Goal: Task Accomplishment & Management: Manage account settings

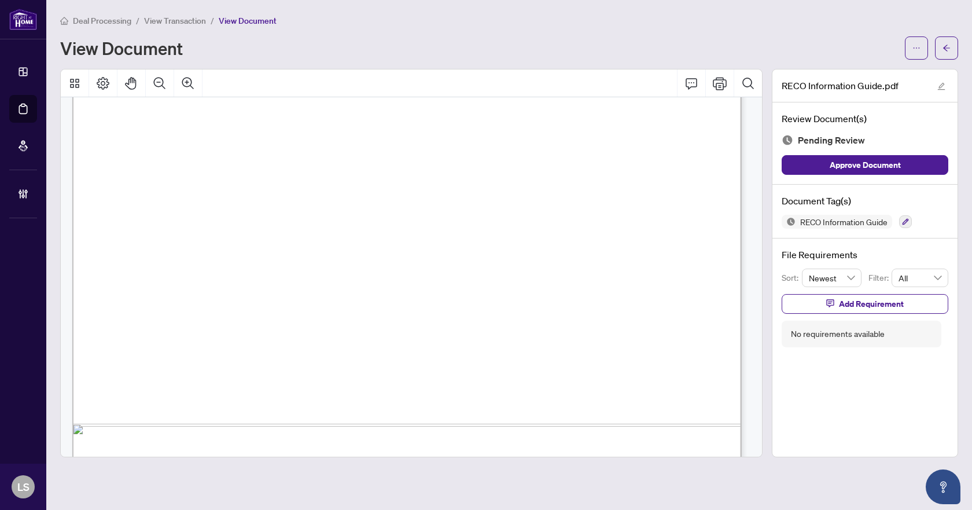
scroll to position [12238, 0]
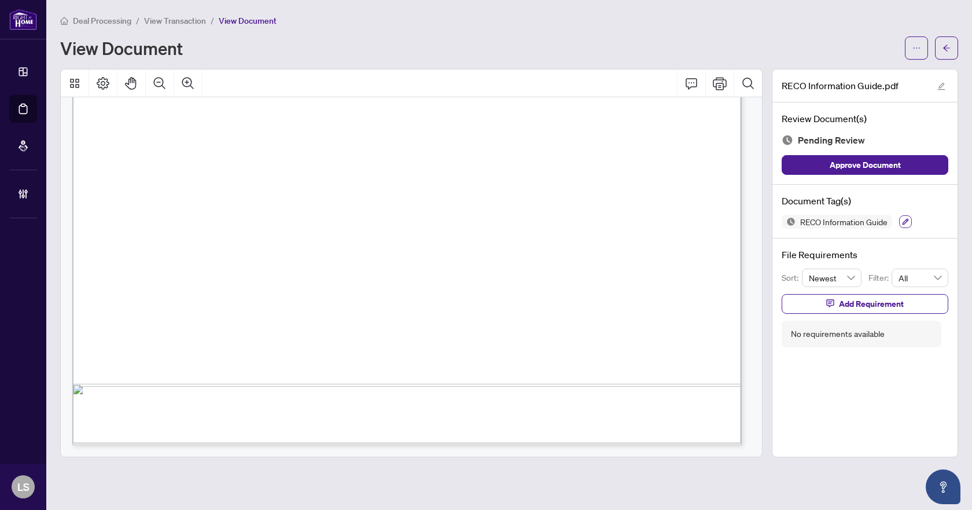
click at [904, 224] on button "button" at bounding box center [905, 221] width 13 height 13
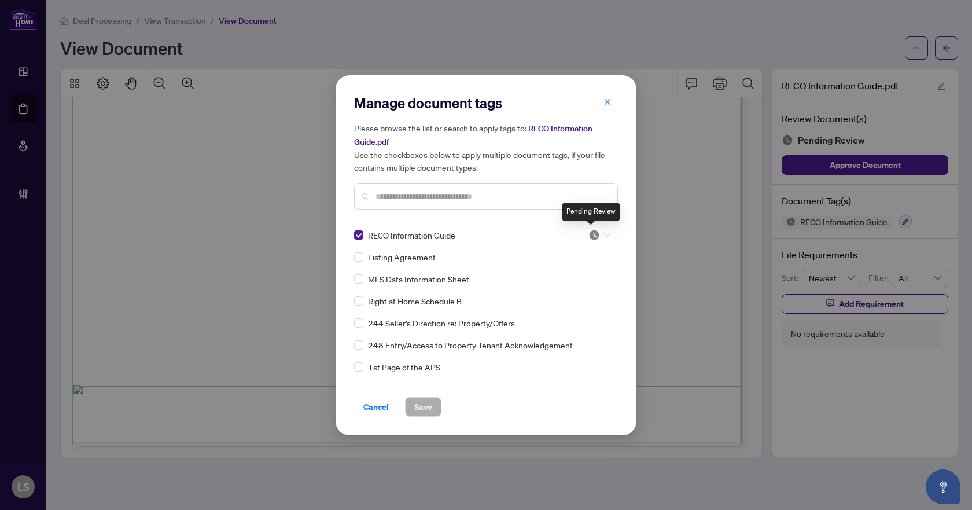
click at [591, 234] on img at bounding box center [594, 235] width 12 height 12
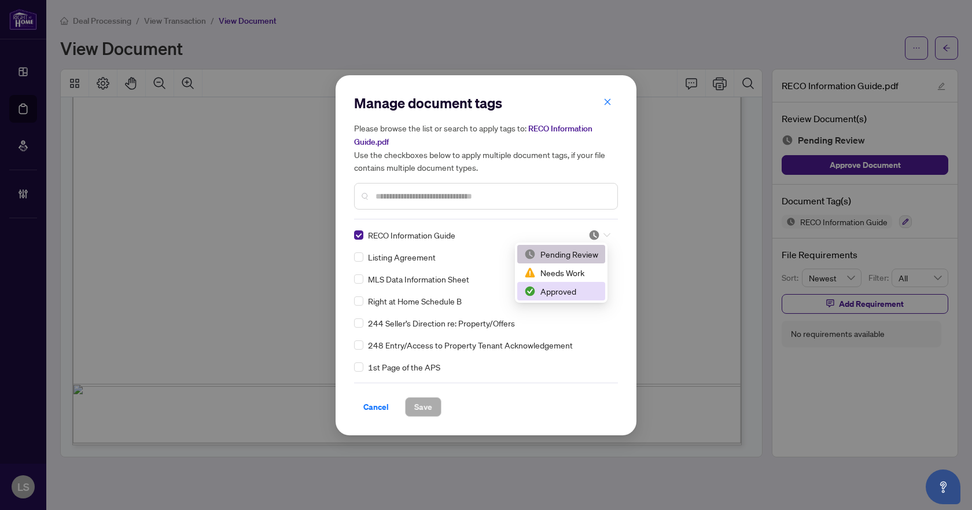
click at [548, 290] on div "Approved" at bounding box center [561, 291] width 74 height 13
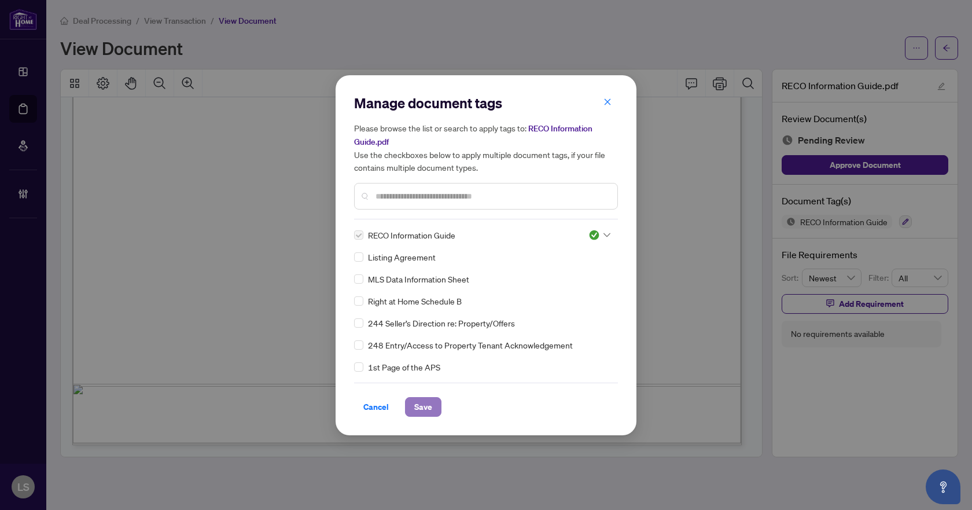
click at [430, 405] on span "Save" at bounding box center [423, 406] width 18 height 19
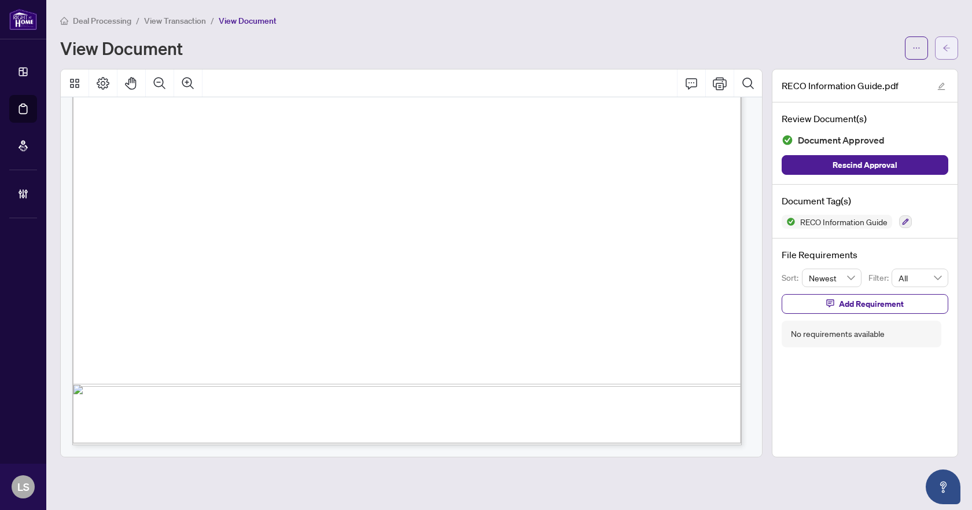
click at [951, 45] on button "button" at bounding box center [946, 47] width 23 height 23
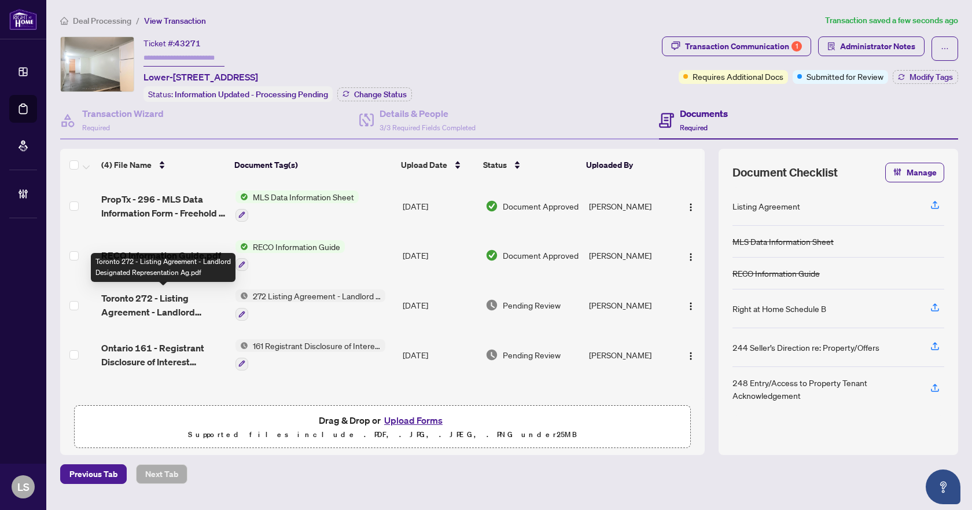
click at [144, 305] on span "Toronto 272 - Listing Agreement - Landlord Designated Representation Ag.pdf" at bounding box center [163, 305] width 124 height 28
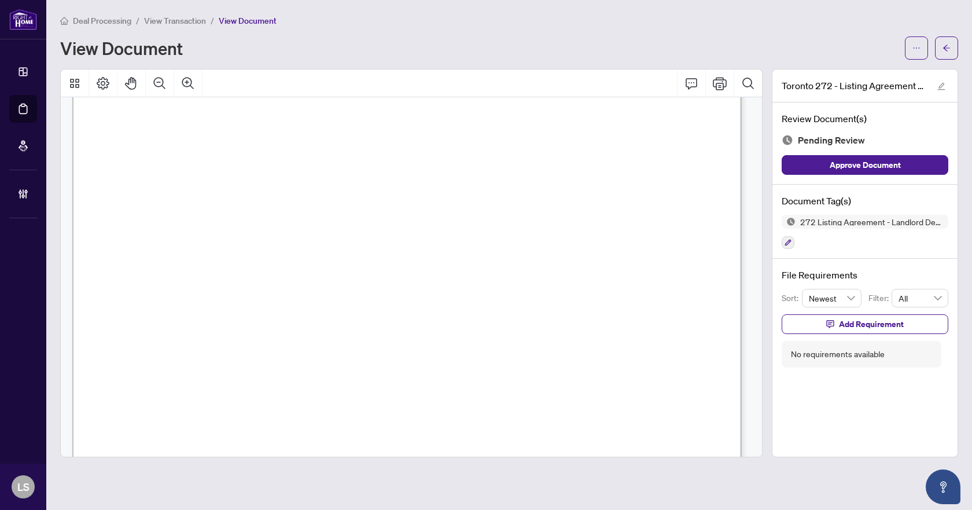
scroll to position [3112, 0]
click at [788, 244] on icon "button" at bounding box center [787, 242] width 7 height 7
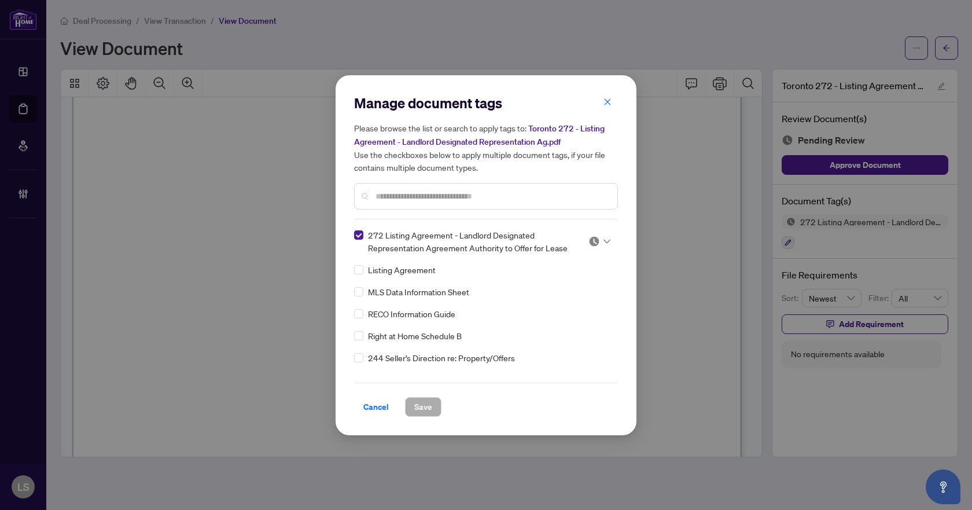
click at [603, 241] on icon at bounding box center [606, 241] width 7 height 5
click at [578, 296] on div "Approved" at bounding box center [561, 297] width 74 height 13
drag, startPoint x: 423, startPoint y: 408, endPoint x: 514, endPoint y: 328, distance: 120.9
click at [423, 408] on span "Save" at bounding box center [423, 406] width 18 height 19
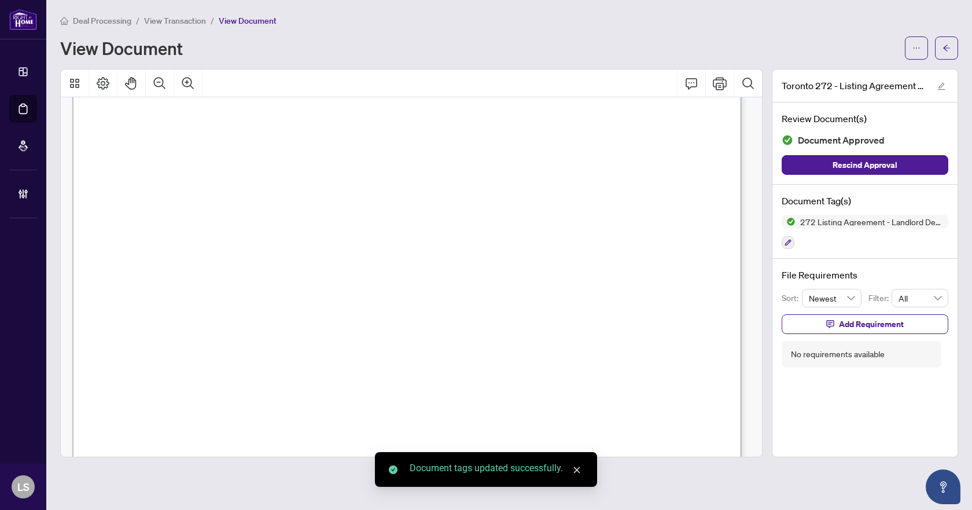
click at [946, 54] on span "button" at bounding box center [946, 48] width 8 height 19
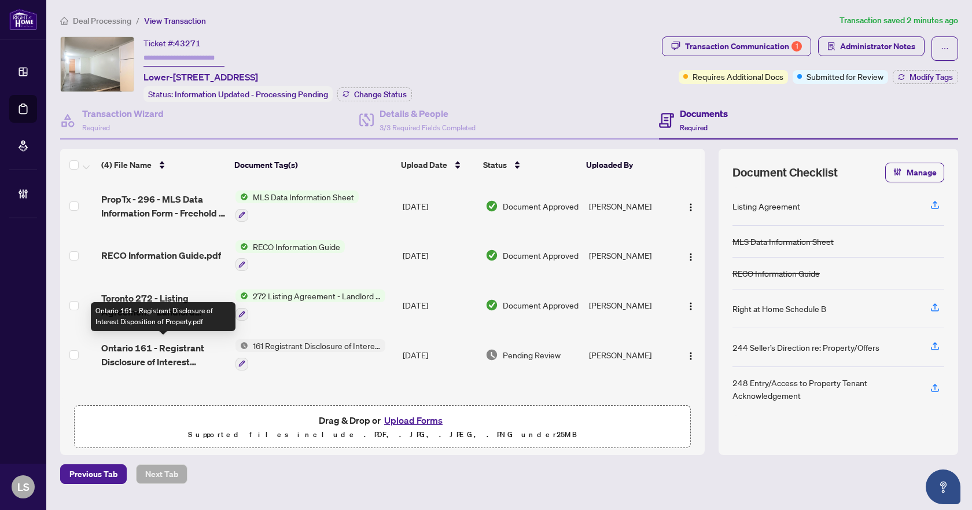
click at [183, 344] on span "Ontario 161 - Registrant Disclosure of Interest Disposition of Property.pdf" at bounding box center [163, 355] width 124 height 28
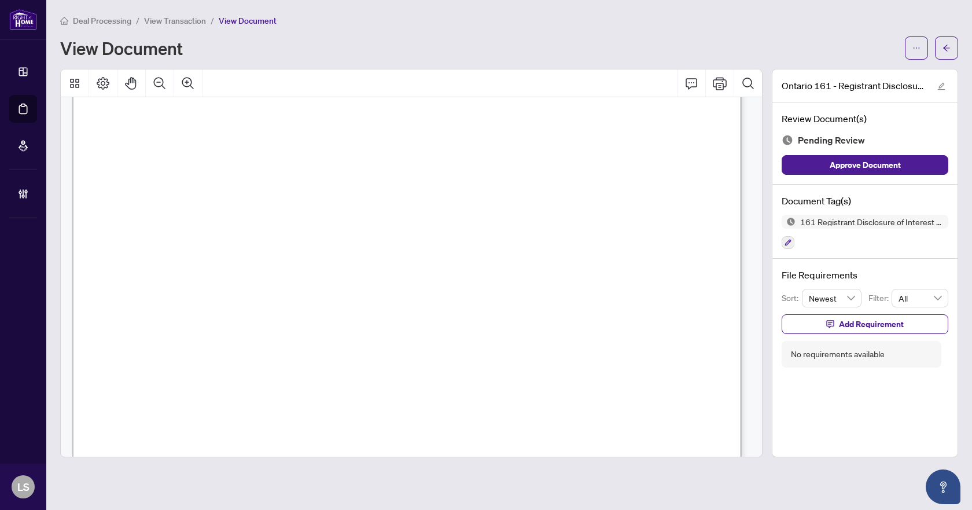
scroll to position [116, 0]
click at [783, 241] on button "button" at bounding box center [787, 242] width 13 height 13
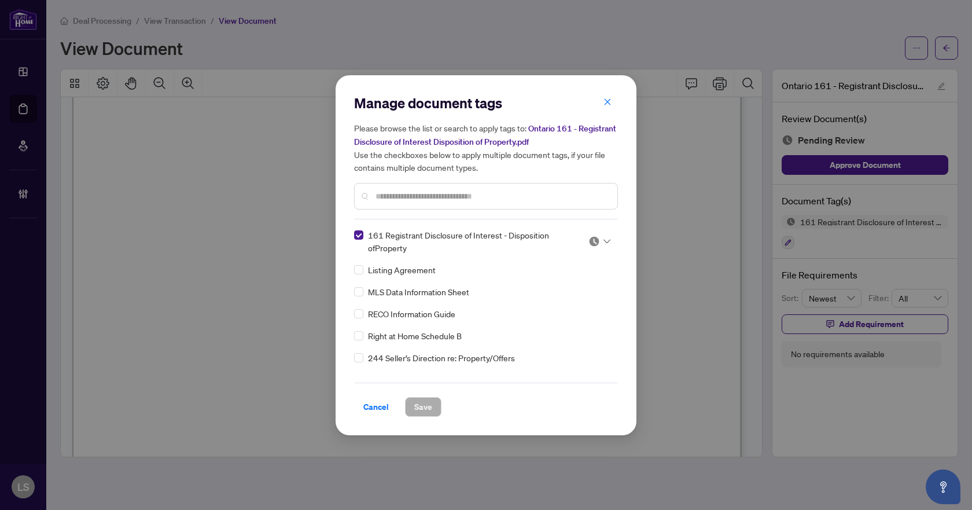
click at [603, 239] on icon at bounding box center [606, 241] width 7 height 5
click at [567, 296] on div "Approved" at bounding box center [561, 297] width 74 height 13
click at [426, 401] on span "Save" at bounding box center [423, 406] width 18 height 19
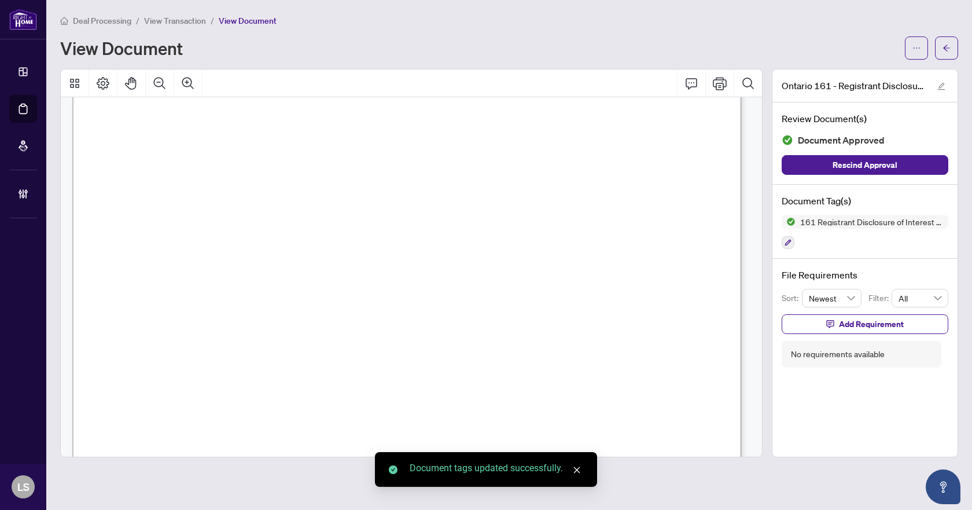
click at [945, 45] on icon "arrow-left" at bounding box center [946, 48] width 8 height 8
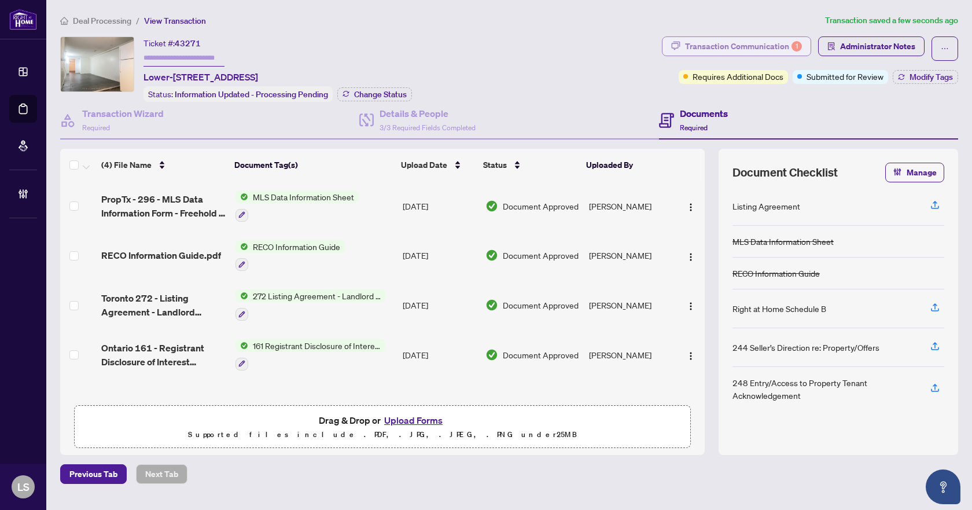
click at [747, 39] on div "Transaction Communication 1" at bounding box center [743, 46] width 117 height 19
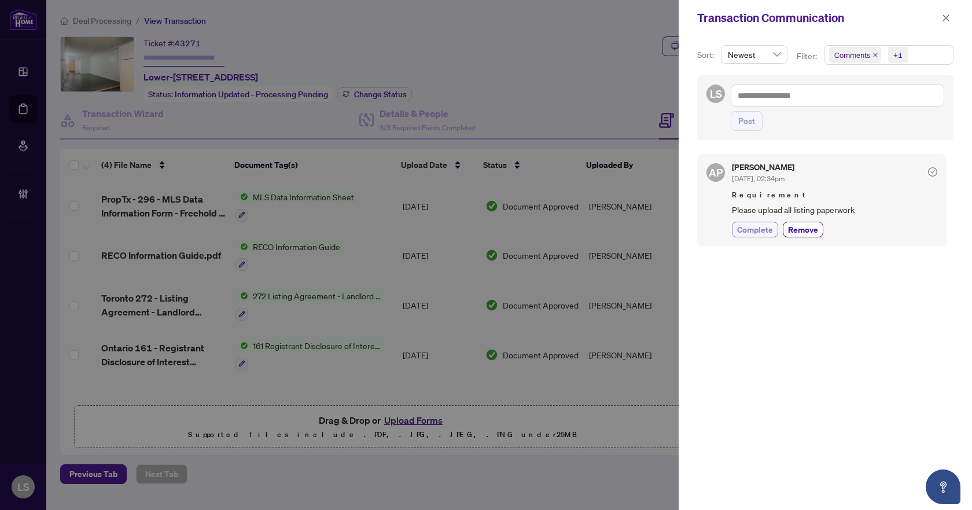
click at [751, 224] on span "Complete" at bounding box center [755, 229] width 36 height 12
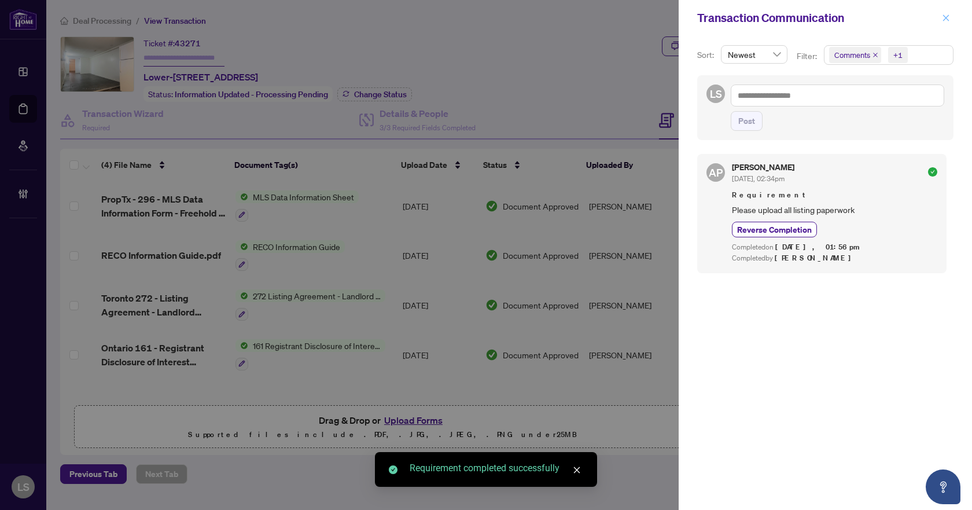
click at [947, 20] on icon "close" at bounding box center [946, 17] width 6 height 6
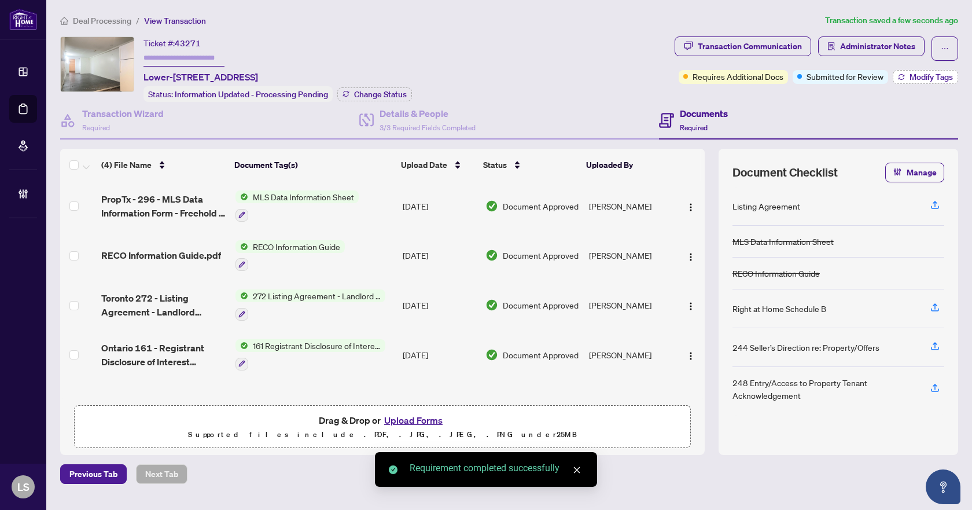
click at [931, 80] on span "Modify Tags" at bounding box center [930, 77] width 43 height 8
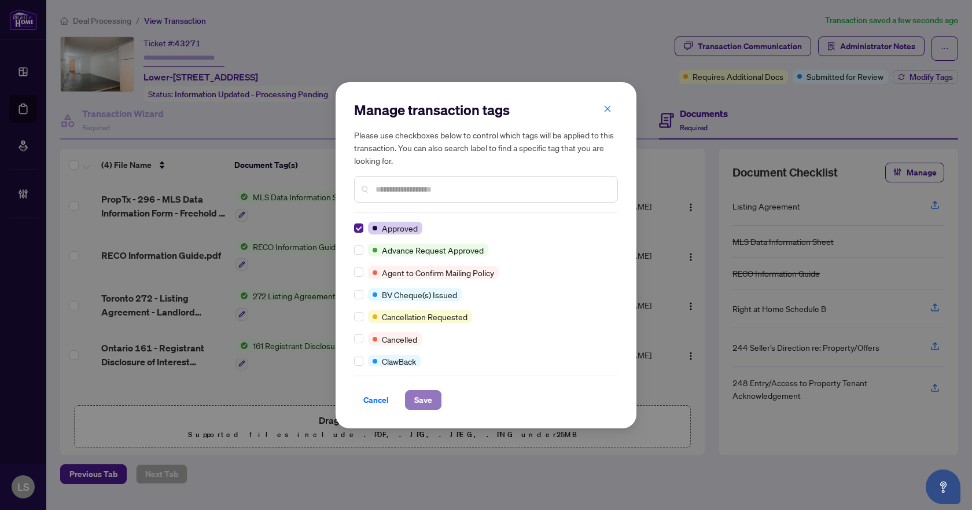
click at [415, 401] on span "Save" at bounding box center [423, 399] width 18 height 19
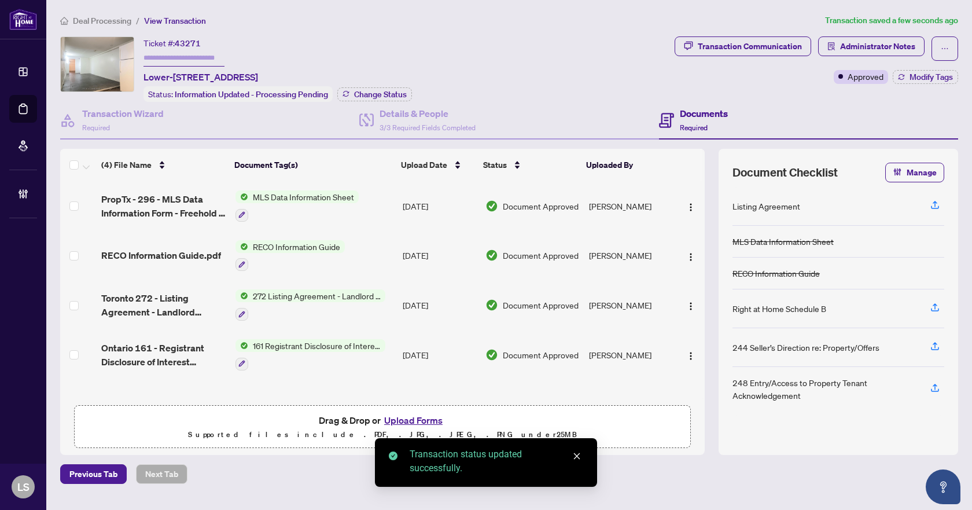
click at [110, 20] on span "Deal Processing" at bounding box center [102, 21] width 58 height 10
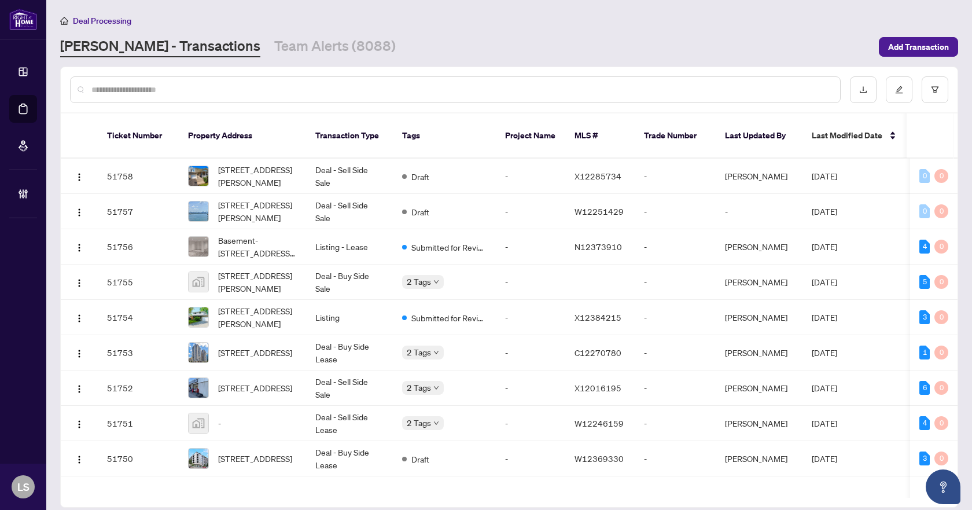
click at [183, 90] on input "text" at bounding box center [460, 89] width 739 height 13
paste input "*********"
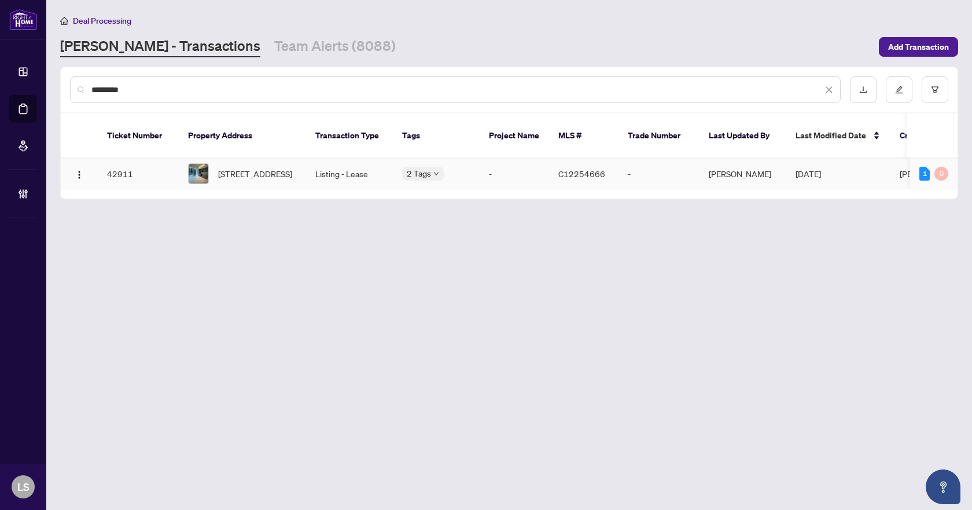
type input "*********"
click at [259, 167] on span "616N-110 Broadway Ave, Toronto, Ontario M4P 1V7, Canada" at bounding box center [255, 173] width 74 height 13
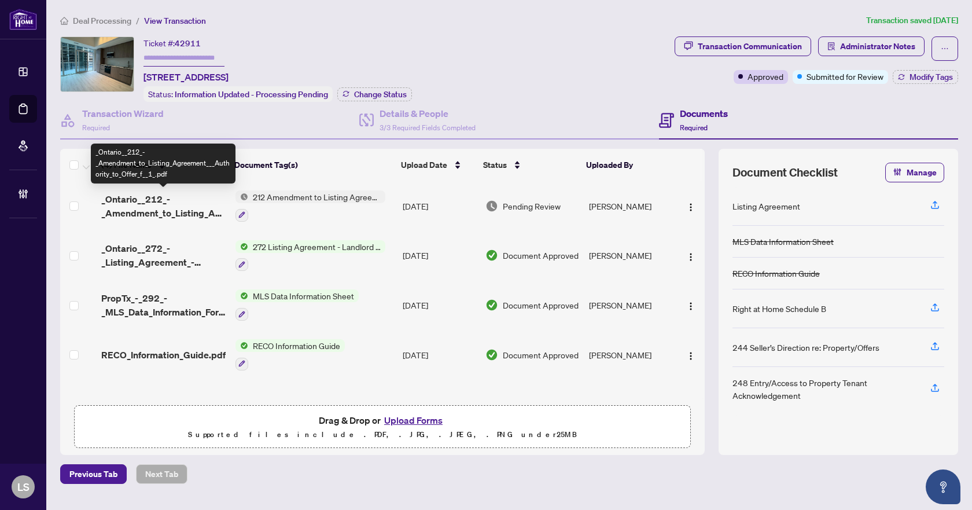
click at [153, 208] on span "_Ontario__212_-_Amendment_to_Listing_Agreement___Authority_to_Offer_f__1_.pdf" at bounding box center [163, 206] width 124 height 28
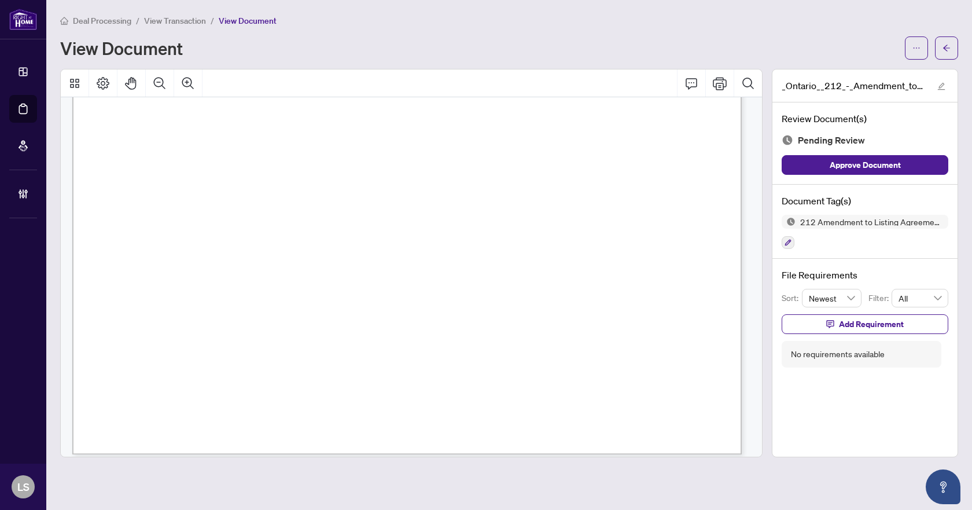
scroll to position [530, 0]
click at [780, 241] on div "Document Tag(s) 212 Amendment to Listing Agreement - Authority to Offer for Lea…" at bounding box center [864, 222] width 185 height 75
click at [785, 241] on icon "button" at bounding box center [787, 242] width 7 height 7
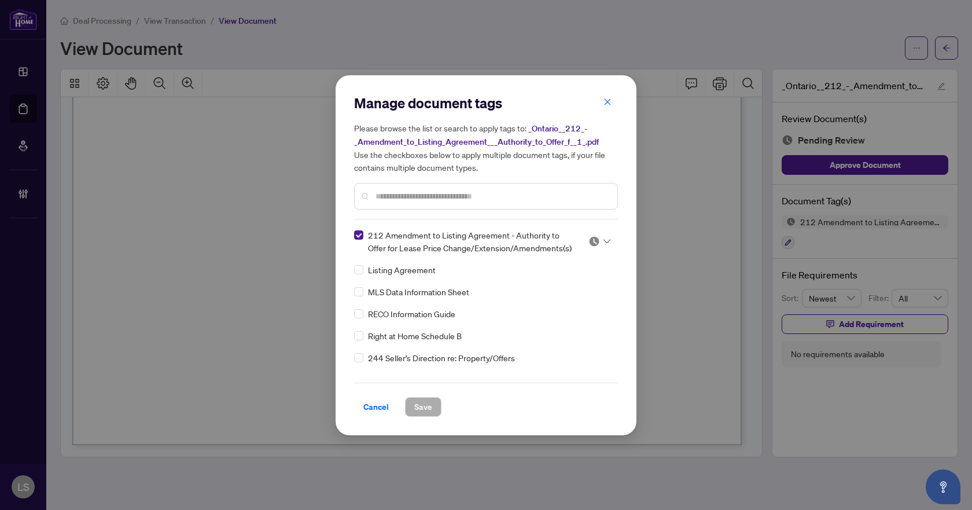
click at [598, 235] on div at bounding box center [599, 241] width 22 height 12
click at [555, 301] on div "Approved" at bounding box center [561, 297] width 74 height 13
click at [422, 405] on span "Save" at bounding box center [423, 406] width 18 height 19
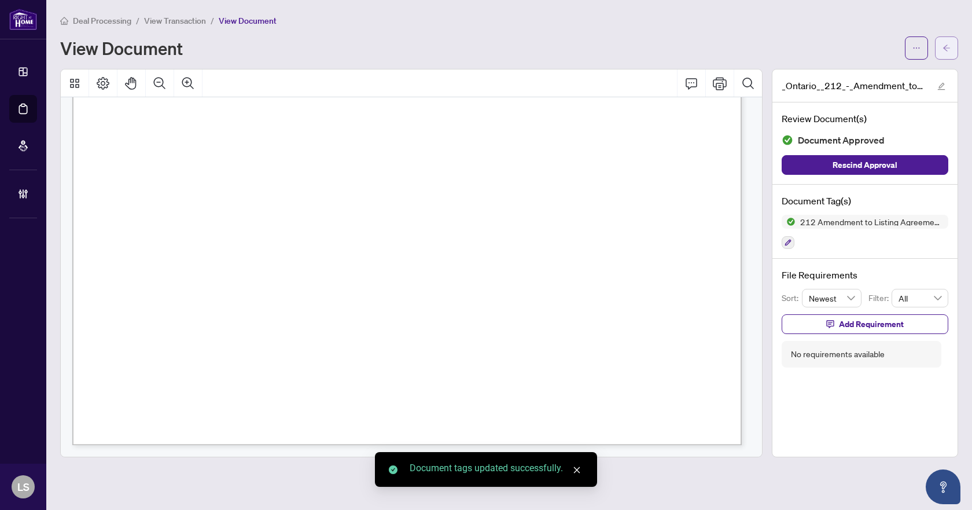
click at [944, 47] on icon "arrow-left" at bounding box center [946, 48] width 7 height 6
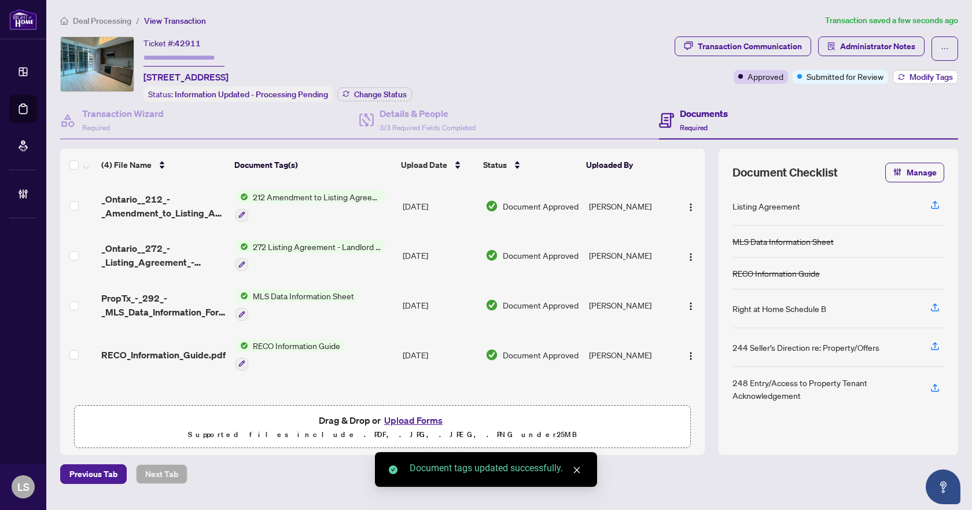
click at [921, 76] on span "Modify Tags" at bounding box center [930, 77] width 43 height 8
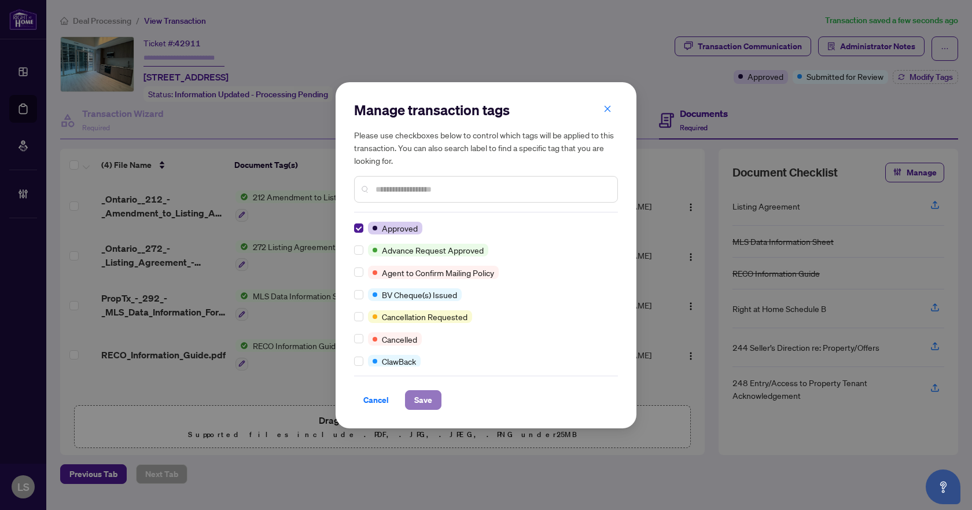
click at [432, 406] on button "Save" at bounding box center [423, 400] width 36 height 20
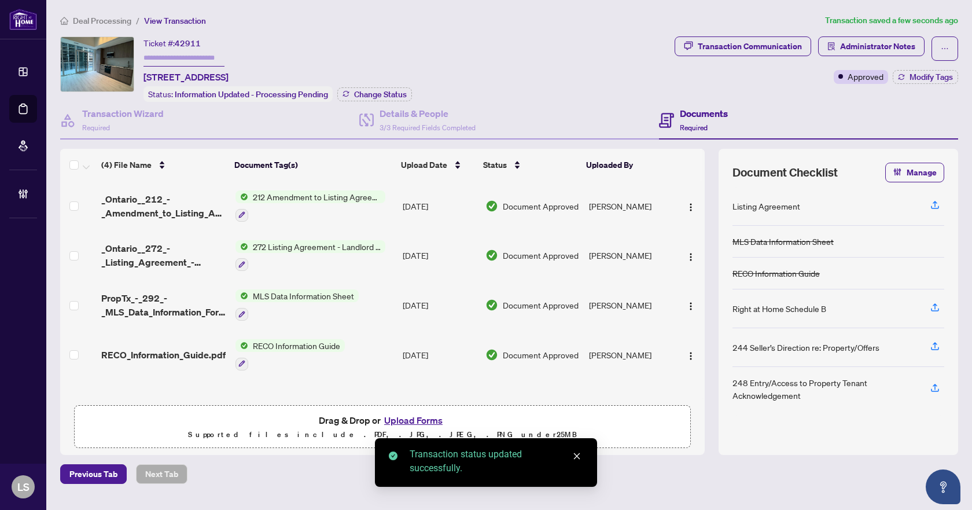
click at [100, 25] on span "Deal Processing" at bounding box center [102, 21] width 58 height 10
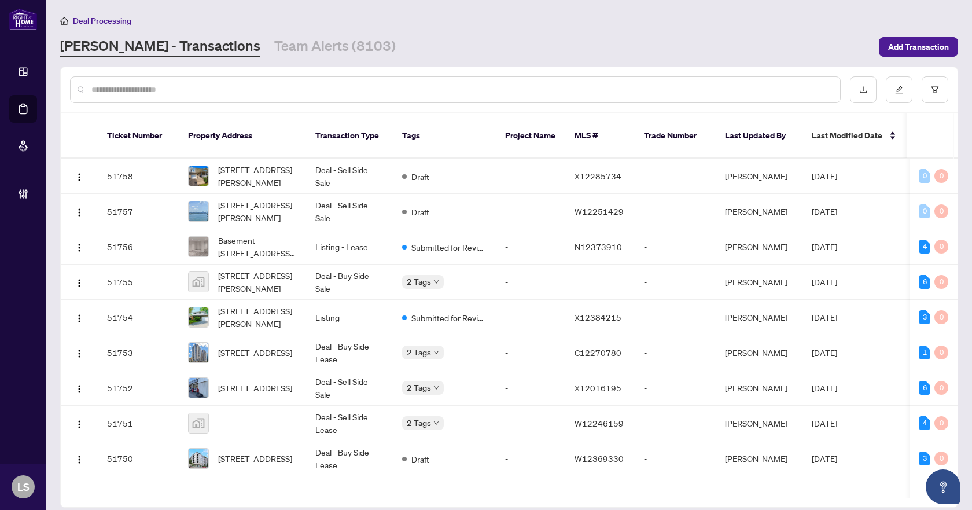
click at [154, 88] on input "text" at bounding box center [460, 89] width 739 height 13
paste input "*********"
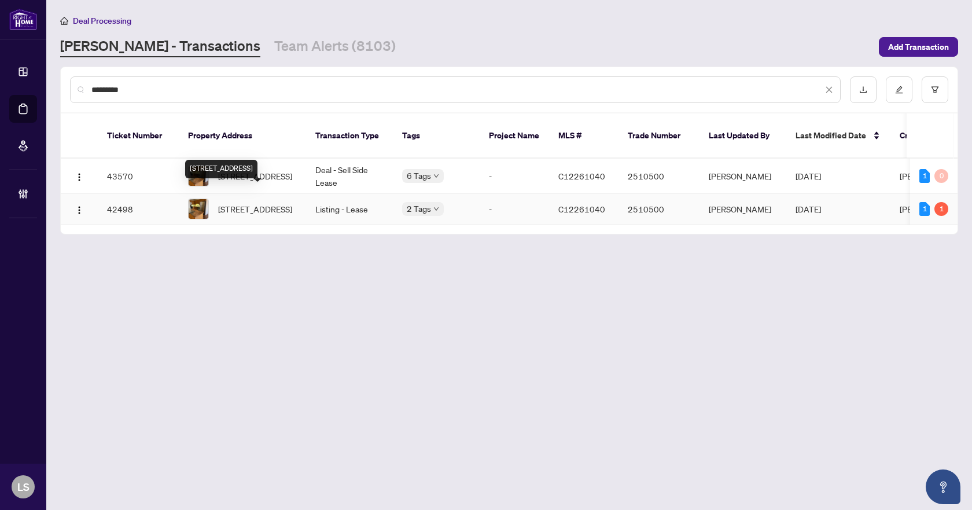
type input "*********"
click at [261, 206] on span "1503-220 Victoria Street, Toronto, Ontario M5B 2R6, Canada" at bounding box center [255, 208] width 74 height 13
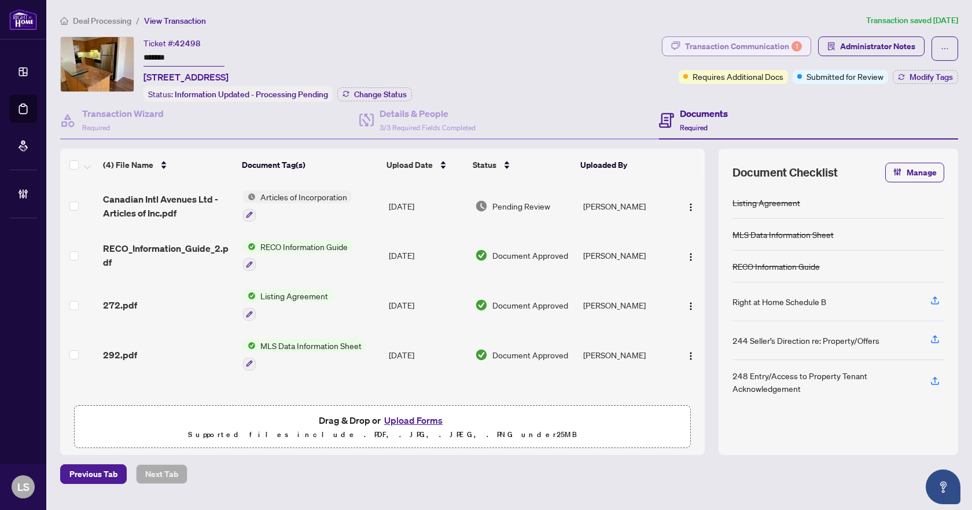
click at [770, 46] on div "Transaction Communication 1" at bounding box center [743, 46] width 117 height 19
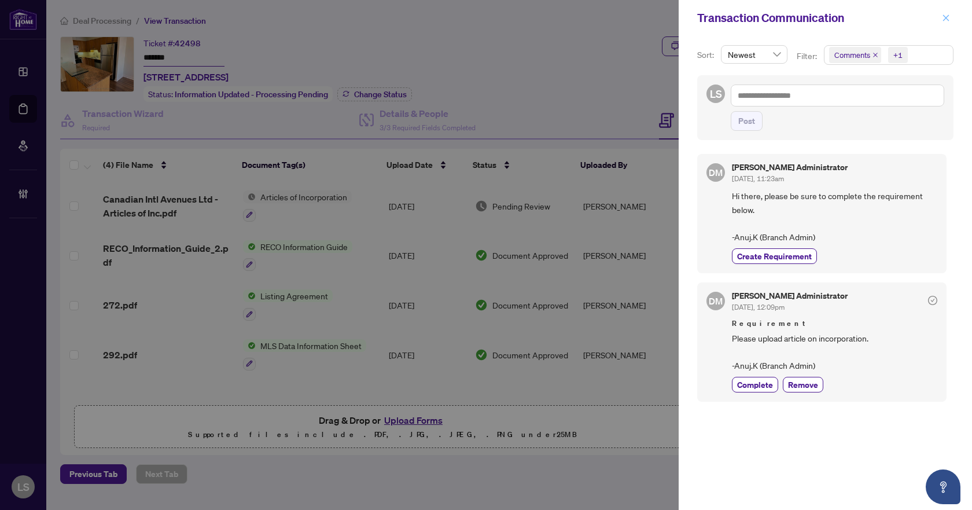
click at [945, 21] on icon "close" at bounding box center [946, 18] width 8 height 8
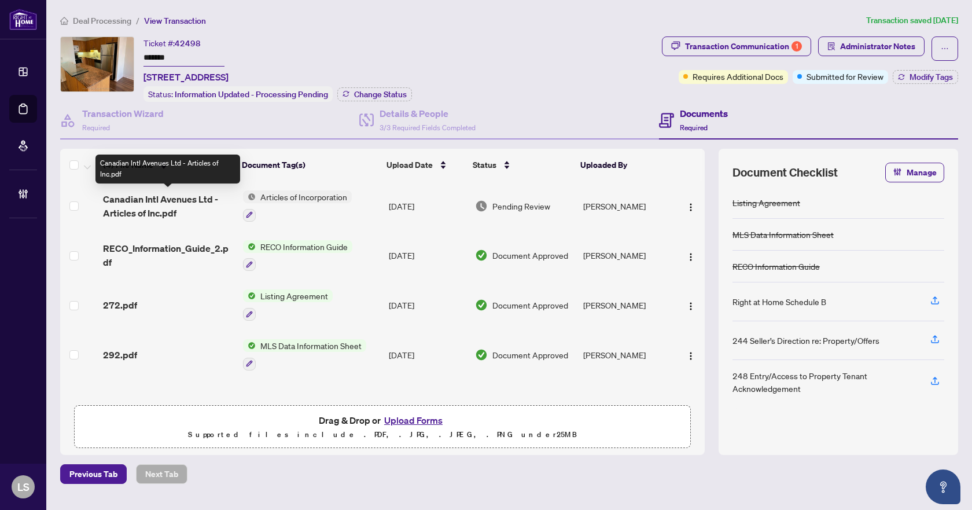
click at [152, 205] on span "Canadian Intl Avenues Ltd - Articles of Inc.pdf" at bounding box center [168, 206] width 131 height 28
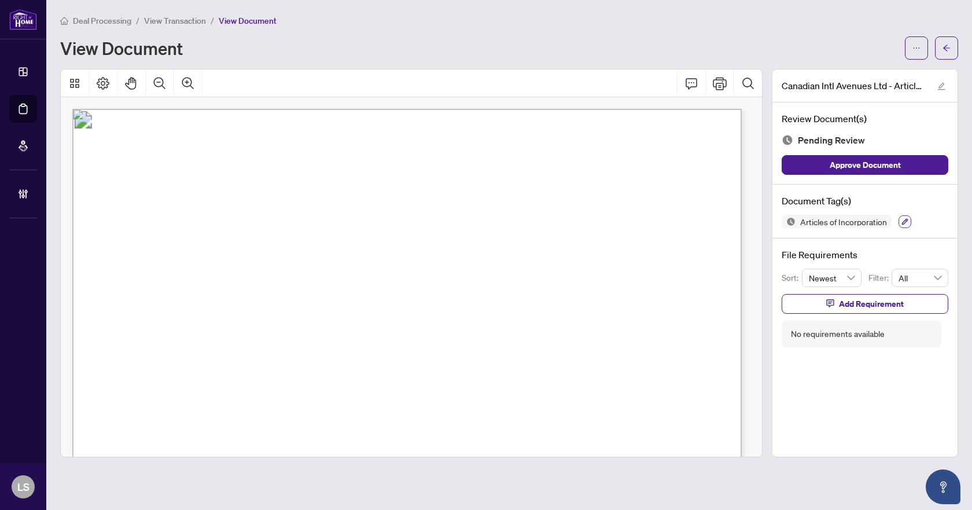
click at [906, 220] on icon "button" at bounding box center [905, 222] width 6 height 6
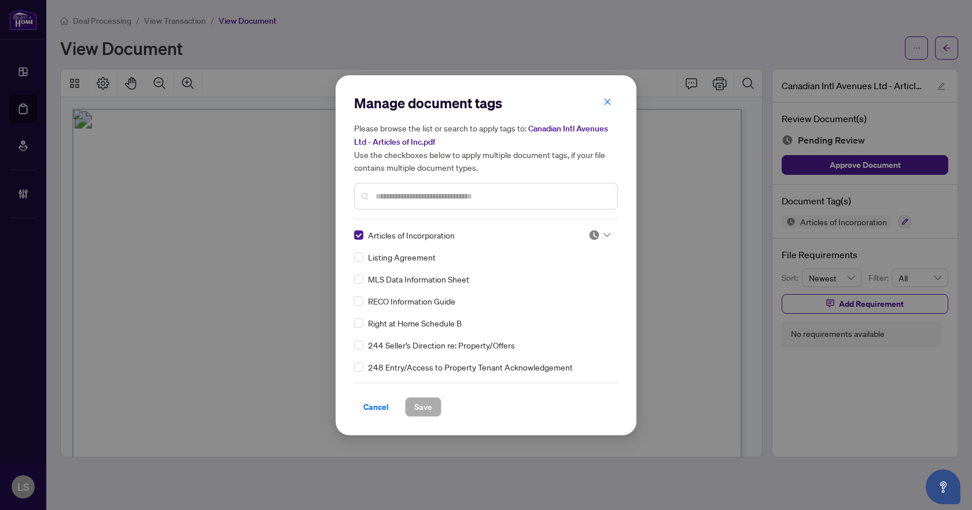
click at [603, 235] on icon at bounding box center [606, 235] width 7 height 5
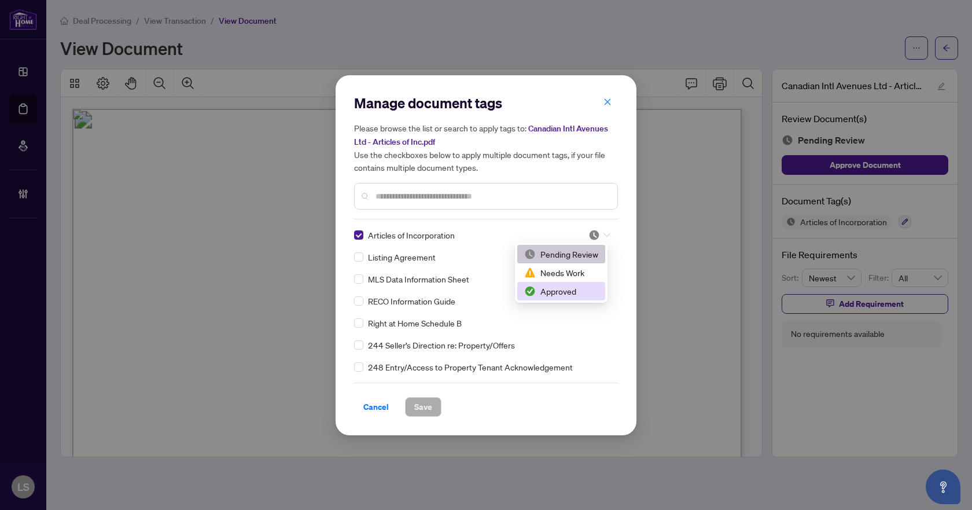
click at [573, 289] on div "Approved" at bounding box center [561, 291] width 74 height 13
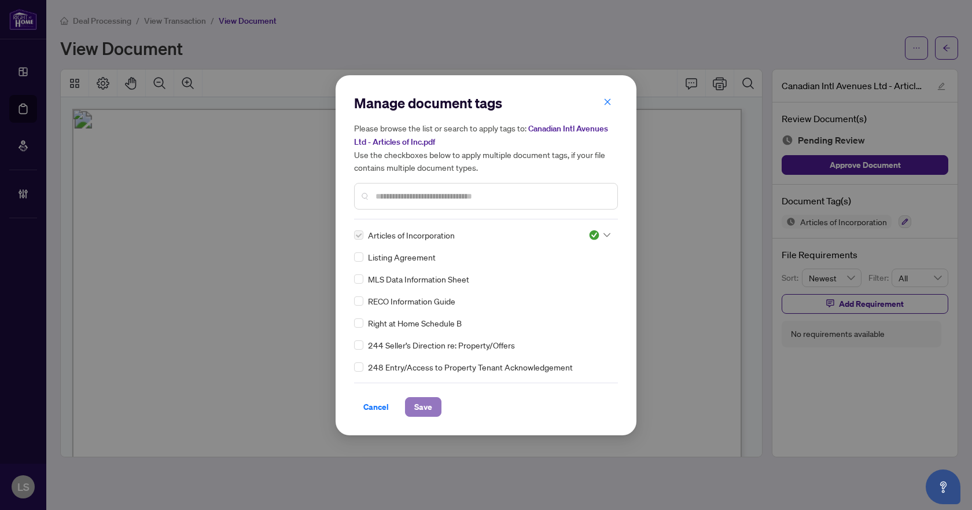
click at [431, 407] on span "Save" at bounding box center [423, 406] width 18 height 19
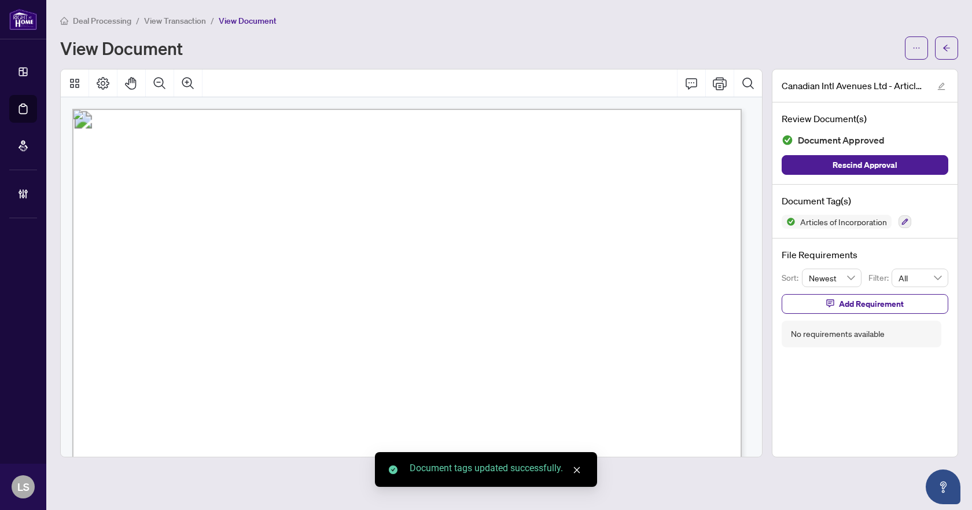
click at [947, 44] on icon "arrow-left" at bounding box center [946, 48] width 8 height 8
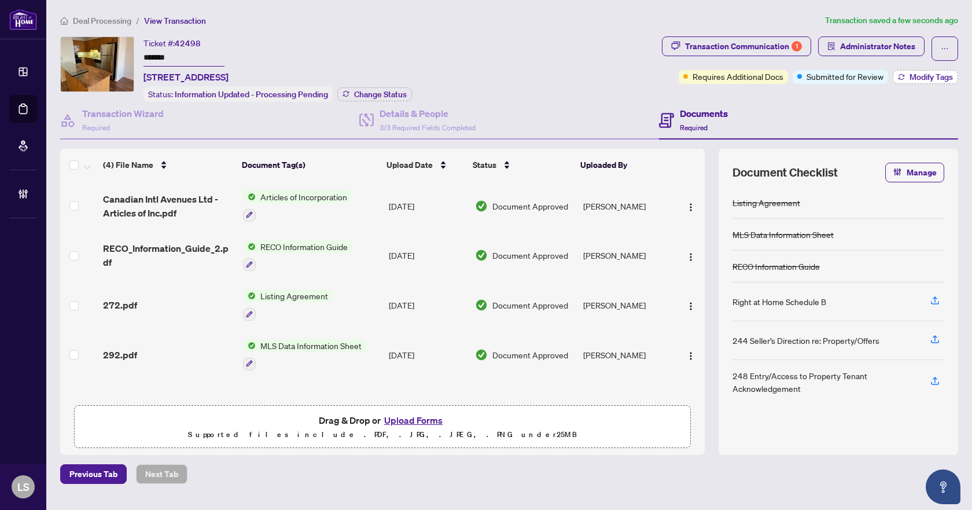
click at [927, 76] on span "Modify Tags" at bounding box center [930, 77] width 43 height 8
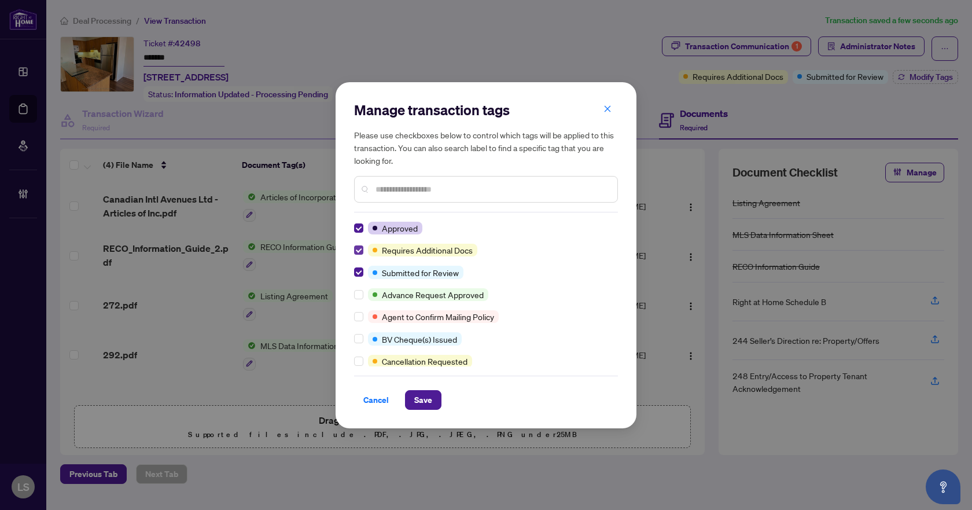
click at [359, 244] on label at bounding box center [358, 250] width 9 height 13
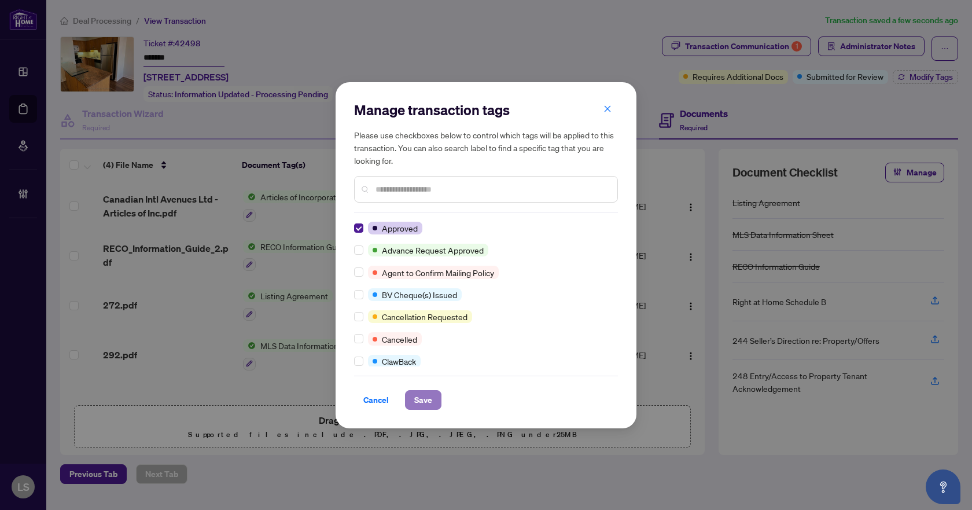
click at [428, 404] on span "Save" at bounding box center [423, 399] width 18 height 19
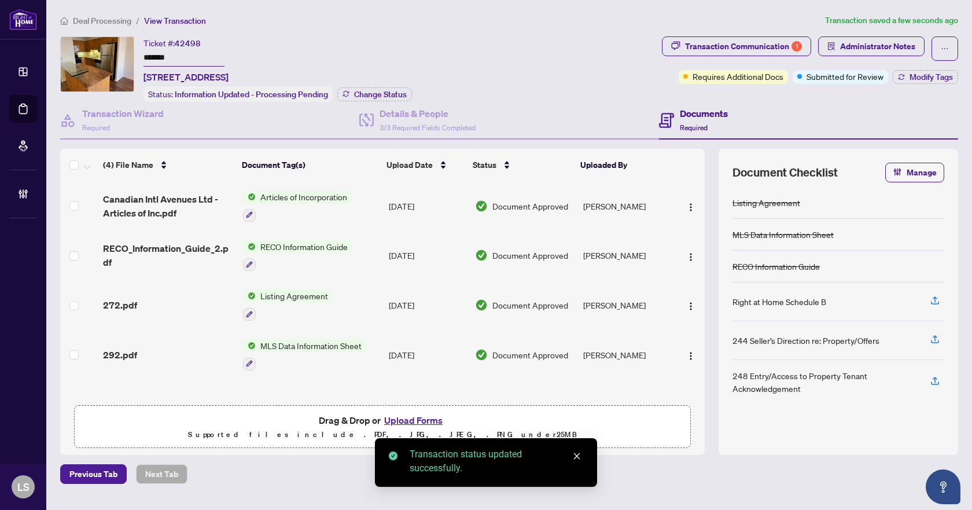
click at [713, 50] on div "Transaction Communication 1" at bounding box center [743, 46] width 117 height 19
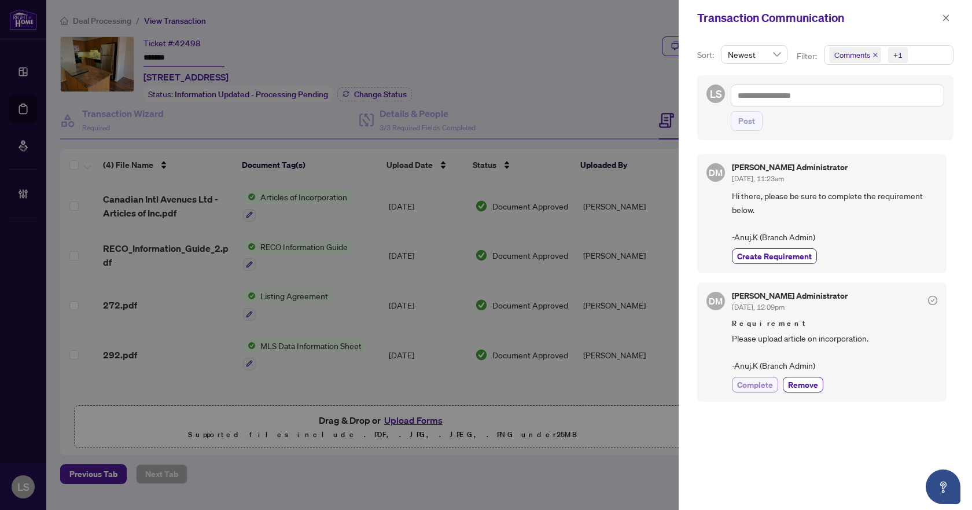
click at [761, 388] on span "Complete" at bounding box center [755, 384] width 36 height 12
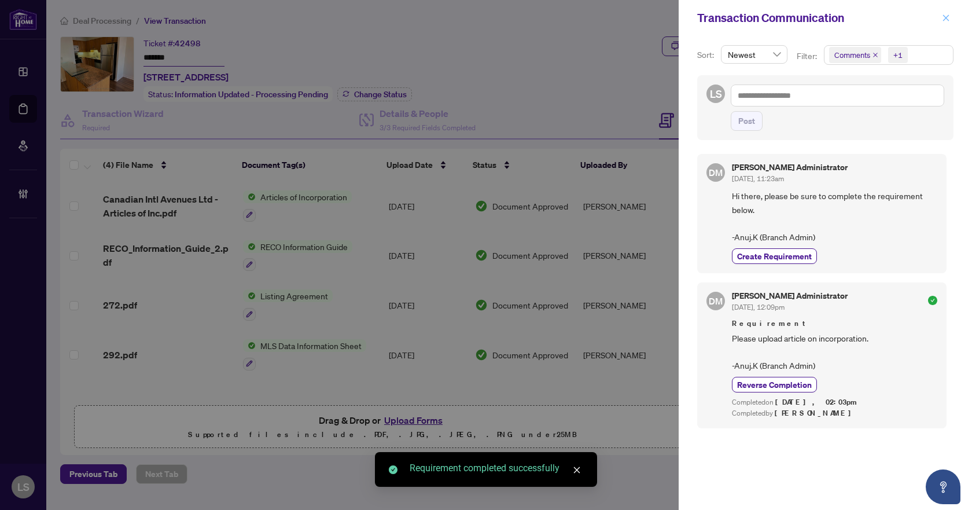
click at [943, 20] on icon "close" at bounding box center [946, 18] width 8 height 8
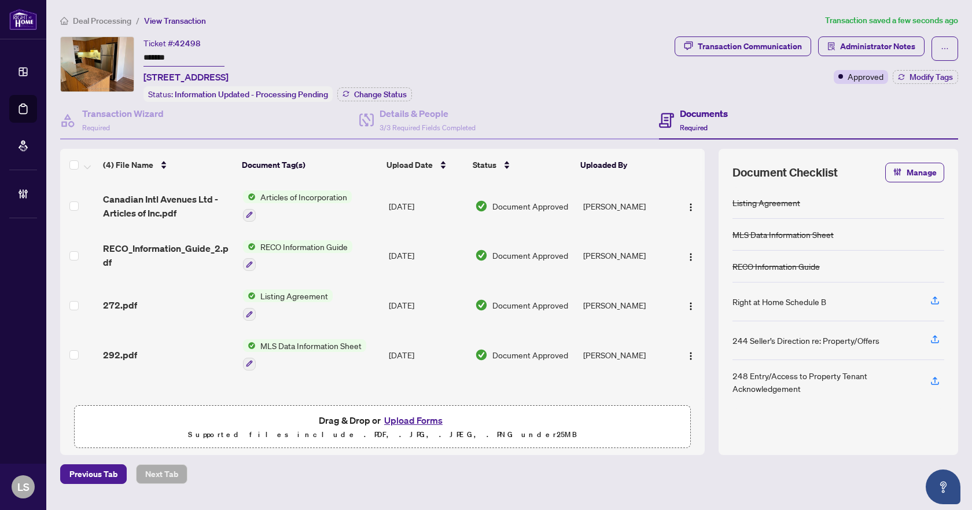
click at [111, 22] on span "Deal Processing" at bounding box center [102, 21] width 58 height 10
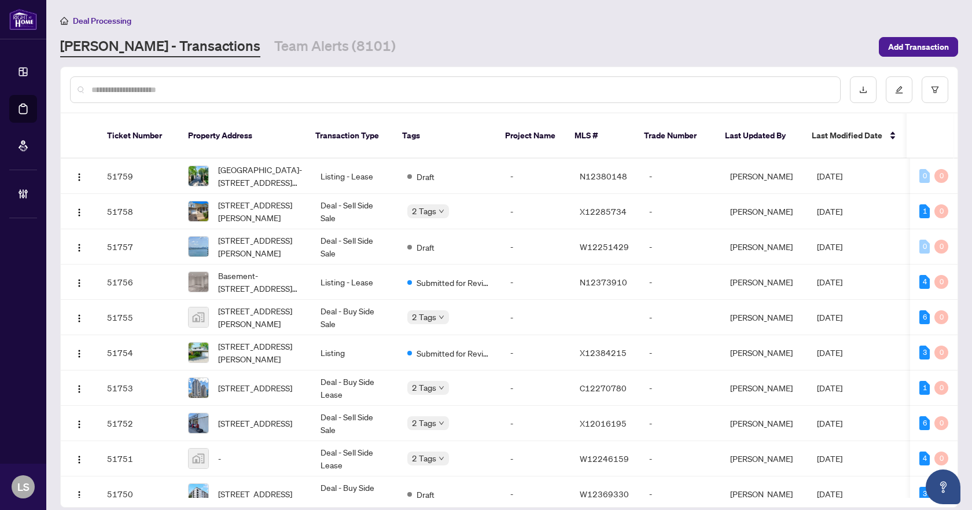
click at [245, 90] on input "text" at bounding box center [460, 89] width 739 height 13
paste input "*********"
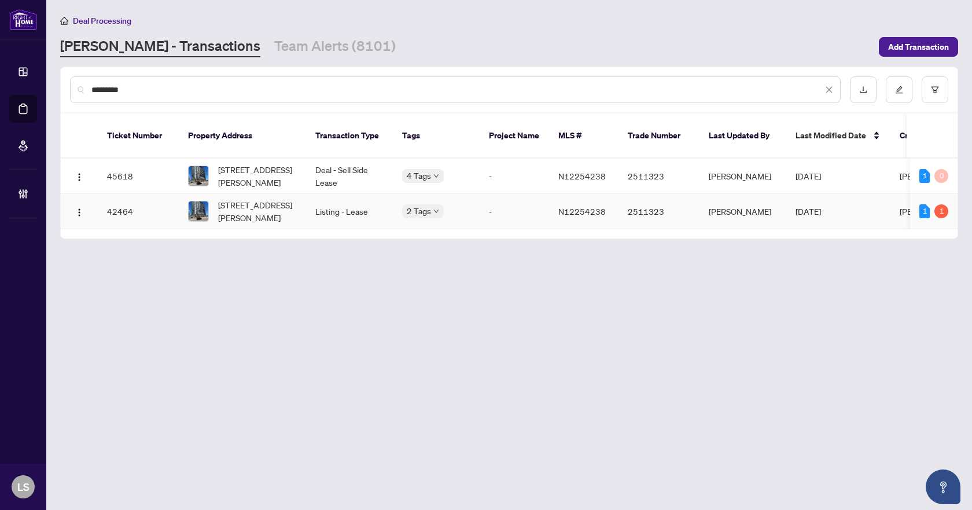
type input "*********"
click at [275, 205] on span "1023-7950 Bathurst St, Vaughan, Ontario L4J 0L4, Canada" at bounding box center [257, 210] width 79 height 25
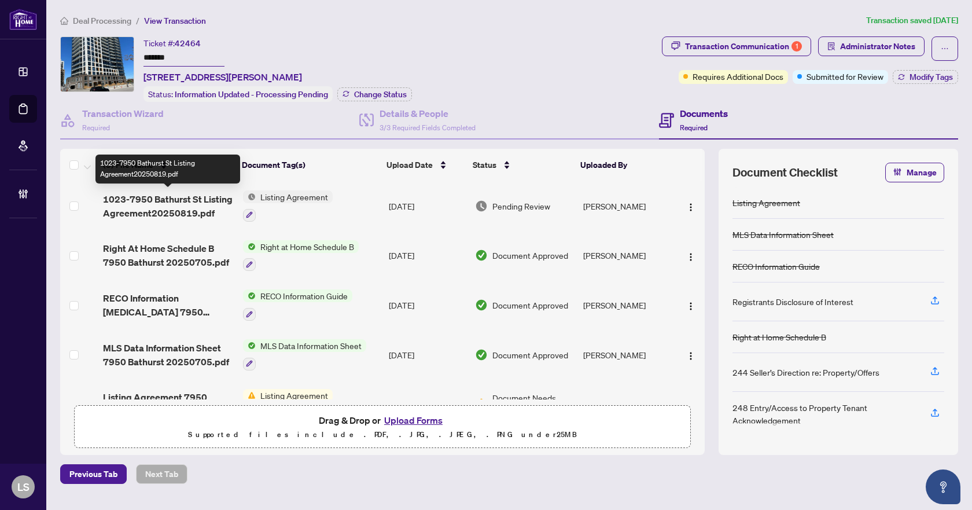
click at [146, 205] on span "1023-7950 Bathurst St Listing Agreement20250819.pdf" at bounding box center [168, 206] width 131 height 28
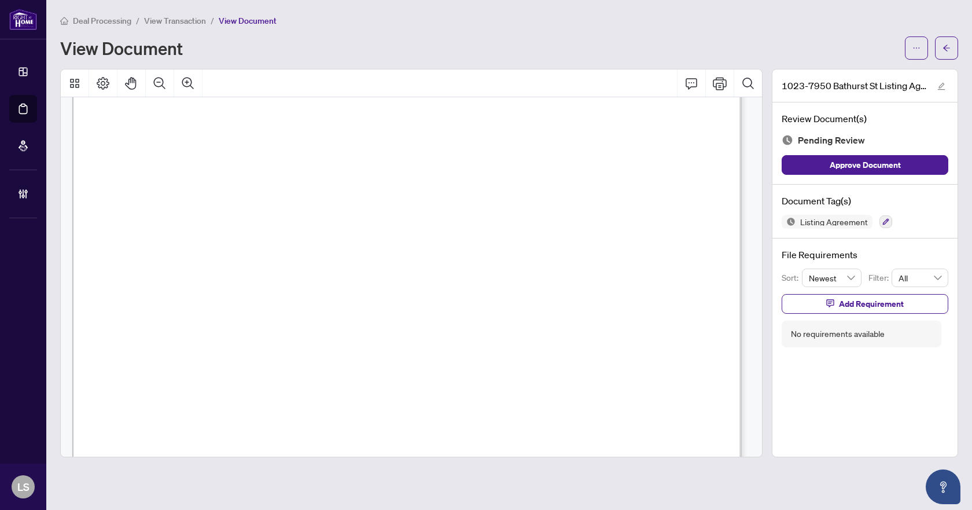
scroll to position [3802, 0]
click at [946, 36] on button "button" at bounding box center [946, 47] width 23 height 23
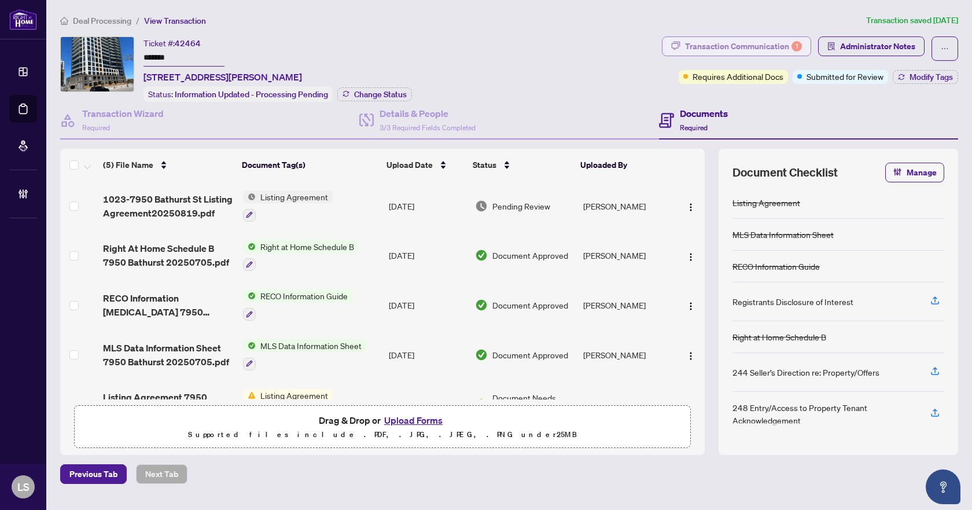
click at [729, 46] on div "Transaction Communication 1" at bounding box center [743, 46] width 117 height 19
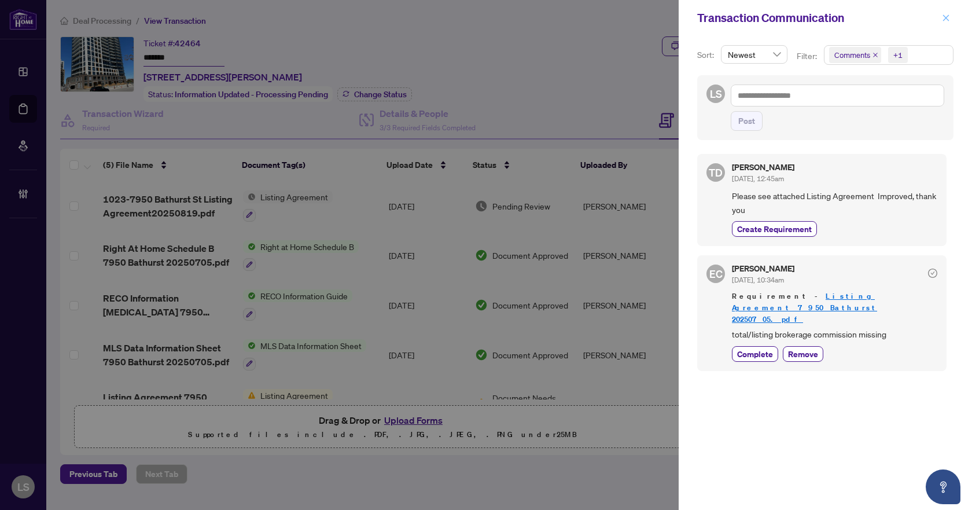
click at [939, 18] on button "button" at bounding box center [945, 18] width 15 height 14
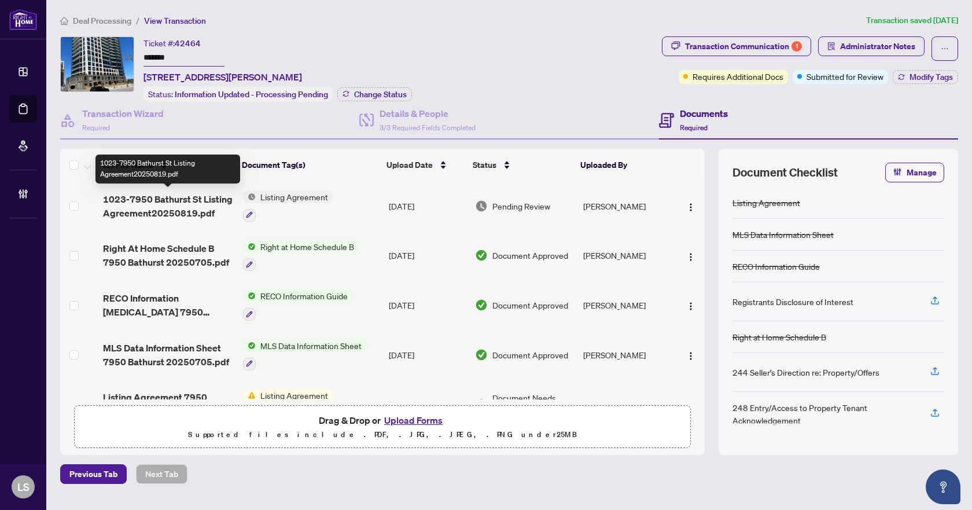
click at [157, 206] on span "1023-7950 Bathurst St Listing Agreement20250819.pdf" at bounding box center [168, 206] width 131 height 28
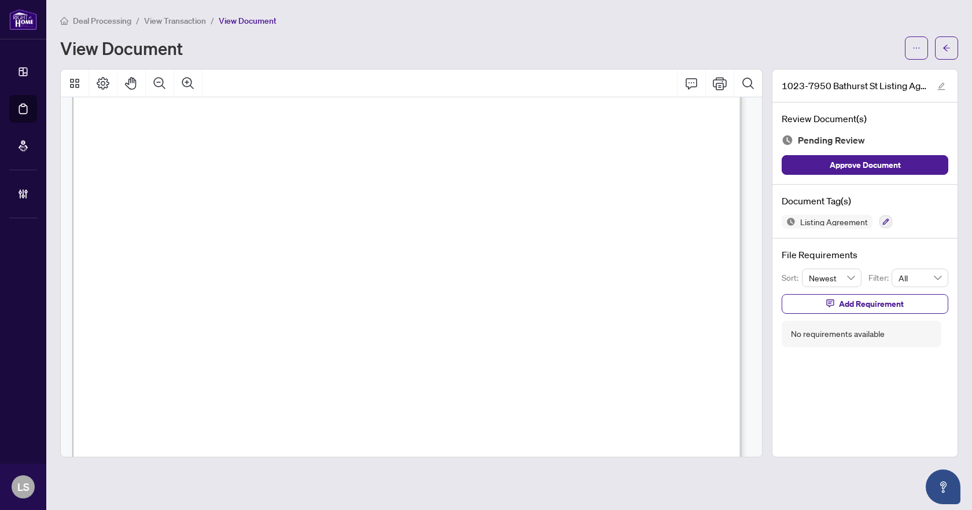
scroll to position [405, 0]
click at [884, 223] on icon "button" at bounding box center [886, 222] width 6 height 6
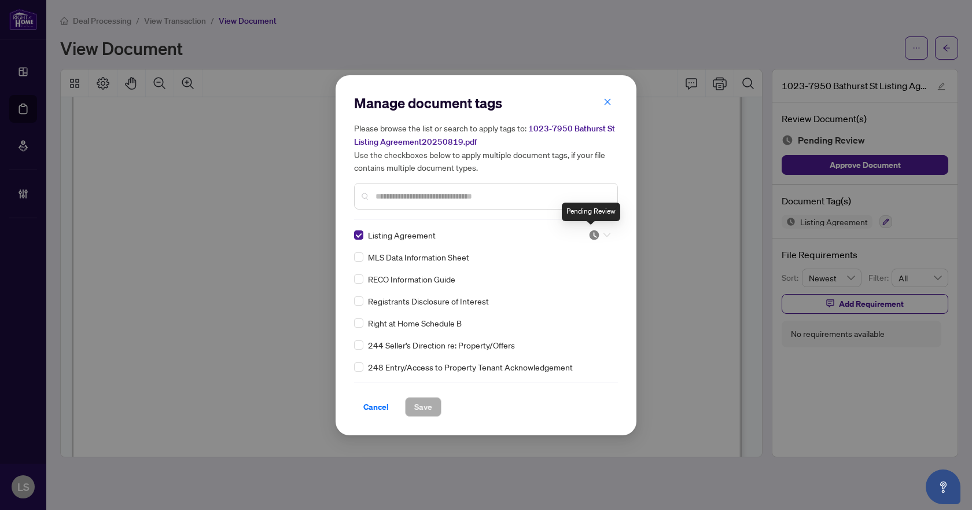
click at [590, 233] on img at bounding box center [594, 235] width 12 height 12
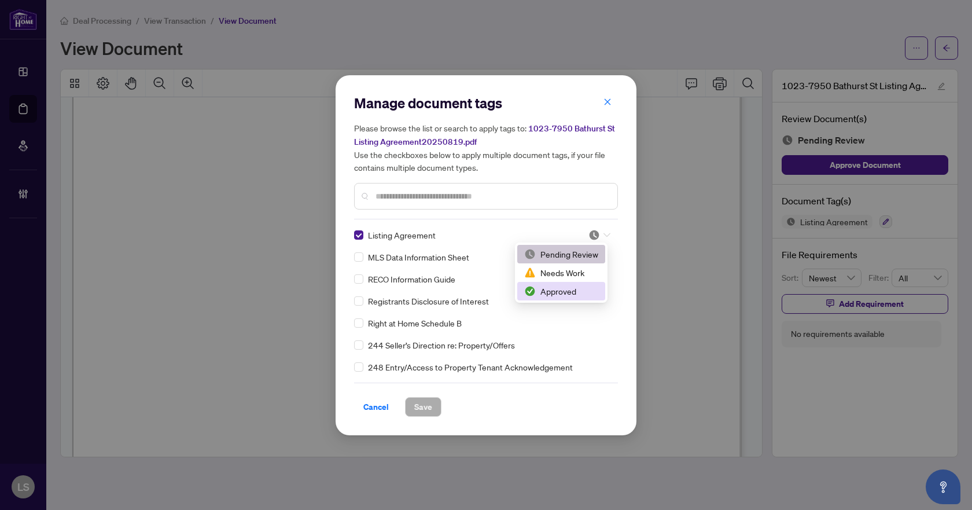
drag, startPoint x: 574, startPoint y: 295, endPoint x: 569, endPoint y: 304, distance: 10.6
click at [573, 295] on div "Approved" at bounding box center [561, 291] width 74 height 13
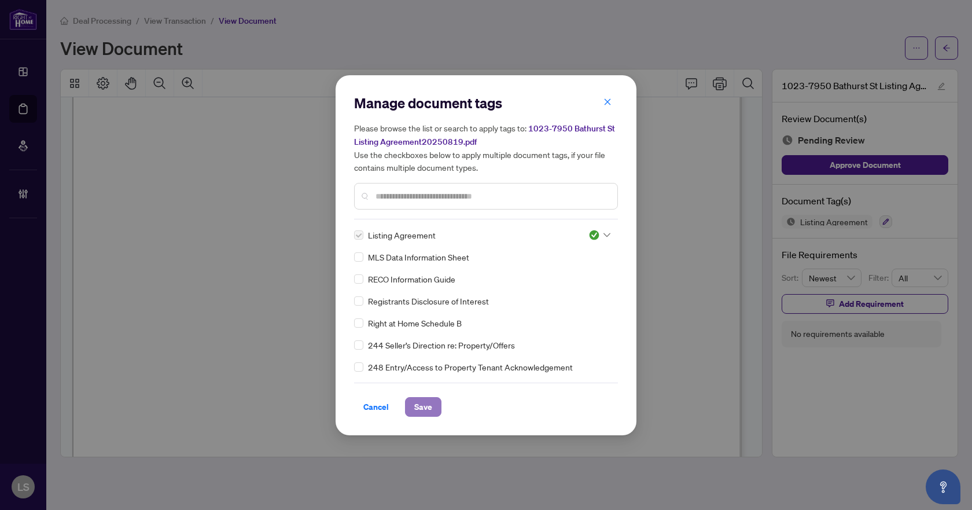
click at [426, 405] on span "Save" at bounding box center [423, 406] width 18 height 19
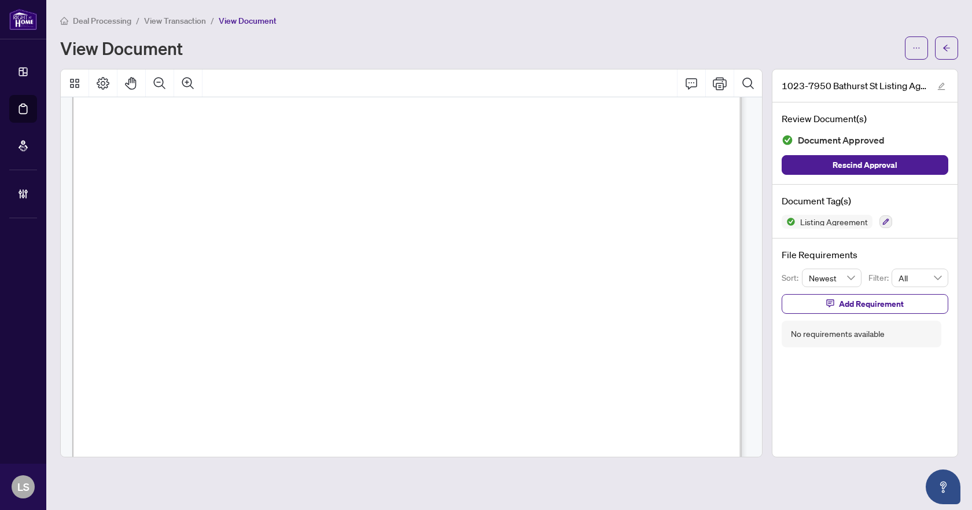
click at [942, 48] on icon "arrow-left" at bounding box center [946, 48] width 8 height 8
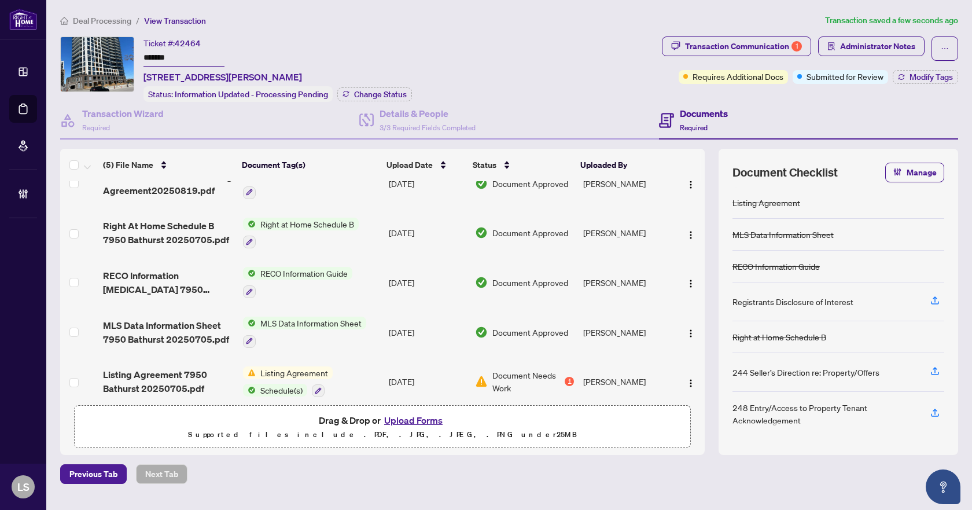
scroll to position [32, 0]
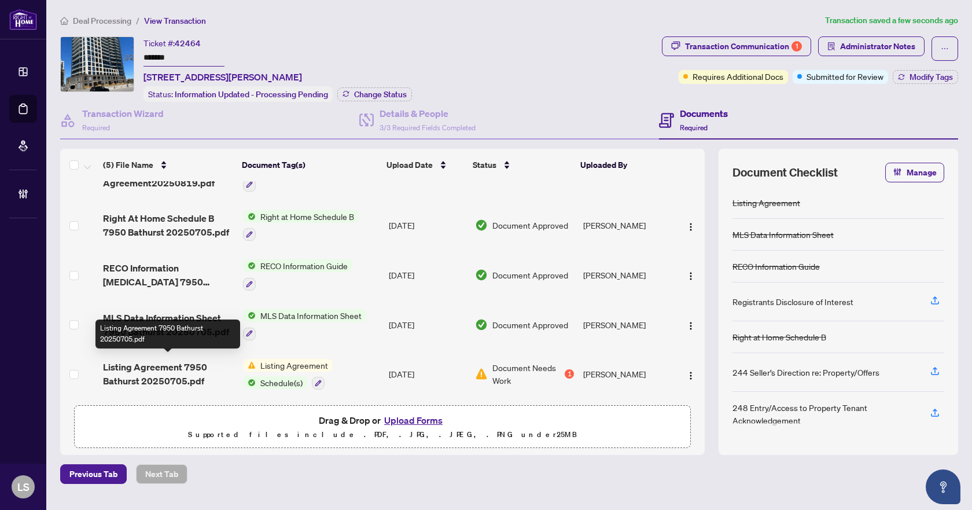
click at [154, 368] on span "Listing Agreement 7950 Bathurst 20250705.pdf" at bounding box center [168, 374] width 131 height 28
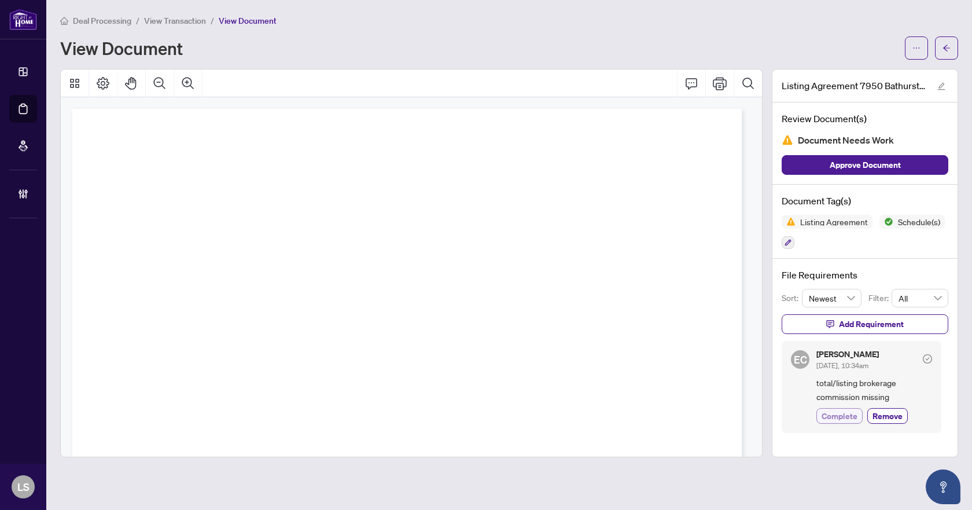
click at [827, 420] on span "Complete" at bounding box center [839, 416] width 36 height 12
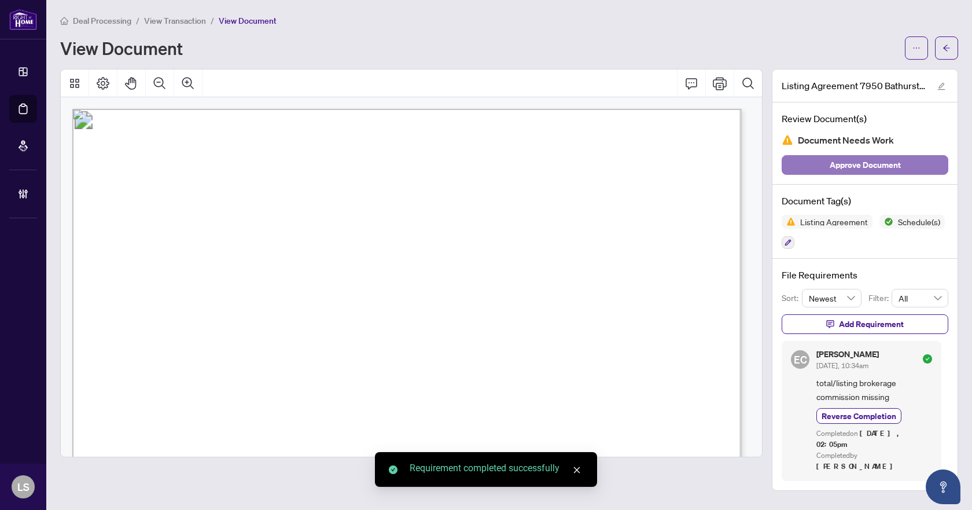
click at [865, 158] on span "Approve Document" at bounding box center [864, 165] width 71 height 19
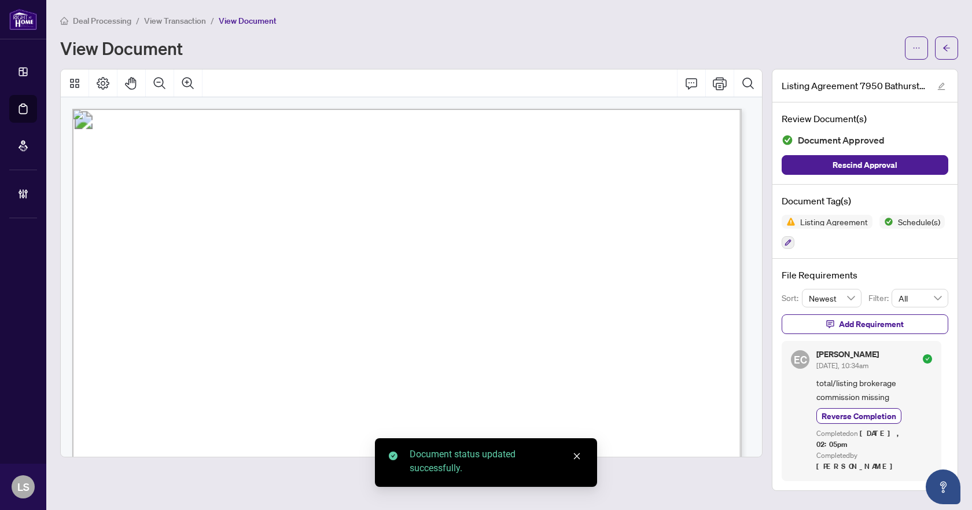
click at [946, 50] on icon "arrow-left" at bounding box center [946, 48] width 7 height 6
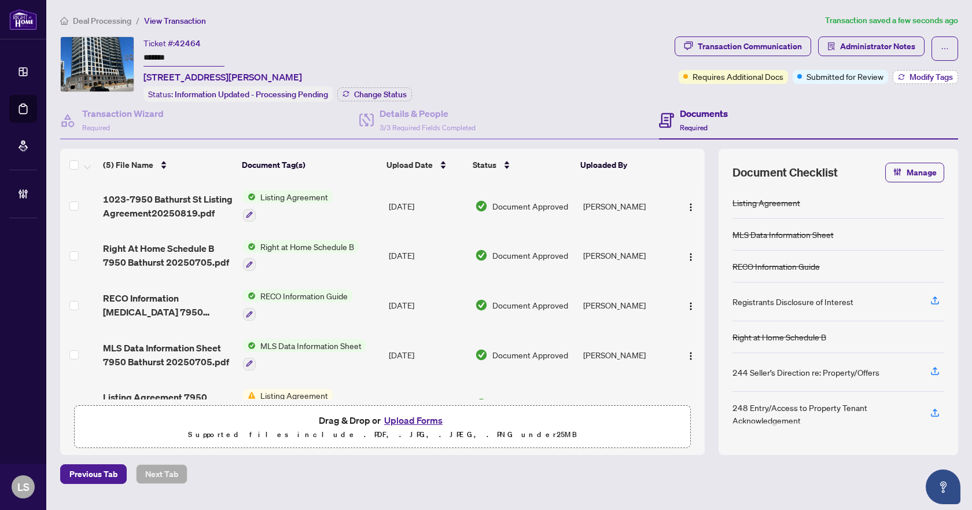
click at [903, 76] on icon "button" at bounding box center [901, 76] width 7 height 7
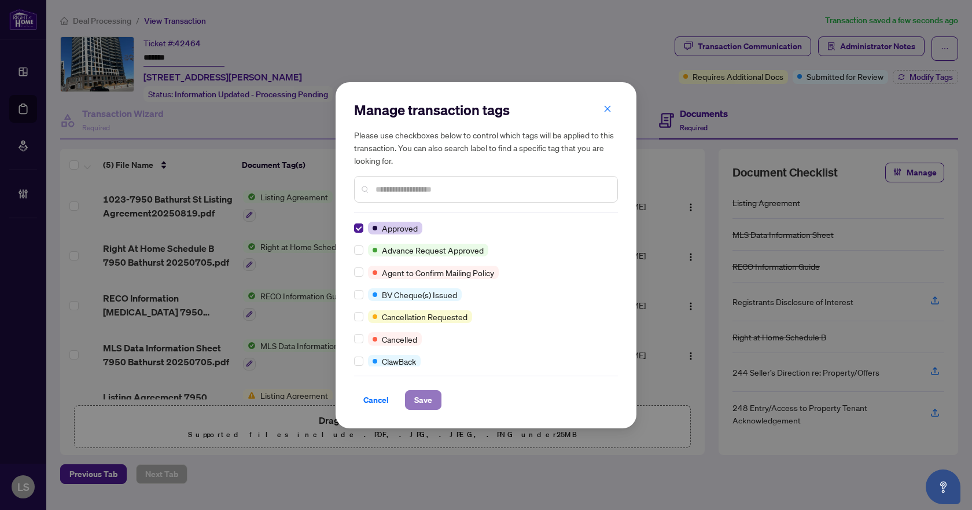
click at [420, 402] on span "Save" at bounding box center [423, 399] width 18 height 19
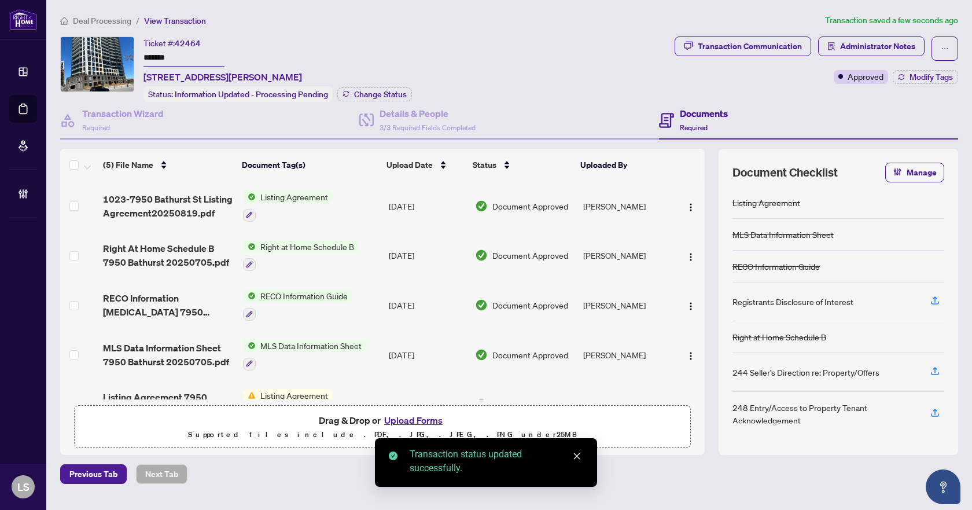
click at [108, 23] on span "Deal Processing" at bounding box center [102, 21] width 58 height 10
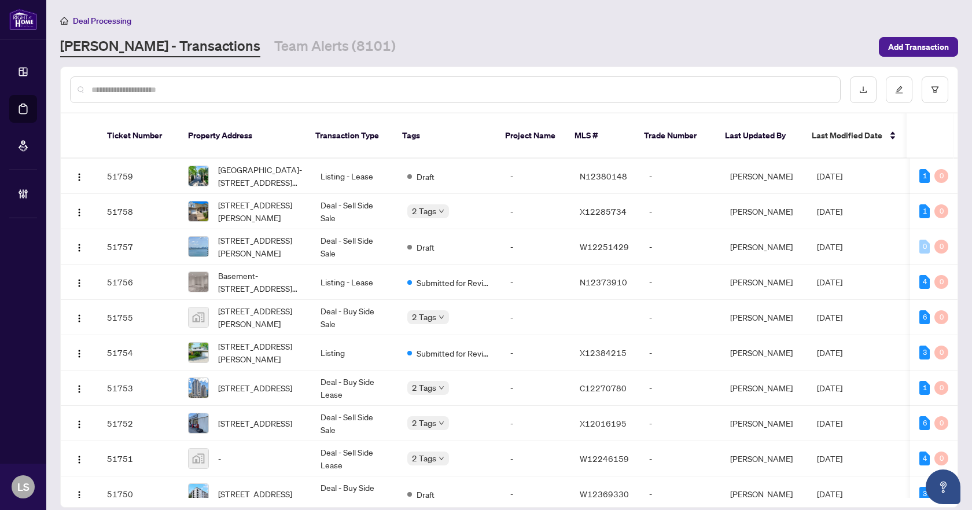
paste input "*********"
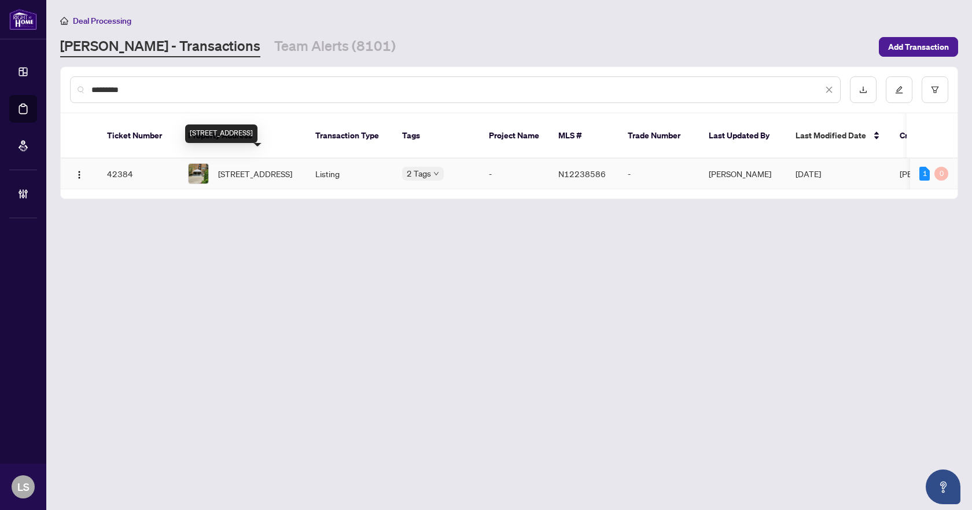
type input "*********"
click at [245, 167] on span "202-16A Elgin St, Markham, Ontario L3T 4T4, Canada" at bounding box center [255, 173] width 74 height 13
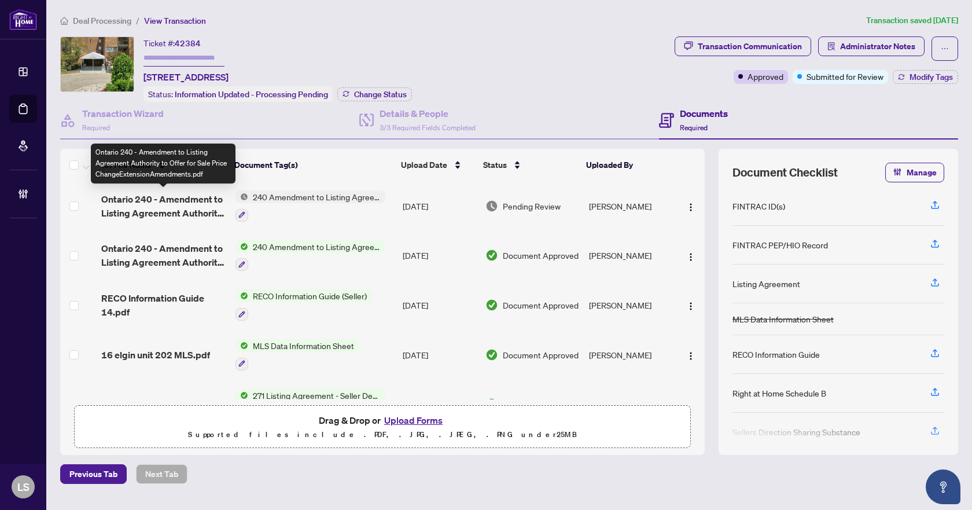
click at [186, 211] on span "Ontario 240 - Amendment to Listing Agreement Authority to Offer for Sale Price …" at bounding box center [163, 206] width 124 height 28
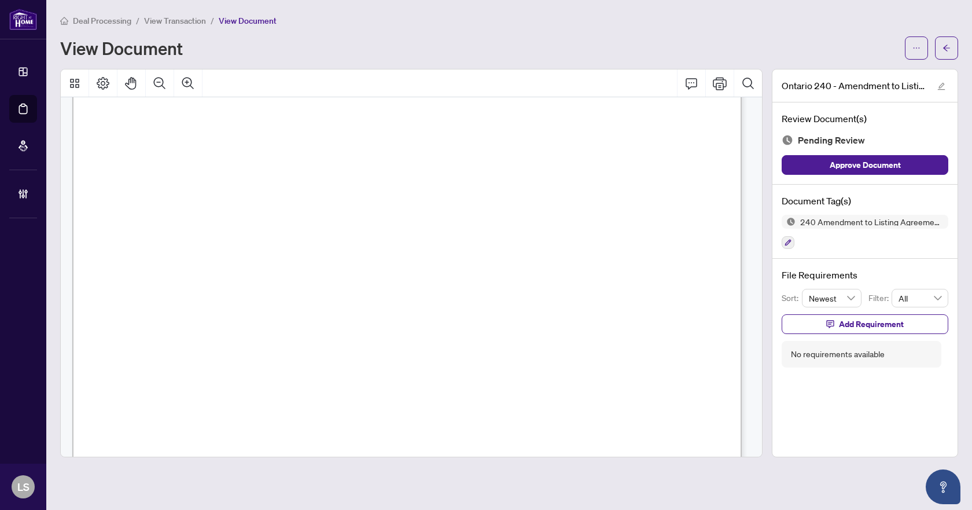
scroll to position [241, 0]
click at [790, 239] on icon "button" at bounding box center [787, 242] width 7 height 7
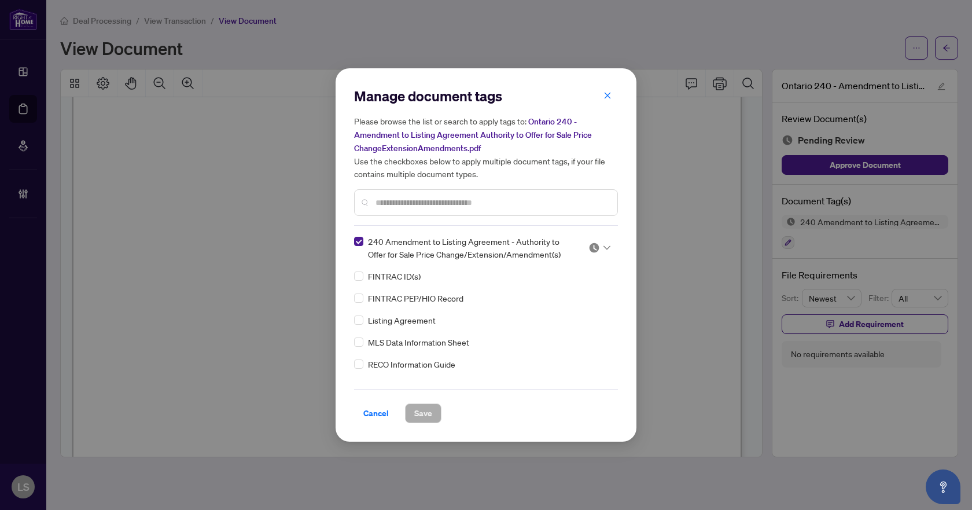
click at [591, 250] on img at bounding box center [594, 248] width 12 height 12
click at [565, 307] on div "Approved" at bounding box center [561, 303] width 74 height 13
click at [426, 409] on span "Save" at bounding box center [423, 413] width 18 height 19
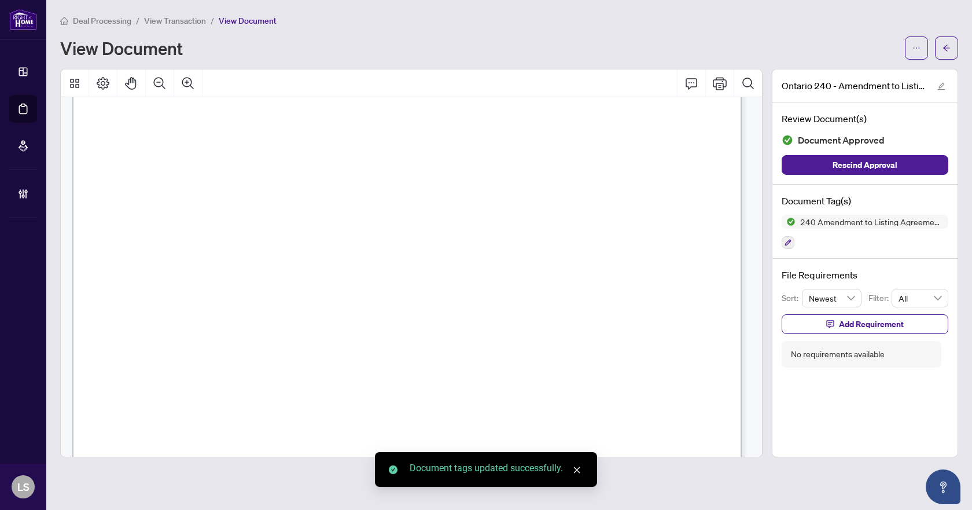
click at [948, 52] on span "button" at bounding box center [946, 48] width 8 height 19
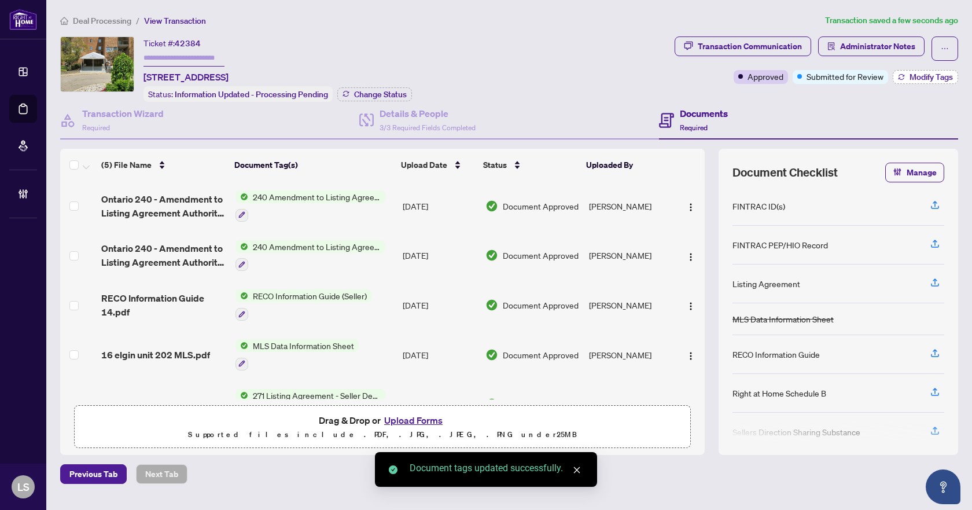
click at [924, 75] on span "Modify Tags" at bounding box center [930, 77] width 43 height 8
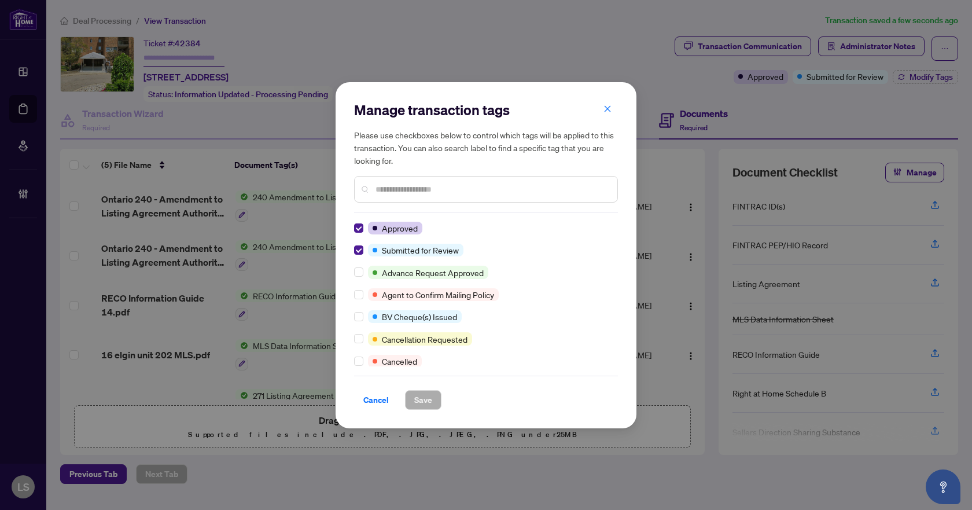
click at [353, 251] on div "Manage transaction tags Please use checkboxes below to control which tags will …" at bounding box center [485, 255] width 301 height 346
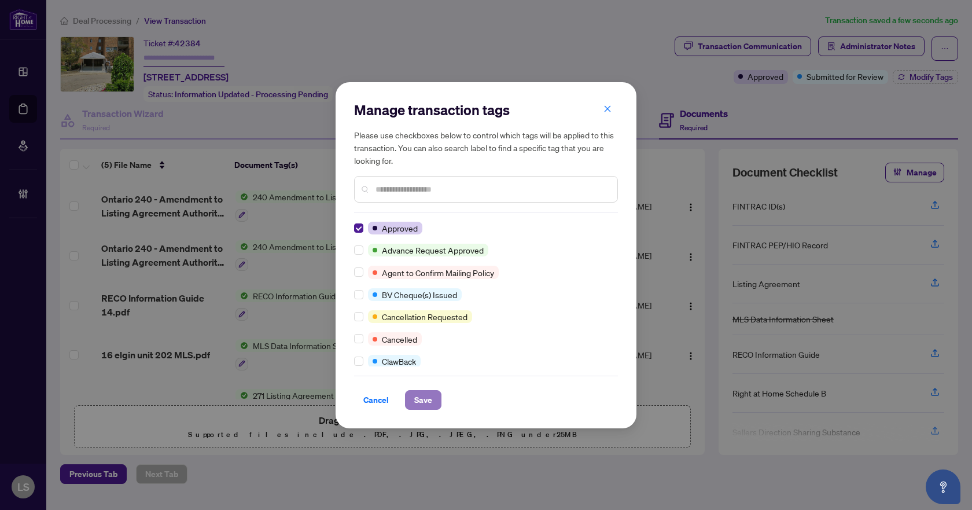
click at [414, 406] on span "Save" at bounding box center [423, 399] width 18 height 19
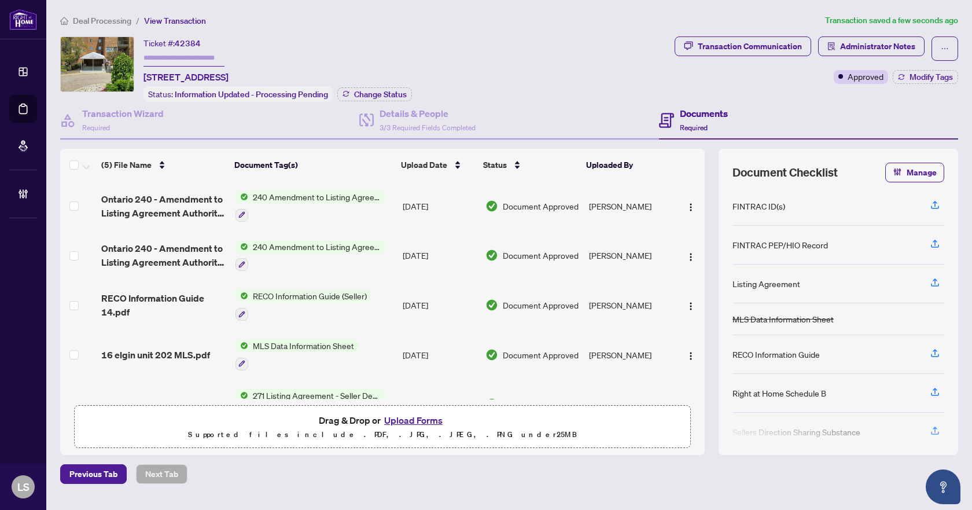
click at [111, 20] on span "Deal Processing" at bounding box center [102, 21] width 58 height 10
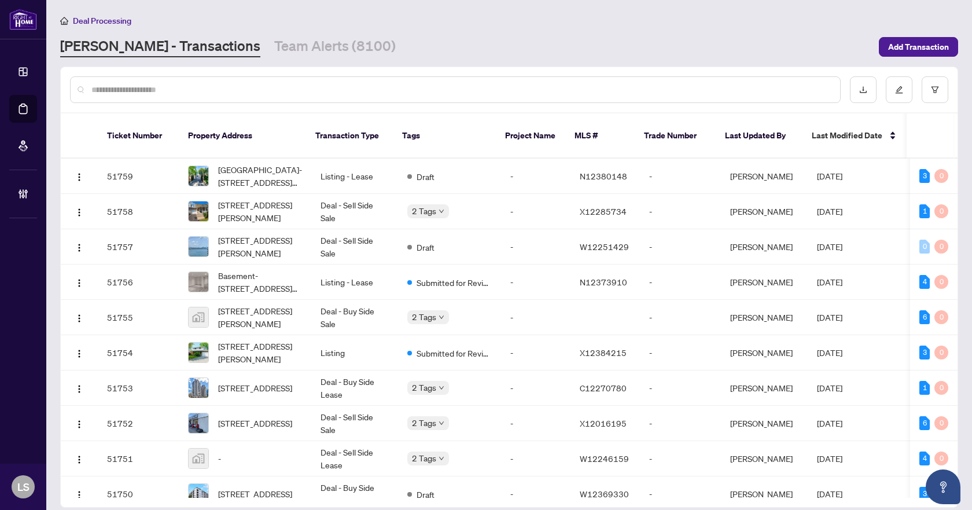
click at [240, 93] on input "text" at bounding box center [460, 89] width 739 height 13
paste input "*********"
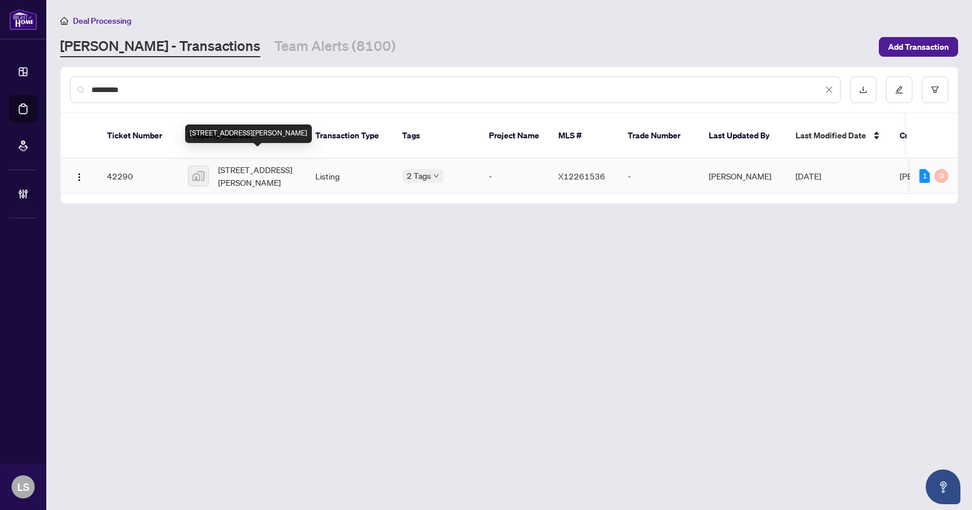
type input "*********"
click at [260, 167] on span "123 John St, Woodville, Kawartha Lakes, ON, Canada" at bounding box center [257, 175] width 79 height 25
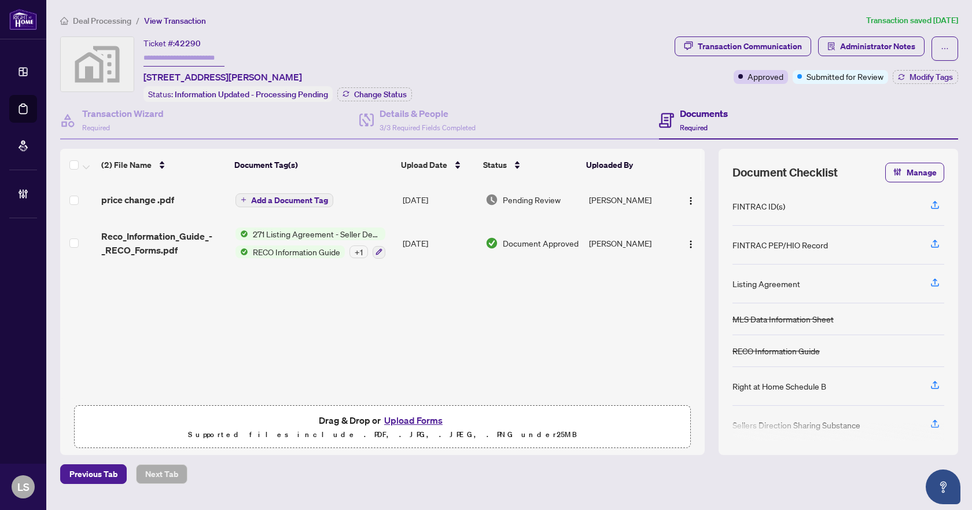
click at [147, 199] on span "price change .pdf" at bounding box center [137, 200] width 73 height 14
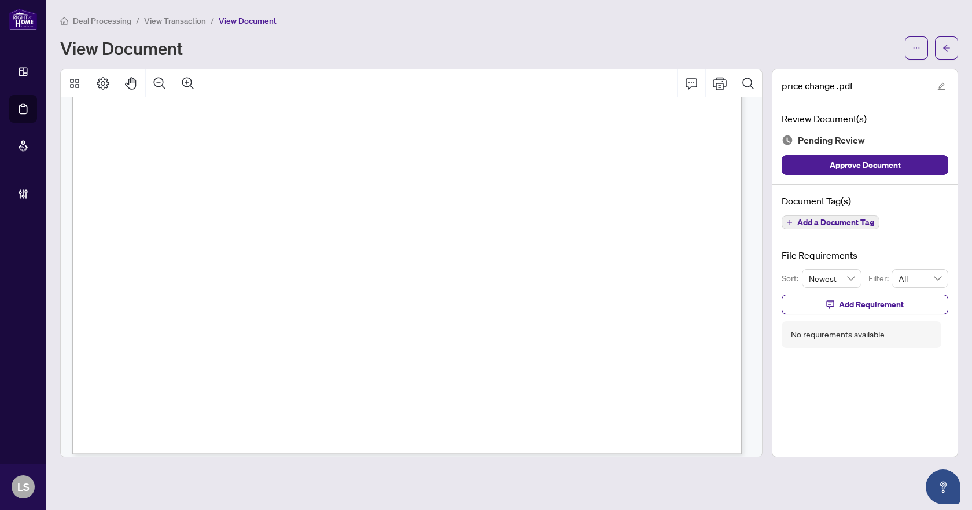
scroll to position [530, 0]
click at [871, 224] on span "Add a Document Tag" at bounding box center [835, 222] width 77 height 8
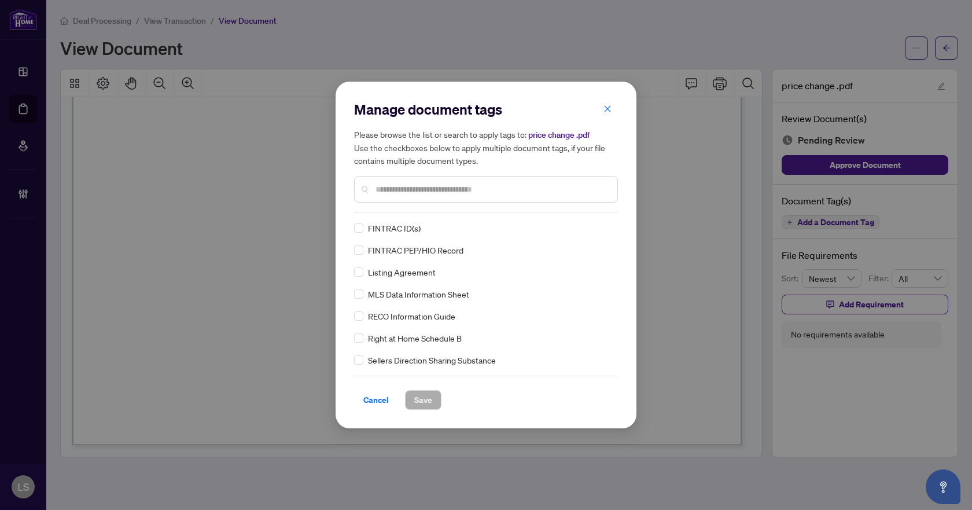
click at [390, 191] on input "text" at bounding box center [491, 189] width 233 height 13
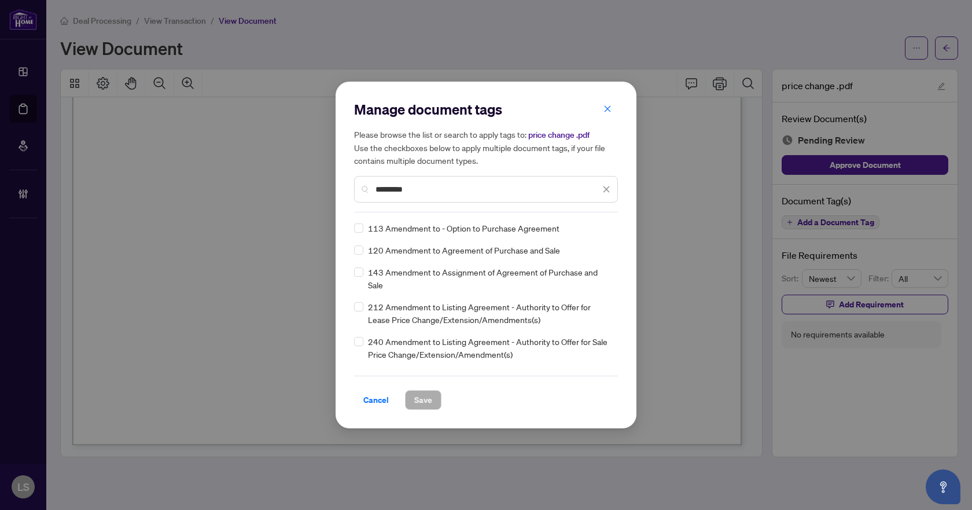
type input "*********"
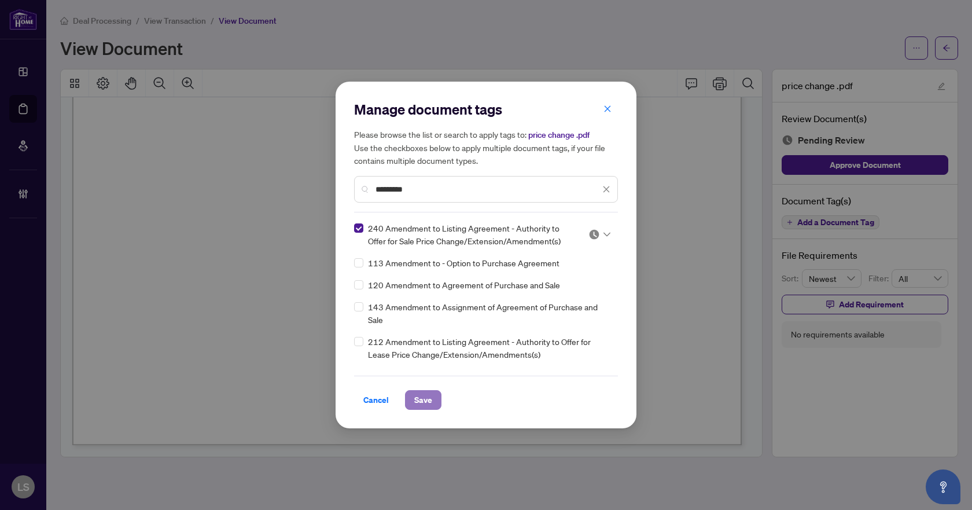
click at [421, 401] on span "Save" at bounding box center [423, 399] width 18 height 19
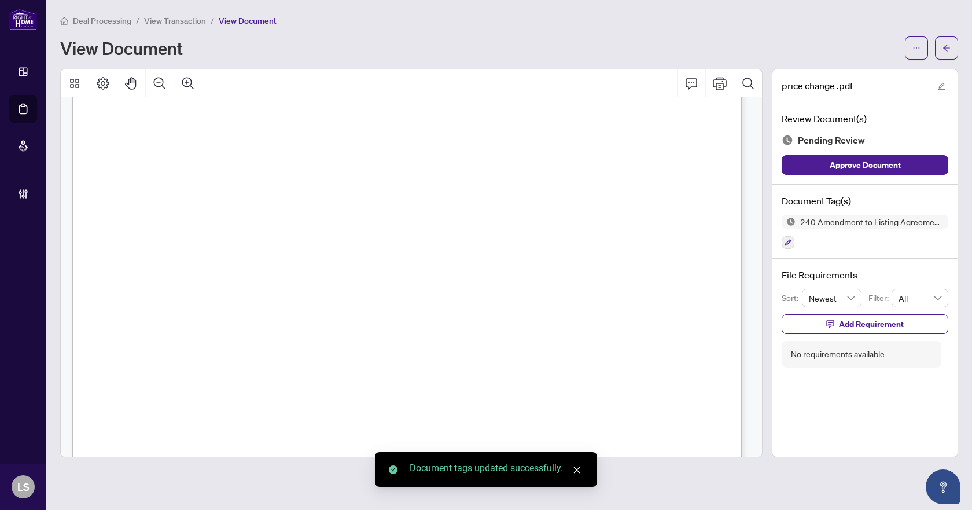
scroll to position [0, 0]
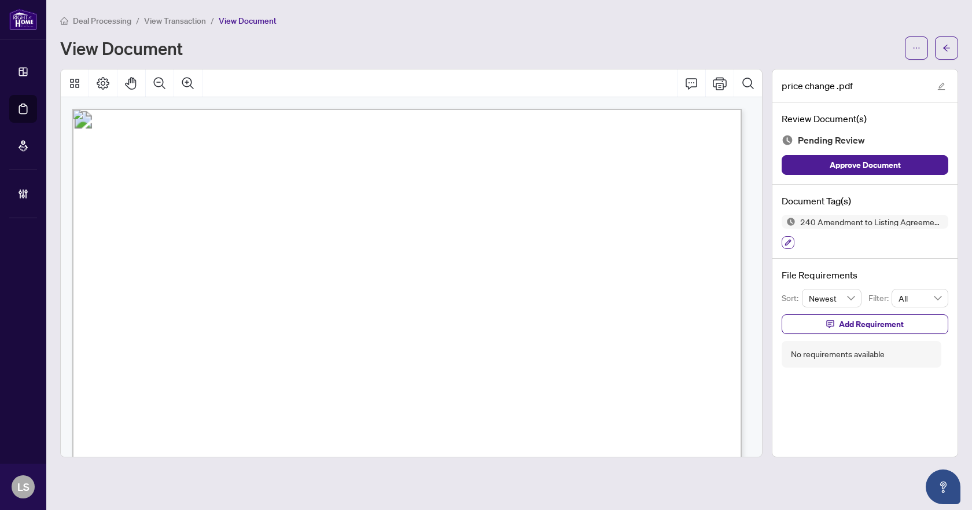
click at [787, 245] on icon "button" at bounding box center [787, 242] width 7 height 7
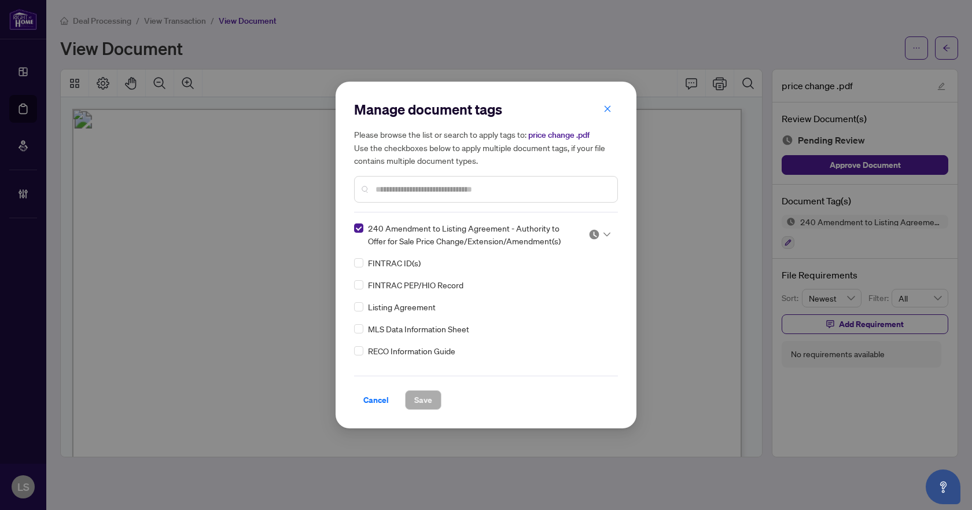
click at [594, 233] on img at bounding box center [594, 234] width 12 height 12
click at [566, 295] on div "Approved" at bounding box center [561, 291] width 74 height 13
click at [421, 401] on span "Save" at bounding box center [423, 399] width 18 height 19
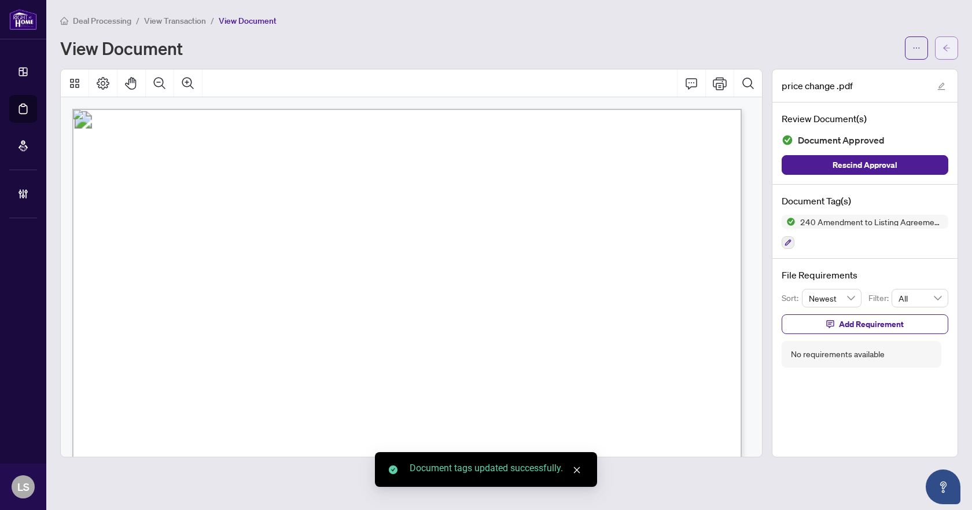
click at [945, 49] on icon "arrow-left" at bounding box center [946, 48] width 7 height 6
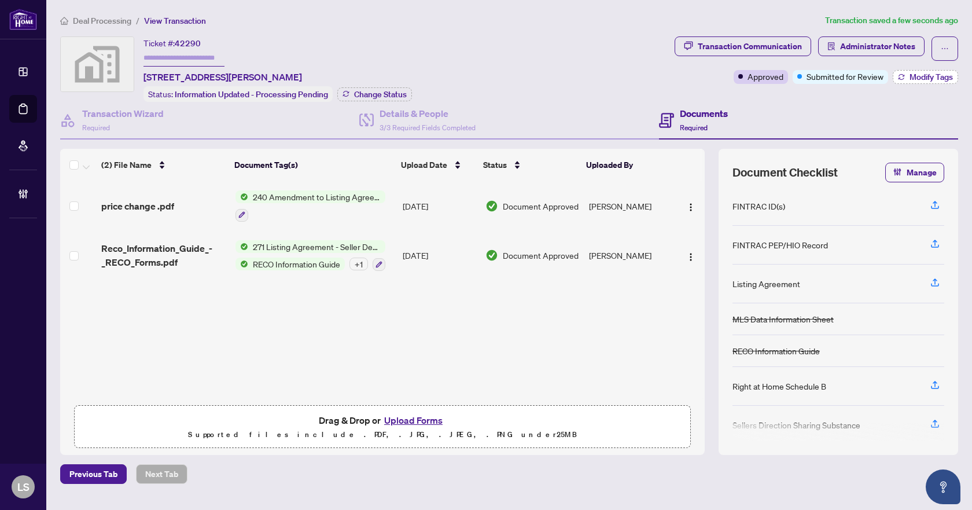
click at [925, 74] on span "Modify Tags" at bounding box center [930, 77] width 43 height 8
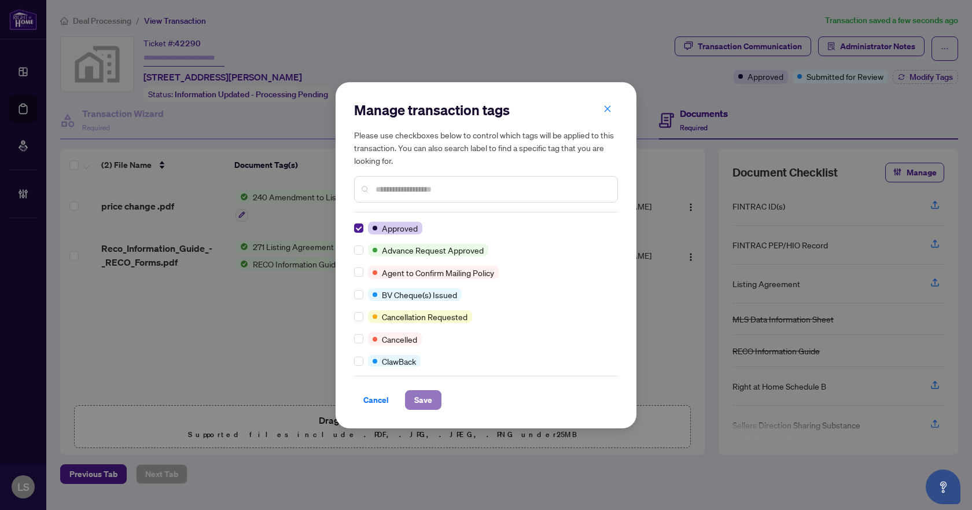
click at [425, 401] on span "Save" at bounding box center [423, 399] width 18 height 19
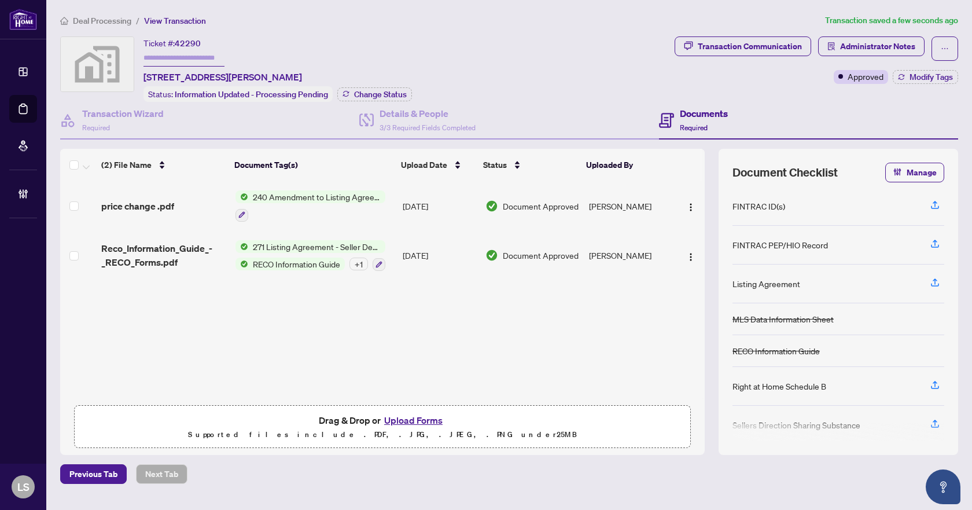
click at [95, 22] on span "Deal Processing" at bounding box center [102, 21] width 58 height 10
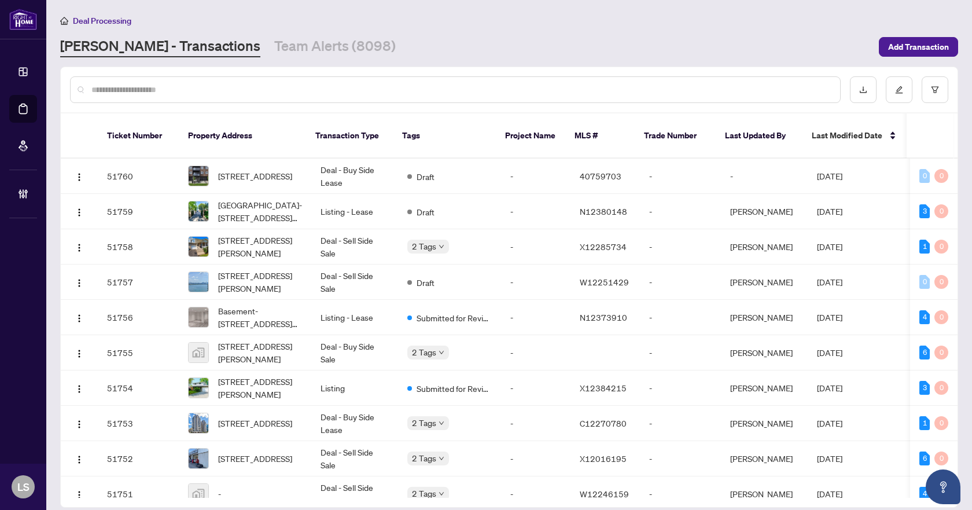
paste input "*********"
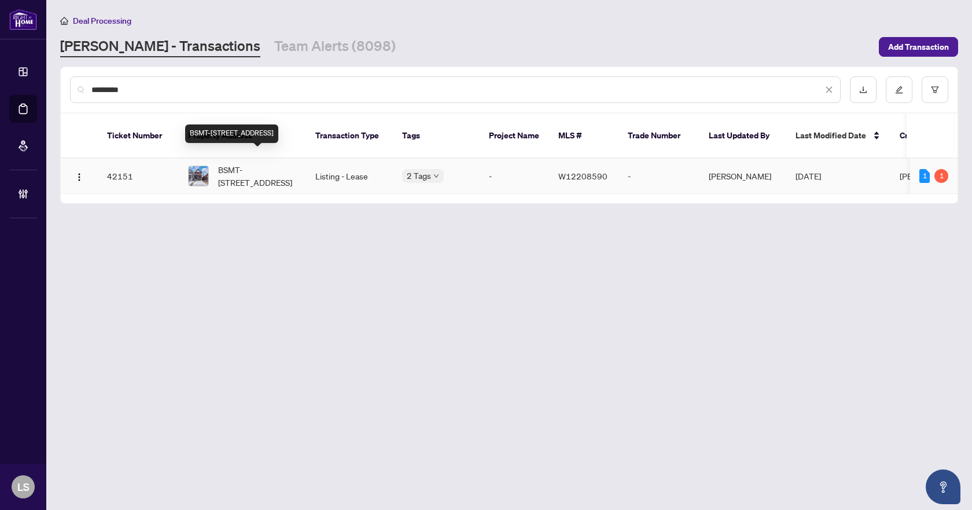
type input "*********"
click at [260, 167] on span "BSMT-640 Runnymede Rd, Toronto, Ontario M6S 3A2, Canada" at bounding box center [257, 175] width 79 height 25
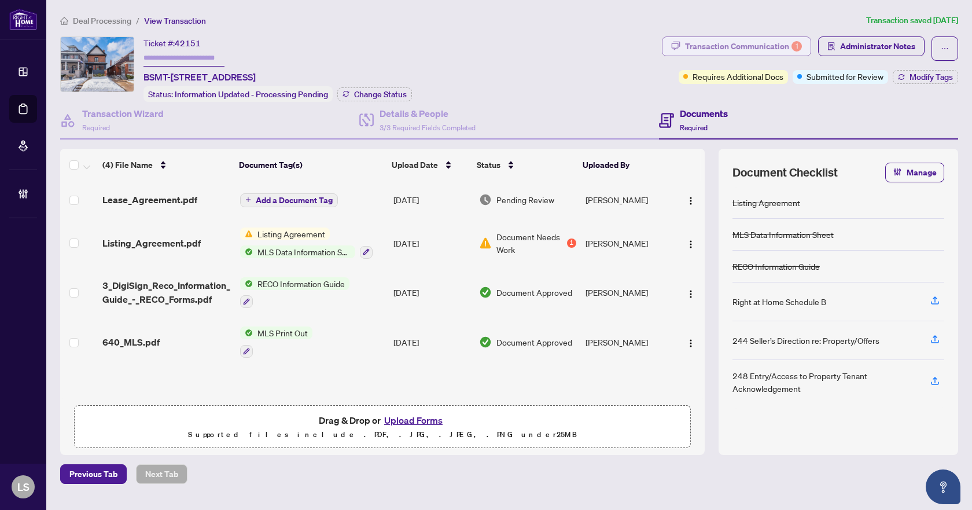
click at [739, 47] on div "Transaction Communication 1" at bounding box center [743, 46] width 117 height 19
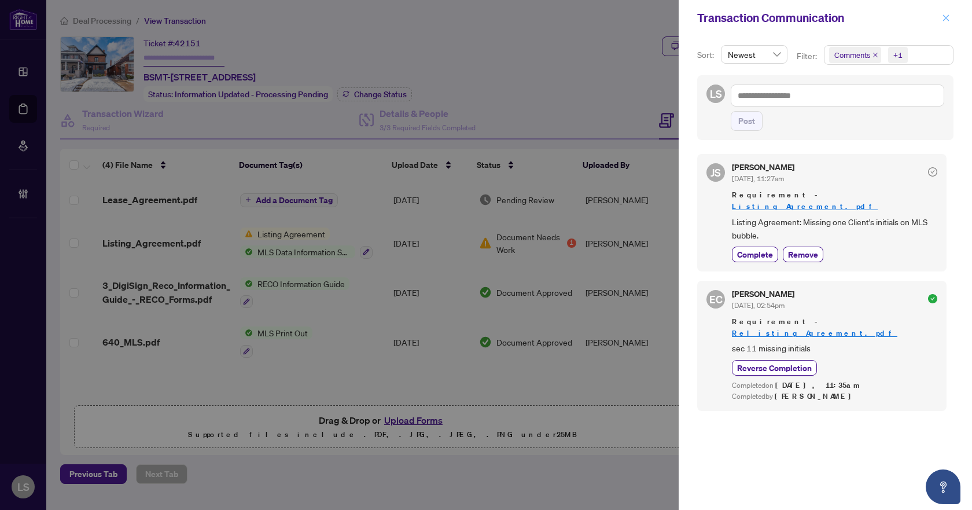
click at [946, 21] on icon "close" at bounding box center [946, 18] width 8 height 8
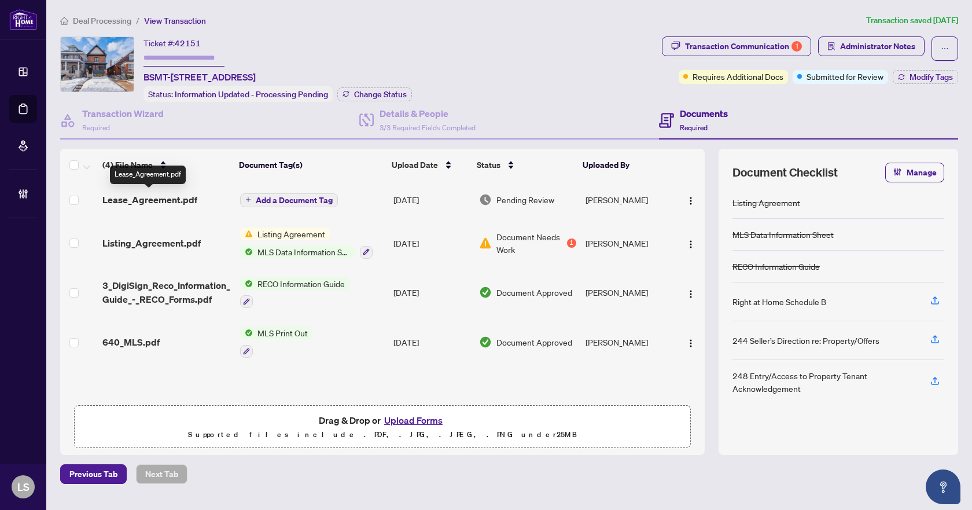
click at [153, 196] on span "Lease_Agreement.pdf" at bounding box center [149, 200] width 95 height 14
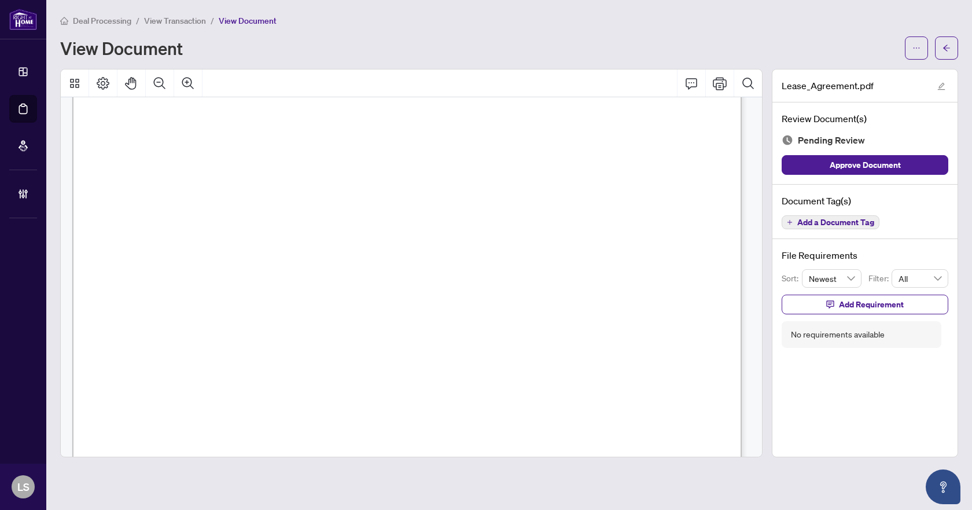
scroll to position [6131, 0]
click at [840, 220] on span "Add a Document Tag" at bounding box center [835, 222] width 77 height 8
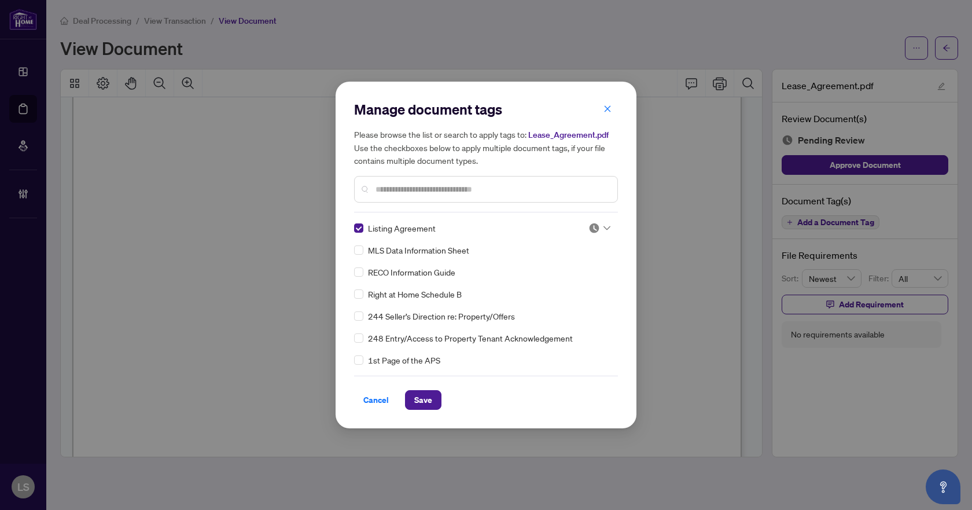
click at [589, 230] on img at bounding box center [594, 228] width 12 height 12
click at [556, 289] on div "Approved" at bounding box center [561, 284] width 74 height 13
click at [427, 399] on span "Save" at bounding box center [423, 399] width 18 height 19
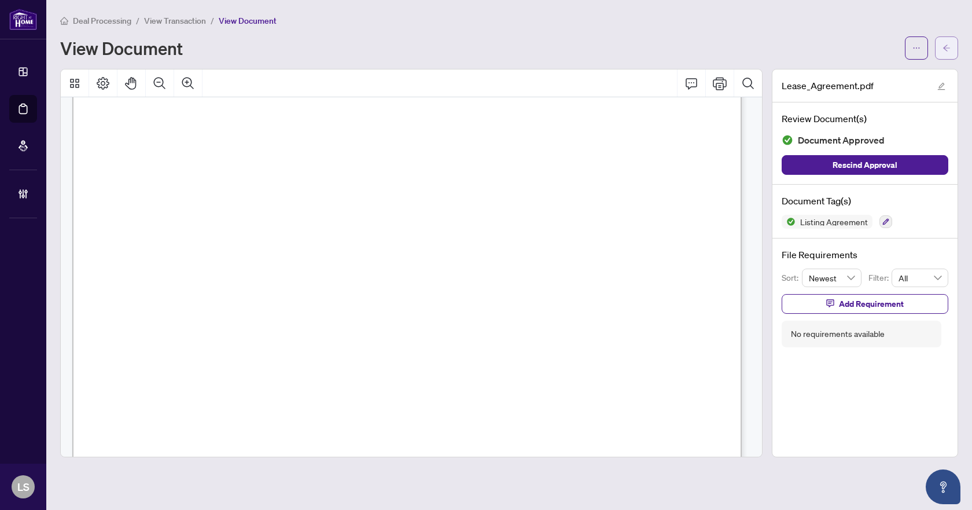
click at [943, 44] on icon "arrow-left" at bounding box center [946, 48] width 8 height 8
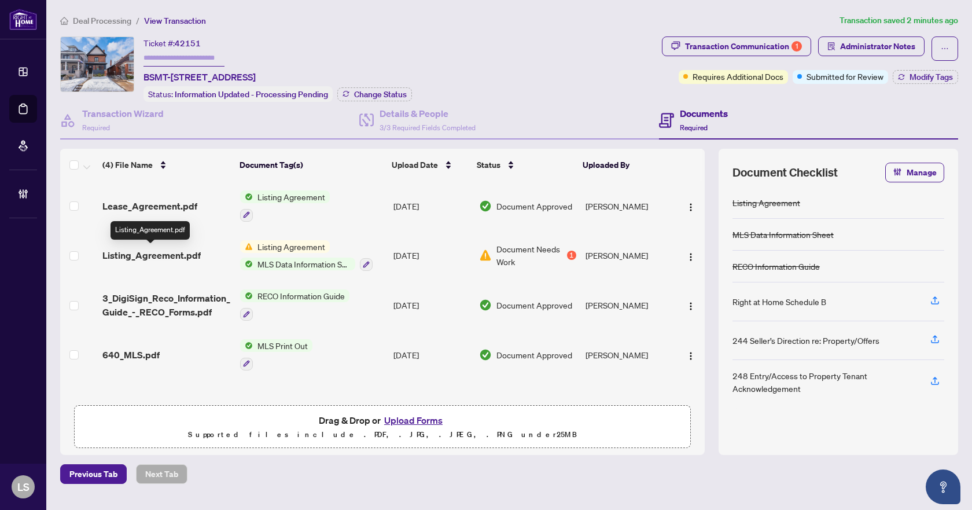
click at [194, 255] on span "Listing_Agreement.pdf" at bounding box center [151, 255] width 98 height 14
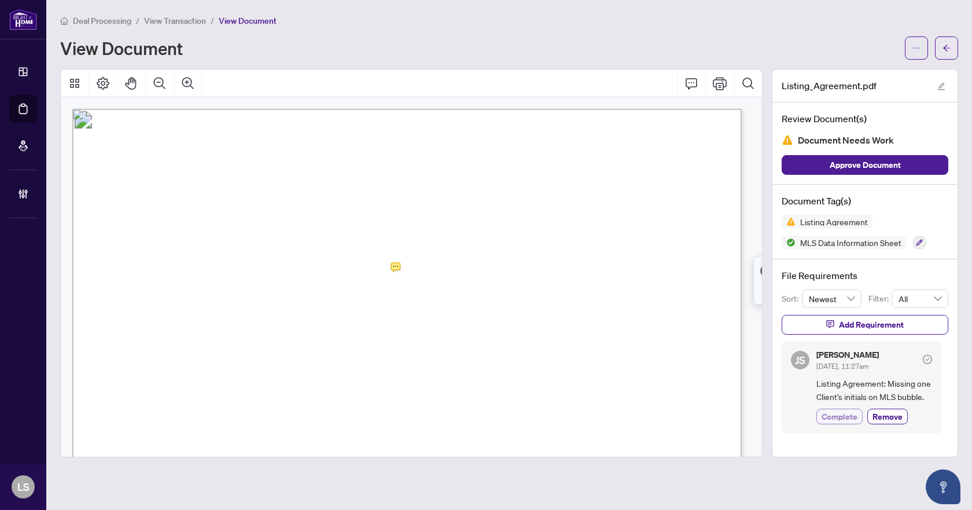
click at [831, 420] on span "Complete" at bounding box center [839, 416] width 36 height 12
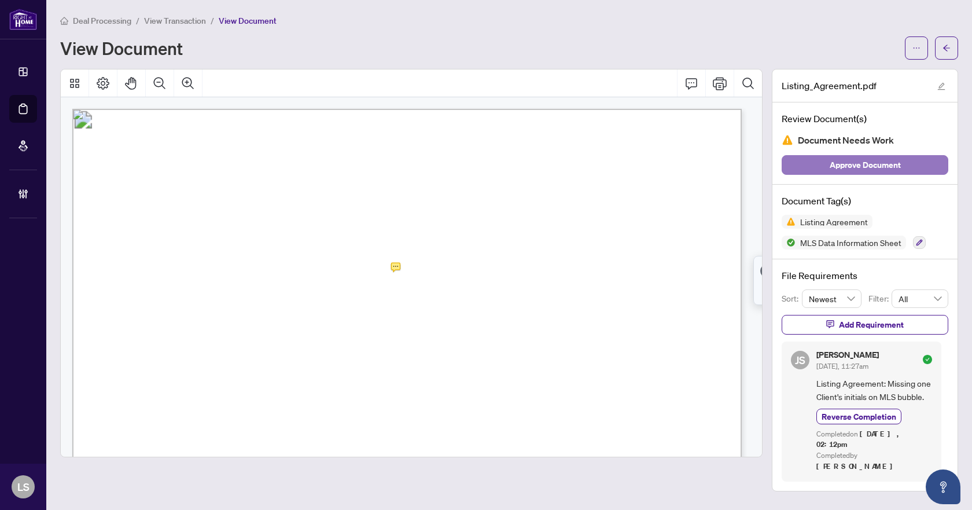
click at [876, 163] on span "Approve Document" at bounding box center [864, 165] width 71 height 19
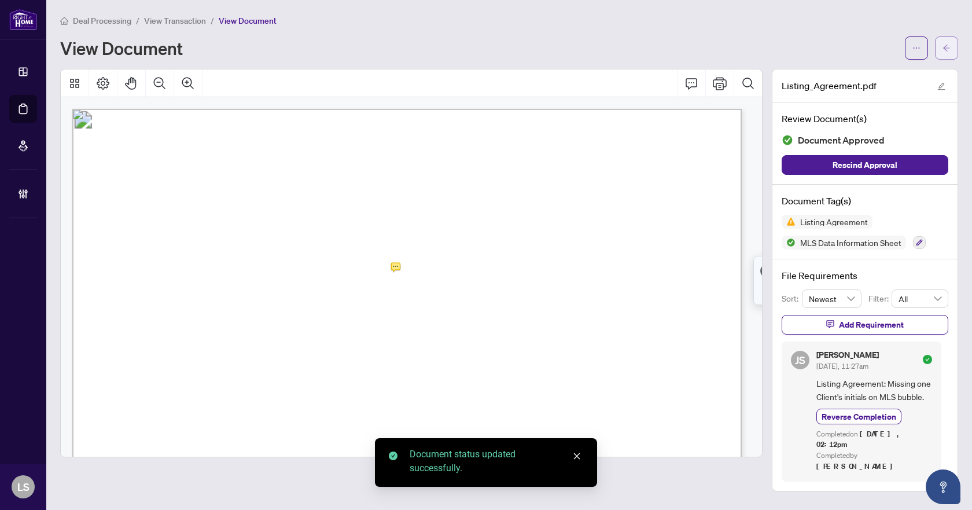
click at [945, 48] on icon "arrow-left" at bounding box center [946, 48] width 7 height 6
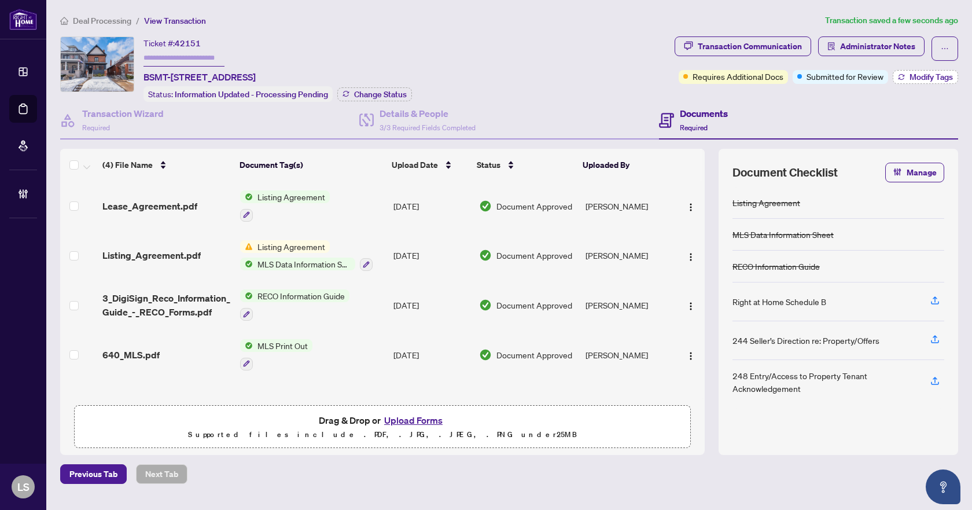
click at [913, 73] on span "Modify Tags" at bounding box center [930, 77] width 43 height 8
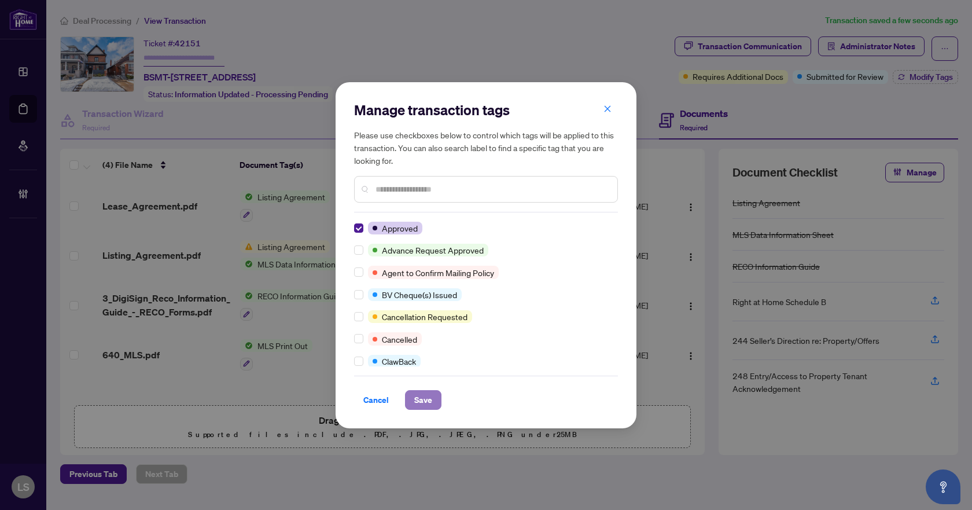
click at [414, 400] on span "Save" at bounding box center [423, 399] width 18 height 19
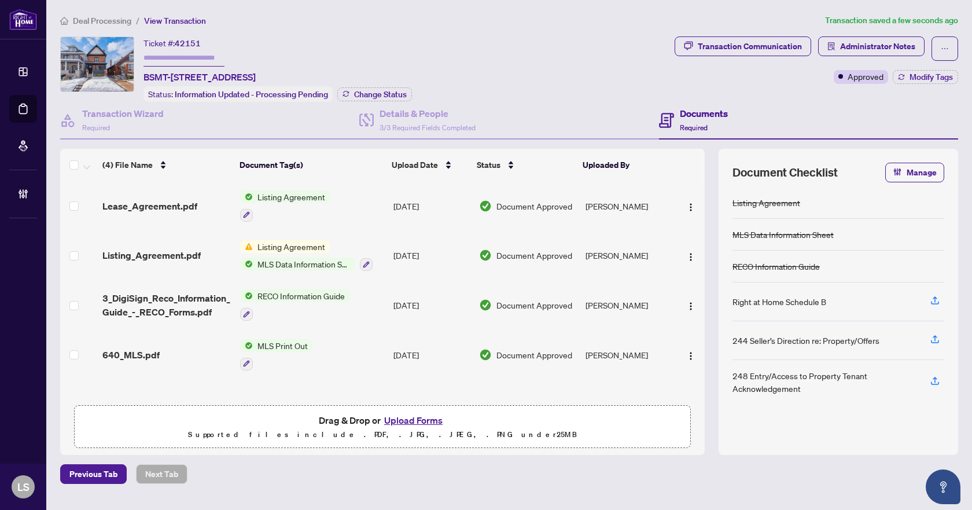
click at [99, 18] on span "Deal Processing" at bounding box center [102, 21] width 58 height 10
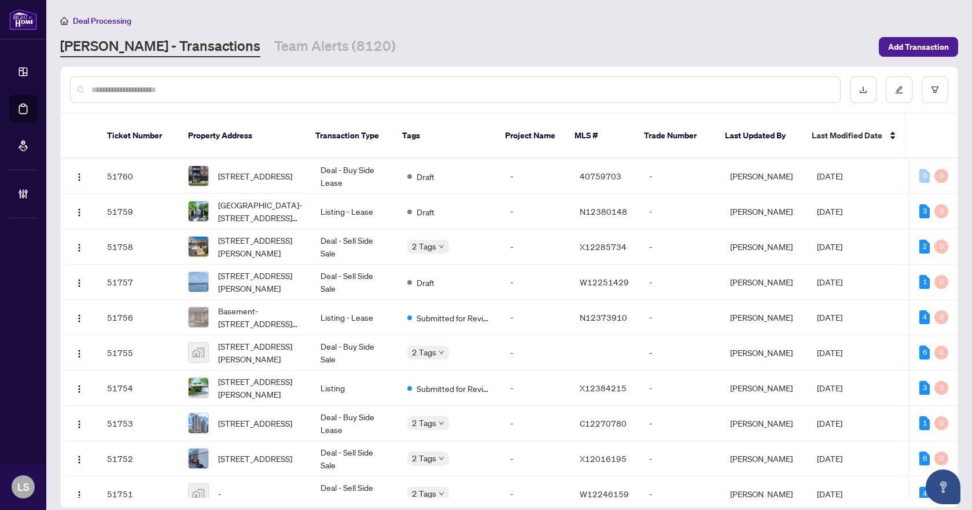
click at [264, 91] on input "text" at bounding box center [460, 89] width 739 height 13
paste input "*********"
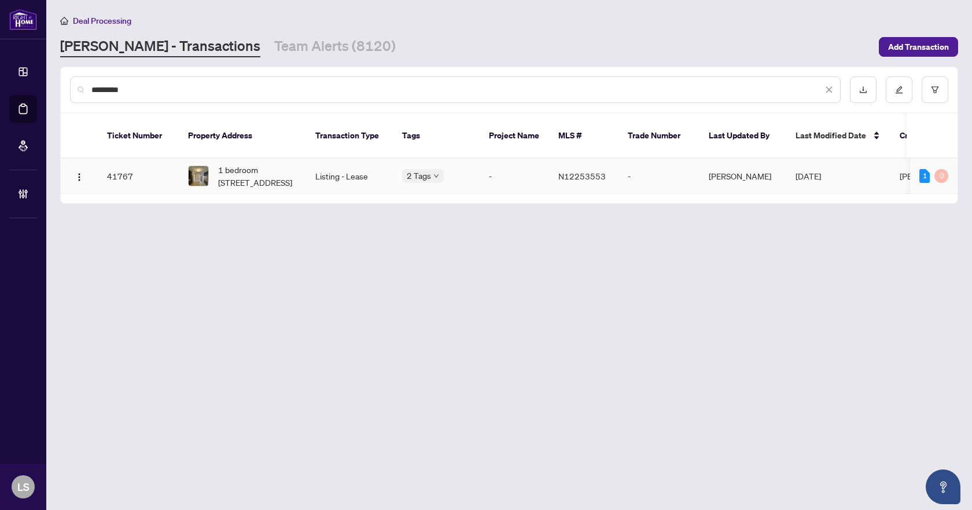
type input "*********"
click at [274, 174] on span "1 bedroom unit-265 Shorecrest Rd, Georgina, Ontario L4P 1J3, Canada" at bounding box center [257, 175] width 79 height 25
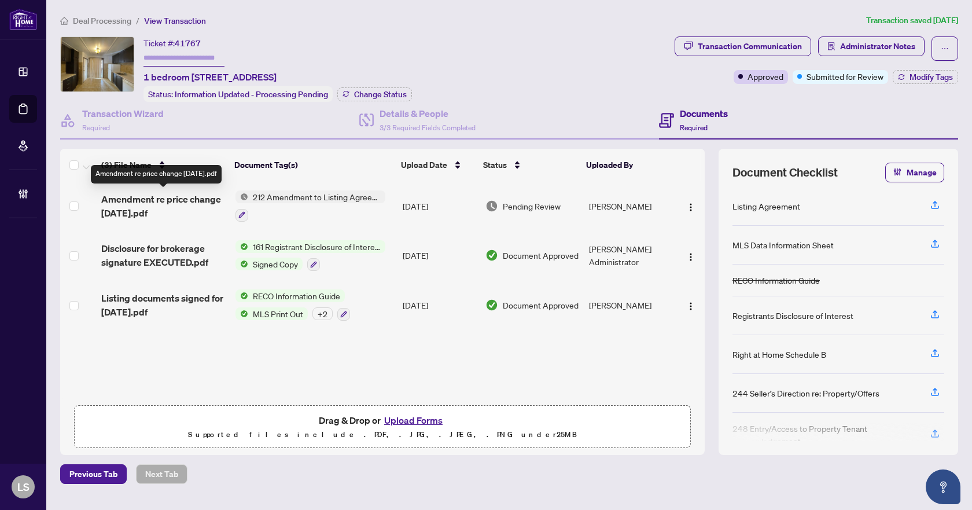
click at [167, 202] on span "Amendment re price change Aug 18 2025.pdf" at bounding box center [163, 206] width 124 height 28
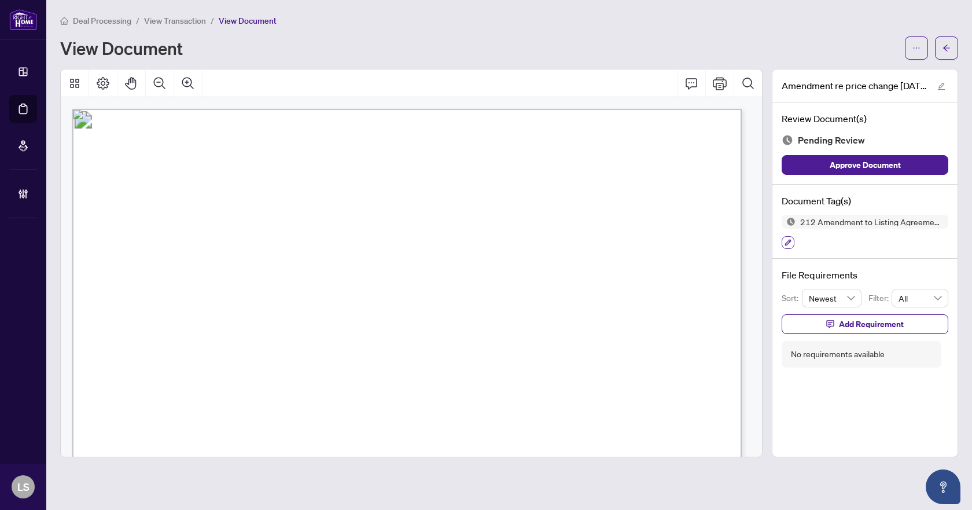
click at [787, 244] on icon "button" at bounding box center [788, 242] width 6 height 6
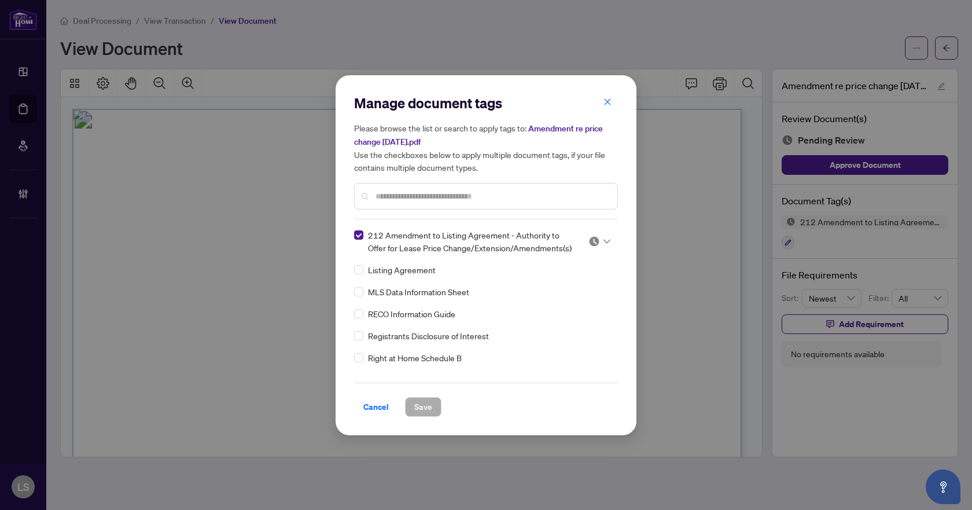
click at [603, 242] on icon at bounding box center [606, 241] width 7 height 4
click at [576, 295] on div "Approved" at bounding box center [561, 297] width 74 height 13
click at [426, 406] on span "Save" at bounding box center [423, 406] width 18 height 19
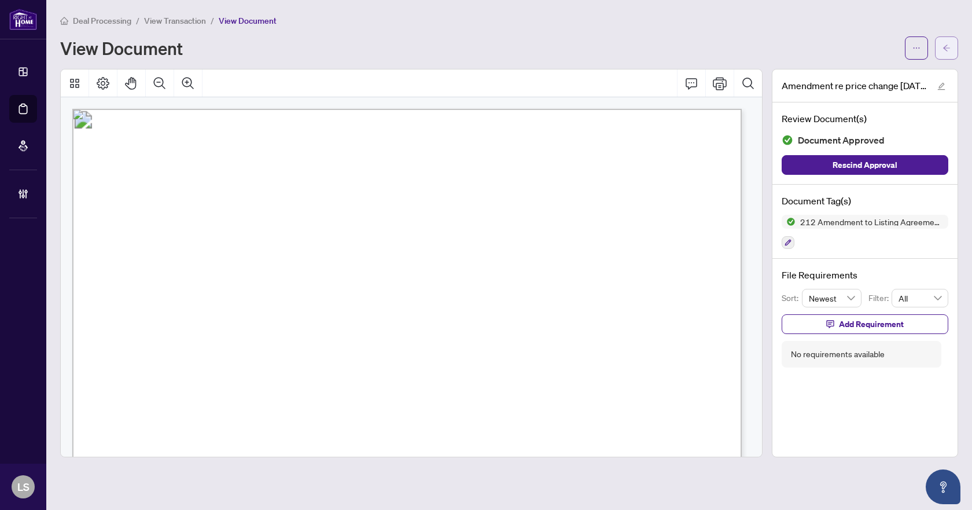
click at [947, 53] on span "button" at bounding box center [946, 48] width 8 height 19
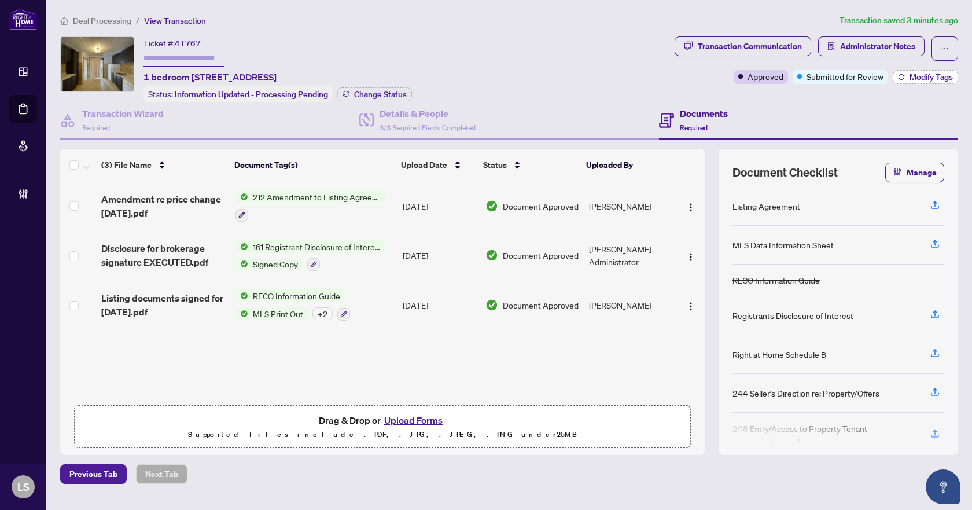
click at [934, 75] on span "Modify Tags" at bounding box center [930, 77] width 43 height 8
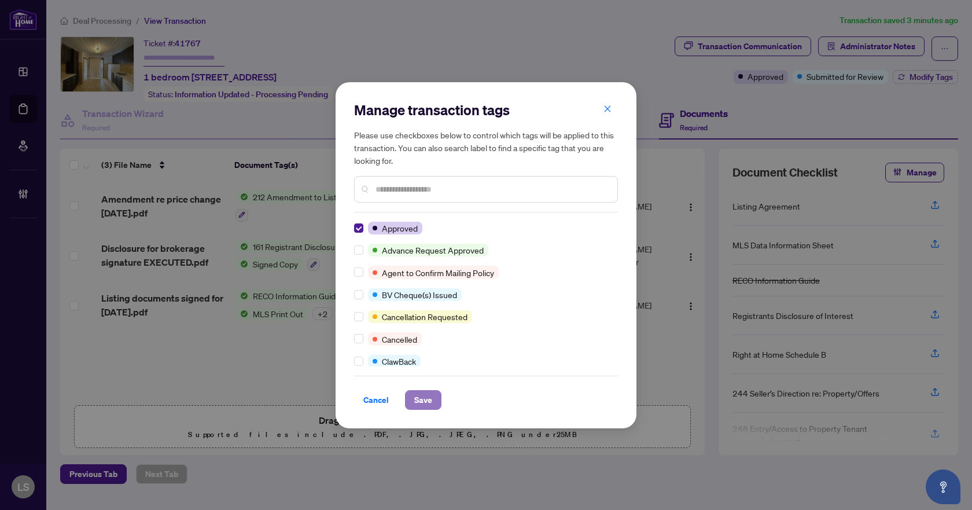
click at [423, 404] on span "Save" at bounding box center [423, 399] width 18 height 19
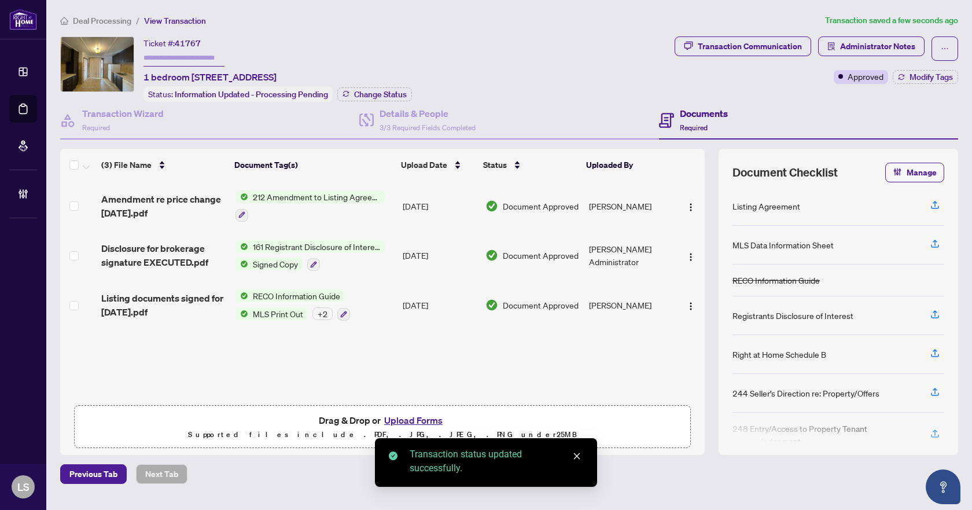
click at [88, 21] on span "Deal Processing" at bounding box center [102, 21] width 58 height 10
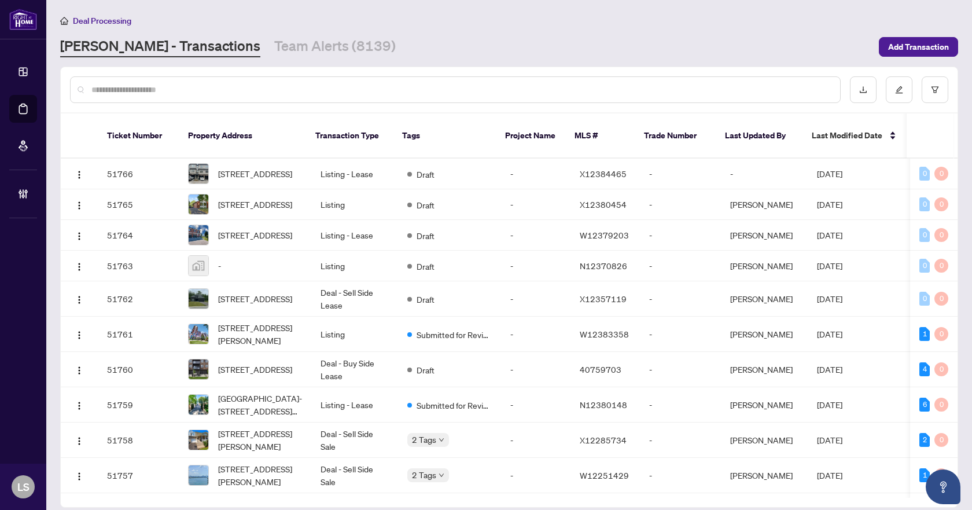
click at [159, 84] on input "text" at bounding box center [460, 89] width 739 height 13
paste input "*********"
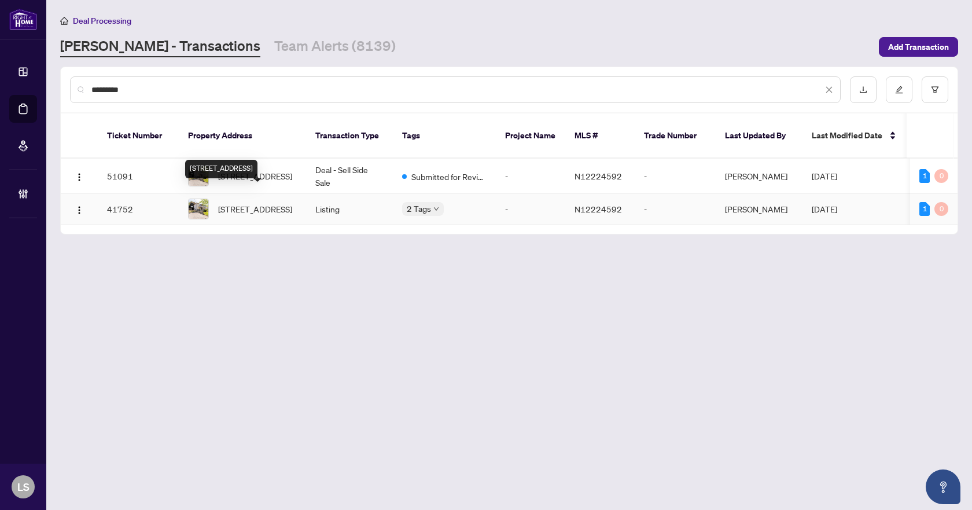
type input "*********"
click at [242, 202] on span "263 Blue Grass Blvd, Richmond Hill, Ontario L4C 3H1, Canada" at bounding box center [255, 208] width 74 height 13
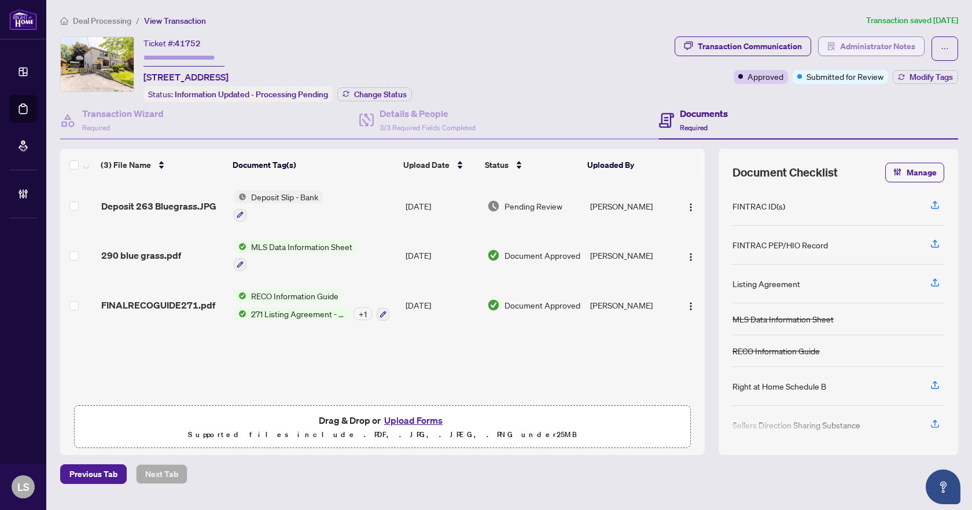
click at [849, 44] on span "Administrator Notes" at bounding box center [877, 46] width 75 height 19
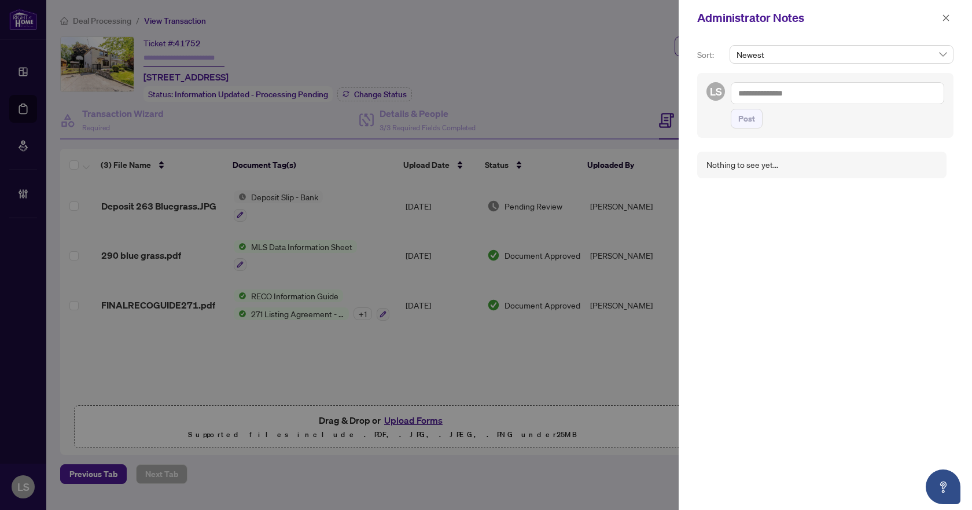
click at [791, 99] on textarea at bounding box center [837, 93] width 213 height 22
drag, startPoint x: 791, startPoint y: 99, endPoint x: 739, endPoint y: 99, distance: 51.5
click at [739, 99] on textarea "**********" at bounding box center [837, 93] width 213 height 22
click at [805, 104] on span "RAHR Accounting" at bounding box center [837, 101] width 104 height 10
type textarea "**********"
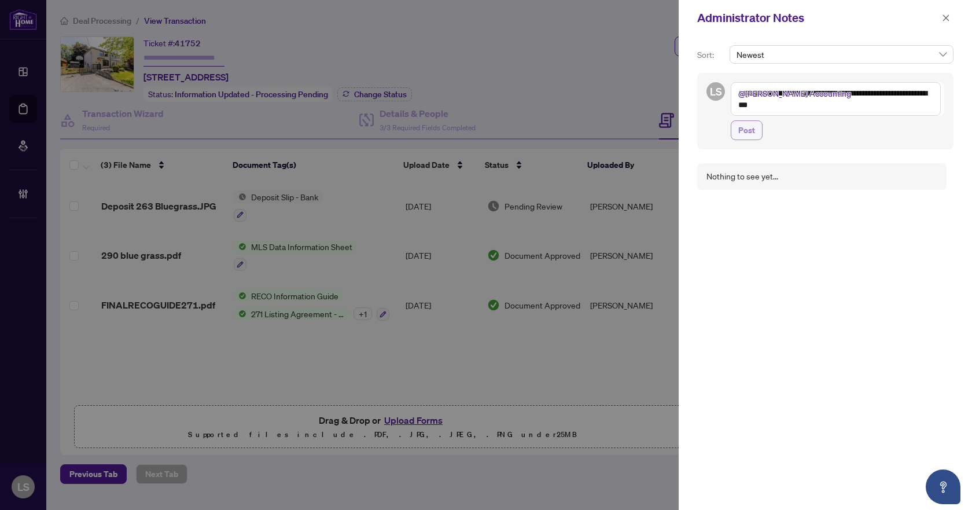
click at [742, 132] on span "Post" at bounding box center [746, 130] width 17 height 19
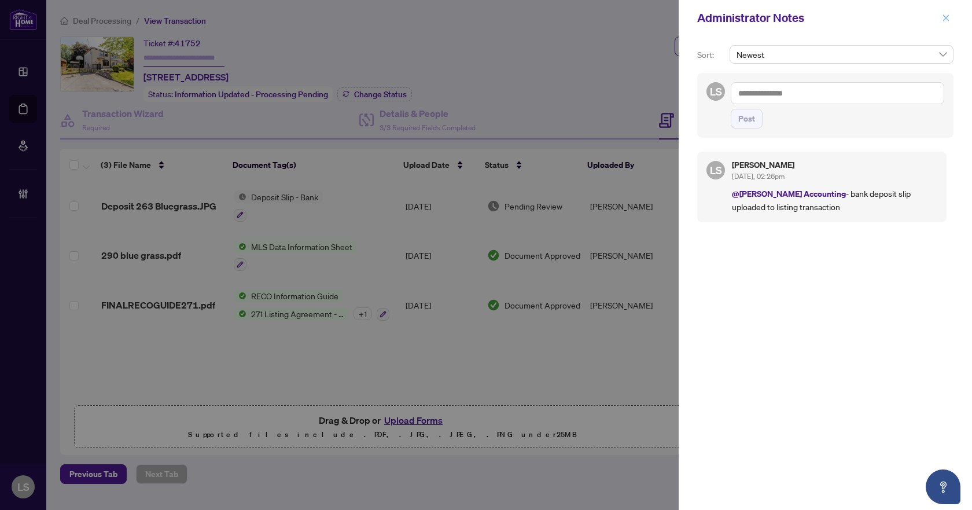
click at [945, 17] on icon "close" at bounding box center [946, 17] width 6 height 6
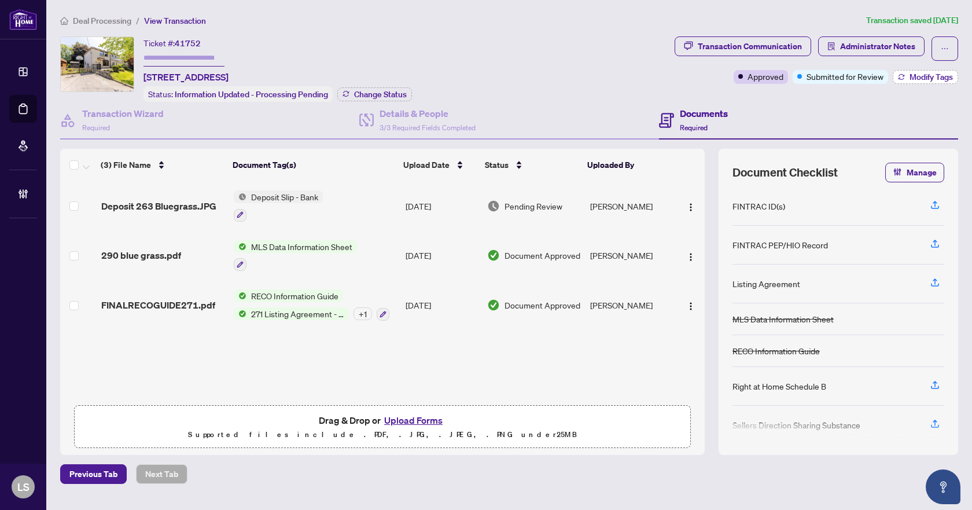
click at [941, 73] on span "Modify Tags" at bounding box center [930, 77] width 43 height 8
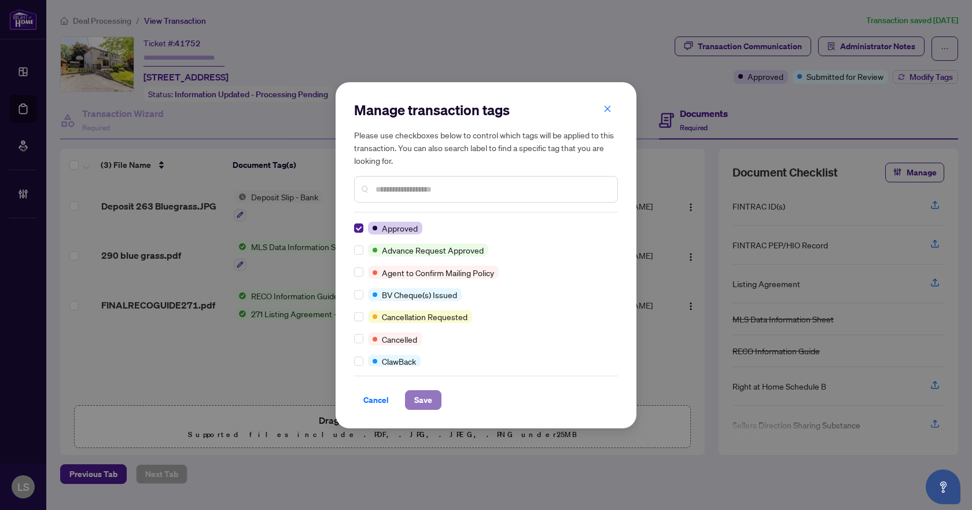
click at [418, 397] on span "Save" at bounding box center [423, 399] width 18 height 19
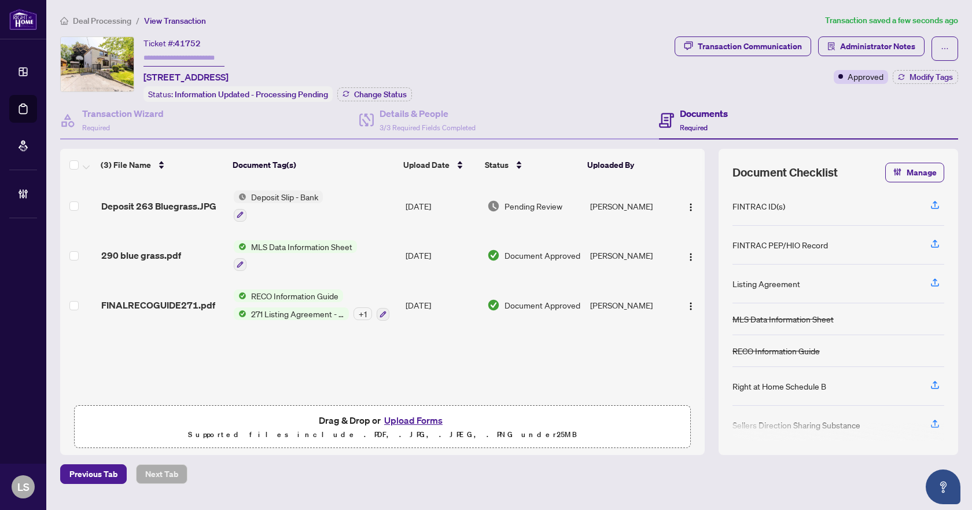
click at [109, 20] on span "Deal Processing" at bounding box center [102, 21] width 58 height 10
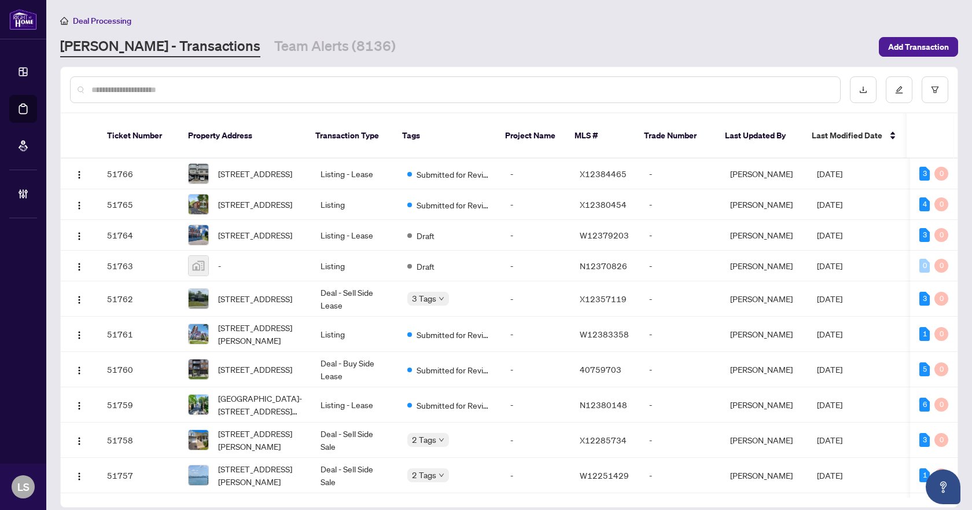
click at [271, 87] on input "text" at bounding box center [460, 89] width 739 height 13
paste input "*********"
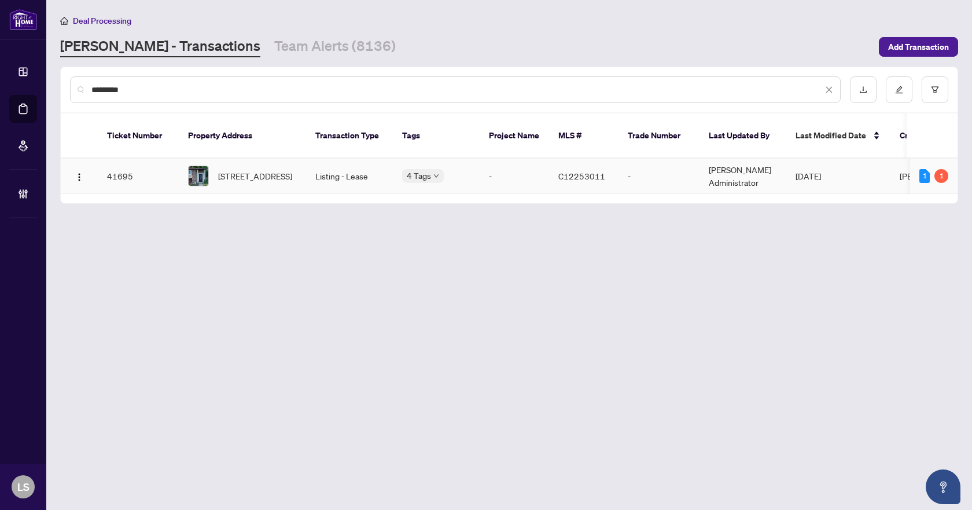
type input "*********"
click at [271, 169] on span "116 Freshmeadow Dr, Toronto, Ontario M2H 2P8, Canada" at bounding box center [255, 175] width 74 height 13
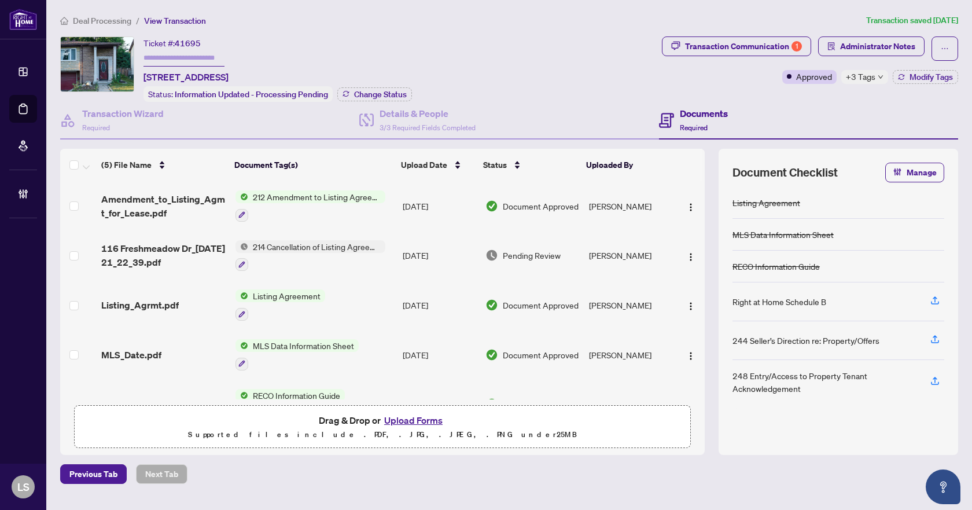
click at [82, 21] on span "Deal Processing" at bounding box center [102, 21] width 58 height 10
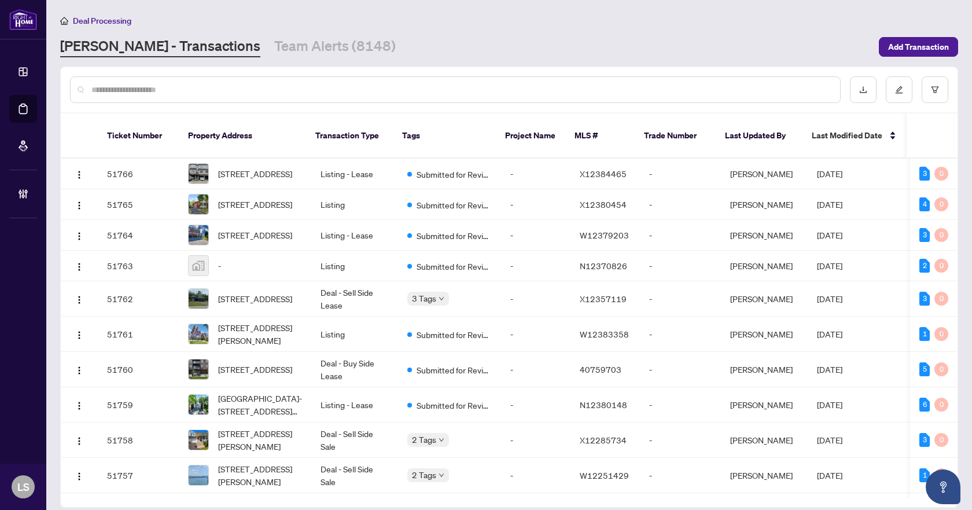
click at [196, 88] on input "text" at bounding box center [460, 89] width 739 height 13
paste input "*********"
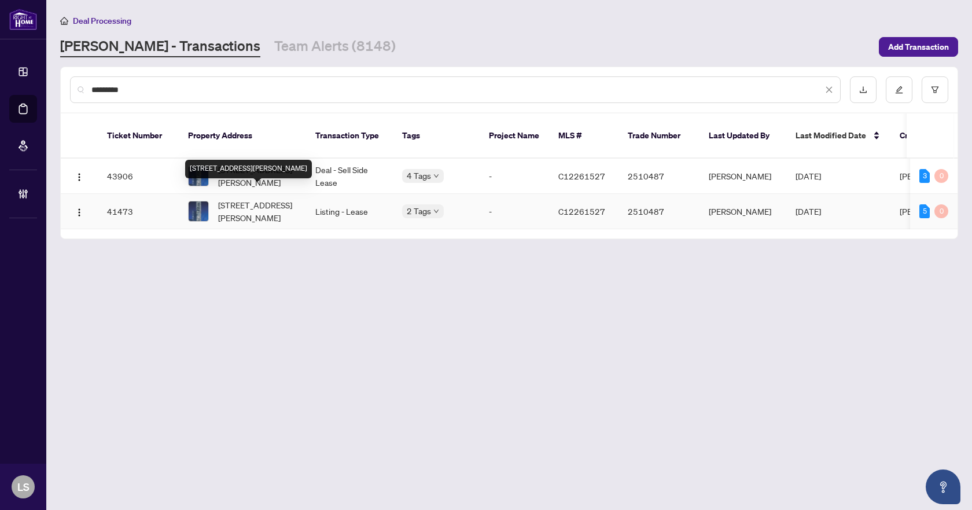
type input "*********"
click at [254, 198] on span "1803-42 Charles St, Toronto, Ontario M4Y 1T1, Canada" at bounding box center [257, 210] width 79 height 25
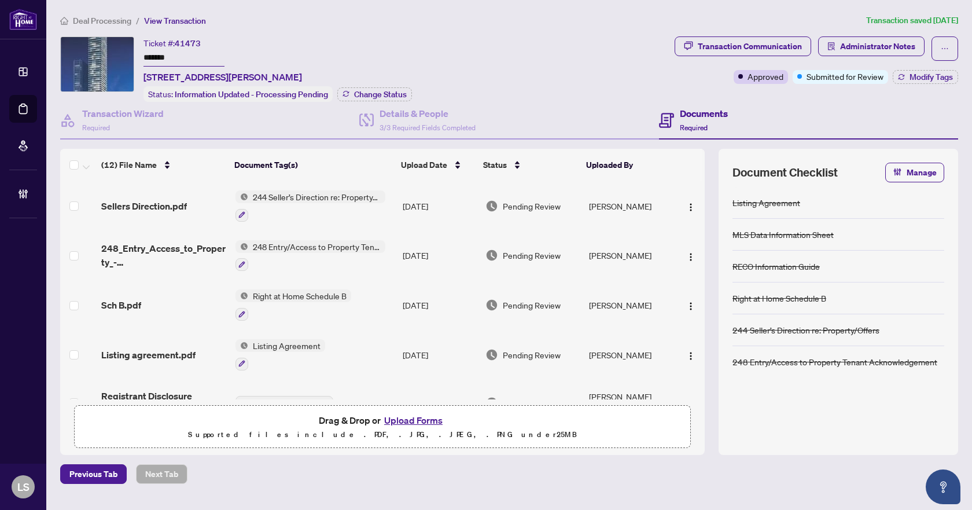
click at [295, 344] on span "Listing Agreement" at bounding box center [286, 345] width 77 height 13
click at [186, 350] on span "Listing agreement.pdf" at bounding box center [148, 355] width 94 height 14
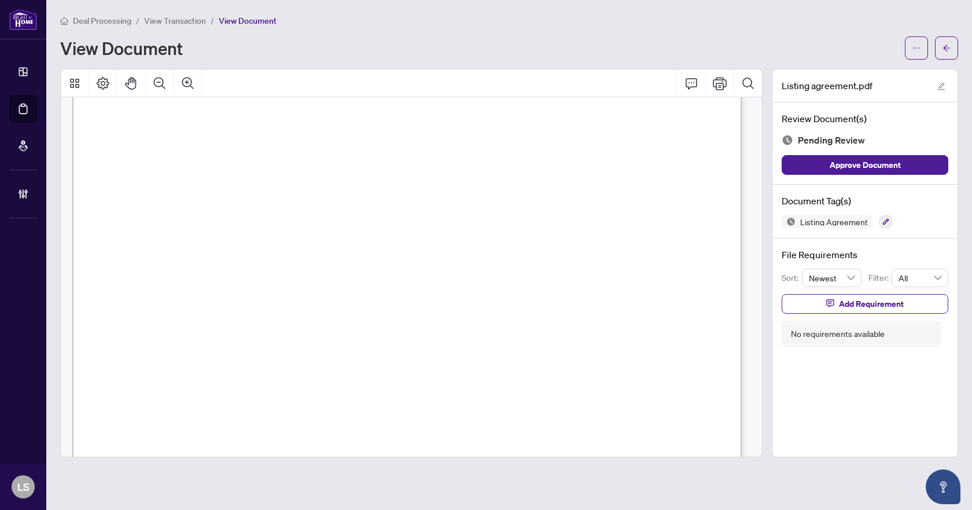
scroll to position [4082, 0]
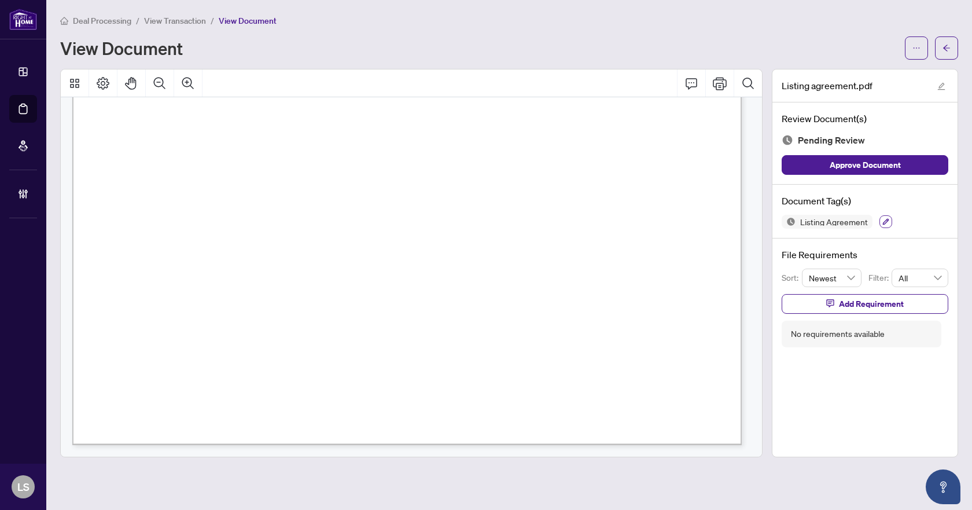
click at [880, 219] on button "button" at bounding box center [885, 221] width 13 height 13
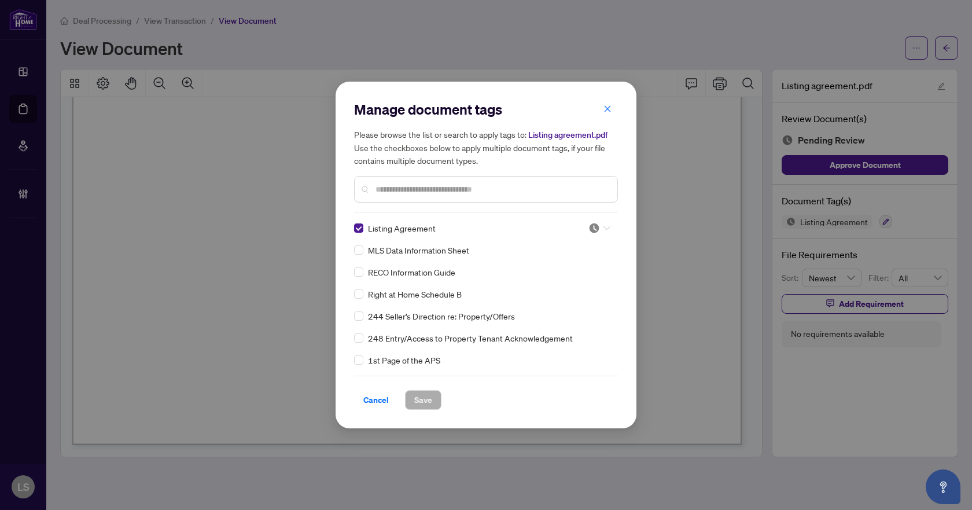
click at [598, 223] on div at bounding box center [599, 228] width 22 height 12
click at [563, 288] on div "Approved" at bounding box center [561, 284] width 74 height 13
click at [429, 397] on span "Save" at bounding box center [423, 399] width 18 height 19
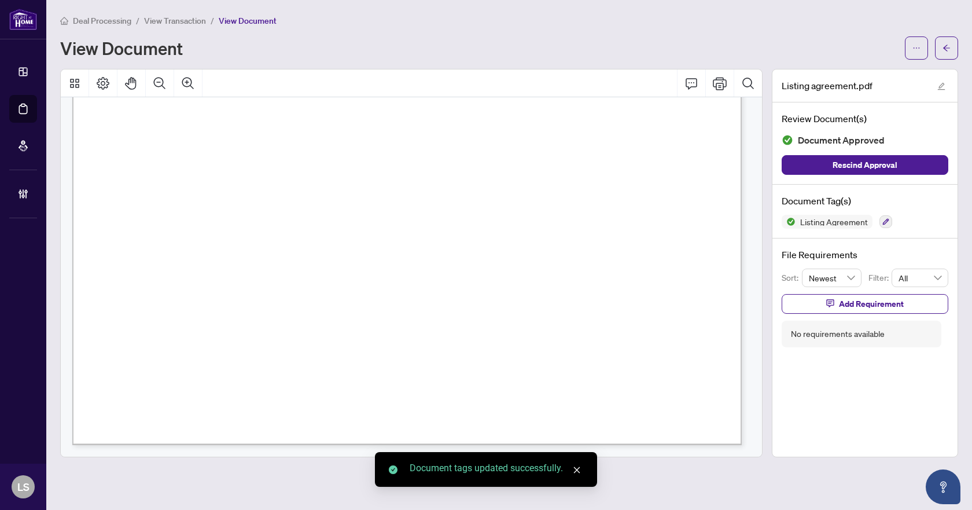
click at [946, 44] on icon "arrow-left" at bounding box center [946, 48] width 8 height 8
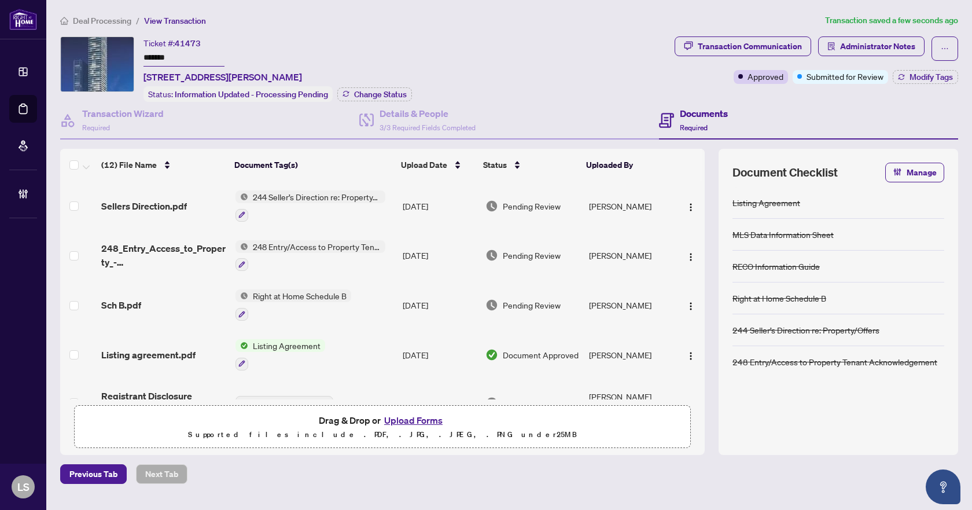
click at [132, 304] on span "Sch B.pdf" at bounding box center [121, 305] width 40 height 14
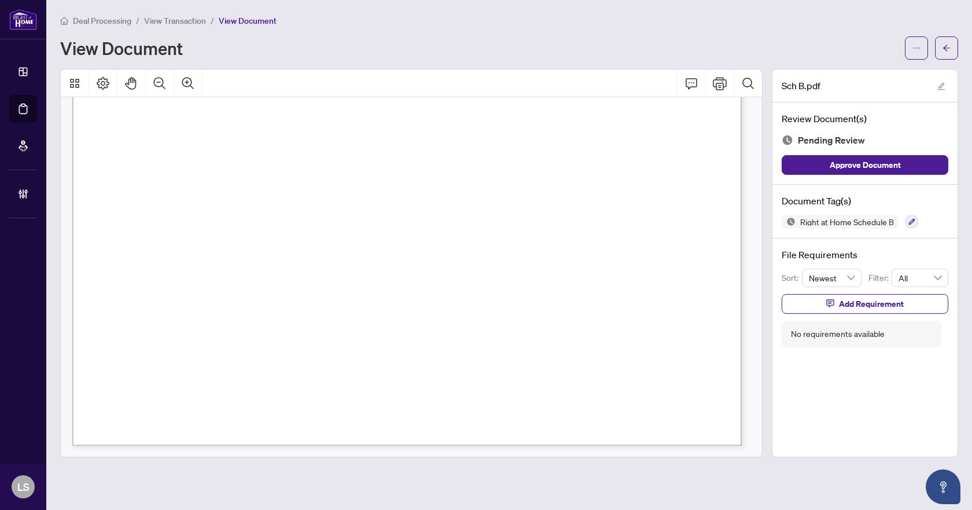
scroll to position [530, 0]
click at [913, 222] on icon "button" at bounding box center [912, 222] width 6 height 6
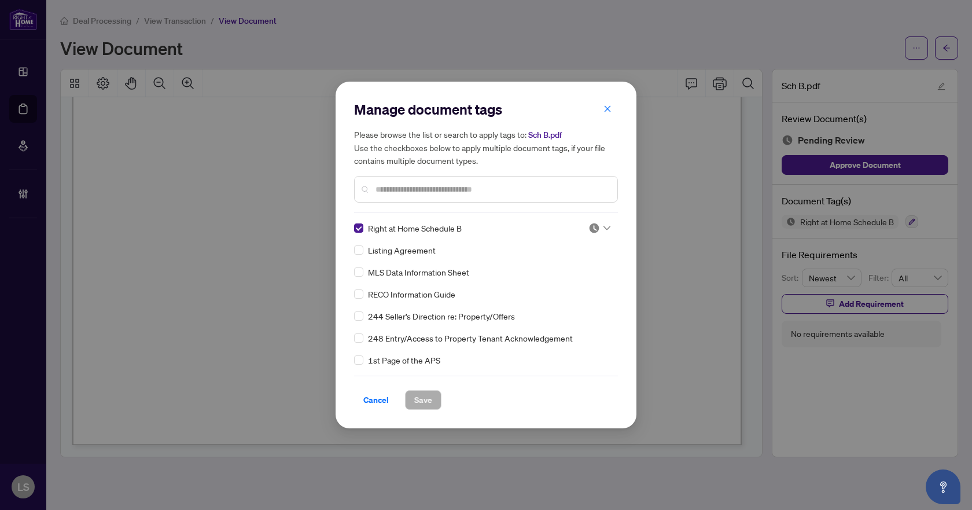
click at [598, 224] on div at bounding box center [599, 228] width 22 height 12
click at [573, 284] on div "Approved" at bounding box center [561, 284] width 74 height 13
click at [425, 394] on span "Save" at bounding box center [423, 399] width 18 height 19
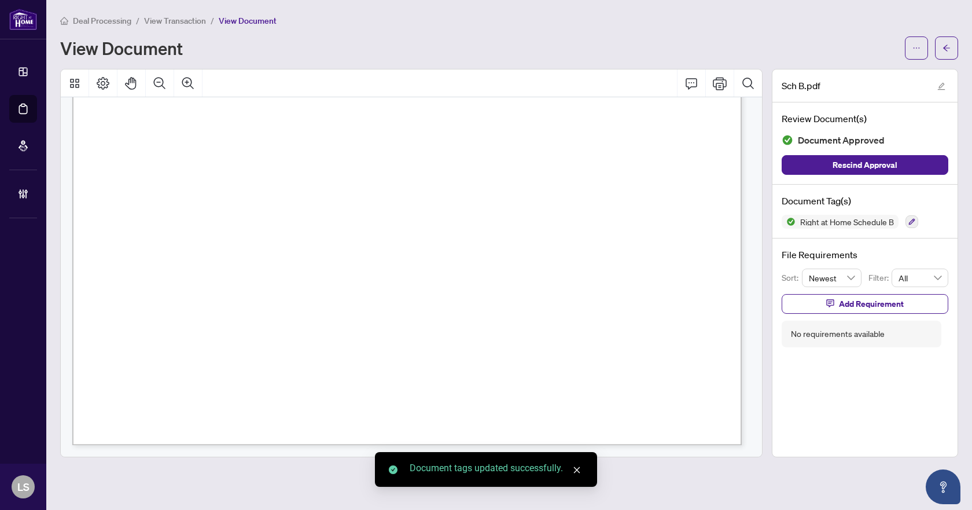
click at [947, 47] on icon "arrow-left" at bounding box center [946, 48] width 8 height 8
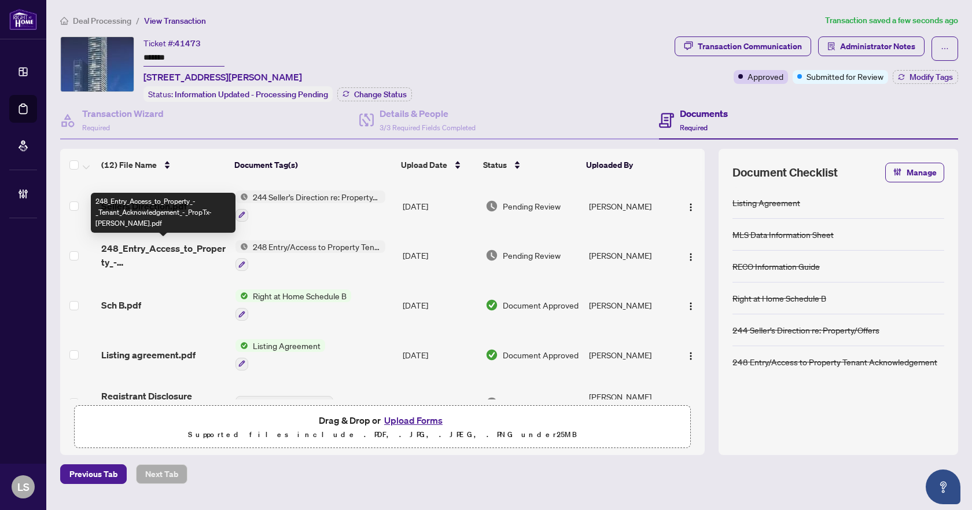
click at [180, 243] on span "248_Entry_Access_to_Property_-_Tenant_Acknowledgement_-_PropTx-OREA.pdf" at bounding box center [163, 255] width 124 height 28
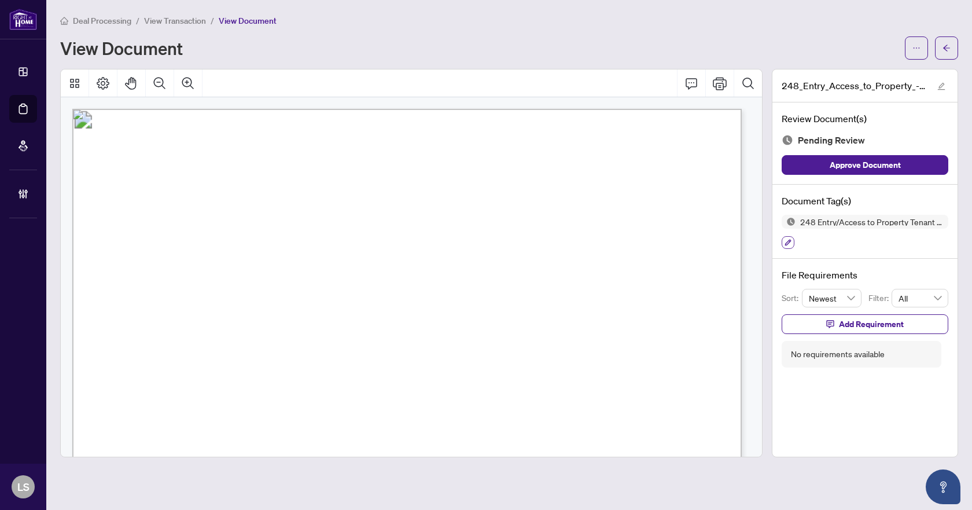
click at [787, 246] on button "button" at bounding box center [787, 242] width 13 height 13
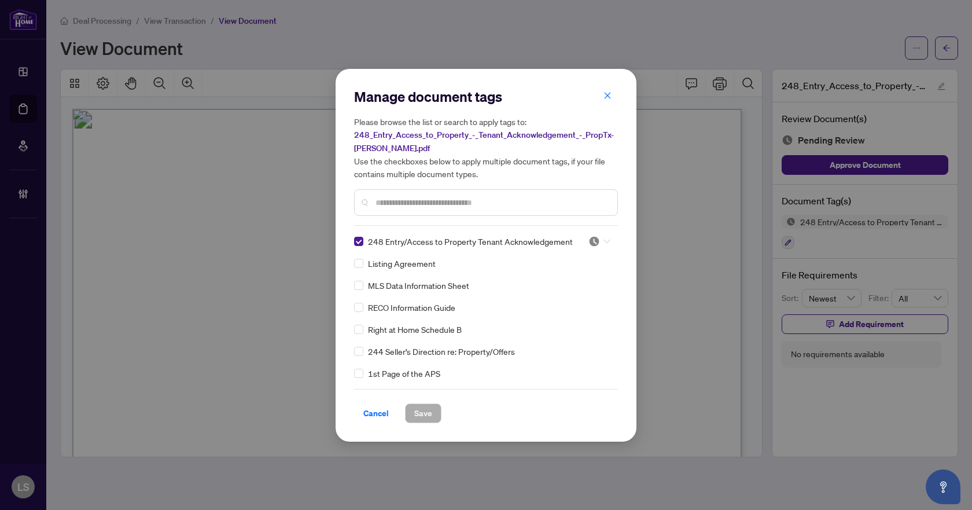
click at [603, 240] on icon at bounding box center [606, 241] width 7 height 5
click at [586, 298] on div "Approved" at bounding box center [561, 297] width 74 height 13
click at [445, 408] on div "Cancel Save" at bounding box center [486, 413] width 264 height 20
click at [434, 414] on button "Save" at bounding box center [423, 413] width 36 height 20
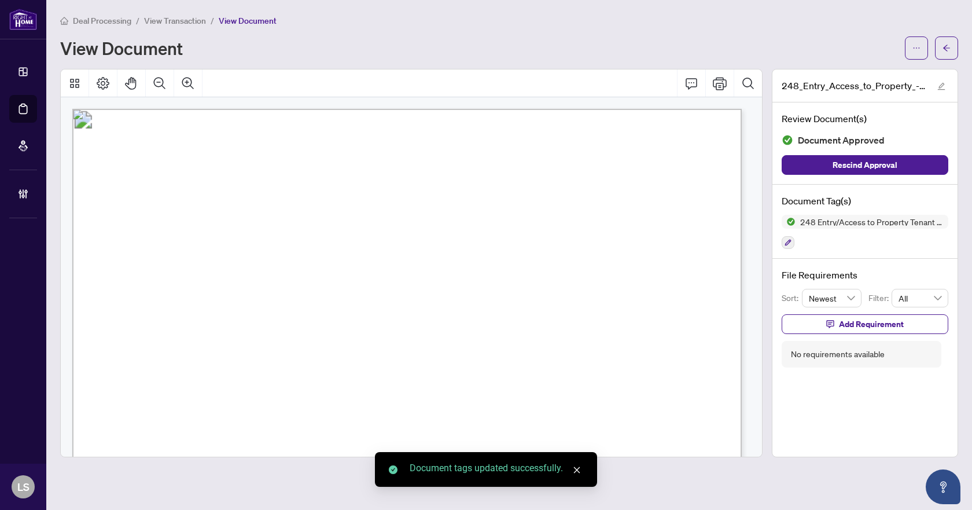
click at [951, 45] on button "button" at bounding box center [946, 47] width 23 height 23
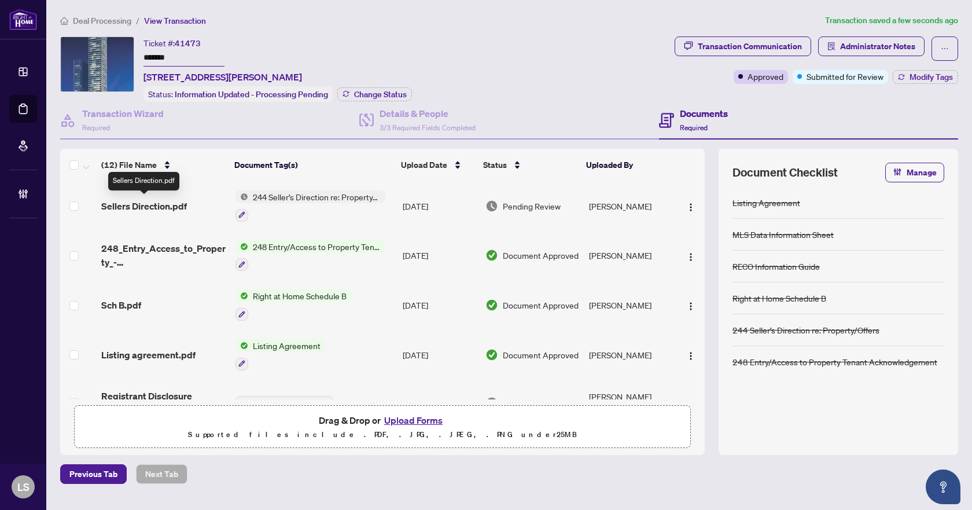
click at [155, 204] on span "Sellers Direction.pdf" at bounding box center [144, 206] width 86 height 14
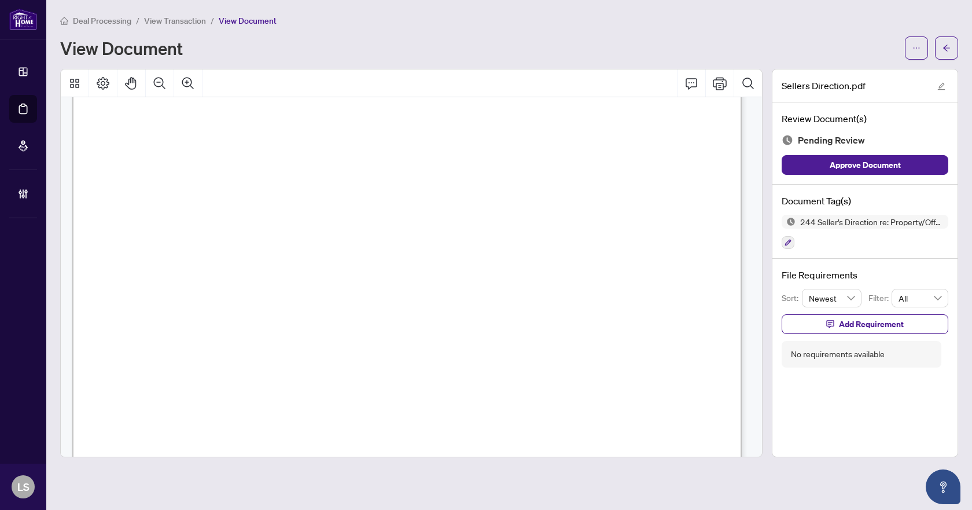
scroll to position [530, 0]
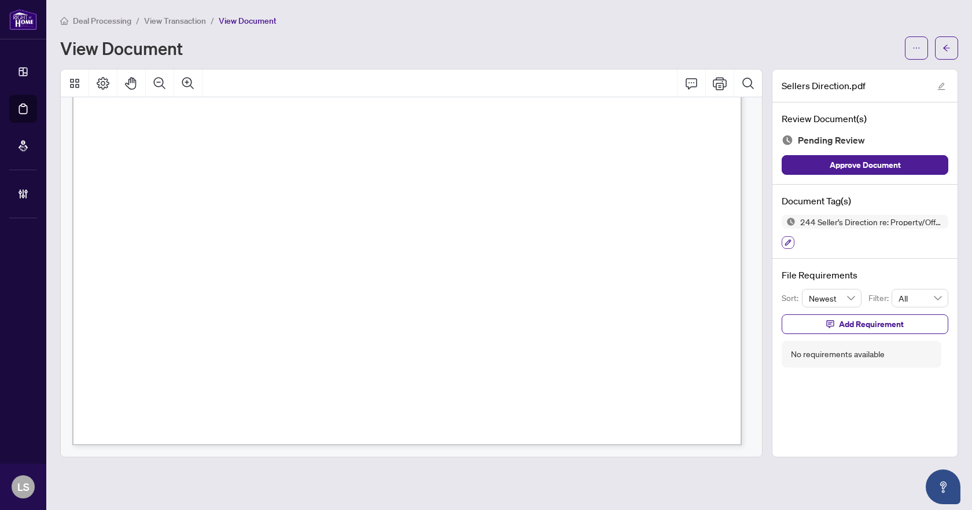
click at [786, 239] on icon "button" at bounding box center [787, 242] width 7 height 7
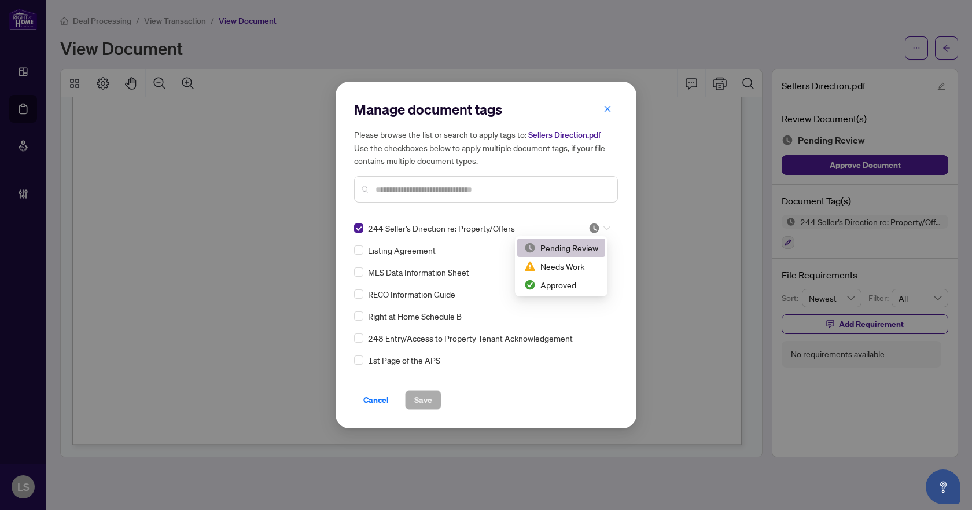
click at [603, 227] on icon at bounding box center [606, 228] width 7 height 5
click at [560, 289] on div "Approved" at bounding box center [561, 284] width 74 height 13
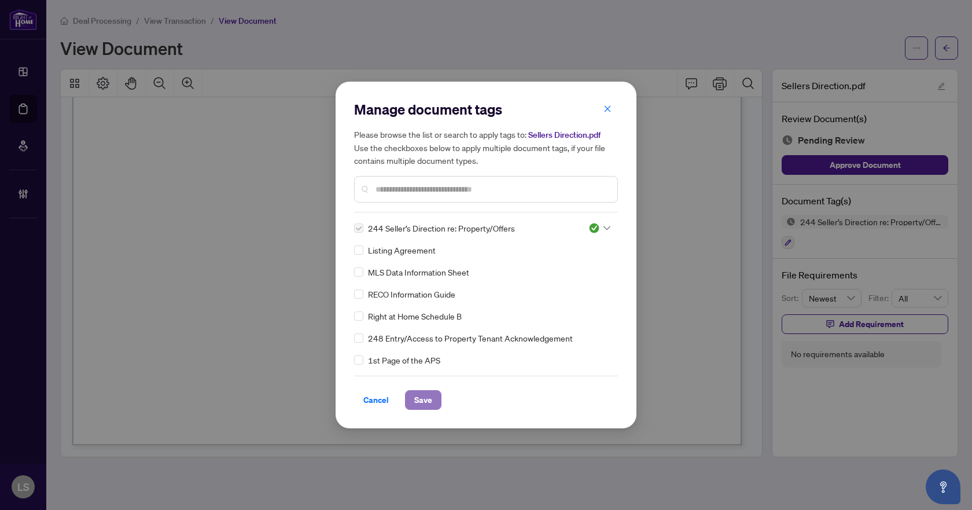
click at [423, 399] on span "Save" at bounding box center [423, 399] width 18 height 19
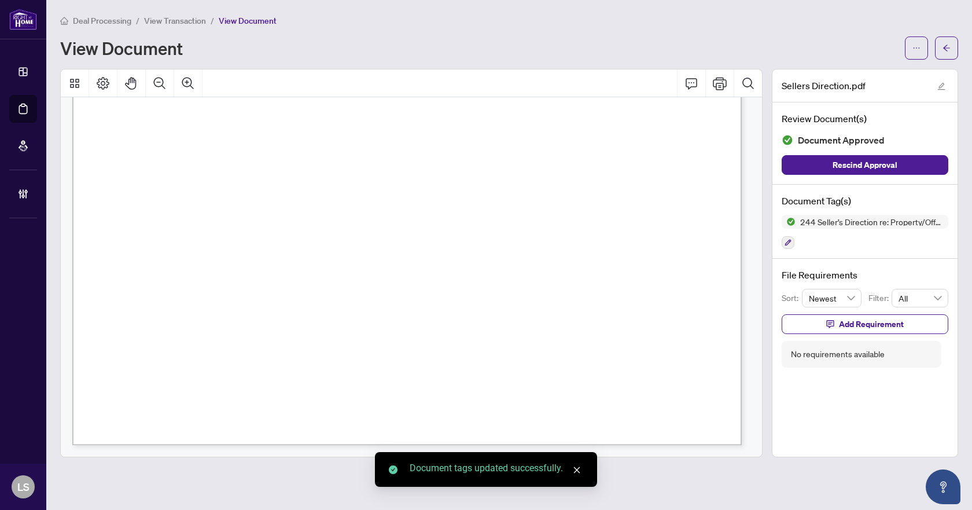
click at [946, 51] on icon "arrow-left" at bounding box center [946, 48] width 8 height 8
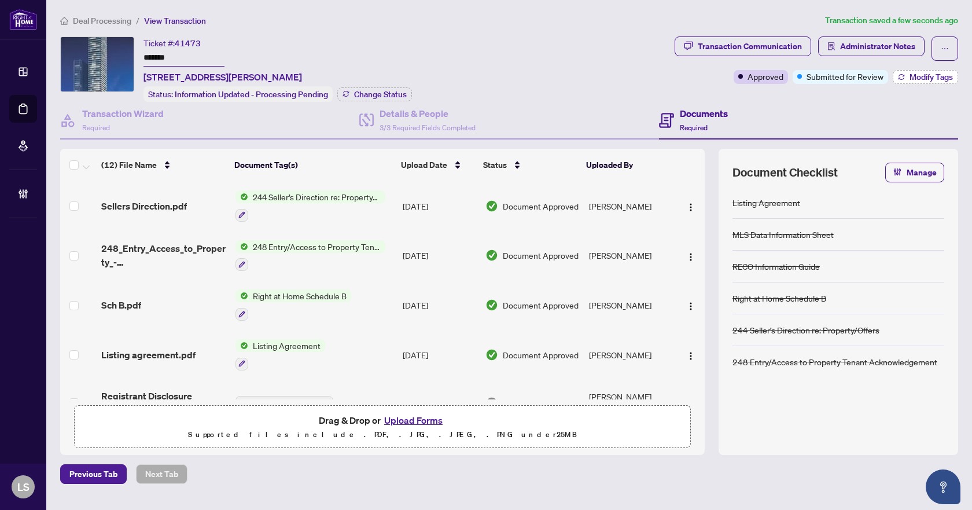
click at [931, 79] on span "Modify Tags" at bounding box center [930, 77] width 43 height 8
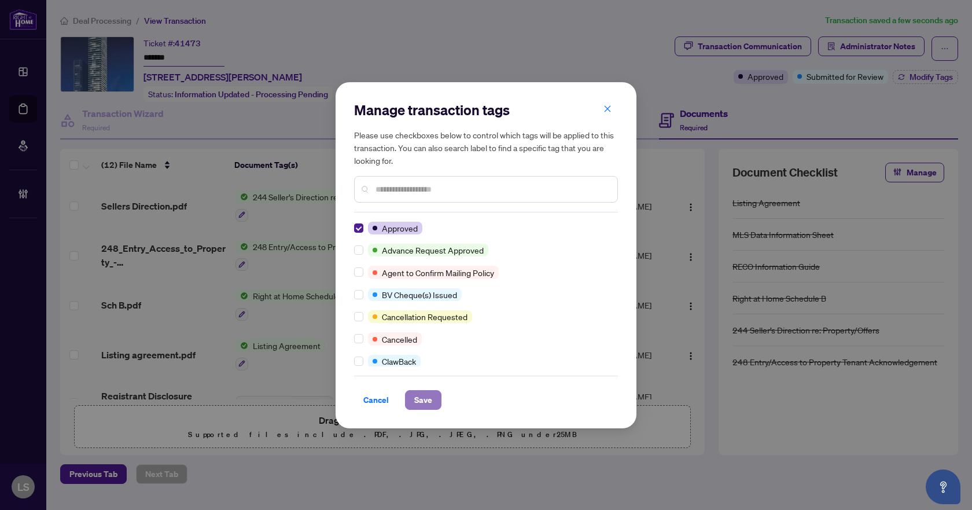
click at [422, 400] on span "Save" at bounding box center [423, 399] width 18 height 19
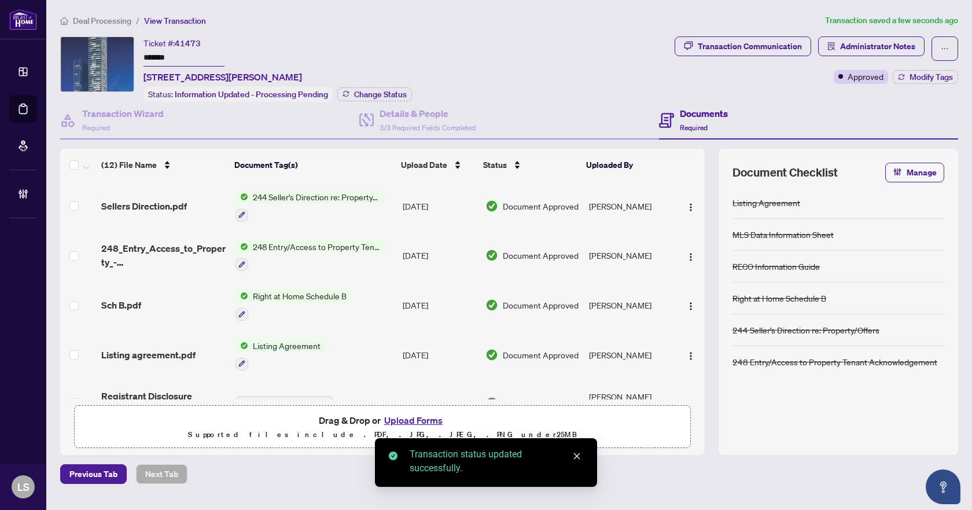
click at [118, 18] on span "Deal Processing" at bounding box center [102, 21] width 58 height 10
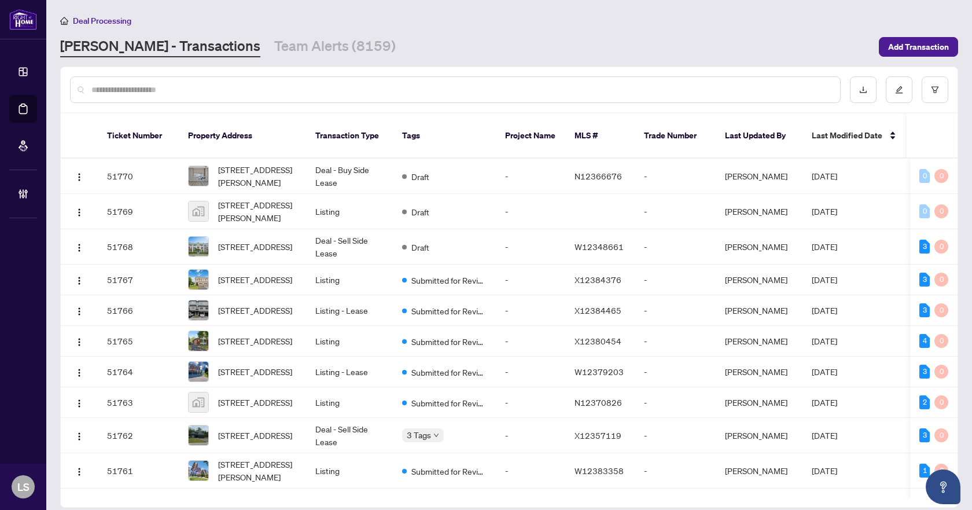
click at [149, 82] on div at bounding box center [455, 89] width 770 height 27
drag, startPoint x: 149, startPoint y: 83, endPoint x: 135, endPoint y: 91, distance: 16.1
click at [135, 91] on input "text" at bounding box center [460, 89] width 739 height 13
paste input "*********"
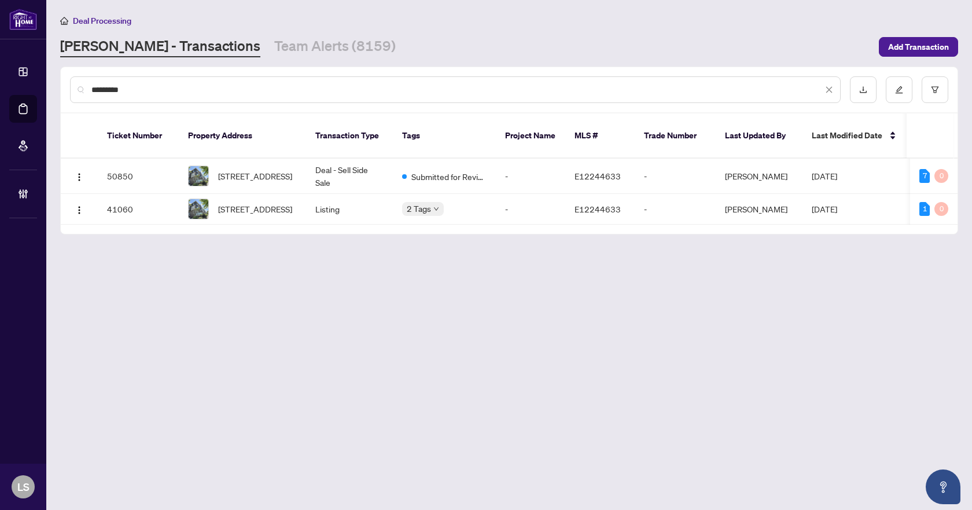
type input "*********"
click at [233, 202] on span "4-25 Heron Park Pl, Toronto, Ontario M1E 0B8, Canada" at bounding box center [255, 208] width 74 height 13
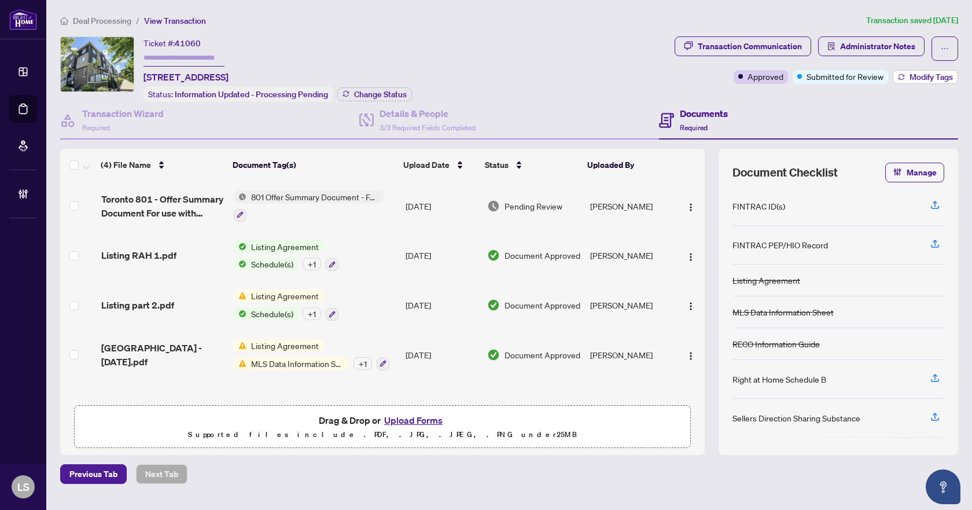
click at [920, 77] on span "Modify Tags" at bounding box center [930, 77] width 43 height 8
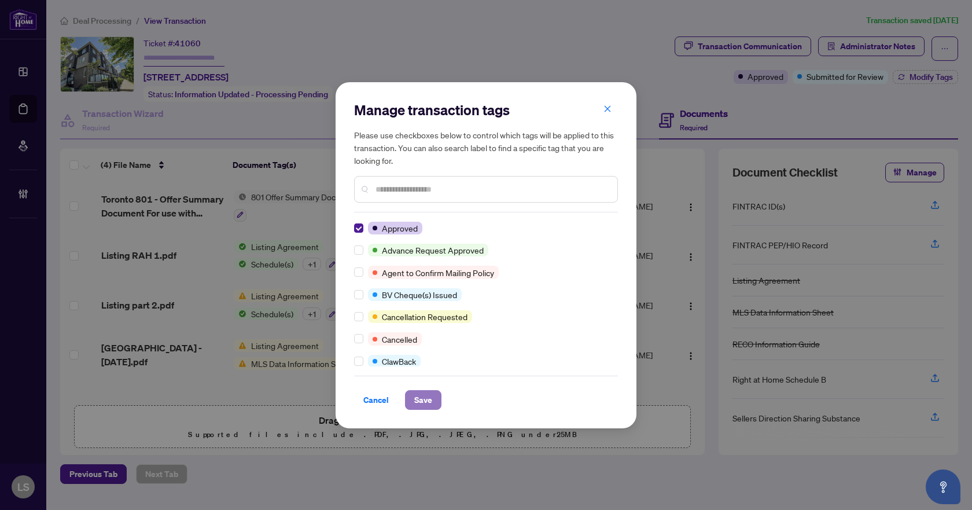
click at [427, 401] on span "Save" at bounding box center [423, 399] width 18 height 19
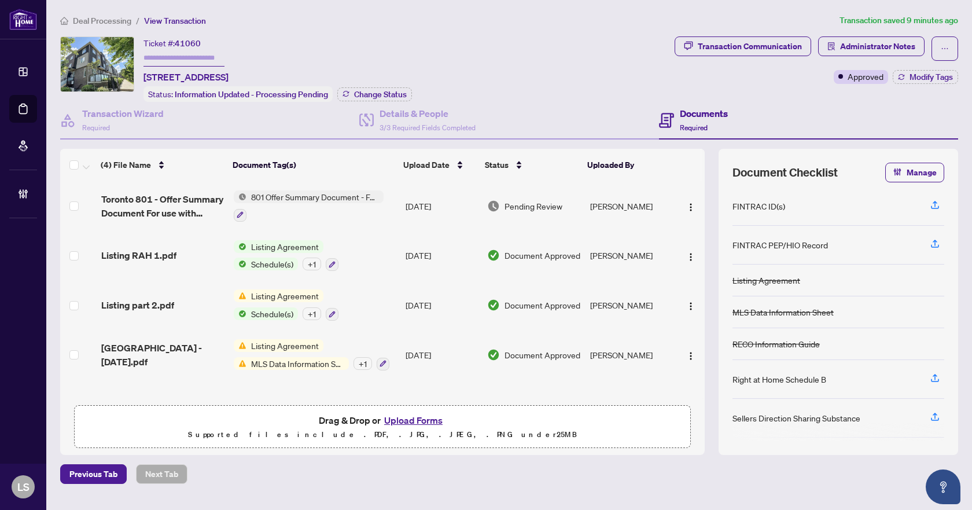
drag, startPoint x: 123, startPoint y: 25, endPoint x: 122, endPoint y: 17, distance: 8.2
click at [123, 25] on li "Deal Processing" at bounding box center [95, 20] width 71 height 13
click at [122, 16] on span "Deal Processing" at bounding box center [102, 21] width 58 height 10
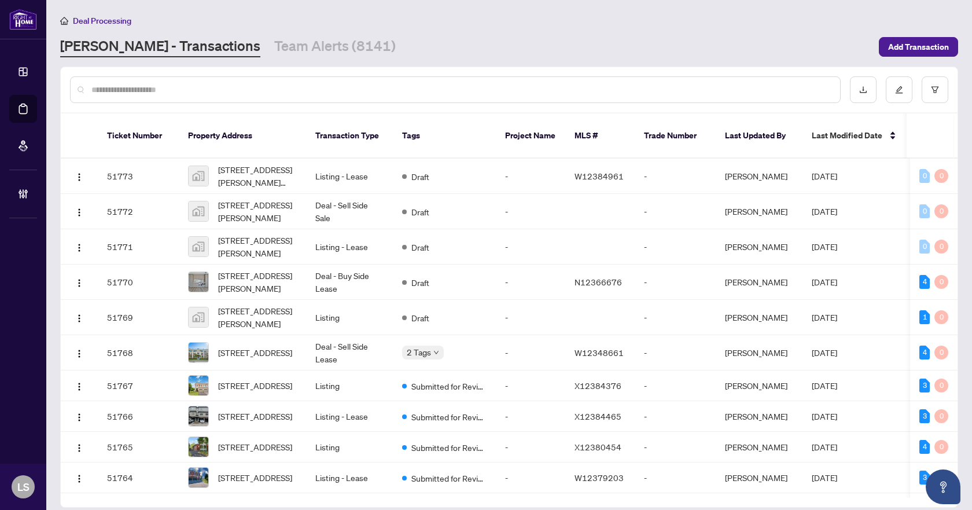
click at [130, 82] on div at bounding box center [455, 89] width 770 height 27
click at [128, 86] on input "text" at bounding box center [460, 89] width 739 height 13
paste input "*********"
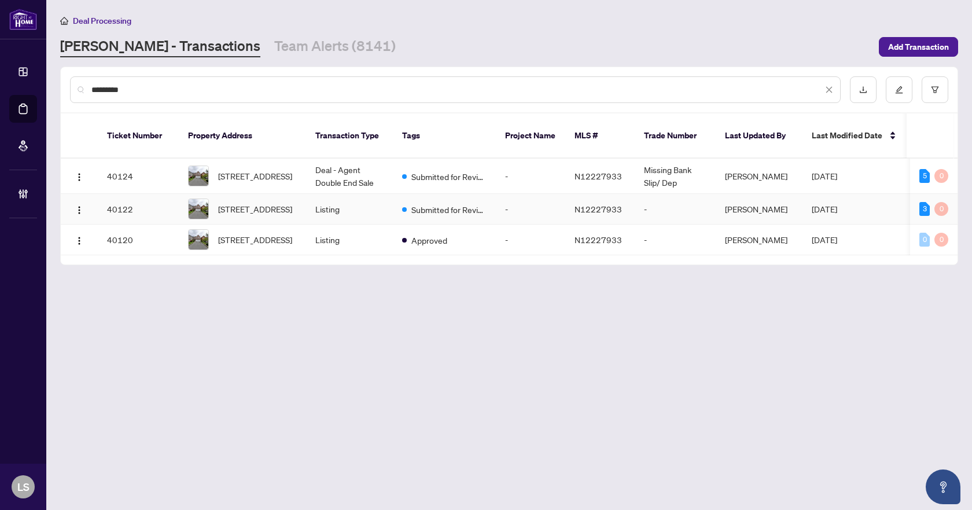
type input "*********"
click at [252, 202] on span "186 Roxbury St, Markham, Ontario L3S 3T6, Canada" at bounding box center [255, 208] width 74 height 13
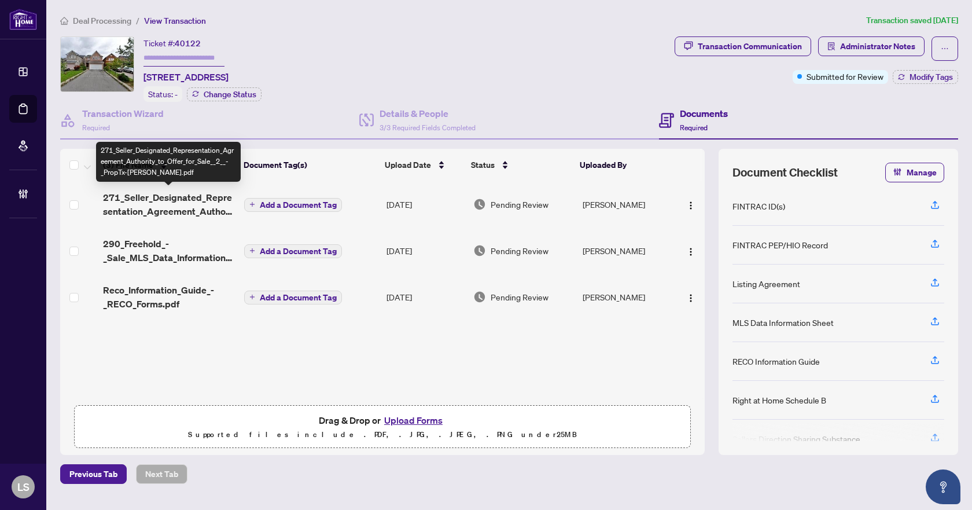
click at [205, 207] on span "271_Seller_Designated_Representation_Agreement_Authority_to_Offer_for_Sale__2__…" at bounding box center [169, 204] width 132 height 28
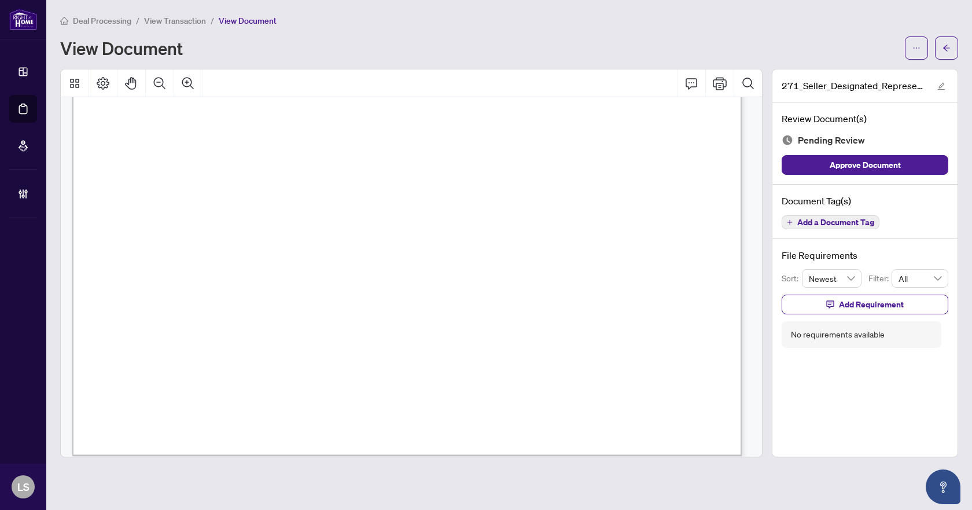
scroll to position [4082, 0]
click at [826, 218] on span "Add a Document Tag" at bounding box center [835, 222] width 77 height 8
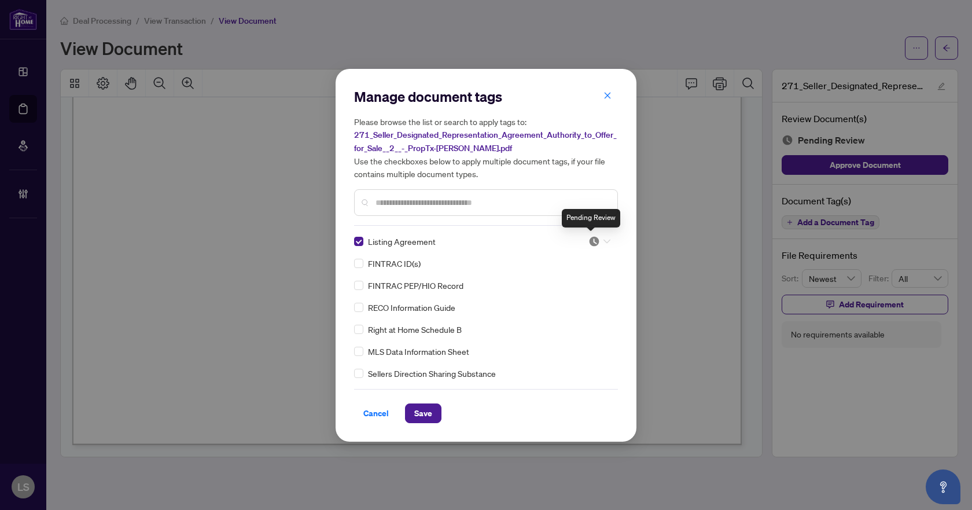
click at [589, 237] on img at bounding box center [594, 241] width 12 height 12
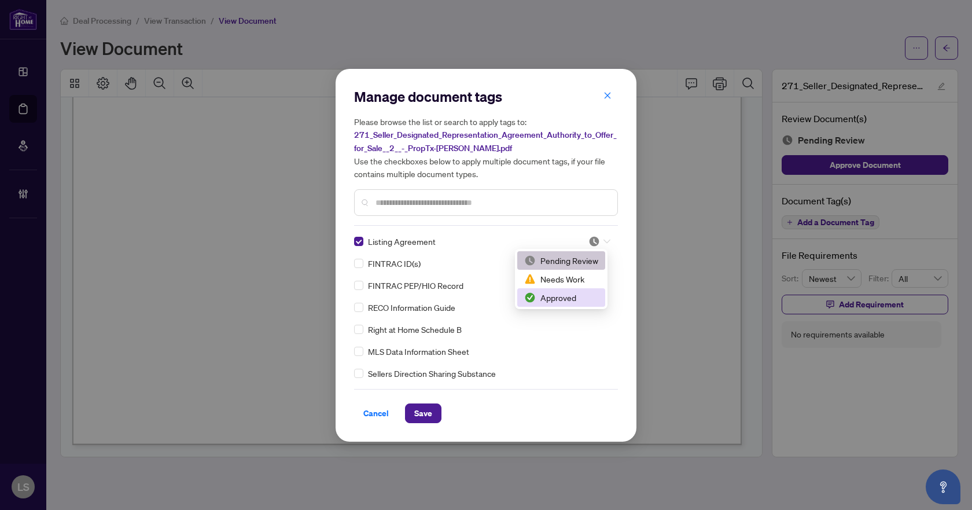
click at [556, 301] on div "Approved" at bounding box center [561, 297] width 74 height 13
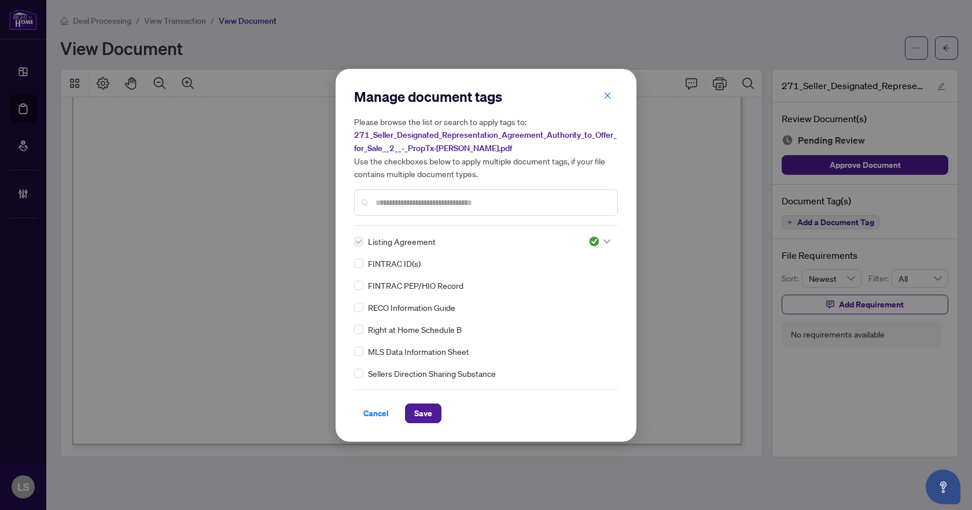
click at [421, 424] on div "Manage document tags Please browse the list or search to apply tags to: 271_Sel…" at bounding box center [485, 255] width 301 height 373
click at [438, 411] on button "Save" at bounding box center [423, 413] width 36 height 20
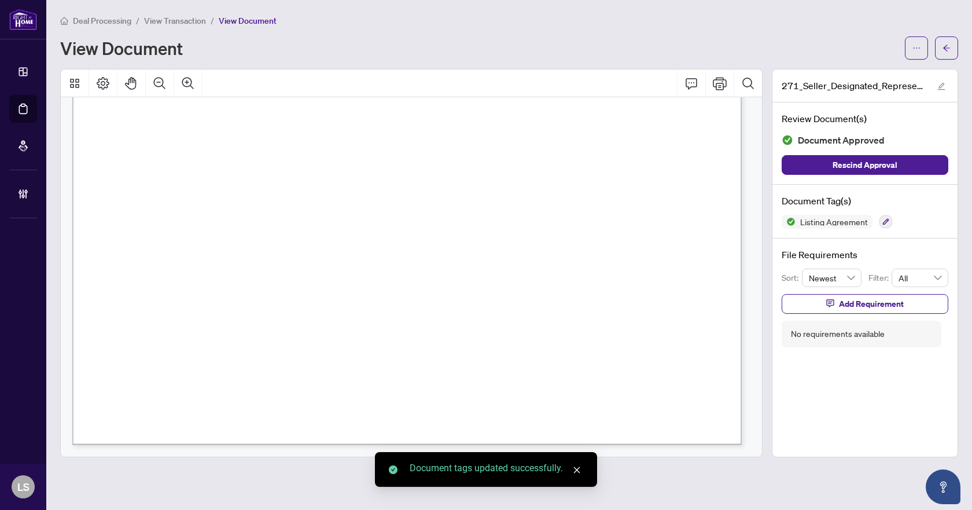
click at [943, 47] on icon "arrow-left" at bounding box center [946, 48] width 8 height 8
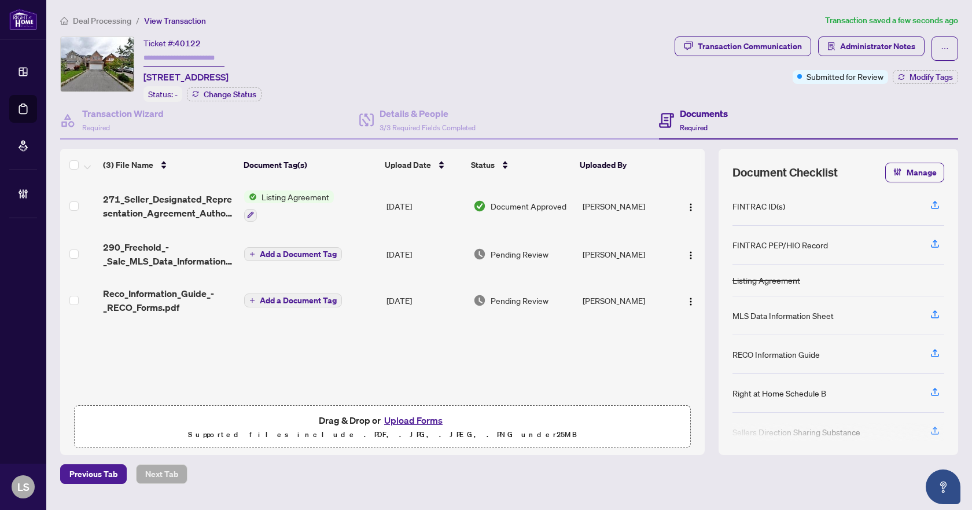
click at [163, 271] on td "290_Freehold_-_Sale_MLS_Data_Information_Form_-_PropTx-OREA.pdf" at bounding box center [168, 254] width 141 height 46
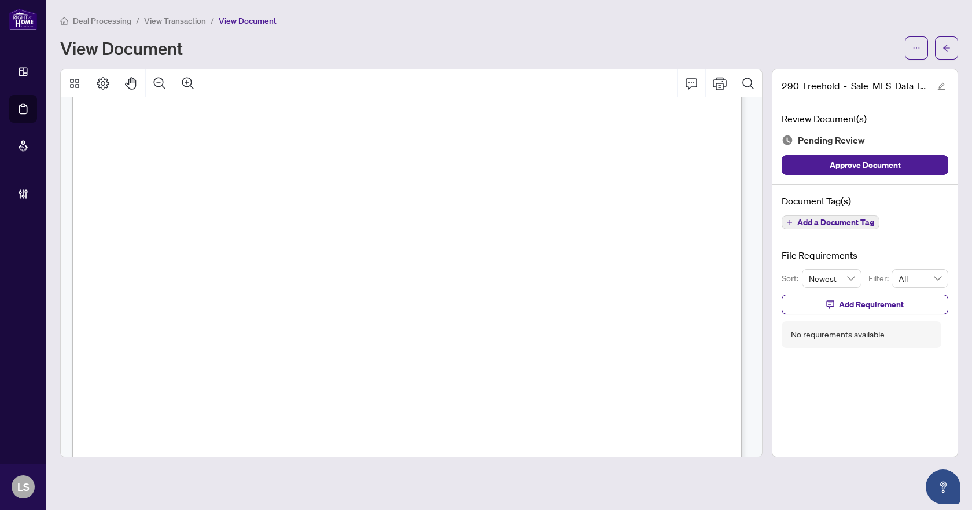
scroll to position [9139, 0]
click at [796, 223] on button "Add a Document Tag" at bounding box center [830, 222] width 98 height 14
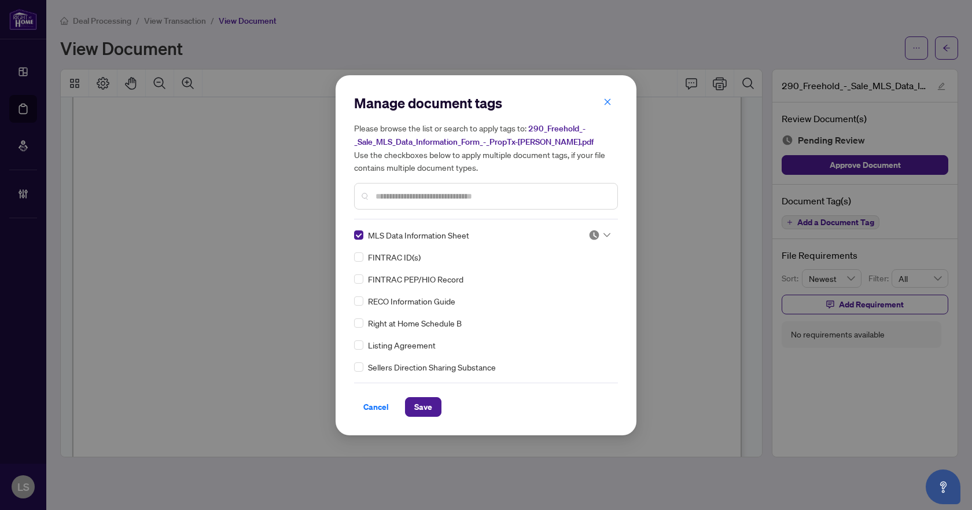
click at [589, 237] on img at bounding box center [594, 235] width 12 height 12
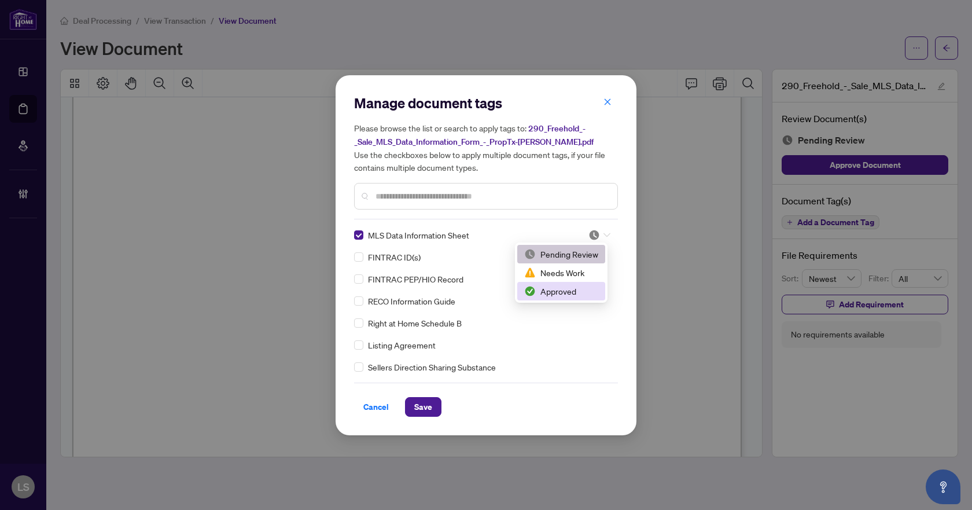
click at [555, 293] on div "Approved" at bounding box center [561, 291] width 74 height 13
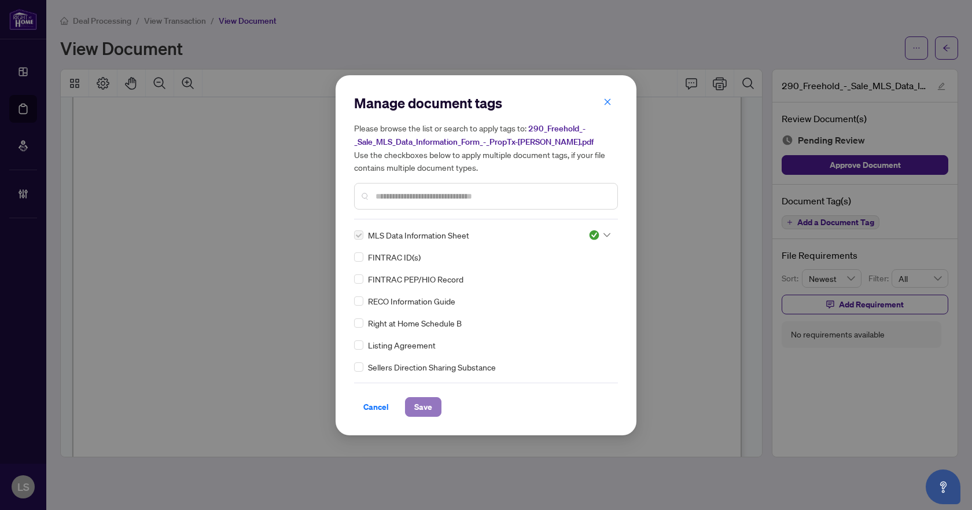
click at [430, 404] on span "Save" at bounding box center [423, 406] width 18 height 19
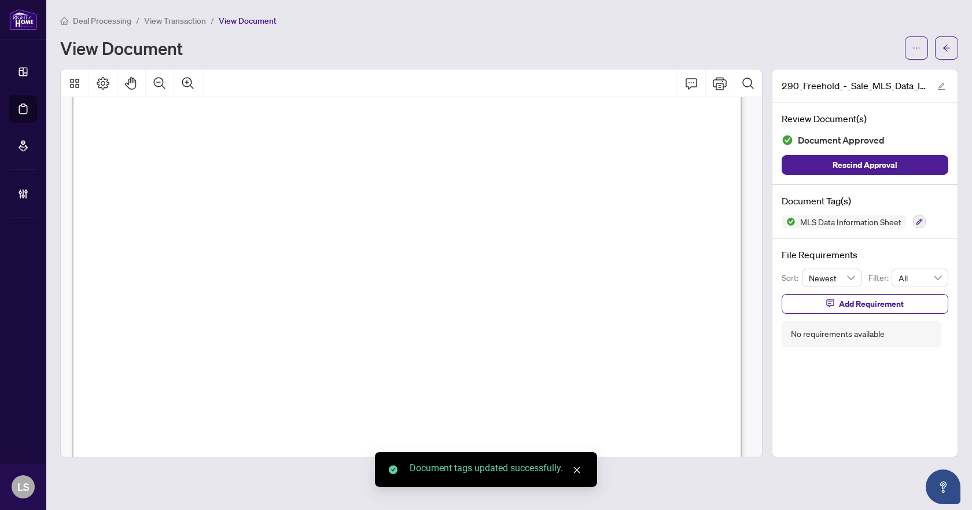
click at [943, 50] on icon "arrow-left" at bounding box center [946, 48] width 8 height 8
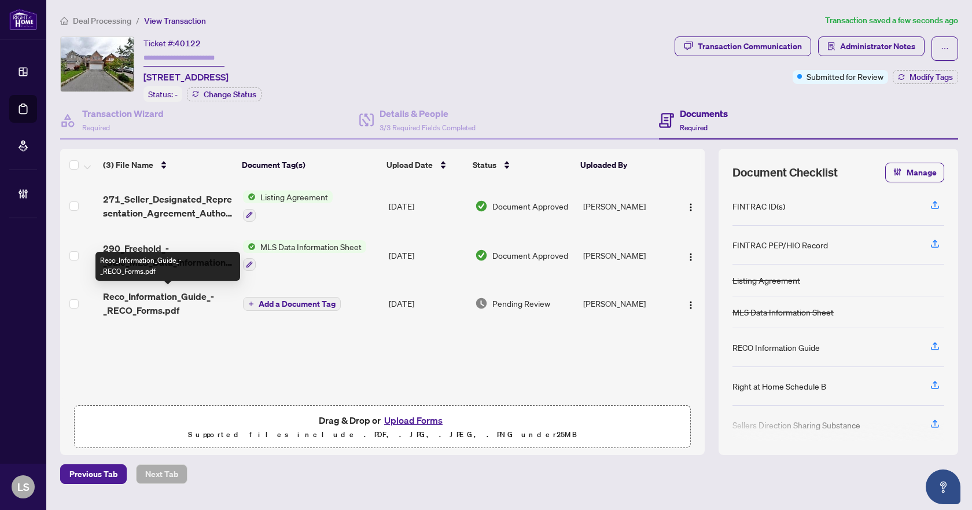
click at [161, 303] on span "Reco_Information_Guide_-_RECO_Forms.pdf" at bounding box center [168, 303] width 131 height 28
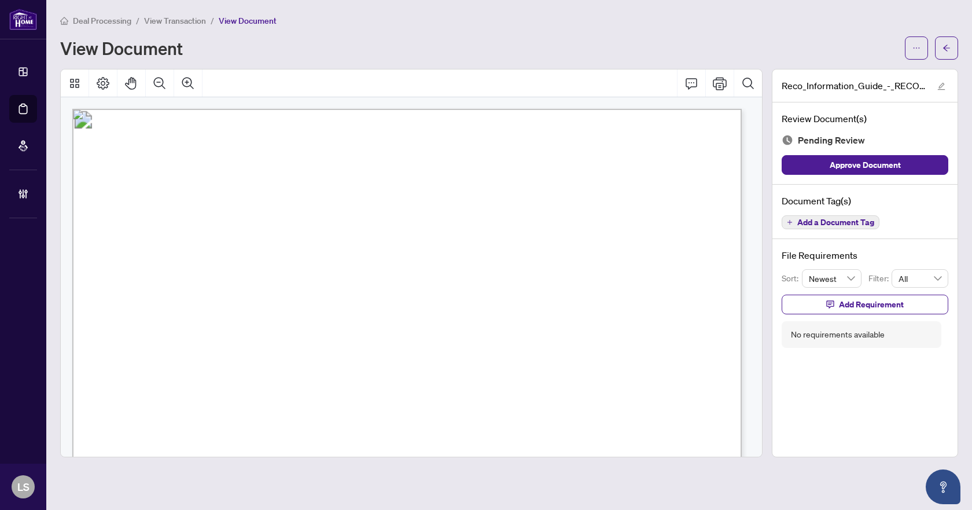
click at [821, 225] on span "Add a Document Tag" at bounding box center [835, 222] width 77 height 8
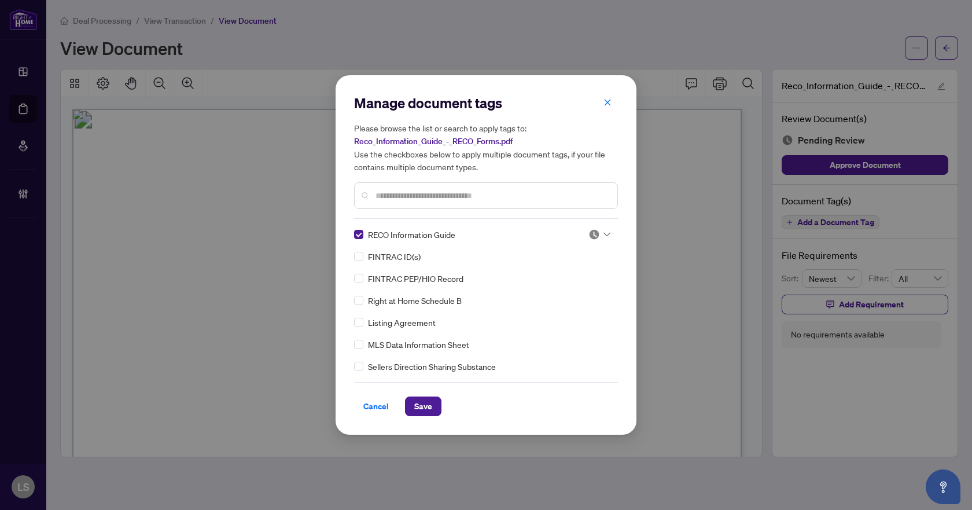
click at [591, 237] on img at bounding box center [594, 234] width 12 height 12
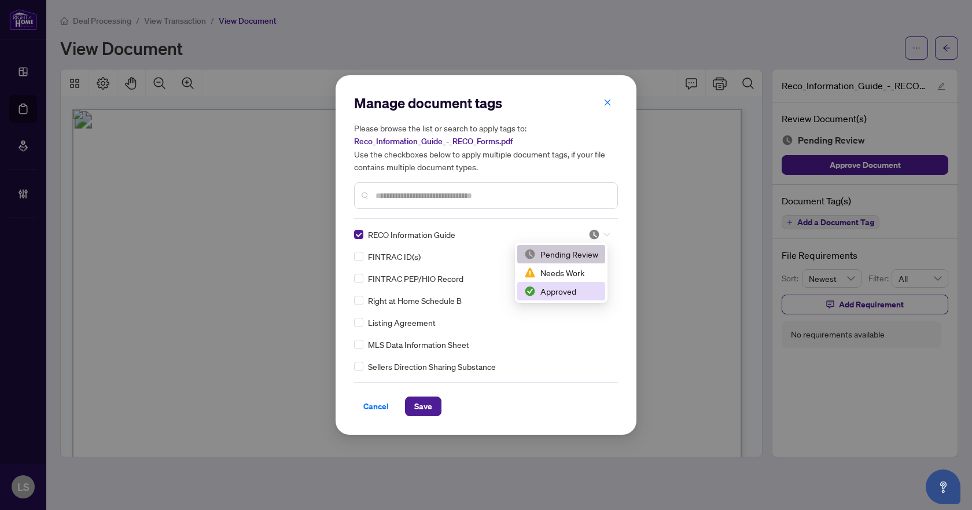
click at [576, 296] on div "Approved" at bounding box center [561, 291] width 74 height 13
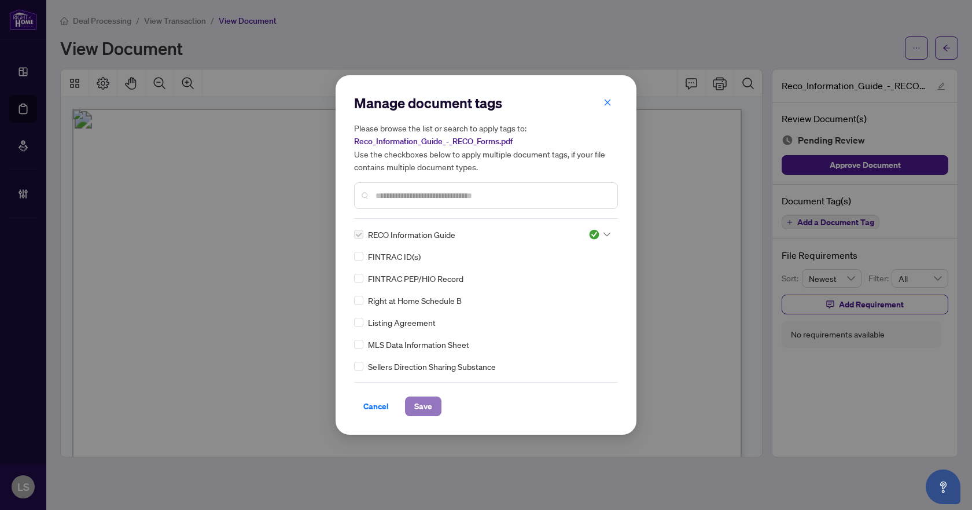
click at [432, 407] on button "Save" at bounding box center [423, 406] width 36 height 20
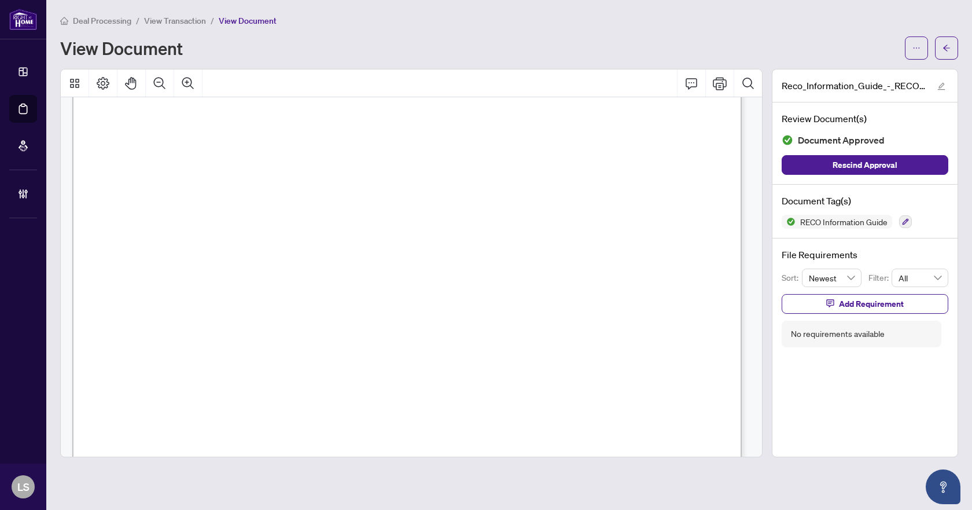
scroll to position [10723, 0]
click at [951, 43] on button "button" at bounding box center [946, 47] width 23 height 23
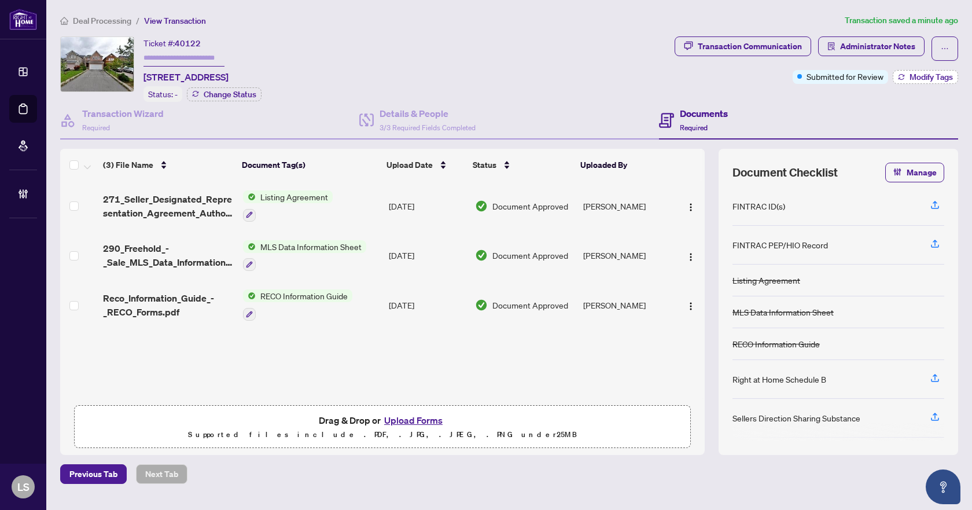
click at [908, 75] on button "Modify Tags" at bounding box center [924, 77] width 65 height 14
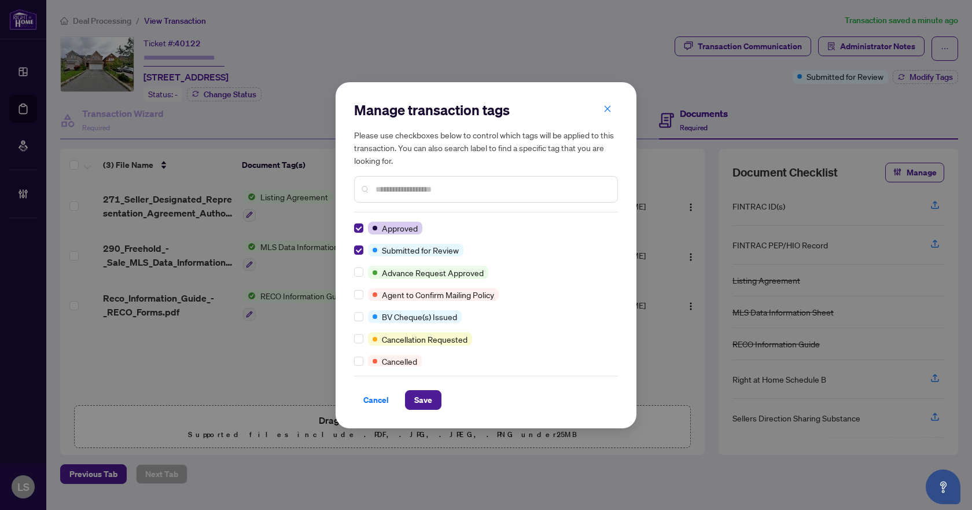
click at [353, 251] on div "Manage transaction tags Please use checkboxes below to control which tags will …" at bounding box center [485, 255] width 301 height 346
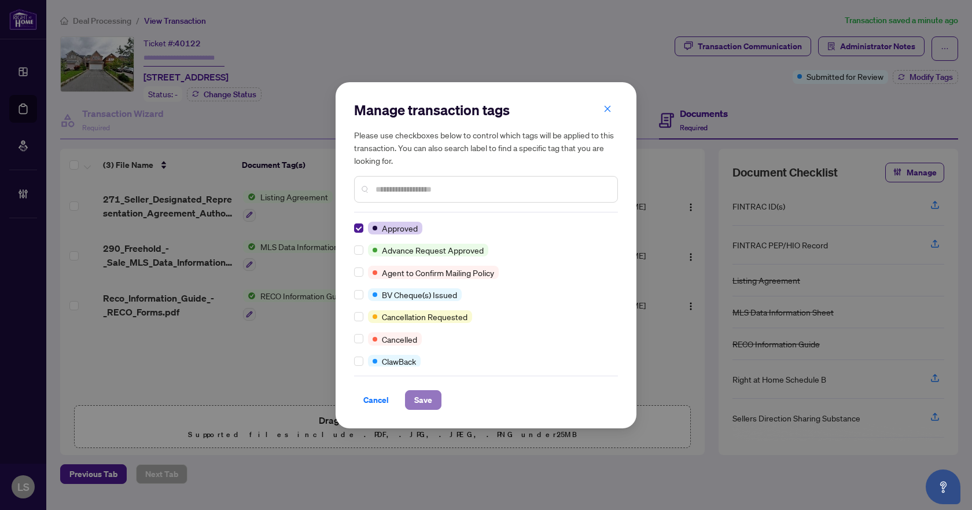
click at [423, 403] on span "Save" at bounding box center [423, 399] width 18 height 19
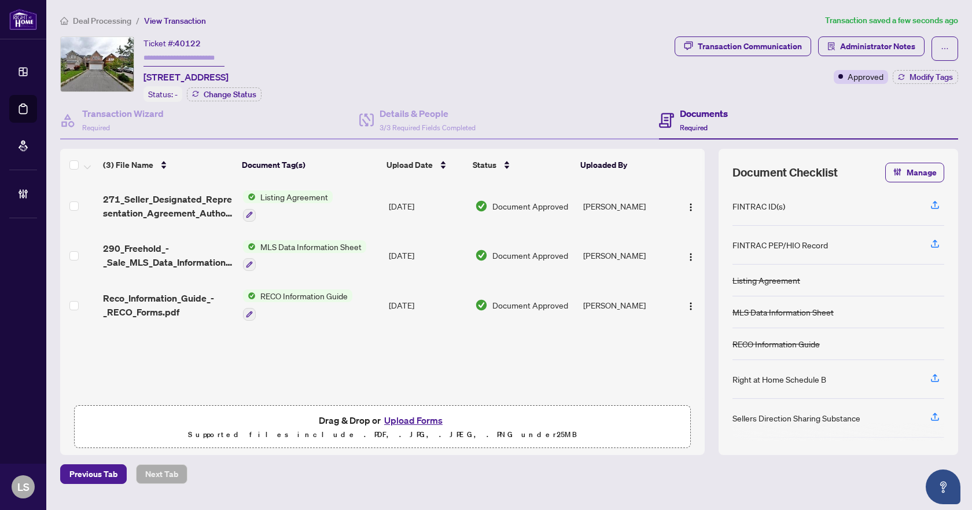
click at [97, 19] on span "Deal Processing" at bounding box center [102, 21] width 58 height 10
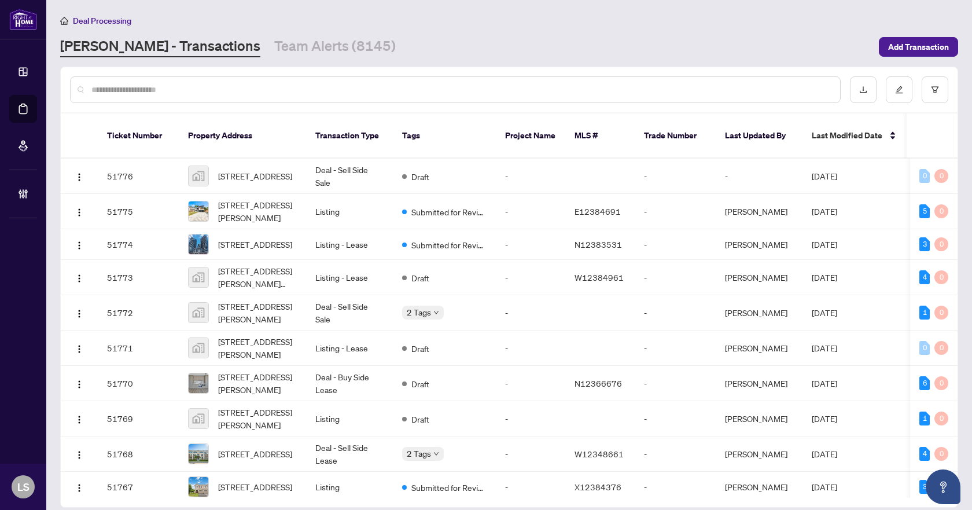
click at [153, 88] on input "text" at bounding box center [460, 89] width 739 height 13
drag, startPoint x: 153, startPoint y: 88, endPoint x: 121, endPoint y: 90, distance: 31.3
click at [121, 90] on input "text" at bounding box center [460, 89] width 739 height 13
click at [165, 89] on input "text" at bounding box center [460, 89] width 739 height 13
paste input "*********"
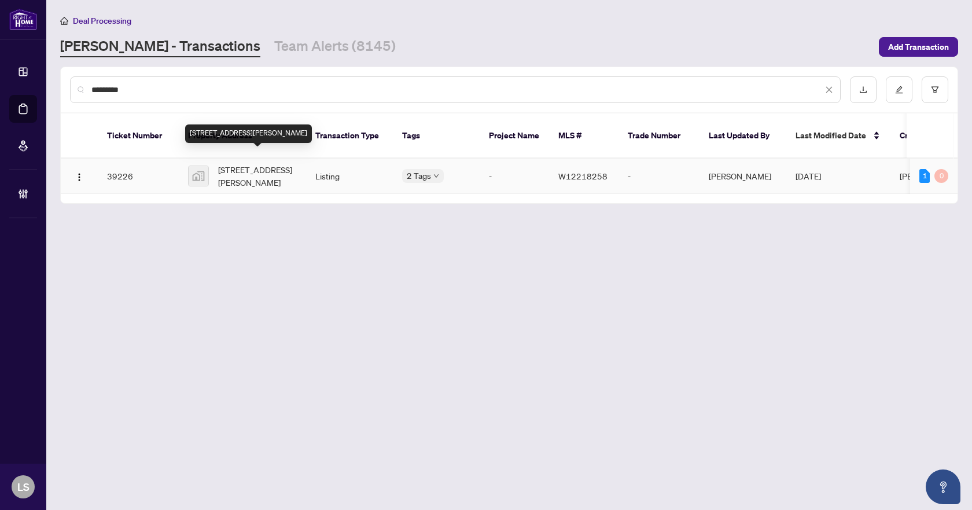
type input "*********"
click at [281, 169] on span "3662 Jorie Crescent, Mississauga, ON, Canada" at bounding box center [257, 175] width 79 height 25
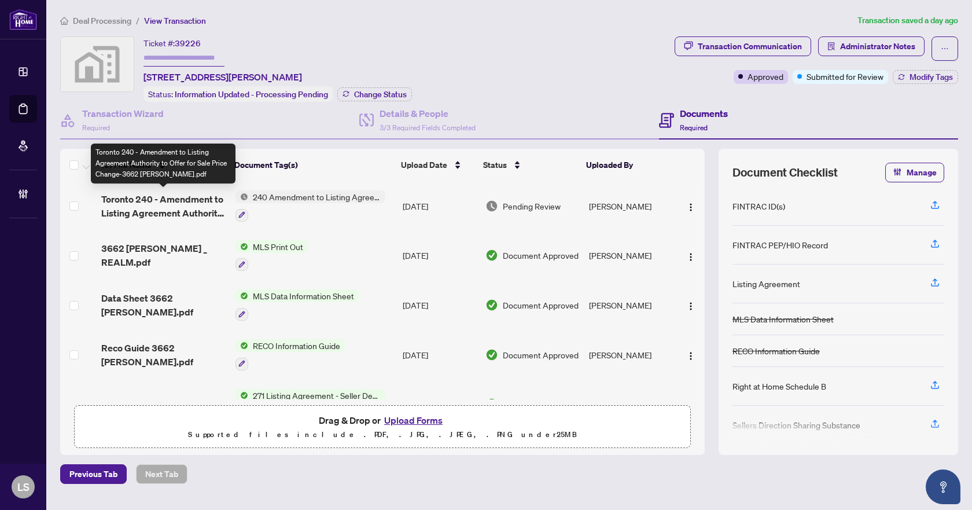
click at [172, 208] on span "Toronto 240 - Amendment to Listing Agreement Authority to Offer for Sale Price …" at bounding box center [163, 206] width 124 height 28
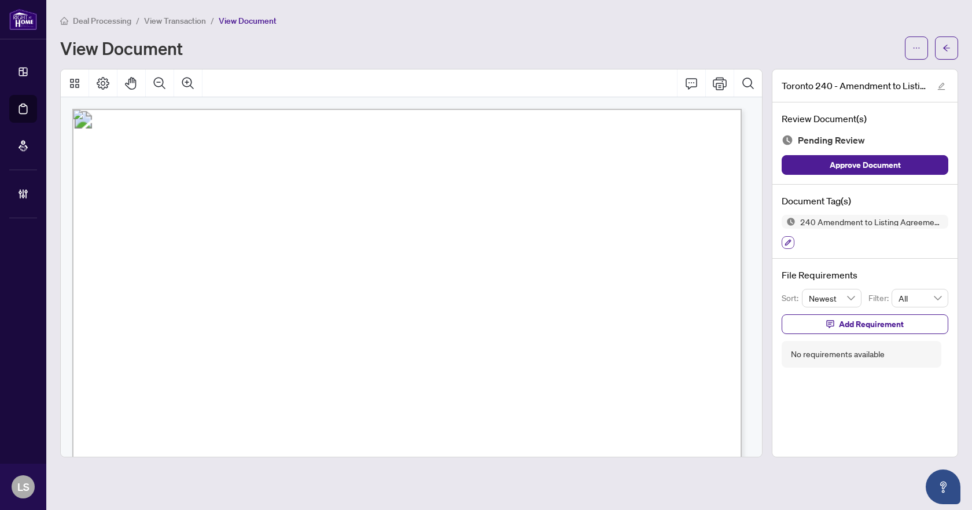
click at [790, 239] on icon "button" at bounding box center [787, 242] width 7 height 7
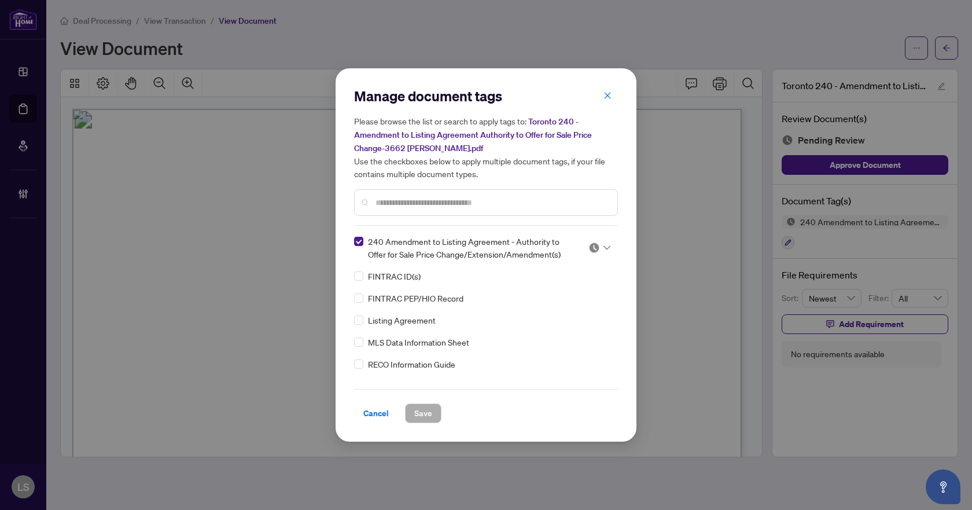
click at [607, 247] on div at bounding box center [595, 248] width 29 height 12
click at [577, 305] on div "Approved" at bounding box center [561, 303] width 74 height 13
click at [413, 414] on button "Save" at bounding box center [423, 413] width 36 height 20
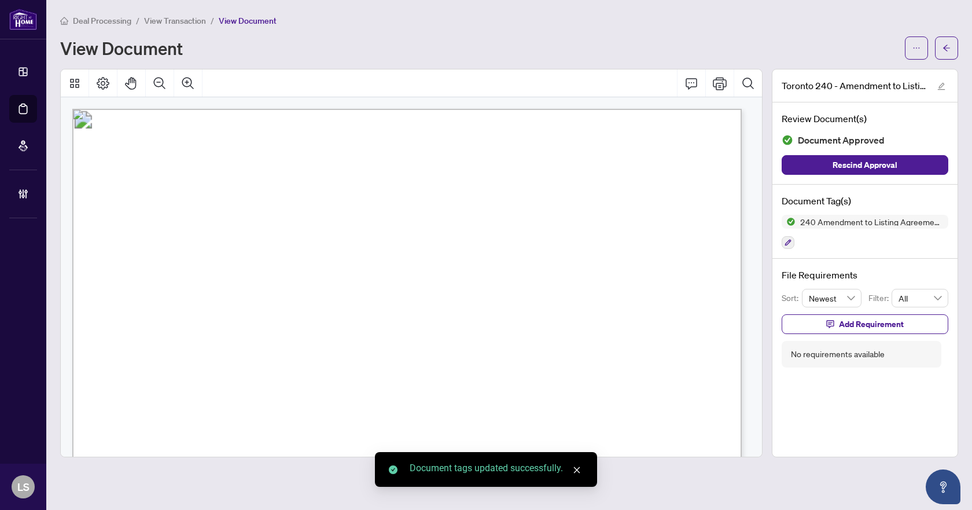
click at [947, 43] on span "button" at bounding box center [946, 48] width 8 height 19
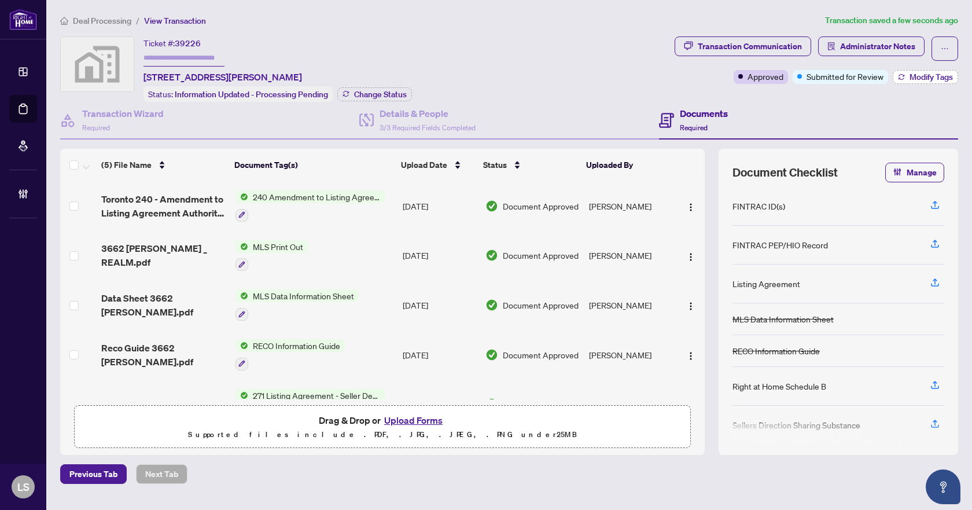
click at [928, 77] on span "Modify Tags" at bounding box center [930, 77] width 43 height 8
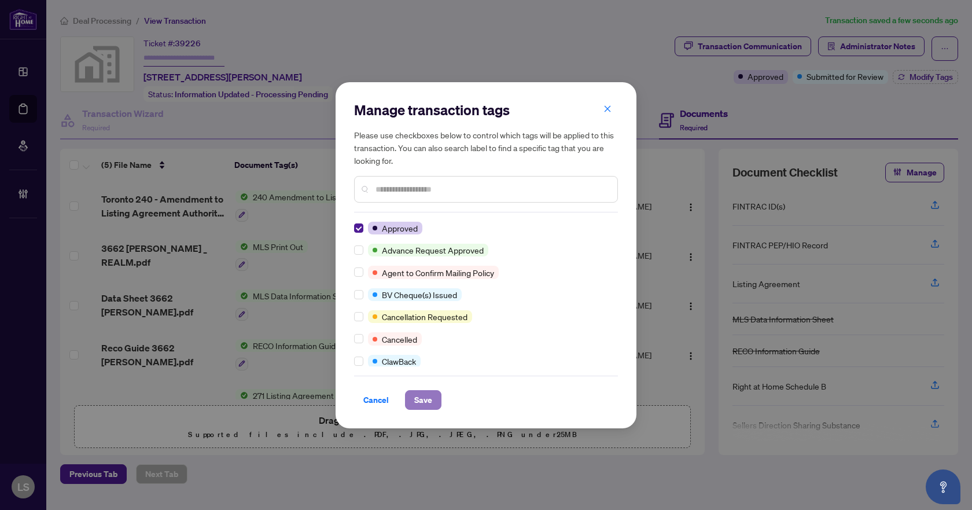
click at [424, 402] on span "Save" at bounding box center [423, 399] width 18 height 19
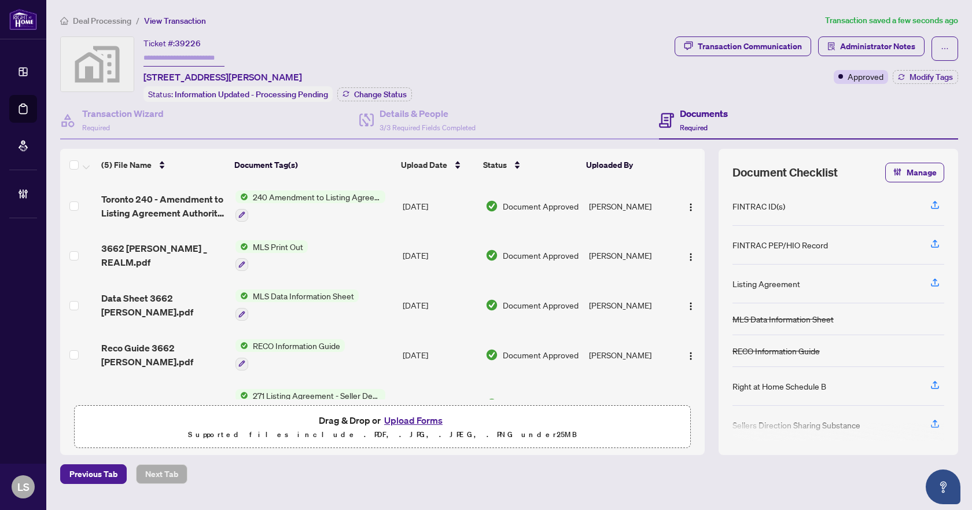
click at [110, 19] on span "Deal Processing" at bounding box center [102, 21] width 58 height 10
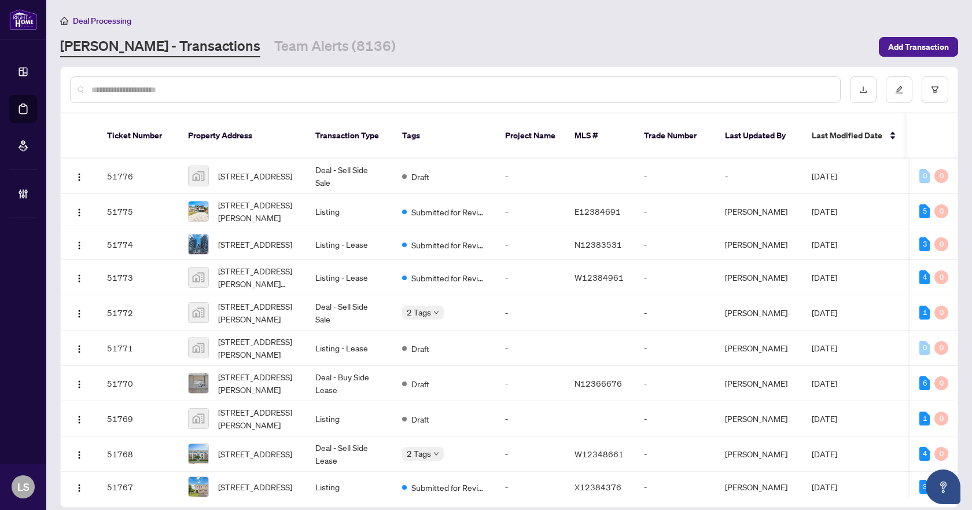
click at [165, 91] on input "text" at bounding box center [460, 89] width 739 height 13
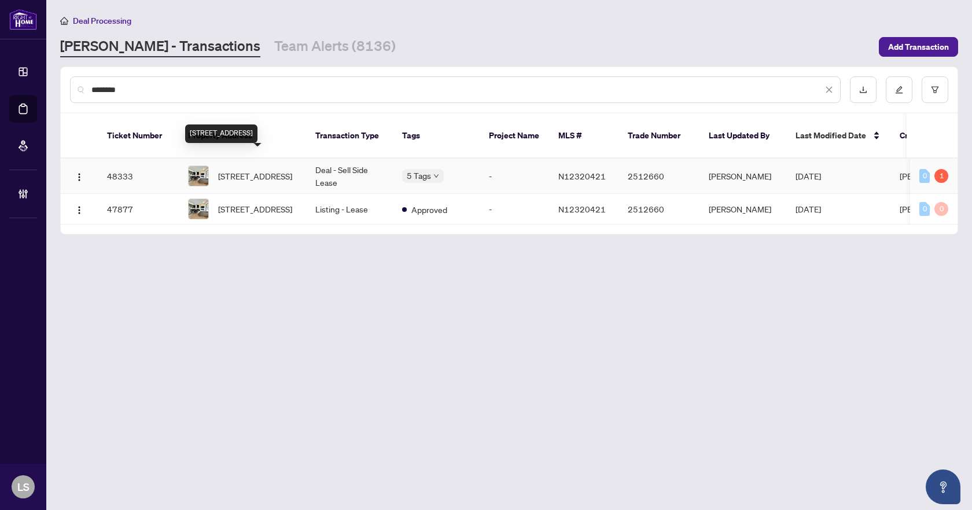
type input "********"
click at [262, 169] on span "16-12868 Yonge St, Richmond Hill, Ontario L4E 1J4, Canada" at bounding box center [255, 175] width 74 height 13
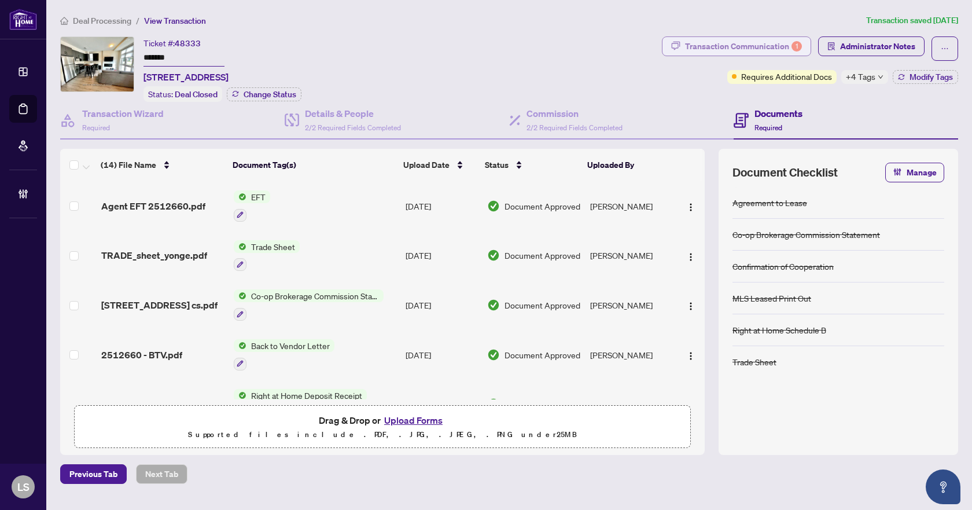
click at [739, 46] on div "Transaction Communication 1" at bounding box center [743, 46] width 117 height 19
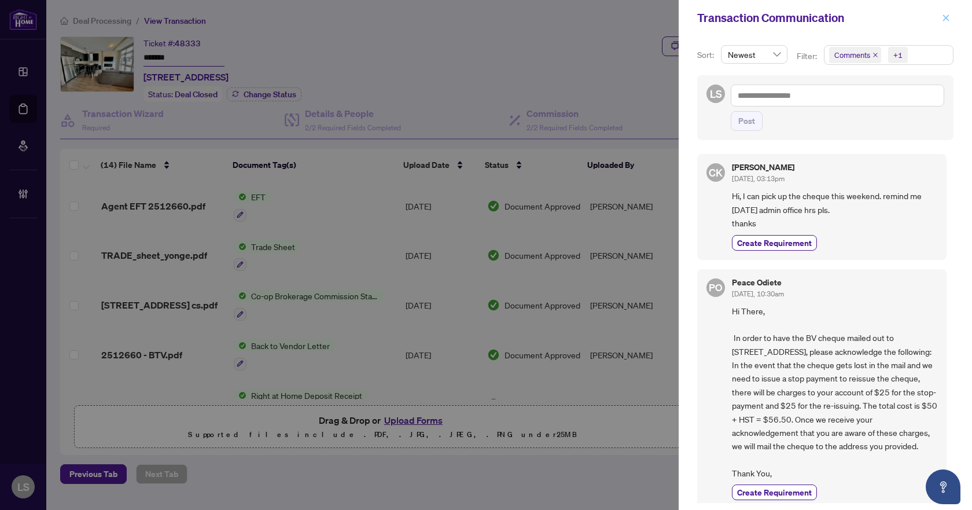
click at [944, 16] on icon "close" at bounding box center [946, 17] width 6 height 6
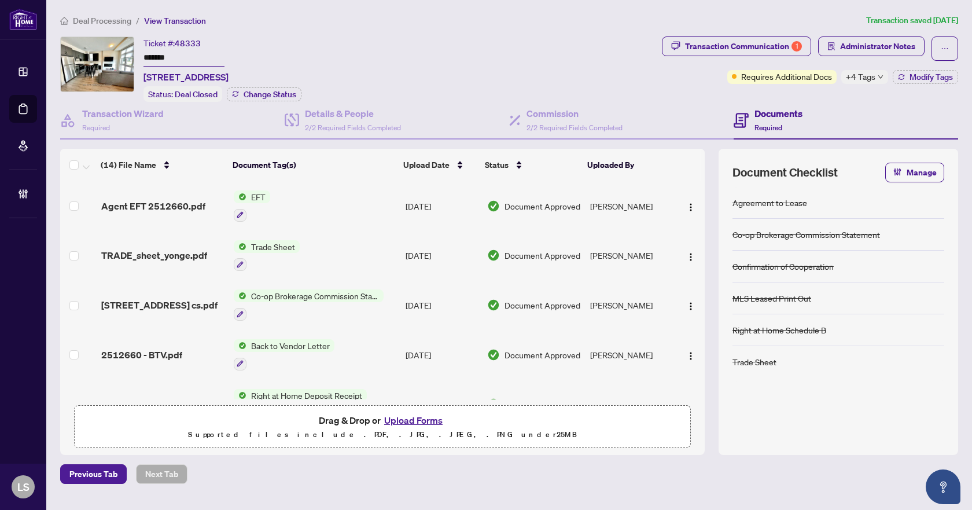
click at [109, 20] on span "Deal Processing" at bounding box center [102, 21] width 58 height 10
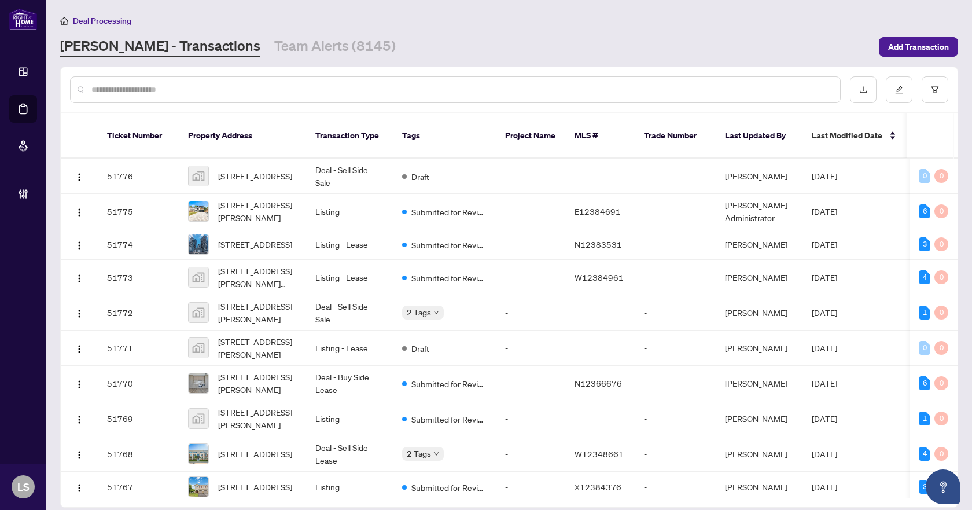
click at [222, 95] on input "text" at bounding box center [460, 89] width 739 height 13
paste input "*********"
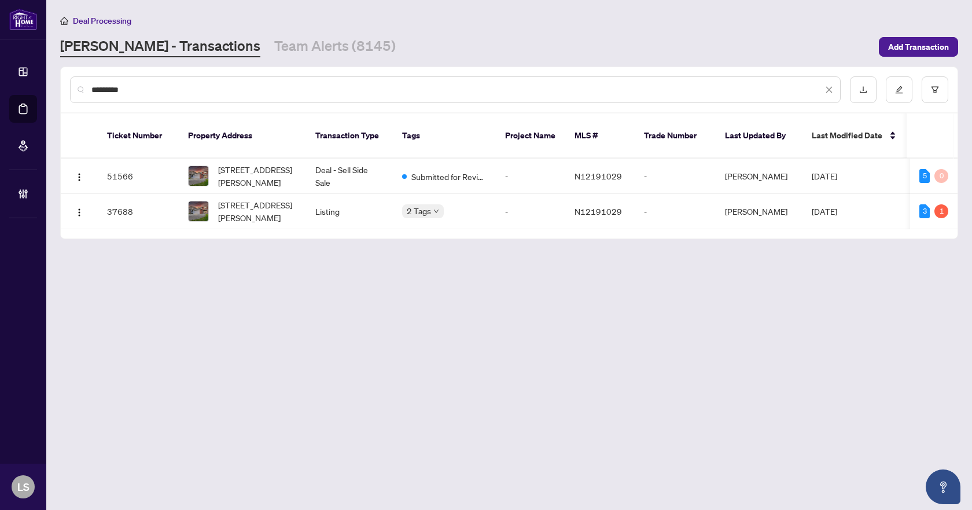
type input "*********"
click at [261, 198] on span "21 Spragg Circ, Markham, Ontario L3P 5W1, Canada" at bounding box center [257, 210] width 79 height 25
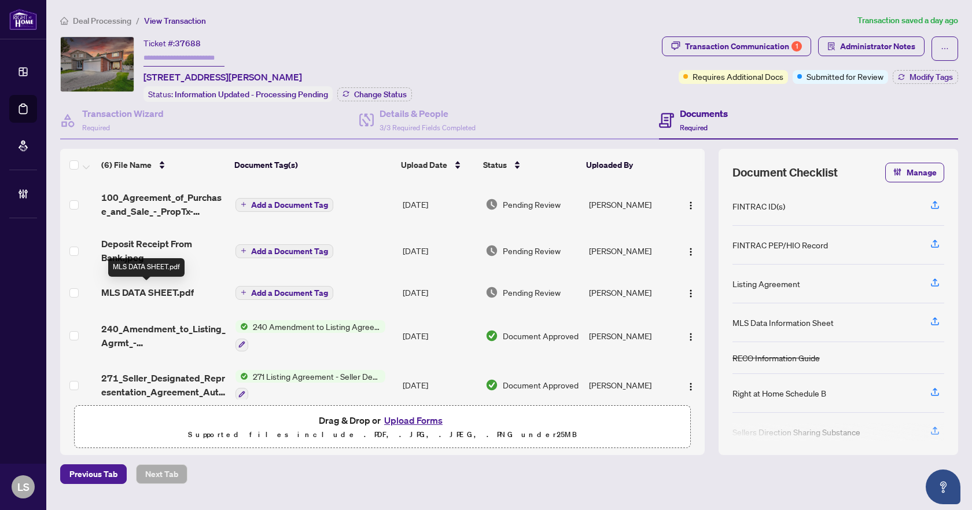
click at [165, 297] on span "MLS DATA SHEET.pdf" at bounding box center [147, 292] width 93 height 14
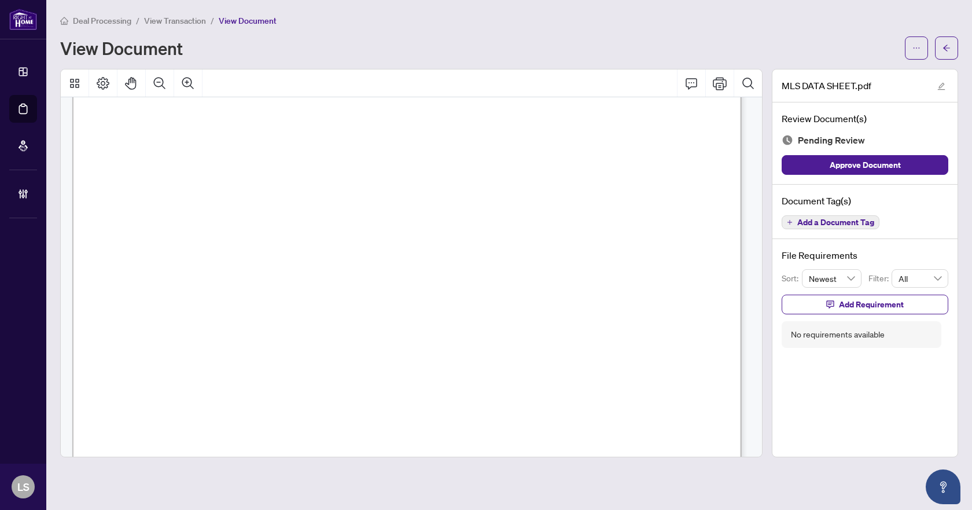
scroll to position [610, 0]
click at [851, 220] on span "Add a Document Tag" at bounding box center [835, 222] width 77 height 8
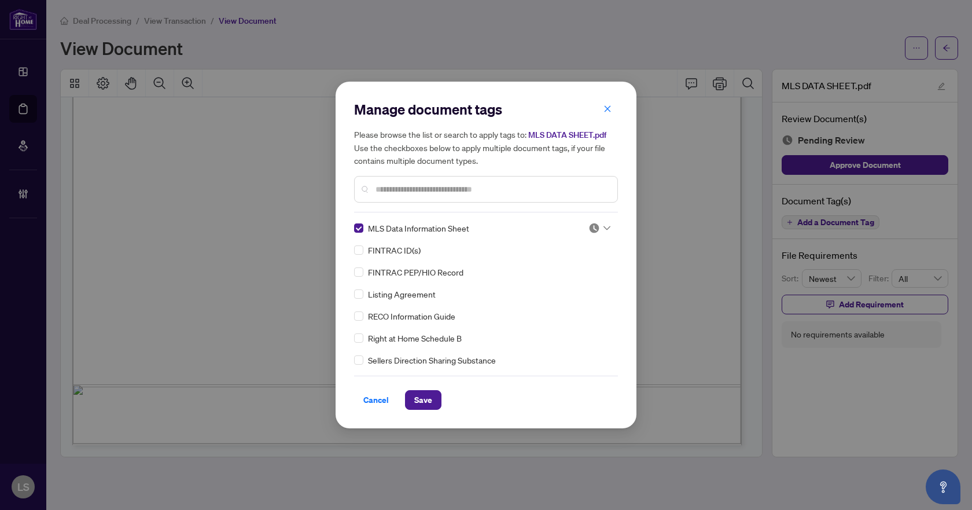
click at [593, 226] on img at bounding box center [594, 228] width 12 height 12
click at [566, 290] on div "Approved" at bounding box center [561, 284] width 74 height 13
click at [429, 400] on span "Save" at bounding box center [423, 399] width 18 height 19
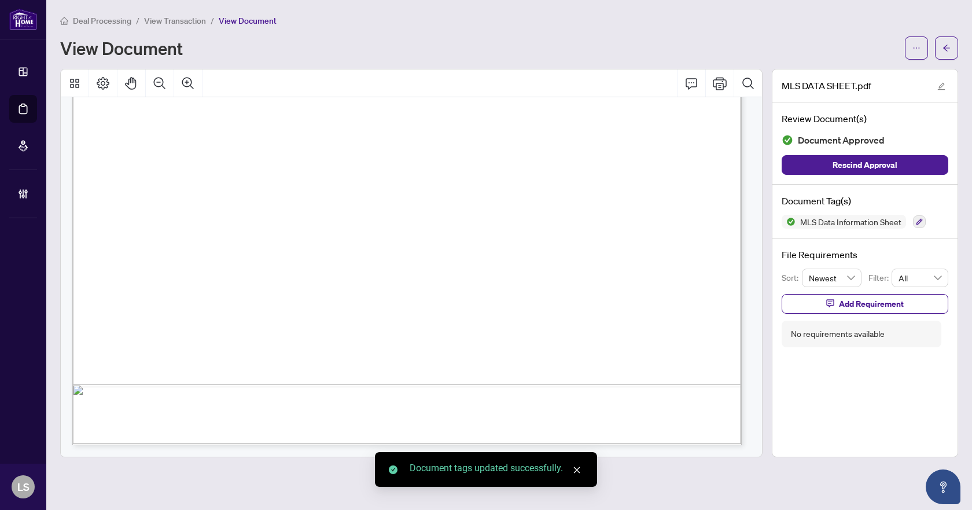
click at [949, 47] on icon "arrow-left" at bounding box center [946, 48] width 8 height 8
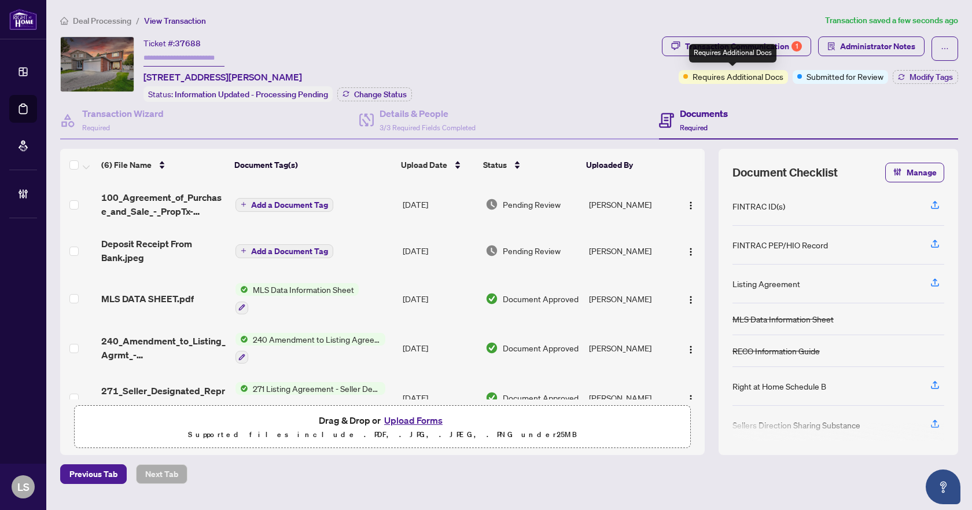
click at [744, 47] on div "Requires Additional Docs" at bounding box center [732, 53] width 87 height 19
click at [779, 41] on div "Transaction Communication 1" at bounding box center [743, 46] width 117 height 19
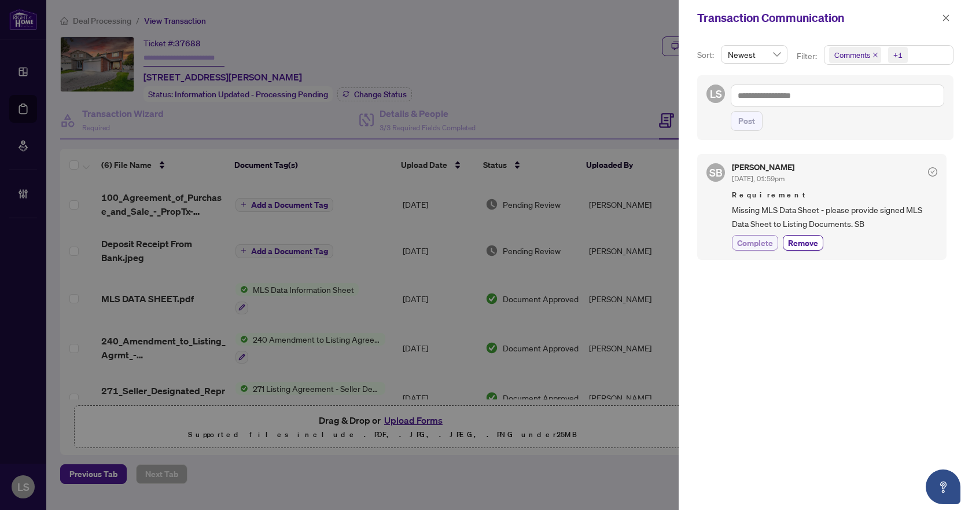
click at [757, 239] on span "Complete" at bounding box center [755, 243] width 36 height 12
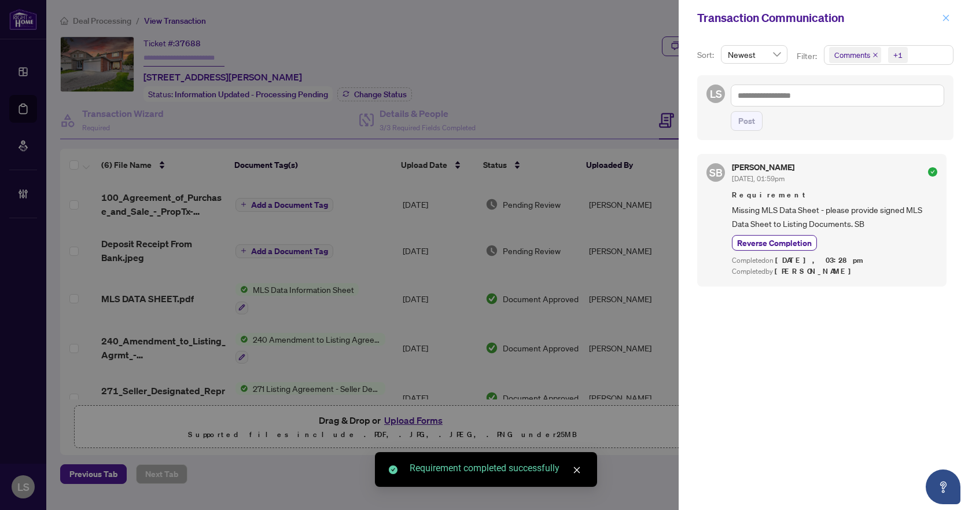
click at [944, 19] on icon "close" at bounding box center [946, 18] width 8 height 8
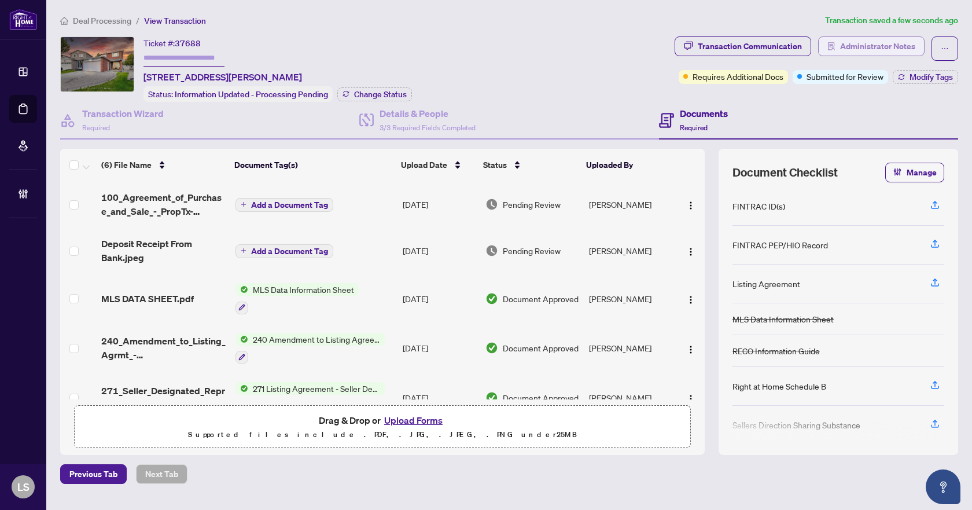
click at [873, 45] on span "Administrator Notes" at bounding box center [877, 46] width 75 height 19
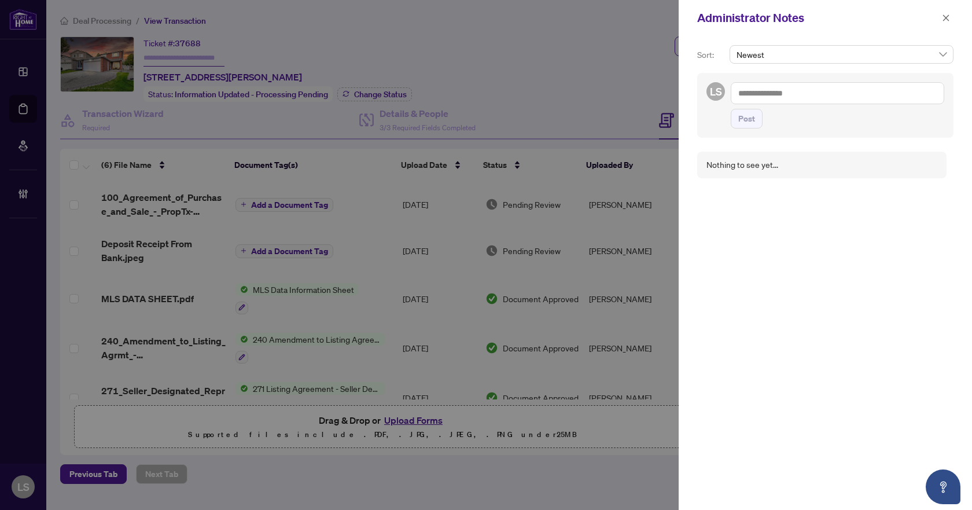
click at [788, 91] on textarea at bounding box center [837, 93] width 213 height 22
type textarea "**********"
click at [746, 137] on span "Post" at bounding box center [746, 130] width 17 height 19
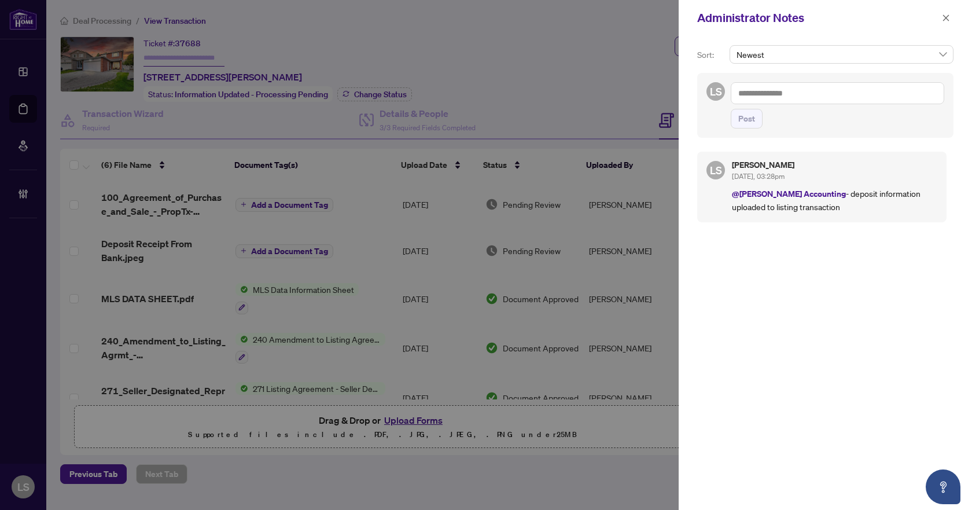
click at [818, 95] on textarea at bounding box center [837, 93] width 213 height 22
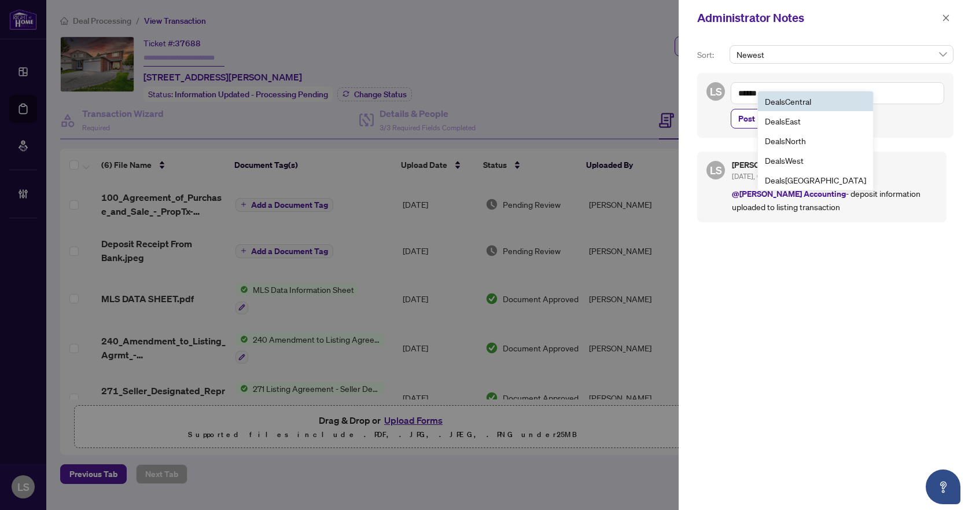
click at [794, 104] on span "Deals Central" at bounding box center [788, 101] width 46 height 10
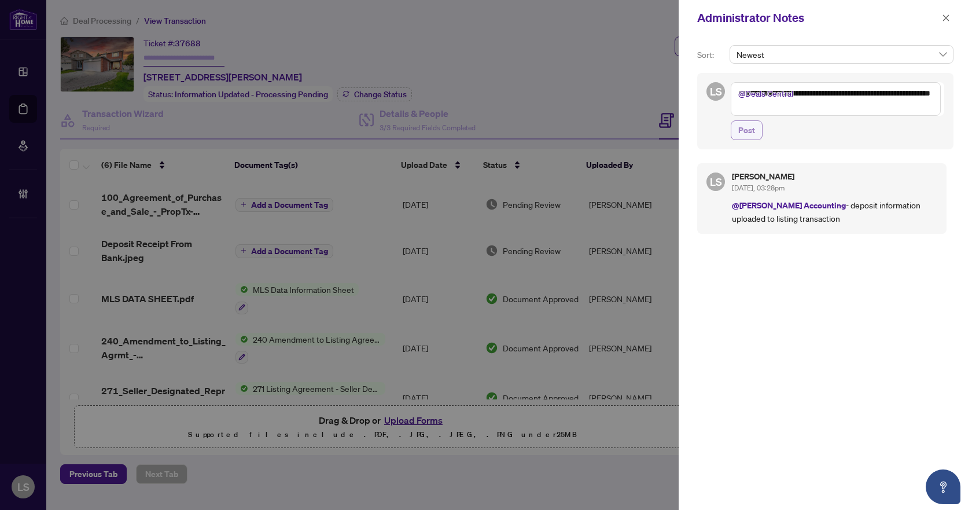
type textarea "**********"
click at [740, 126] on span "Post" at bounding box center [746, 130] width 17 height 19
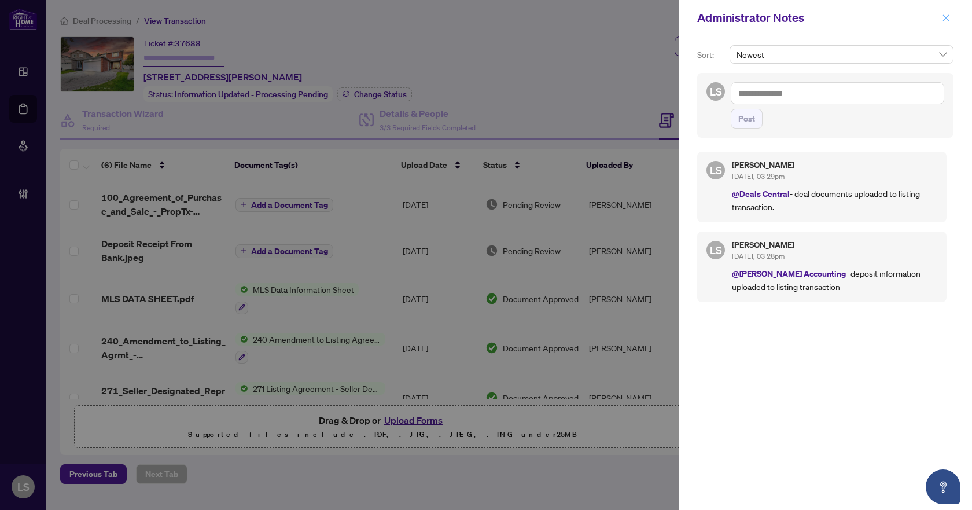
click at [947, 16] on icon "close" at bounding box center [946, 17] width 6 height 6
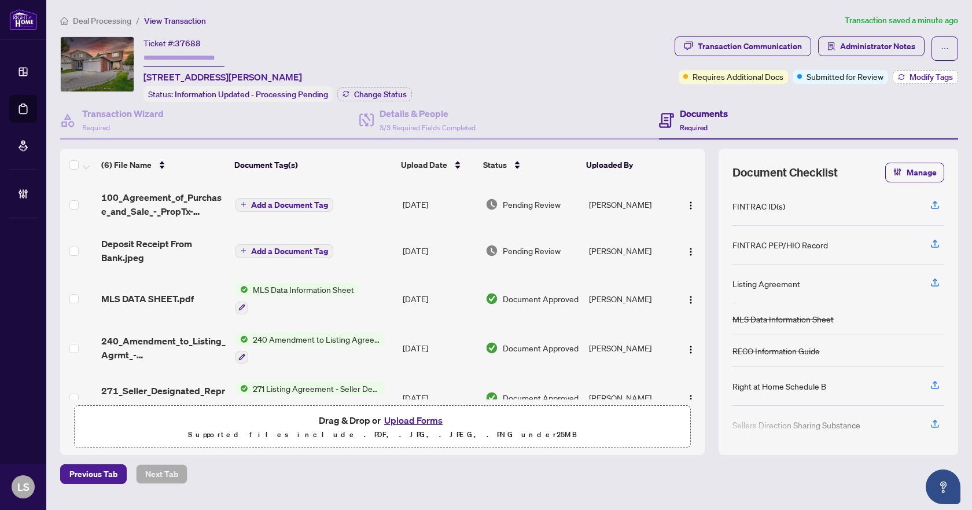
click at [941, 75] on span "Modify Tags" at bounding box center [930, 77] width 43 height 8
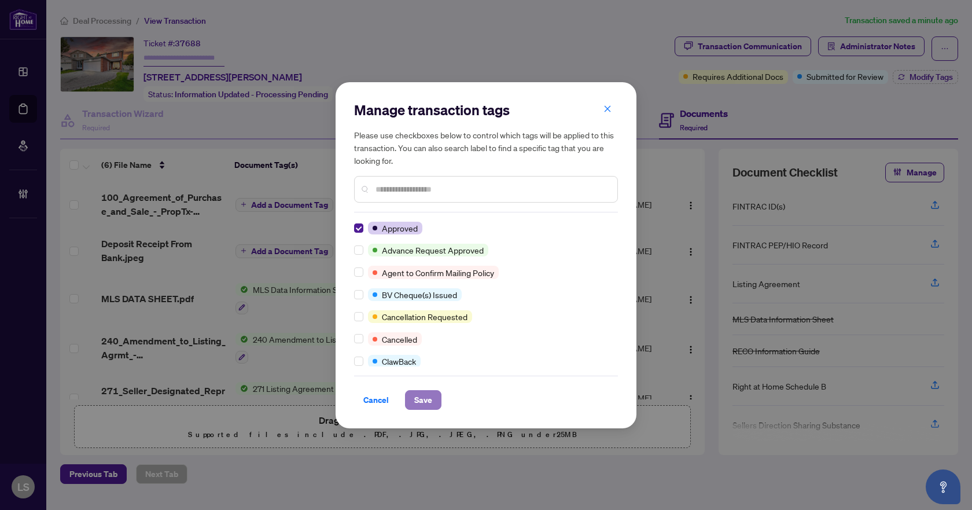
click at [421, 403] on span "Save" at bounding box center [423, 399] width 18 height 19
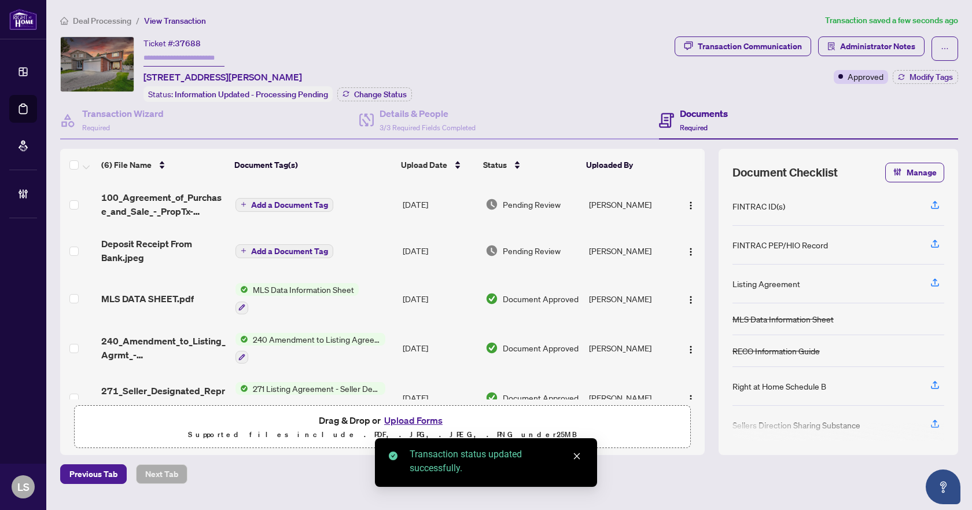
click at [97, 18] on span "Deal Processing" at bounding box center [102, 21] width 58 height 10
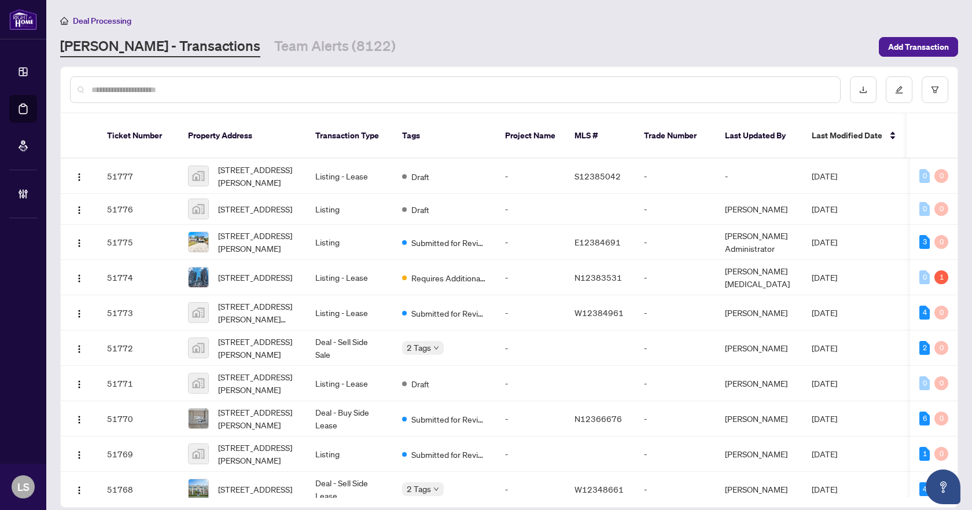
click at [110, 93] on input "text" at bounding box center [460, 89] width 739 height 13
paste input "*********"
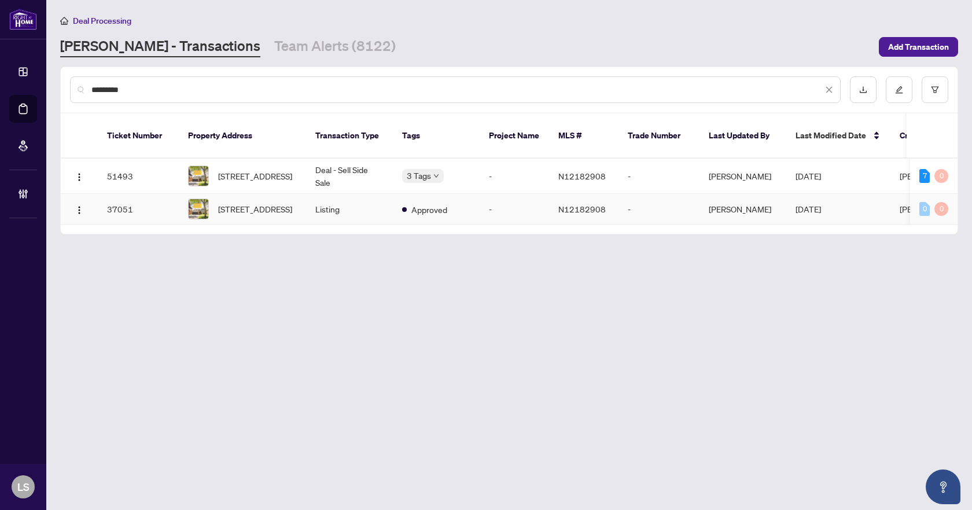
type input "*********"
click at [281, 203] on span "71 Golf Links Dr, Aurora, Ontario L4G 3V4, Canada" at bounding box center [255, 208] width 74 height 13
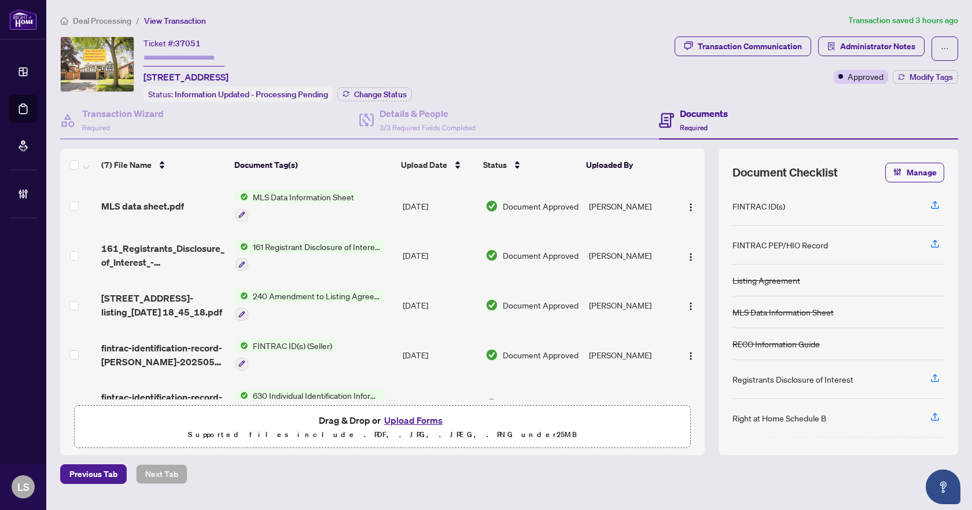
click at [102, 17] on span "Deal Processing" at bounding box center [102, 21] width 58 height 10
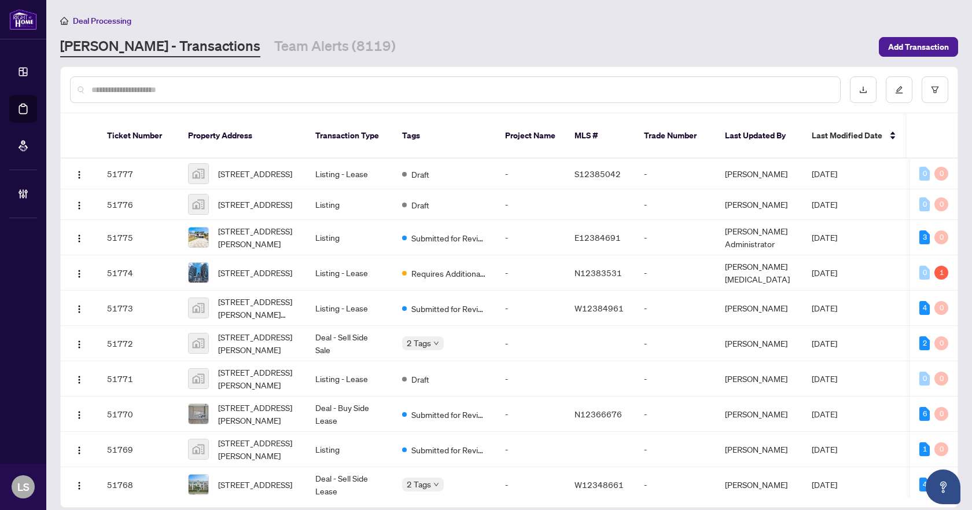
paste input "*********"
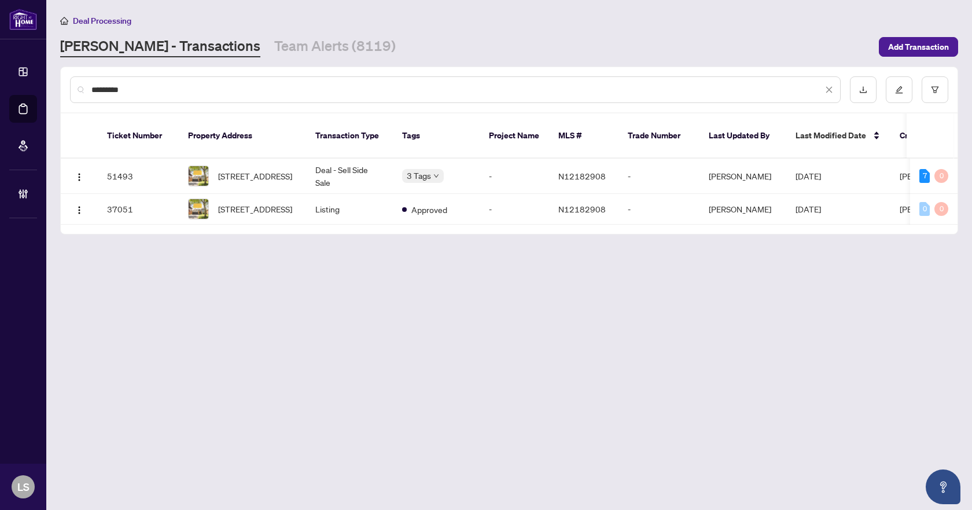
click at [190, 91] on input "*********" at bounding box center [456, 89] width 731 height 13
drag, startPoint x: 190, startPoint y: 91, endPoint x: 84, endPoint y: 100, distance: 106.2
click at [84, 100] on div "*********" at bounding box center [455, 89] width 770 height 27
paste input "text"
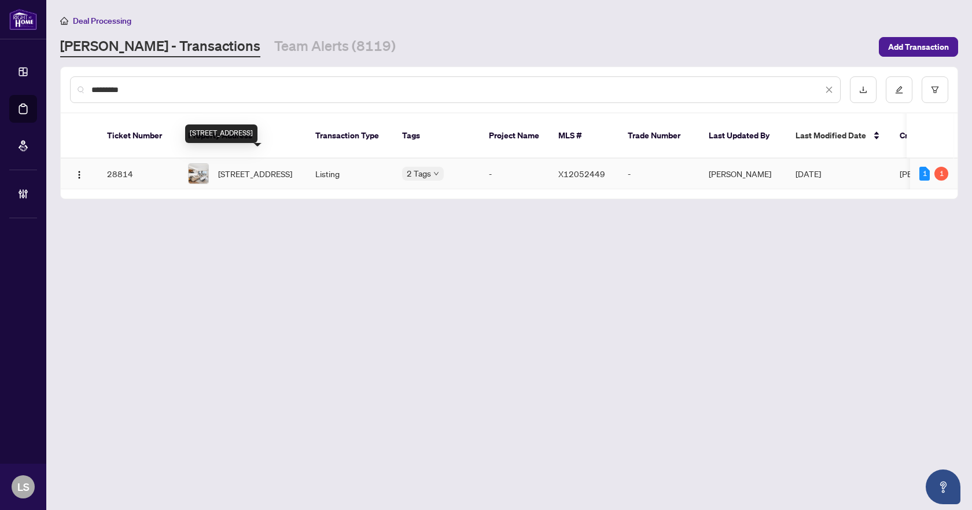
type input "*********"
click at [272, 167] on span "503-793 Colborne St, Brantford, Ontario N3S 7J3, Canada" at bounding box center [255, 173] width 74 height 13
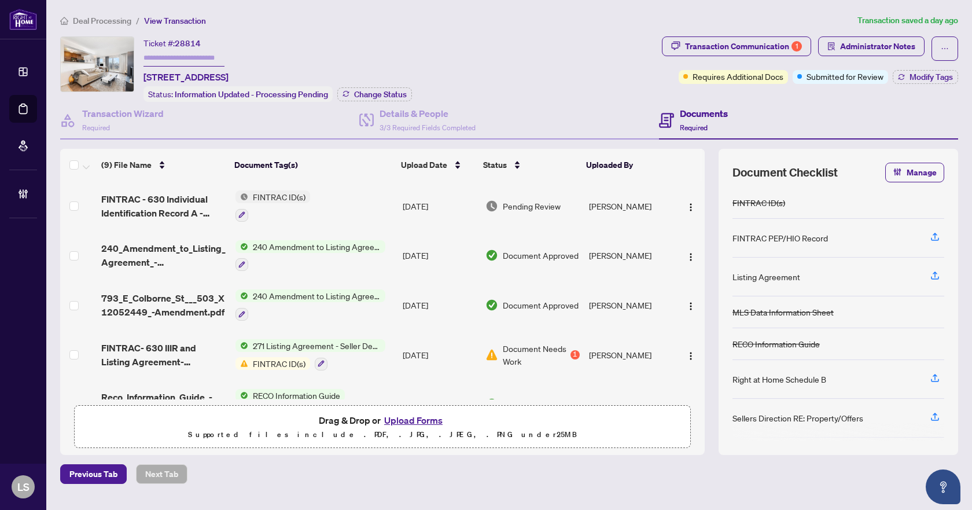
click at [161, 207] on span "FINTRAC - 630 Individual Identification Record A - PropTx-OREA_2025-04-01 01_27…" at bounding box center [163, 206] width 124 height 28
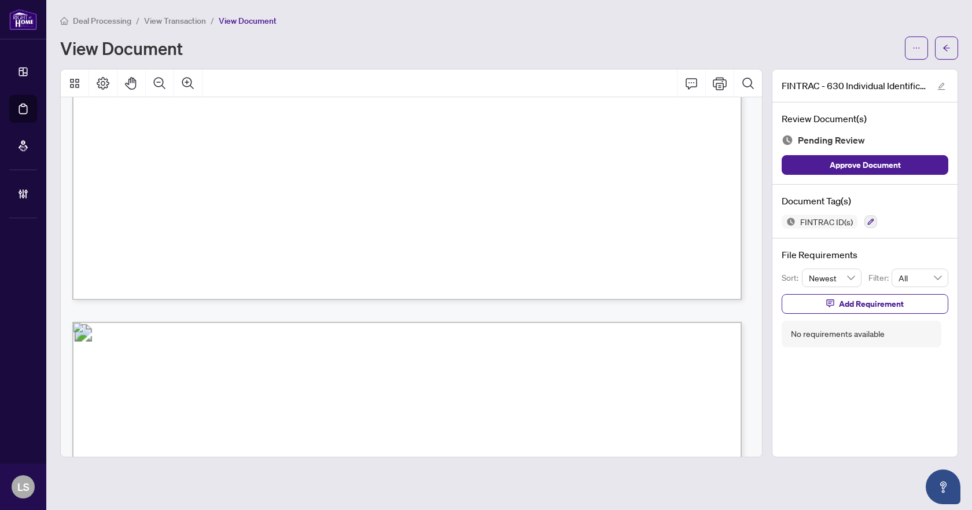
scroll to position [2326, 0]
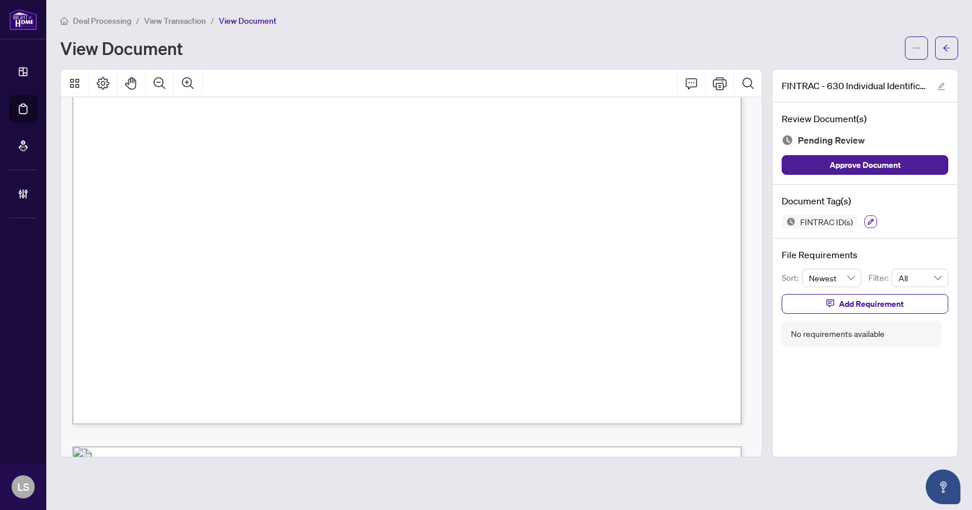
click at [868, 226] on button "button" at bounding box center [870, 221] width 13 height 13
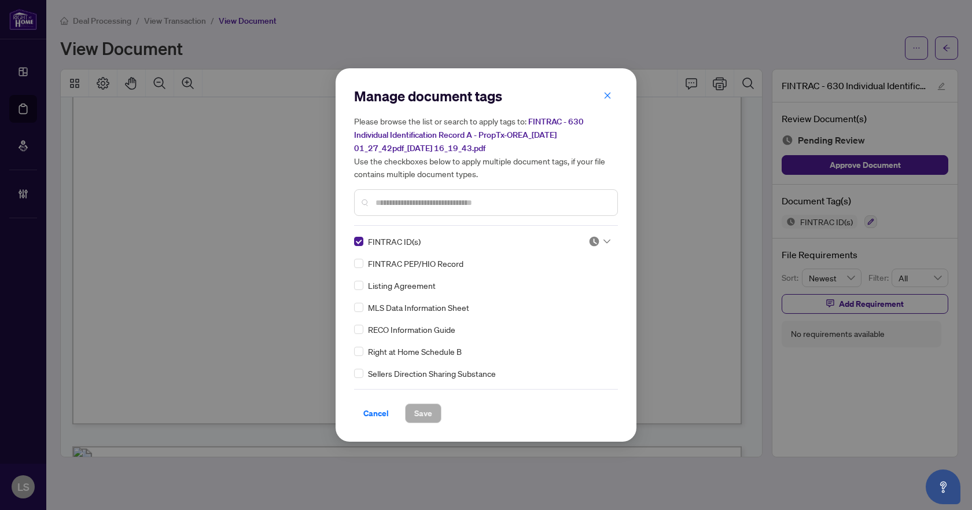
click at [598, 240] on div at bounding box center [599, 241] width 22 height 12
click at [577, 300] on div "Approved" at bounding box center [561, 297] width 74 height 13
click at [425, 407] on span "Save" at bounding box center [423, 413] width 18 height 19
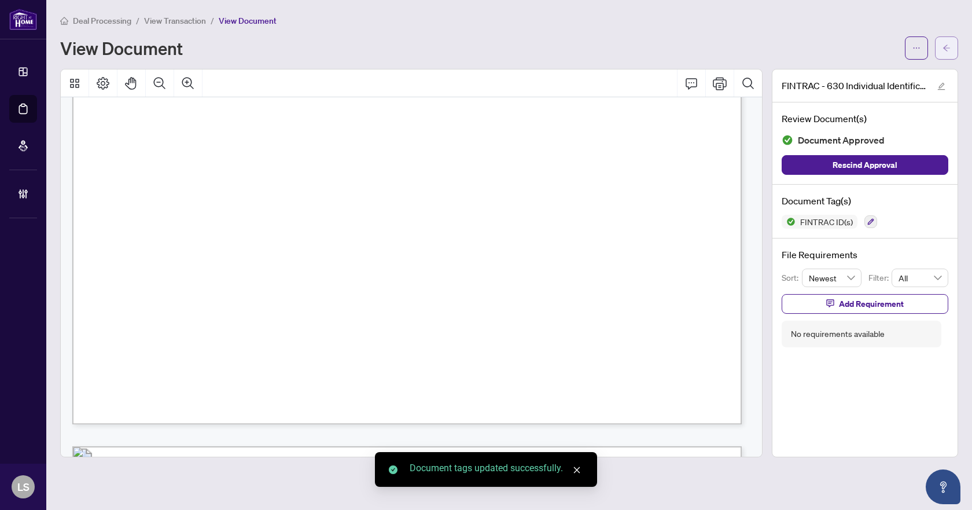
click at [944, 40] on span "button" at bounding box center [946, 48] width 8 height 19
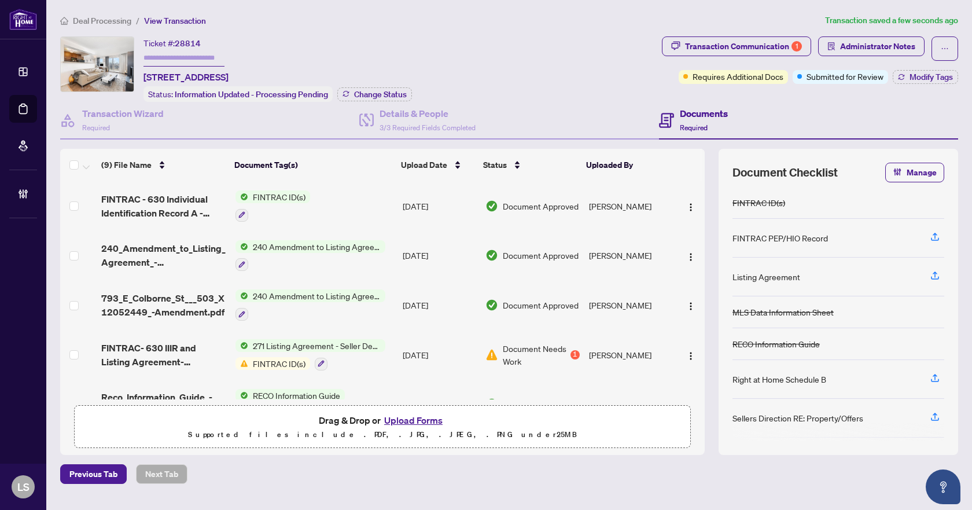
click at [152, 356] on span "FINTRAC- 630 IIIR and Listing Agreement- Updated.pdf" at bounding box center [163, 355] width 124 height 28
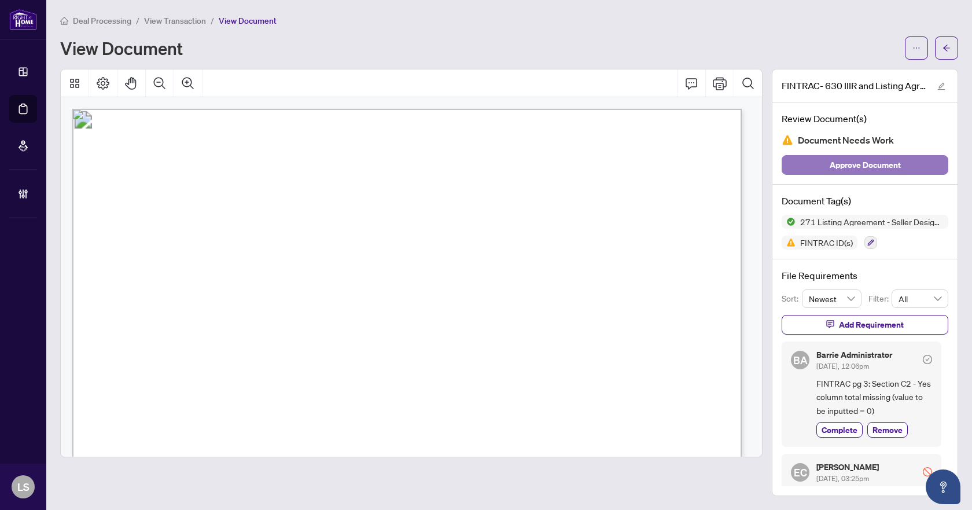
click at [866, 164] on span "Approve Document" at bounding box center [864, 165] width 71 height 19
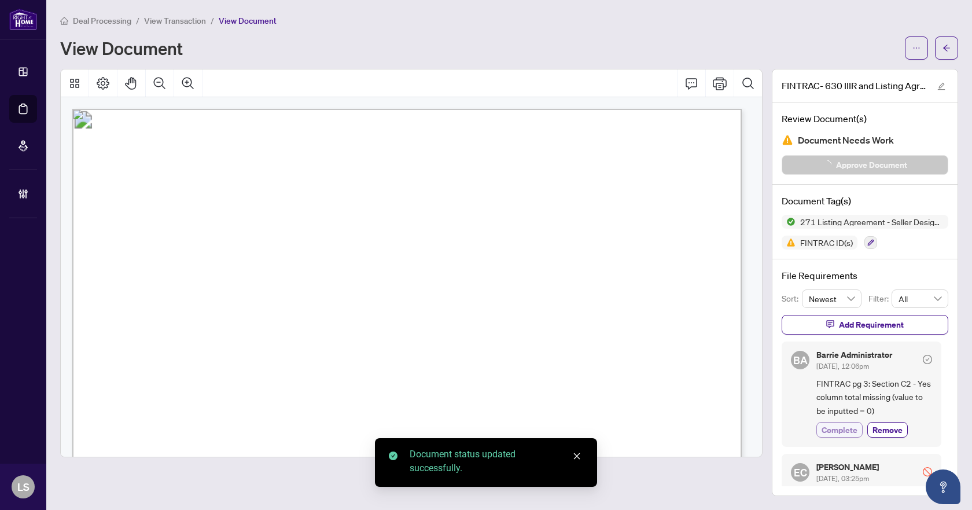
click at [832, 431] on span "Complete" at bounding box center [839, 429] width 36 height 12
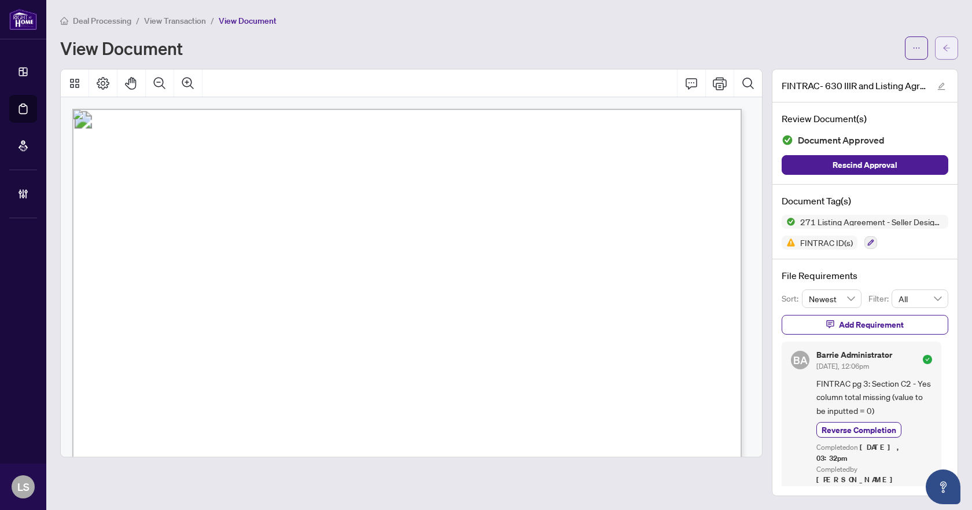
click at [941, 50] on button "button" at bounding box center [946, 47] width 23 height 23
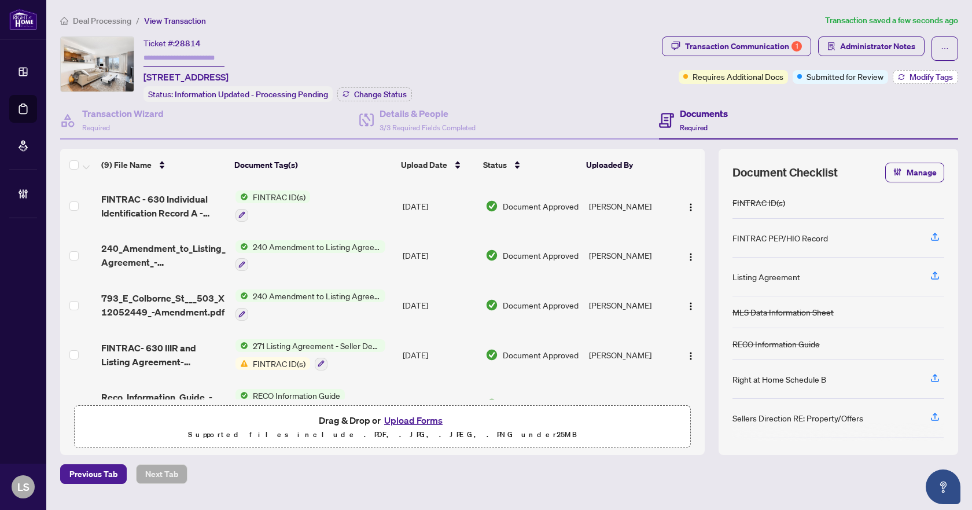
click at [913, 74] on span "Modify Tags" at bounding box center [930, 77] width 43 height 8
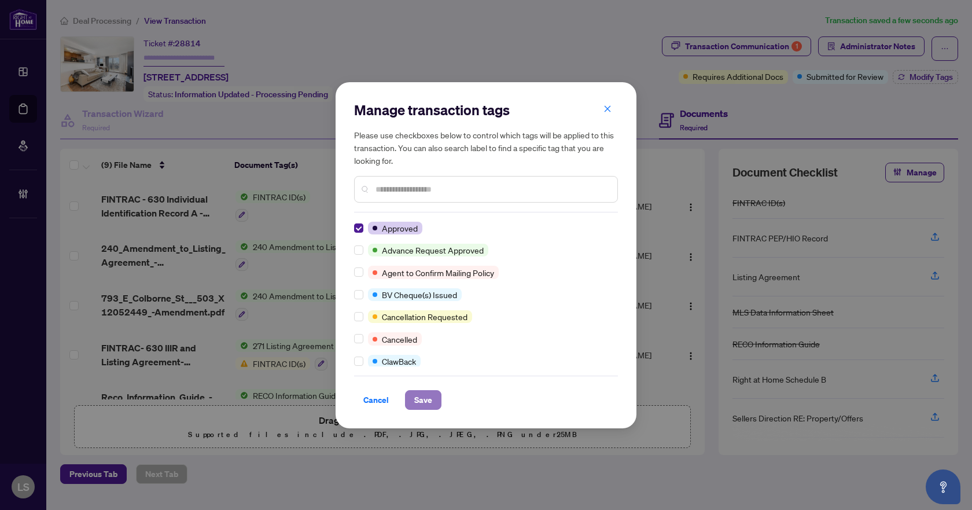
click at [426, 405] on span "Save" at bounding box center [423, 399] width 18 height 19
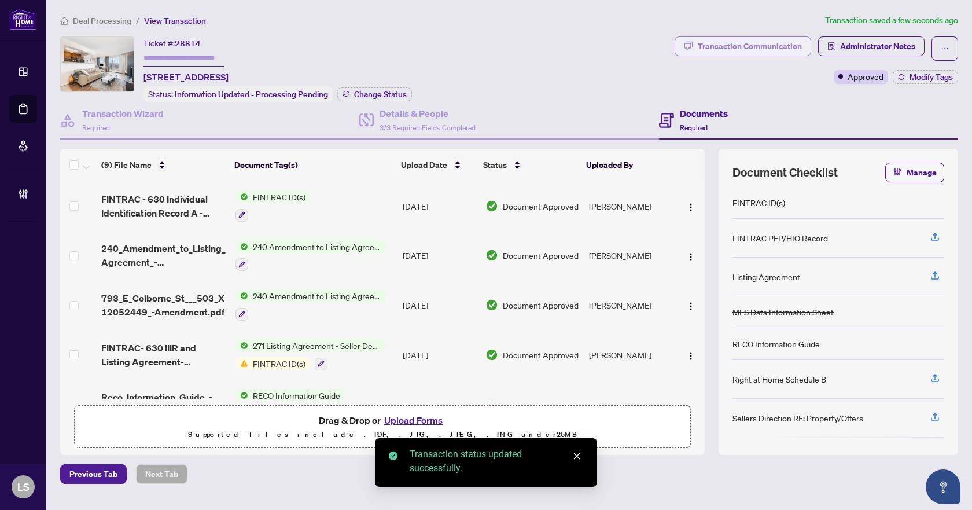
click at [764, 47] on div "Transaction Communication" at bounding box center [750, 46] width 104 height 19
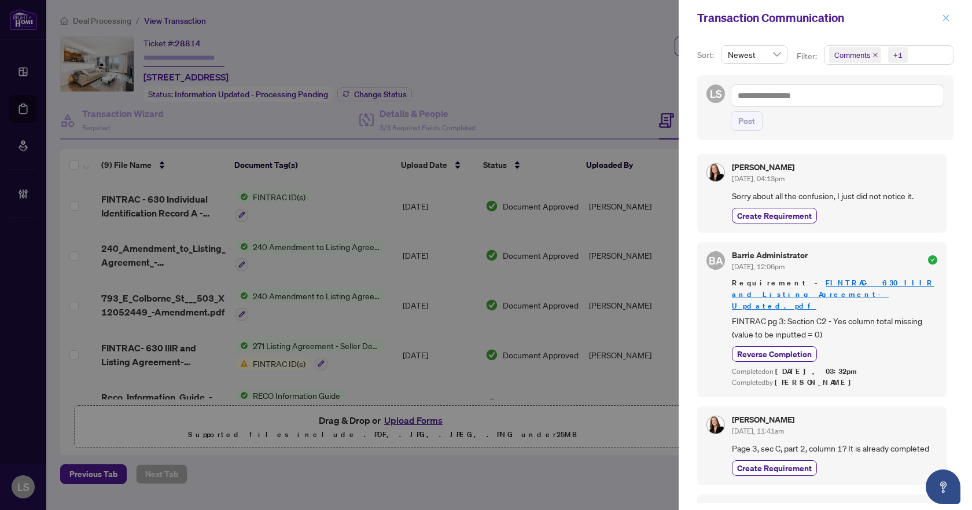
click at [949, 15] on icon "close" at bounding box center [946, 18] width 8 height 8
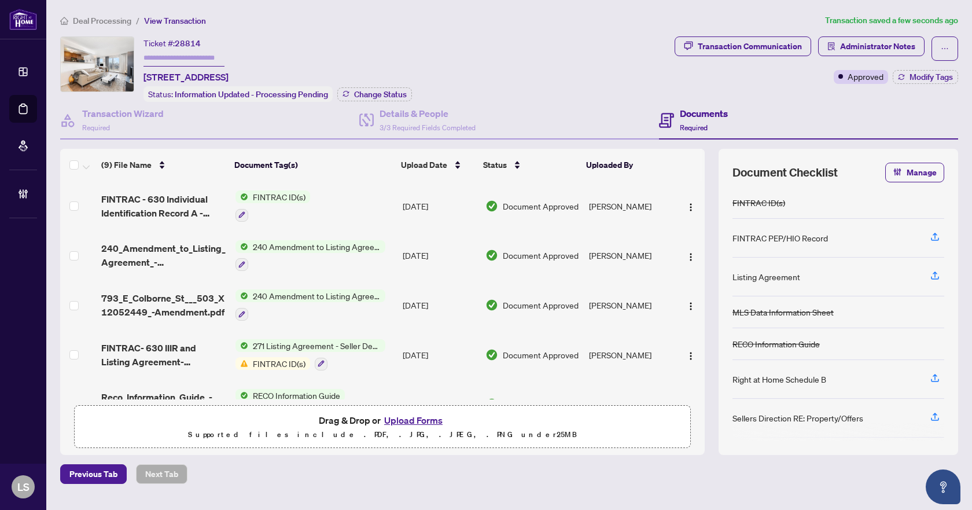
click at [108, 23] on span "Deal Processing" at bounding box center [102, 21] width 58 height 10
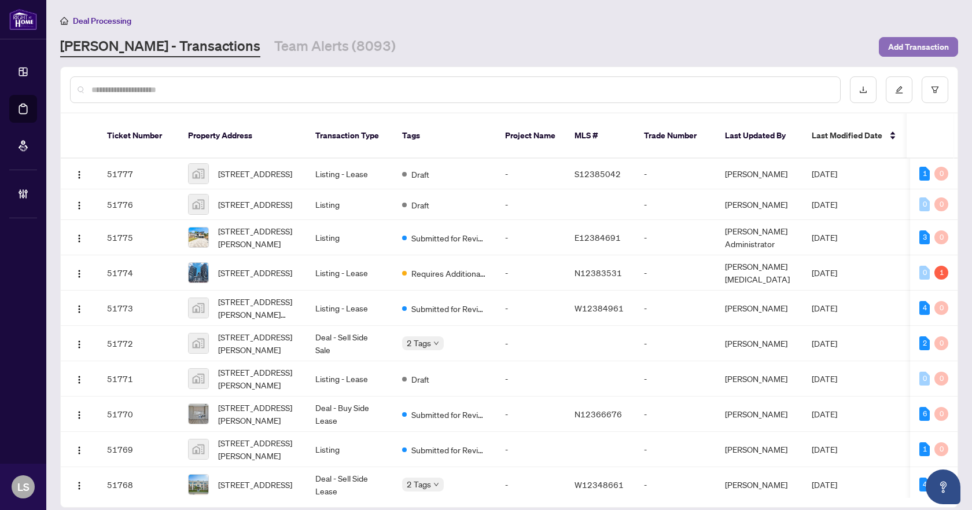
click at [925, 48] on span "Add Transaction" at bounding box center [918, 47] width 61 height 19
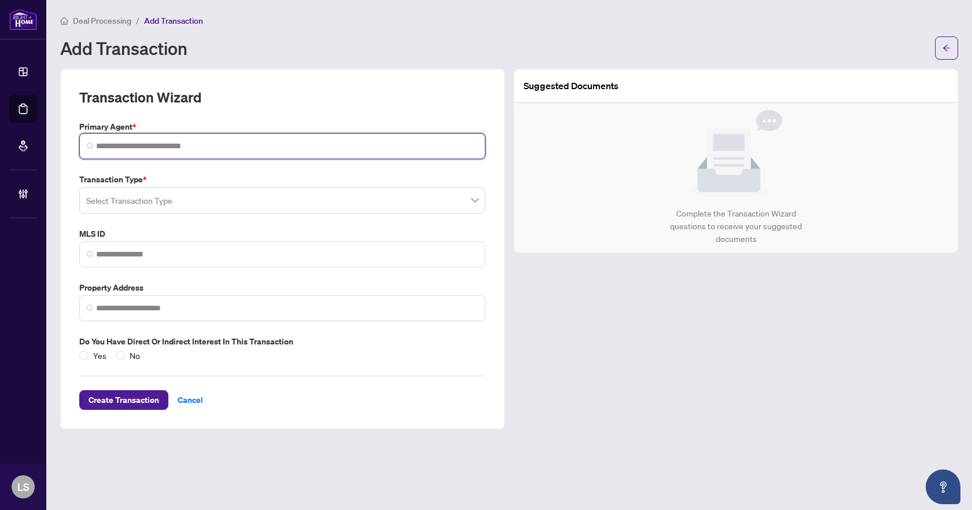
click at [180, 146] on input "search" at bounding box center [287, 146] width 382 height 12
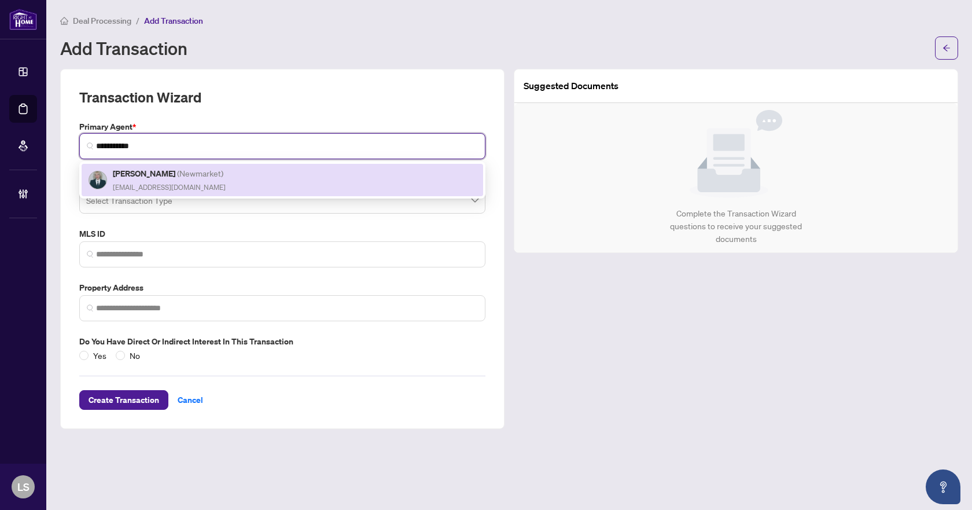
click at [165, 180] on div "Irina Lager ( Newmarket ) irinalager@gmail.com" at bounding box center [169, 180] width 113 height 27
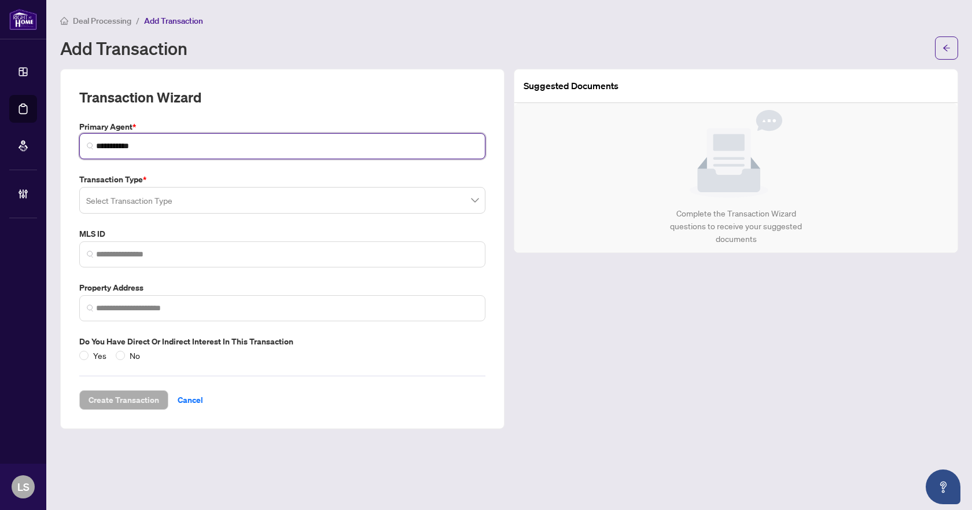
type input "**********"
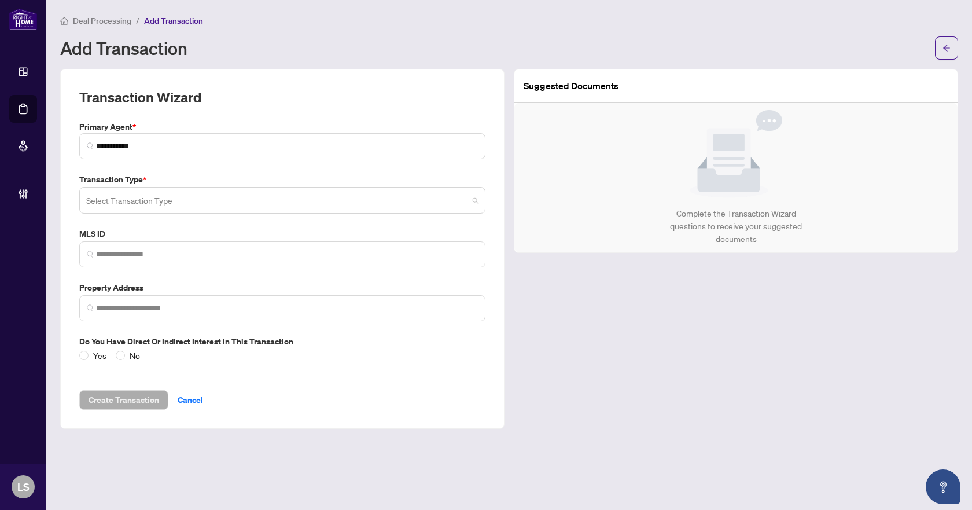
click at [150, 204] on input "search" at bounding box center [277, 201] width 382 height 25
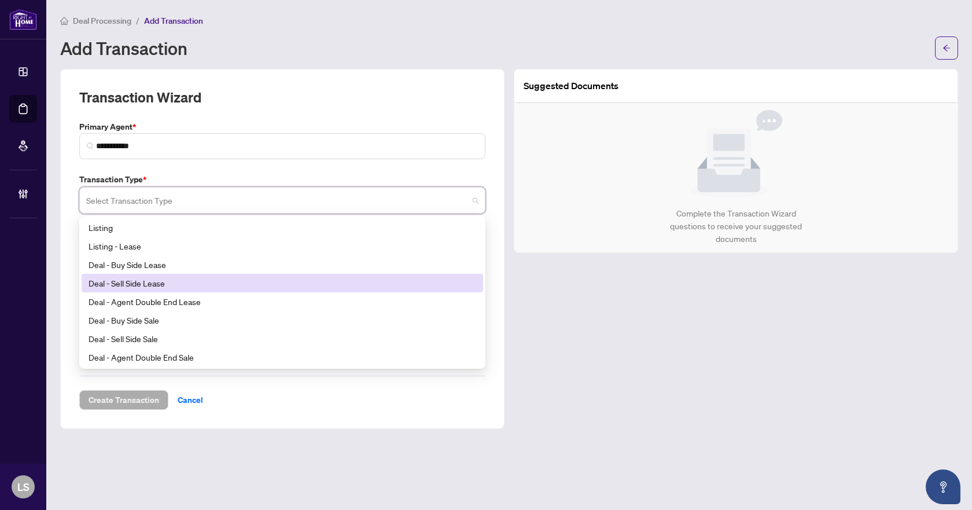
click at [146, 287] on div "Deal - Sell Side Lease" at bounding box center [282, 282] width 388 height 13
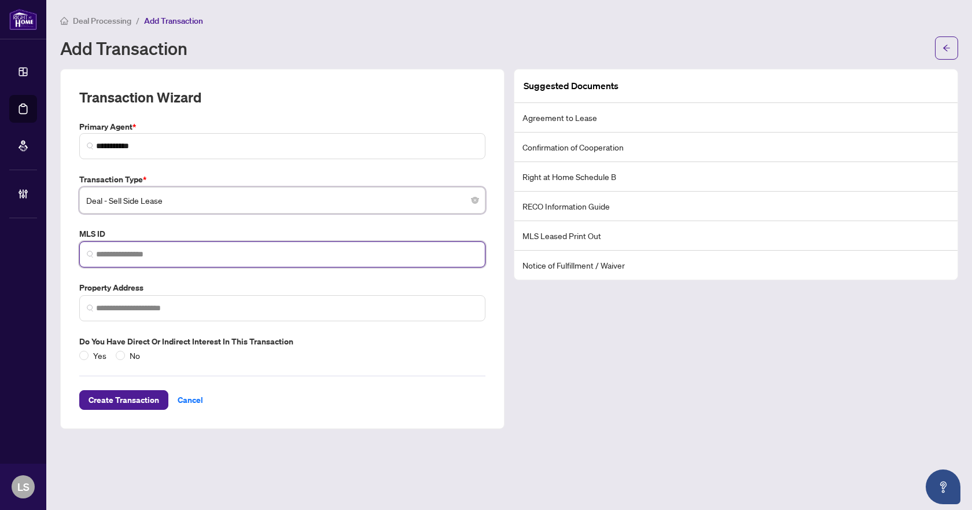
click at [143, 251] on input "search" at bounding box center [287, 254] width 382 height 12
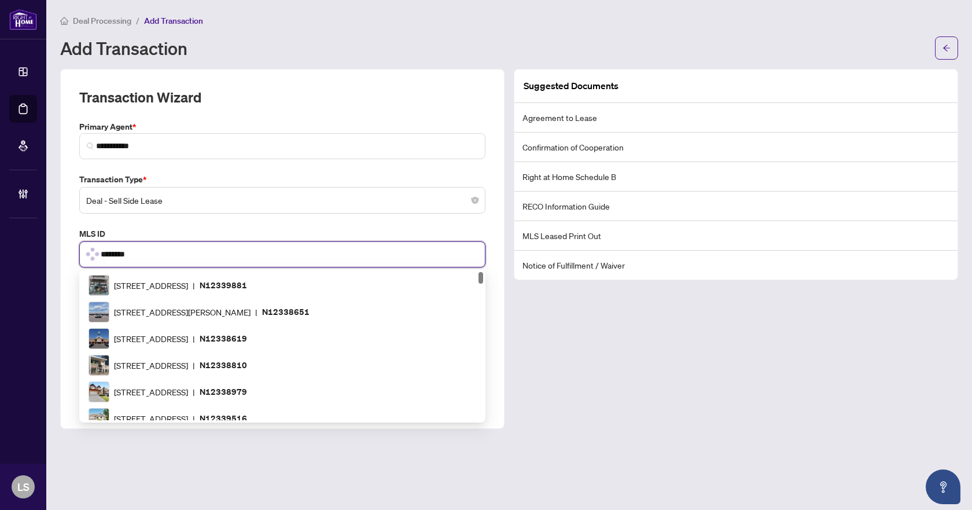
type input "*********"
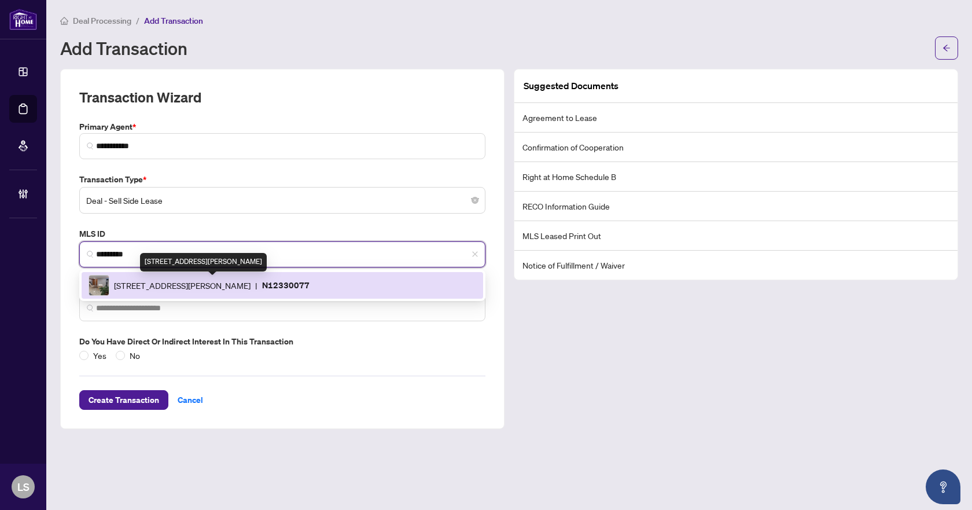
click at [142, 287] on span "97 North Ridge Rd, Vaughan, Ontario L4L 2G9, Canada" at bounding box center [182, 285] width 137 height 13
type input "**********"
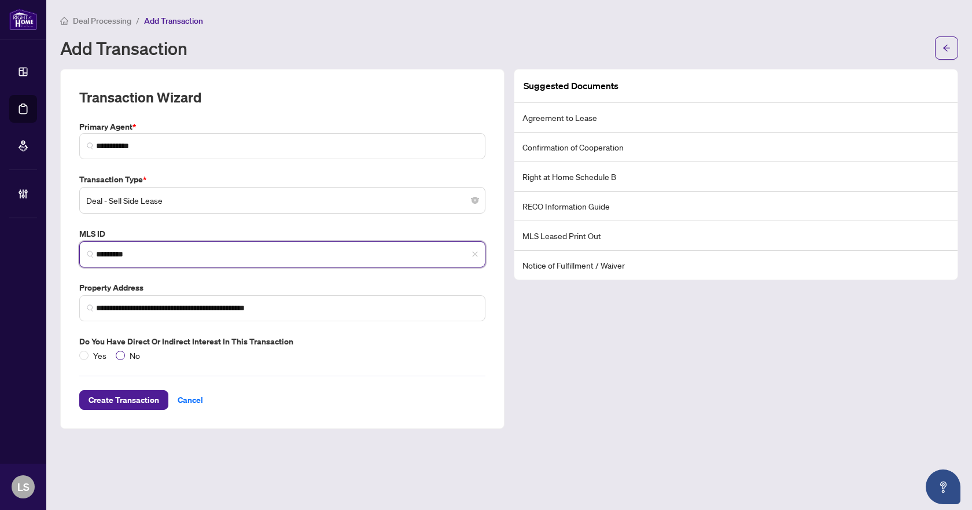
type input "*********"
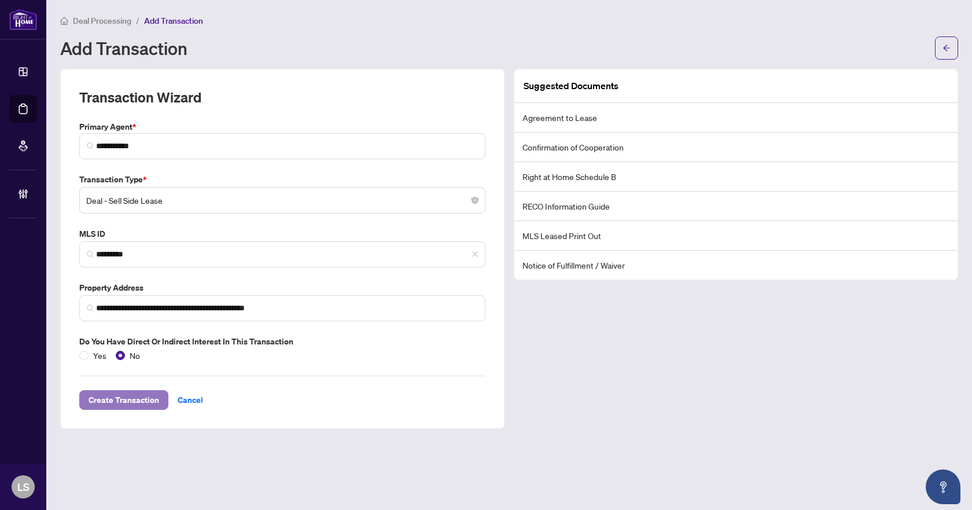
click at [124, 399] on span "Create Transaction" at bounding box center [123, 399] width 71 height 19
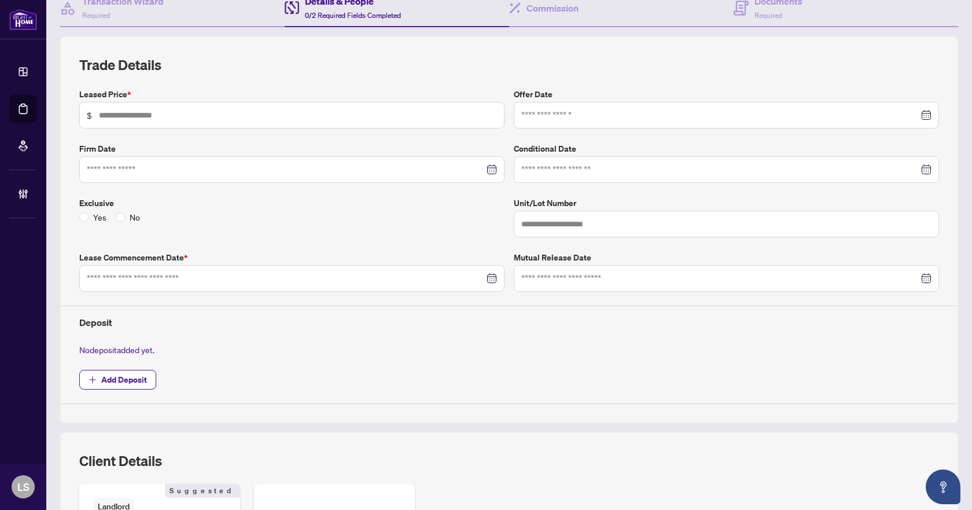
scroll to position [116, 0]
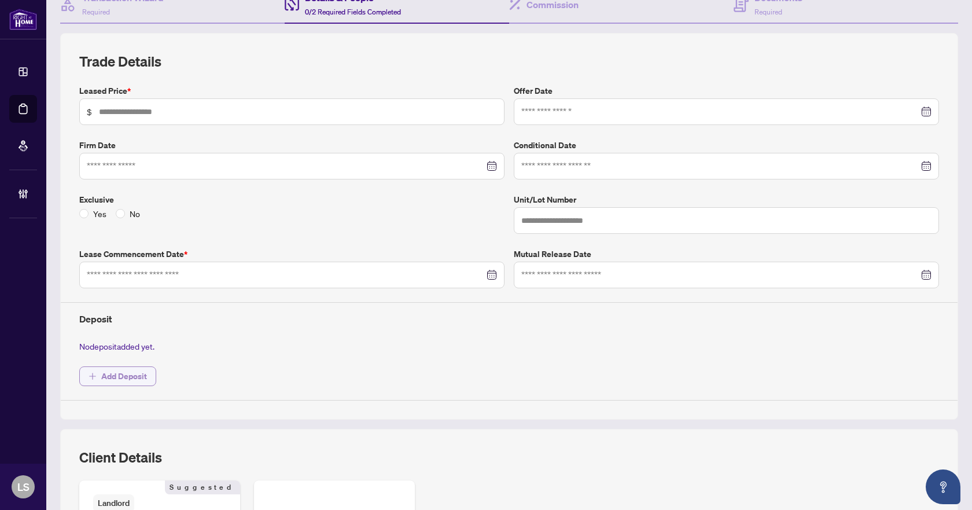
click at [124, 378] on span "Add Deposit" at bounding box center [124, 376] width 46 height 19
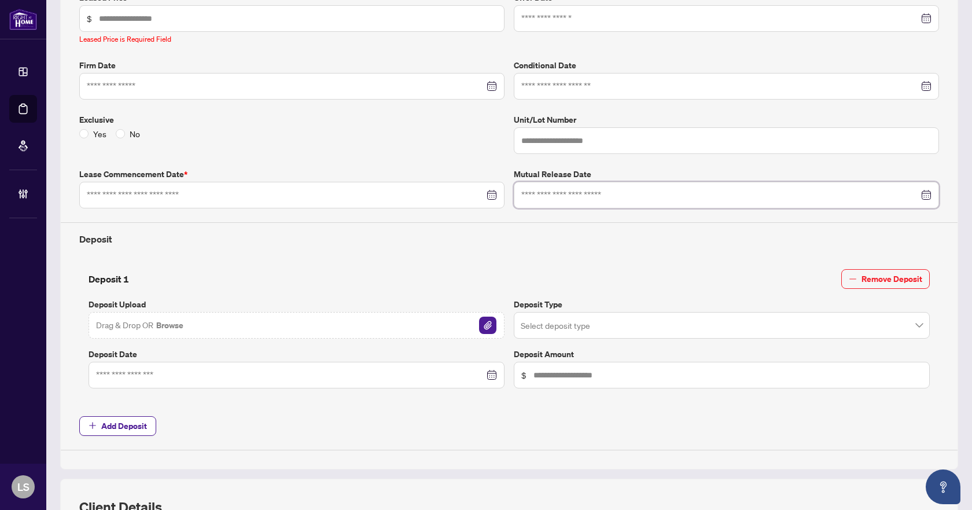
scroll to position [231, 0]
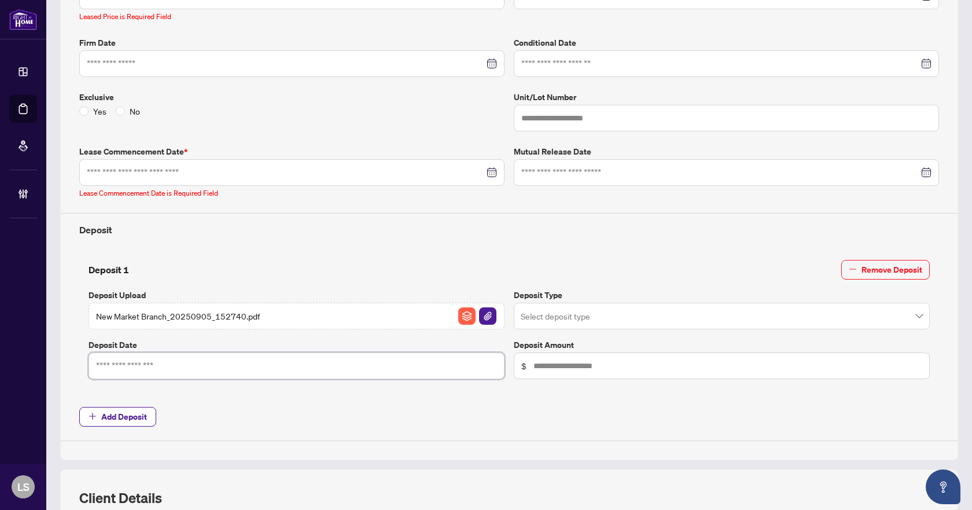
click at [126, 366] on input at bounding box center [290, 365] width 388 height 13
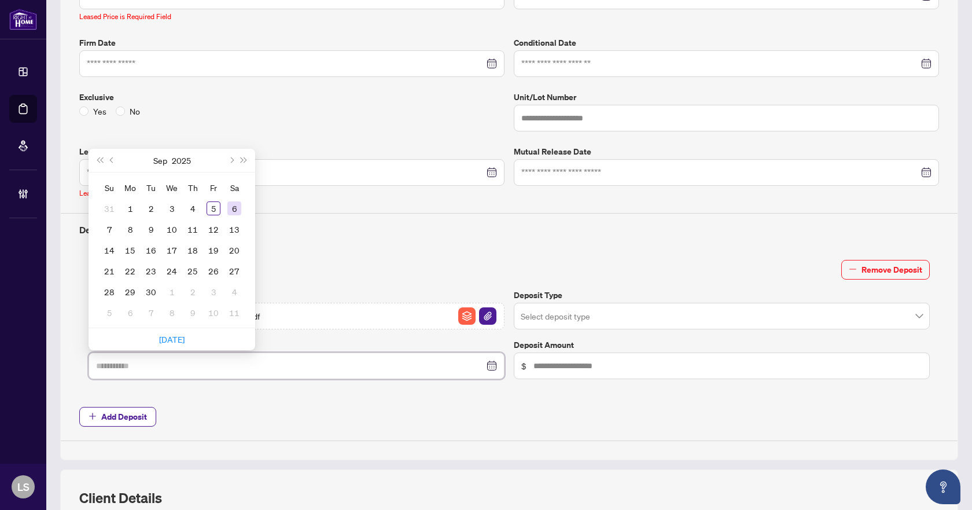
type input "**********"
click at [217, 209] on div "5" at bounding box center [213, 208] width 14 height 14
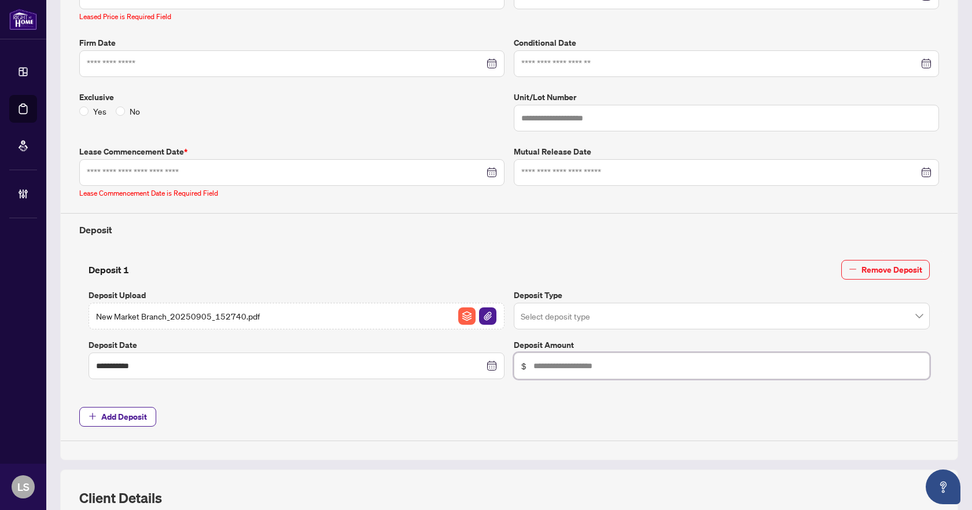
click at [548, 367] on input "text" at bounding box center [727, 365] width 389 height 13
type input "********"
click at [577, 314] on input "search" at bounding box center [717, 317] width 392 height 25
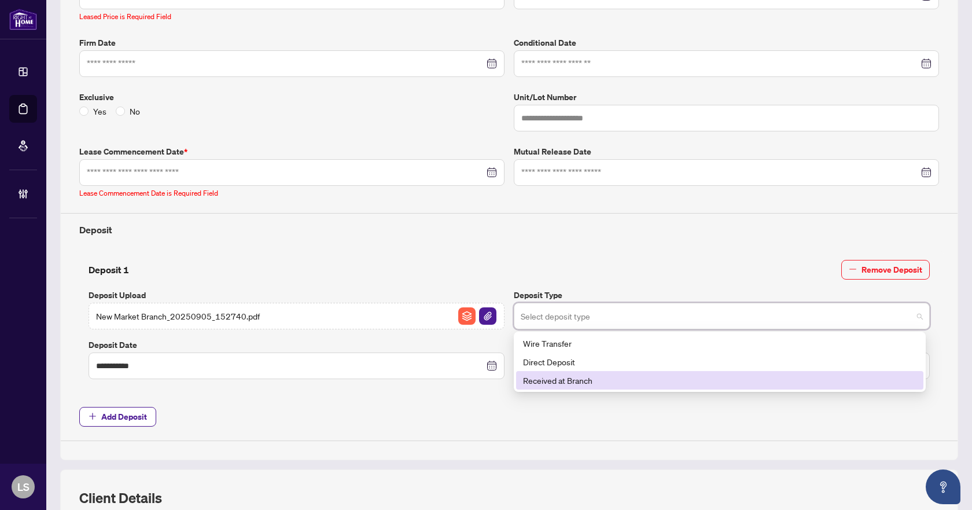
click at [572, 377] on div "Received at Branch" at bounding box center [719, 380] width 393 height 13
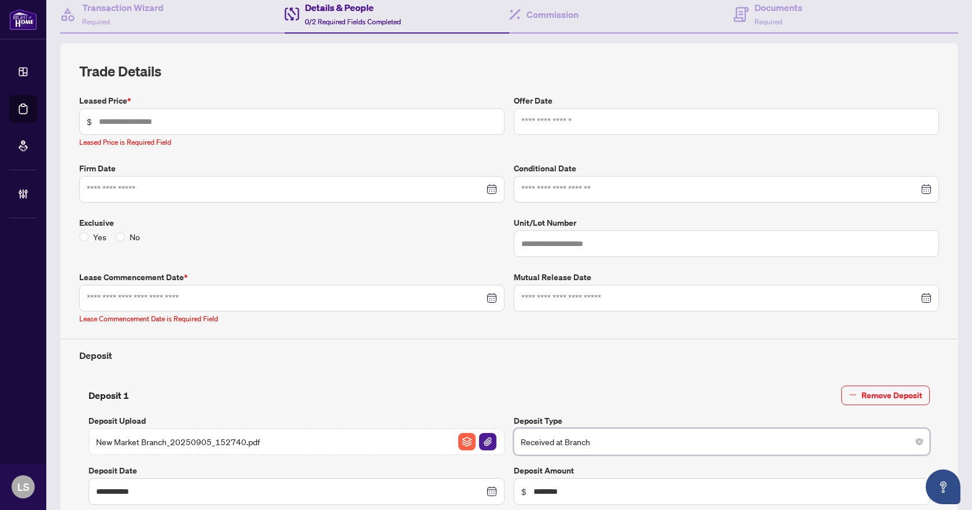
scroll to position [0, 0]
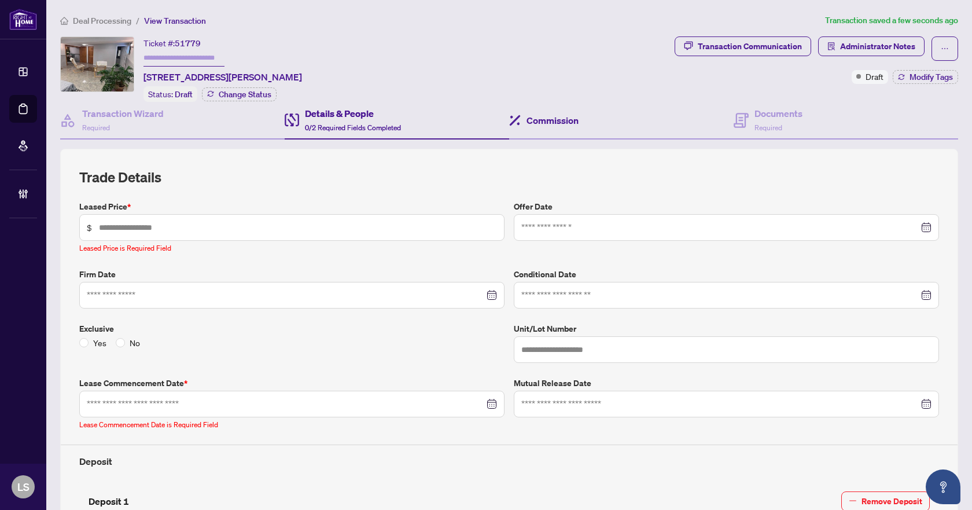
click at [541, 127] on div "Commission" at bounding box center [621, 121] width 224 height 38
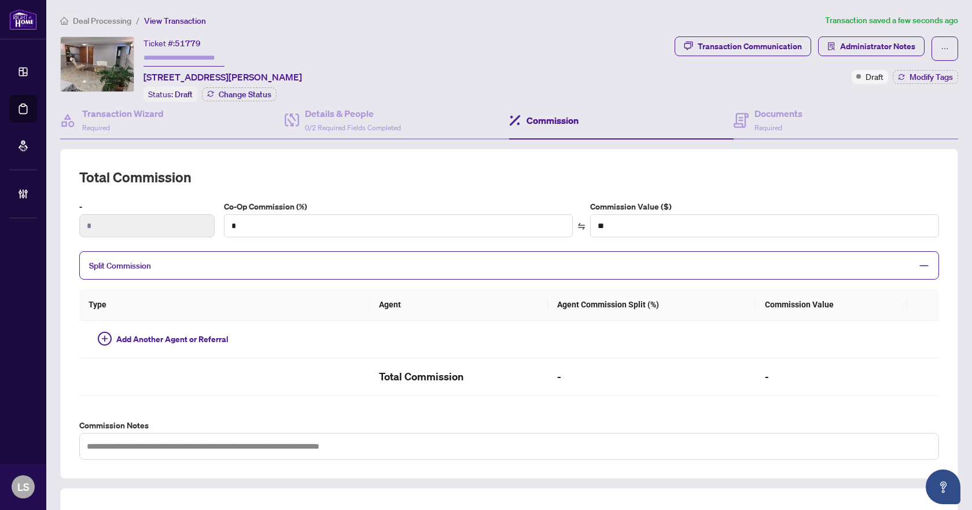
type textarea "**********"
click at [882, 51] on span "Administrator Notes" at bounding box center [877, 46] width 75 height 19
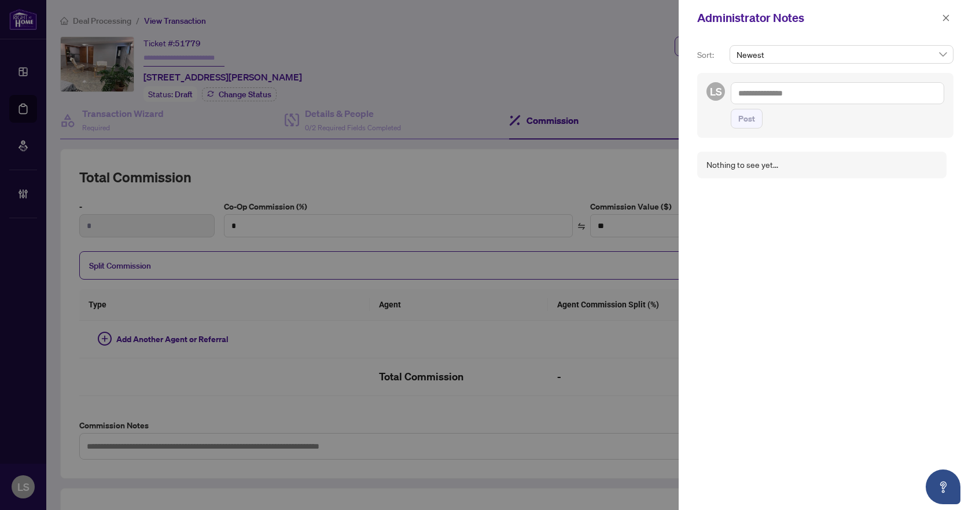
click at [755, 97] on textarea at bounding box center [837, 93] width 213 height 22
type textarea "**********"
click at [748, 119] on span "Post" at bounding box center [746, 118] width 17 height 19
click at [948, 18] on icon "close" at bounding box center [946, 18] width 8 height 8
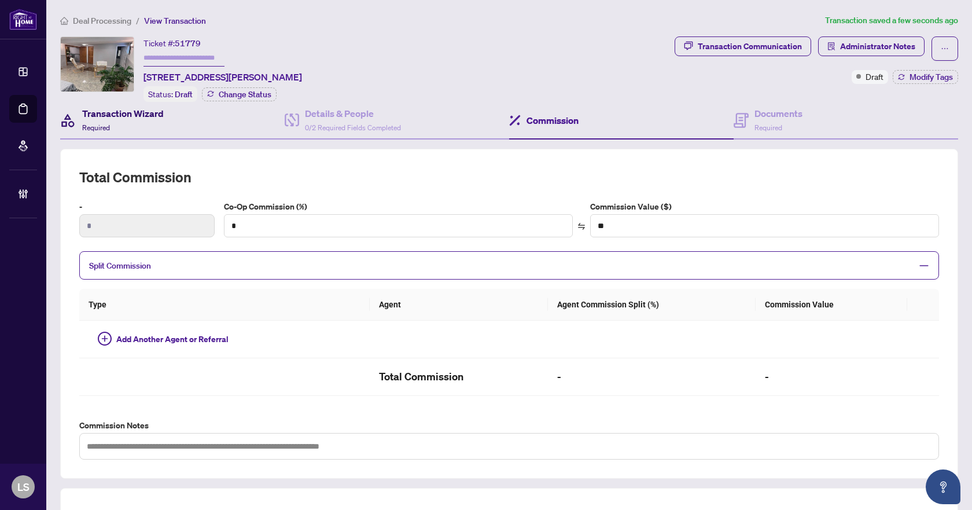
drag, startPoint x: 105, startPoint y: 118, endPoint x: 112, endPoint y: 118, distance: 6.9
click at [105, 118] on h4 "Transaction Wizard" at bounding box center [123, 113] width 82 height 14
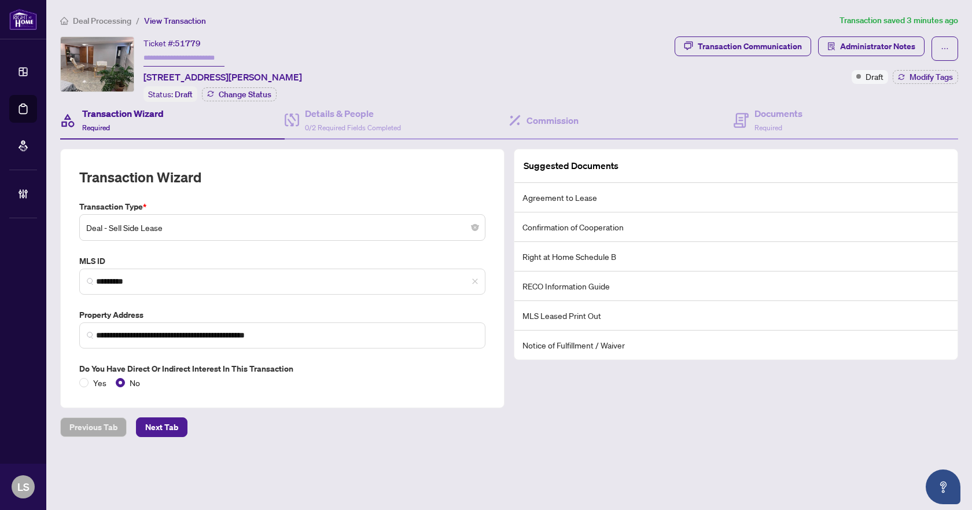
click at [126, 22] on span "Deal Processing" at bounding box center [102, 21] width 58 height 10
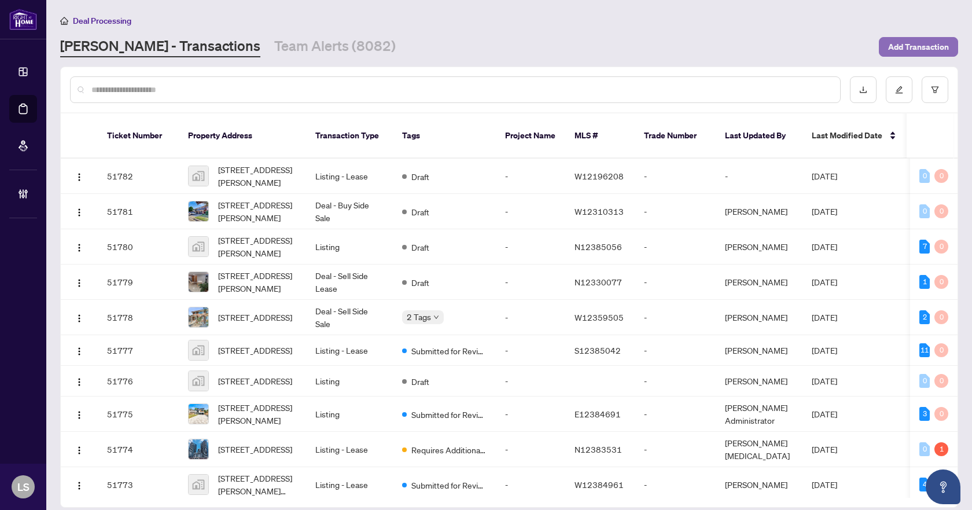
click at [936, 45] on span "Add Transaction" at bounding box center [918, 47] width 61 height 19
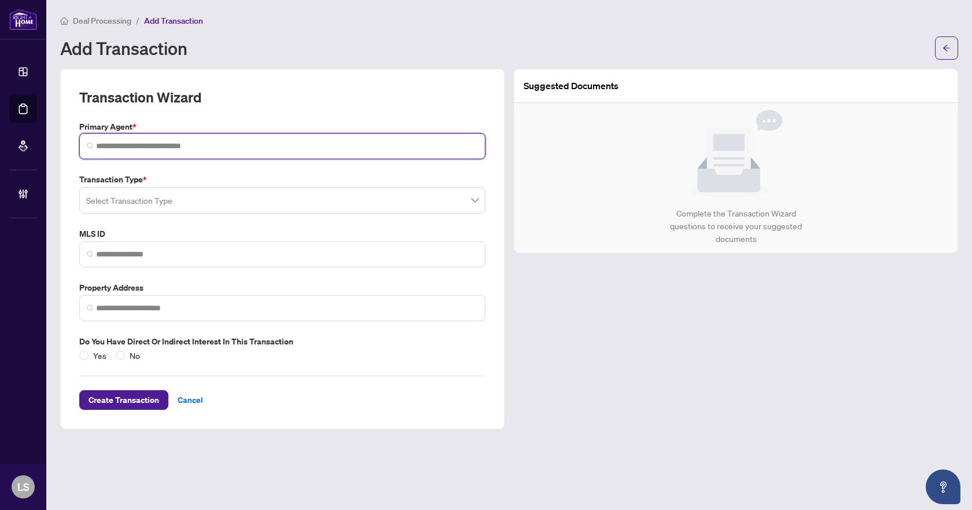
click at [128, 147] on input "search" at bounding box center [287, 146] width 382 height 12
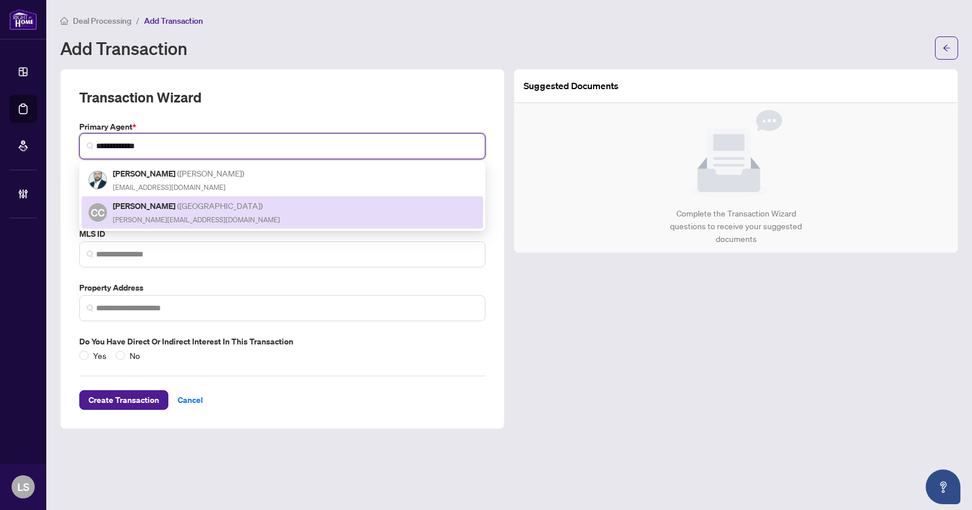
click at [154, 211] on div "Christopher Copeland ( Mississauga ) chris@ccreb.ca" at bounding box center [196, 212] width 167 height 27
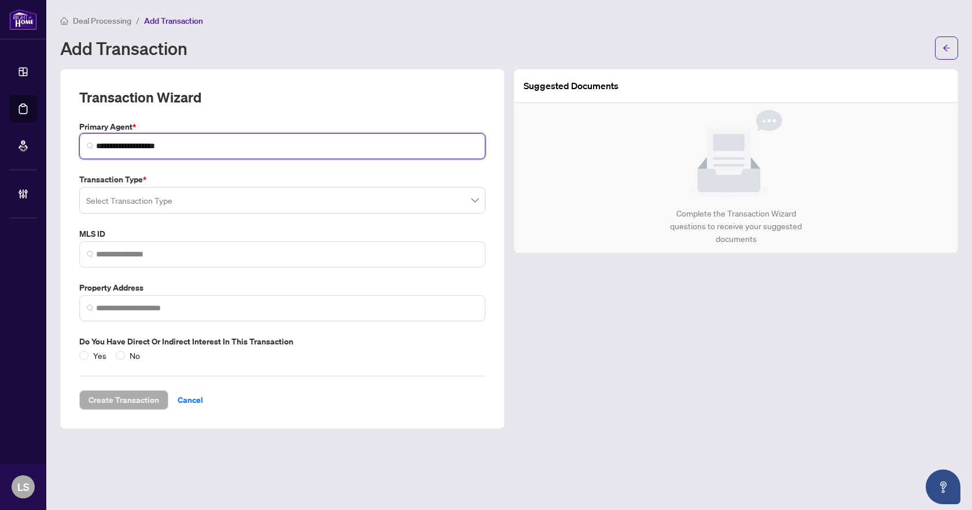
type input "**********"
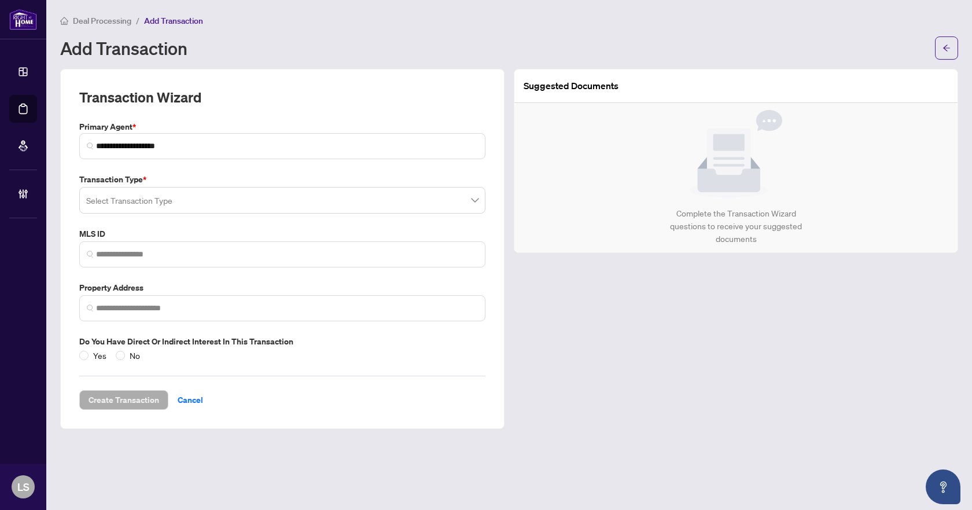
click at [156, 203] on input "search" at bounding box center [277, 201] width 382 height 25
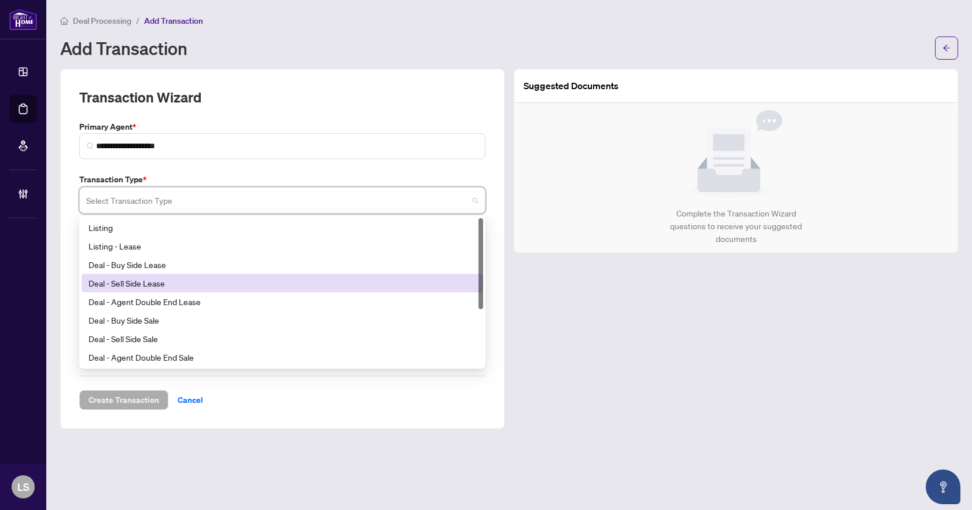
click at [163, 283] on div "Deal - Sell Side Lease" at bounding box center [282, 282] width 388 height 13
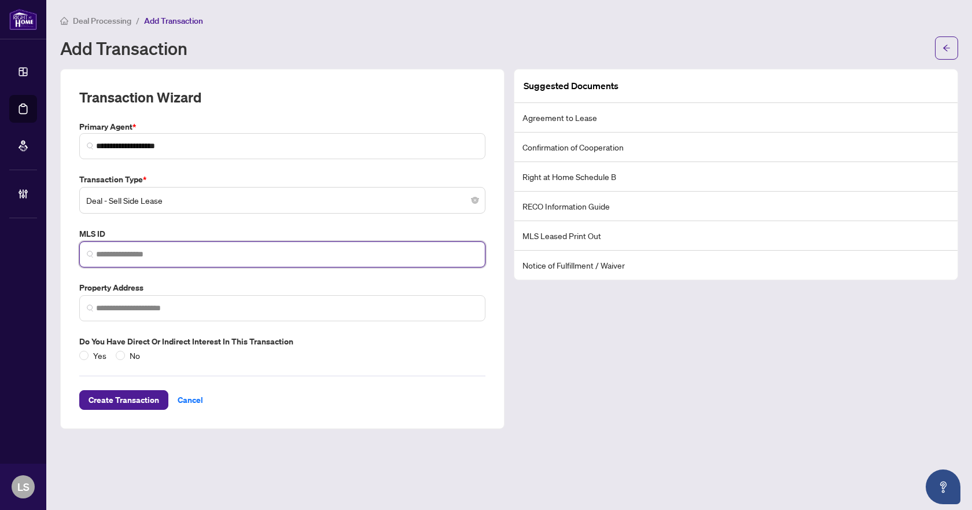
click at [165, 256] on input "search" at bounding box center [287, 254] width 382 height 12
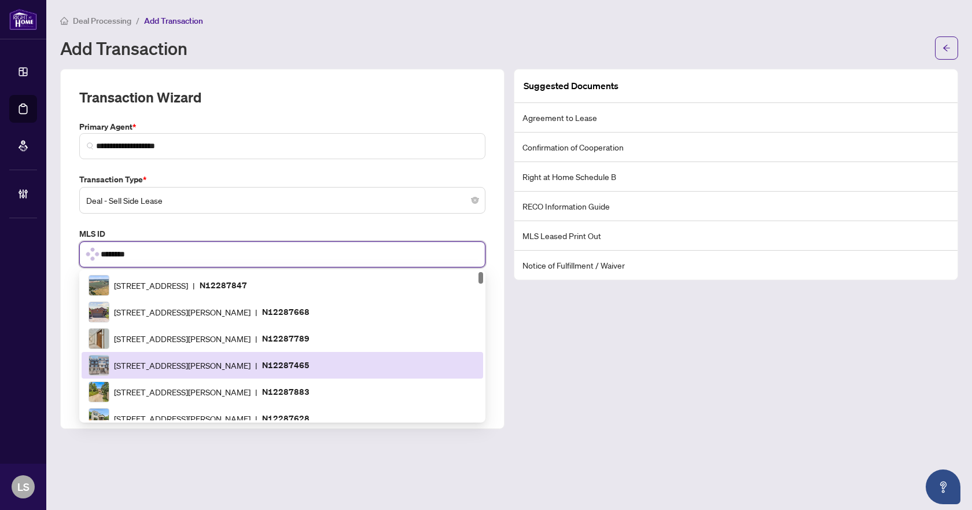
type input "*********"
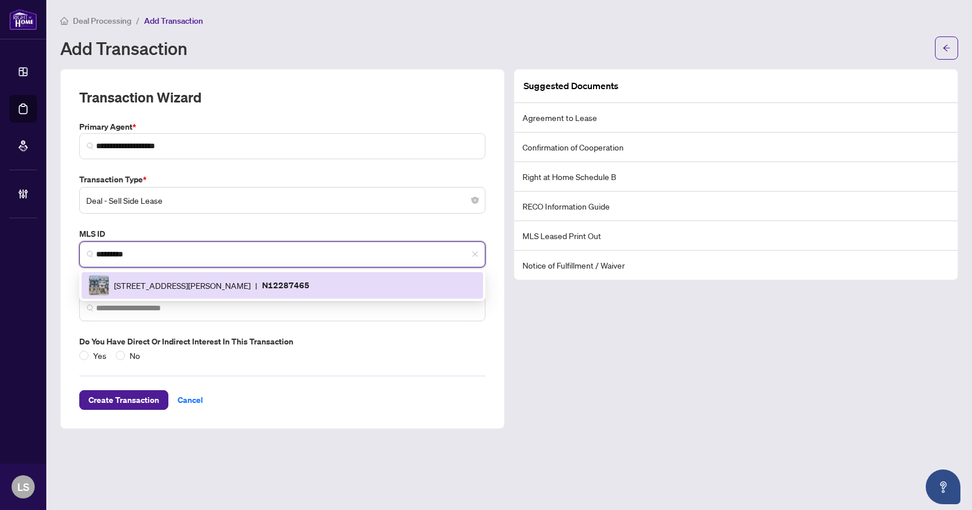
click at [181, 282] on span "300 Alex Gardner Circ, Aurora, Ontario L4G 3G5, Canada" at bounding box center [182, 285] width 137 height 13
type input "**********"
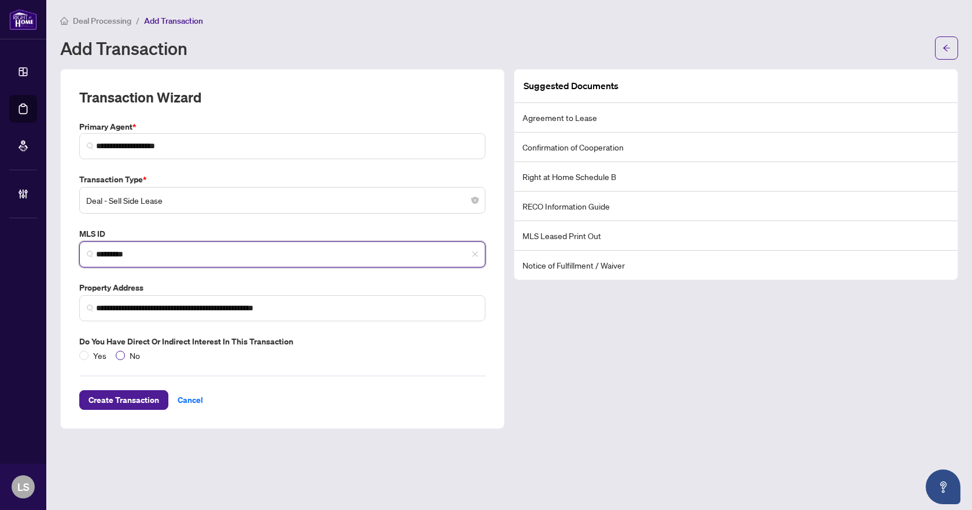
type input "*********"
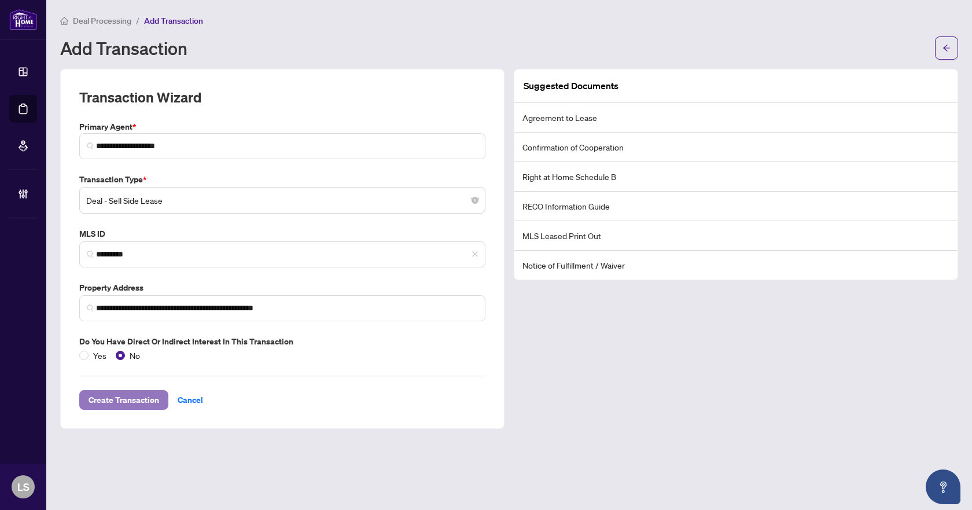
click at [120, 399] on span "Create Transaction" at bounding box center [123, 399] width 71 height 19
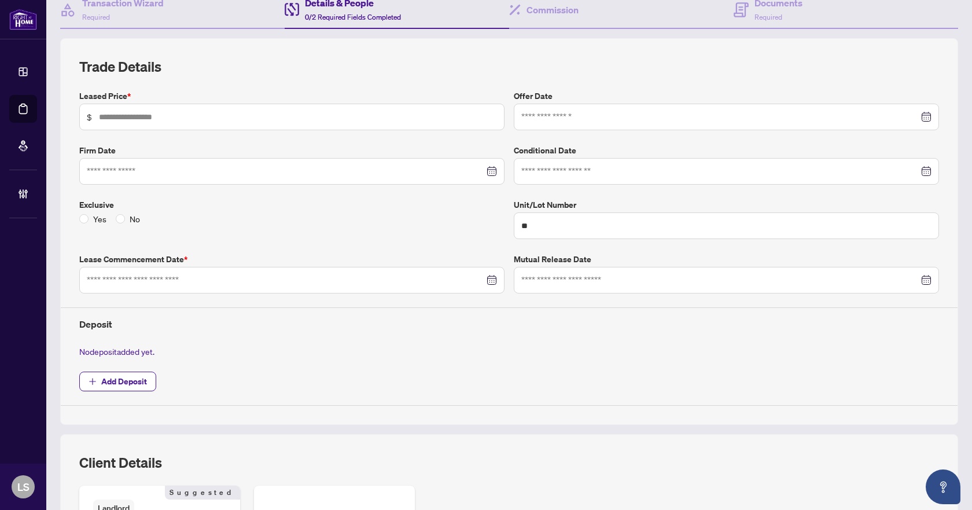
scroll to position [116, 0]
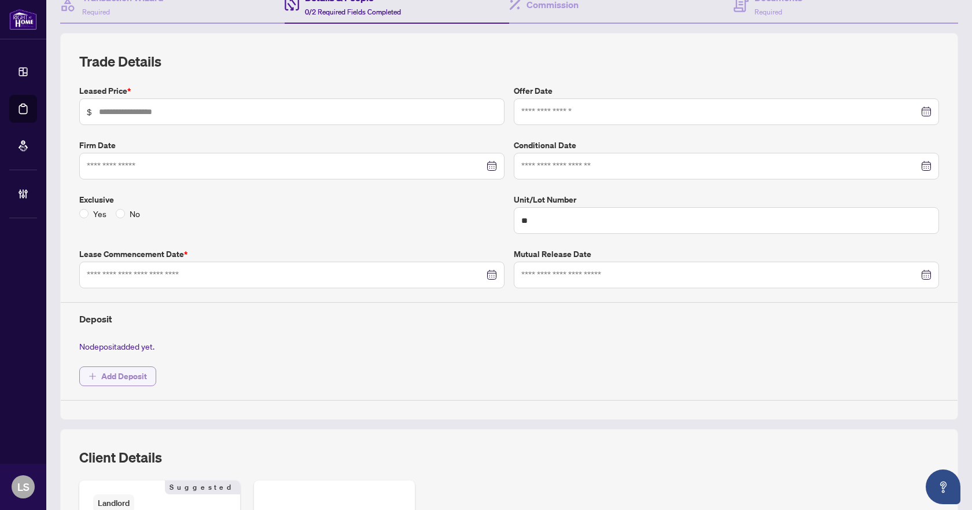
click at [136, 377] on span "Add Deposit" at bounding box center [124, 376] width 46 height 19
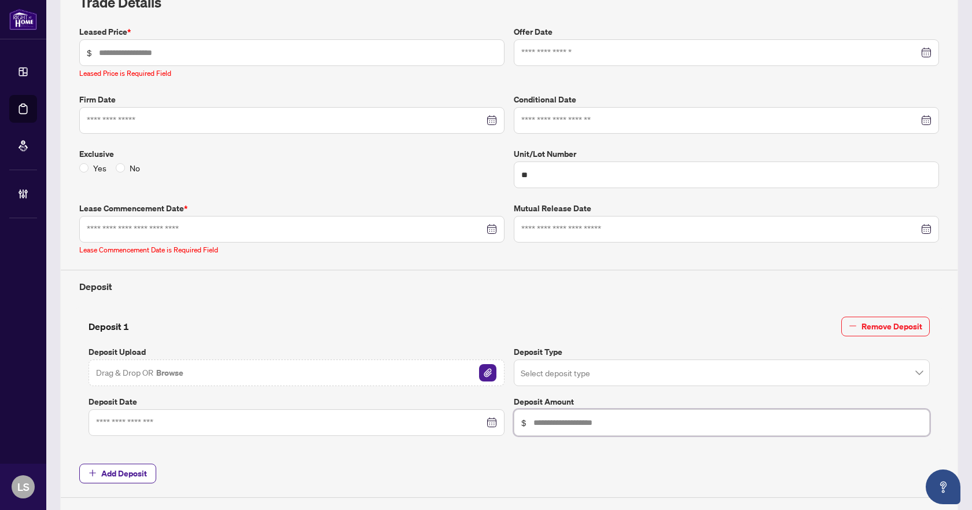
scroll to position [231, 0]
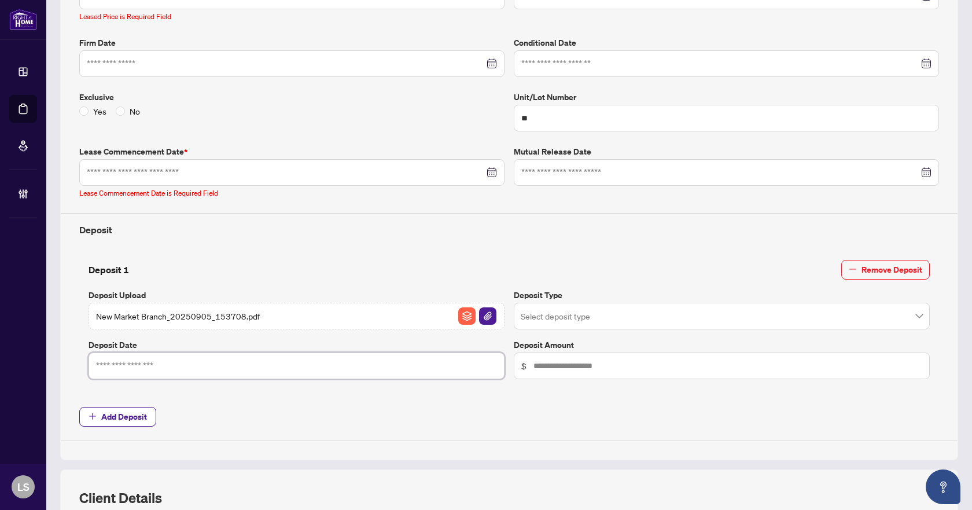
click at [234, 362] on input at bounding box center [290, 365] width 388 height 13
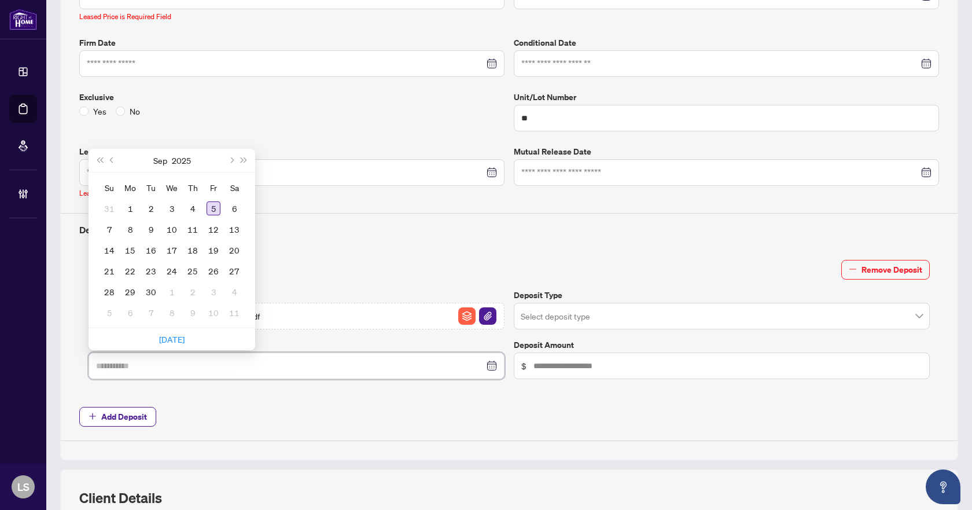
type input "**********"
click at [209, 203] on div "5" at bounding box center [213, 208] width 14 height 14
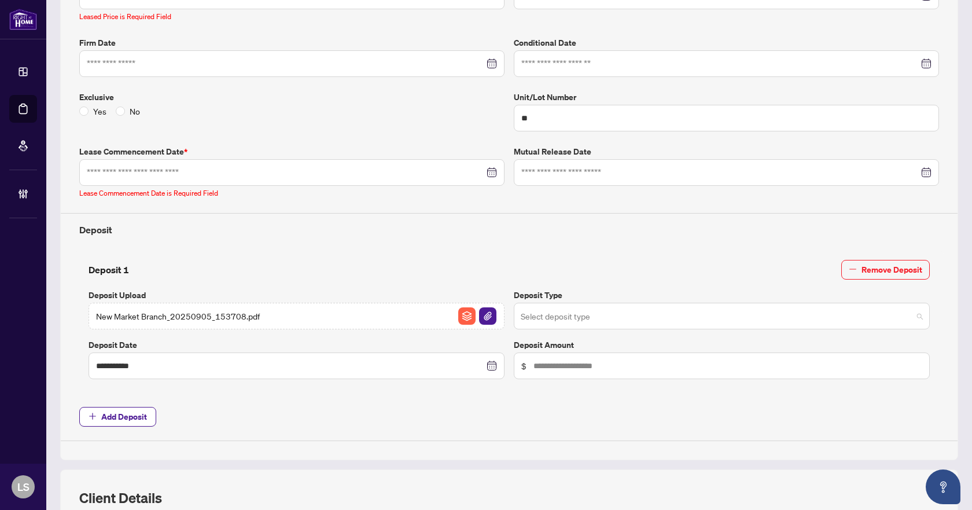
click at [605, 314] on input "search" at bounding box center [717, 317] width 392 height 25
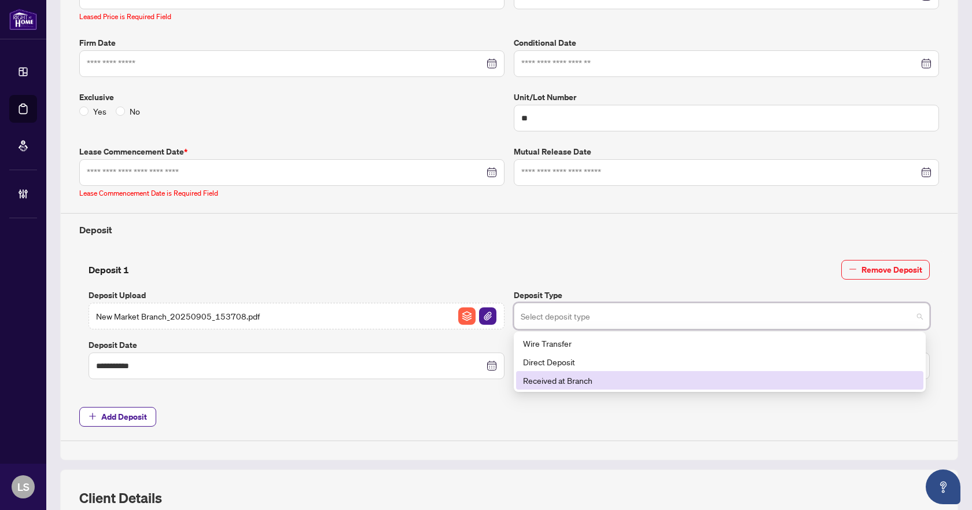
click at [577, 377] on div "Received at Branch" at bounding box center [719, 380] width 393 height 13
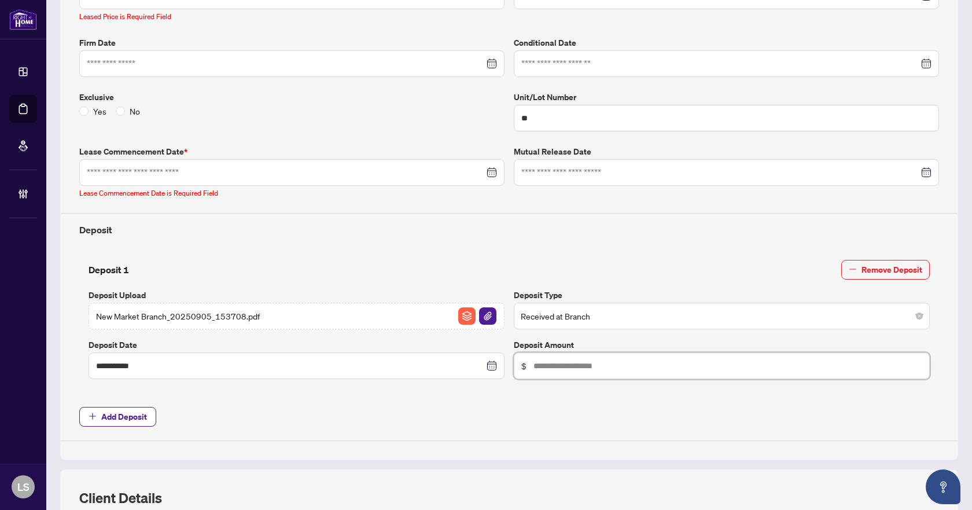
click at [576, 362] on input "text" at bounding box center [727, 365] width 389 height 13
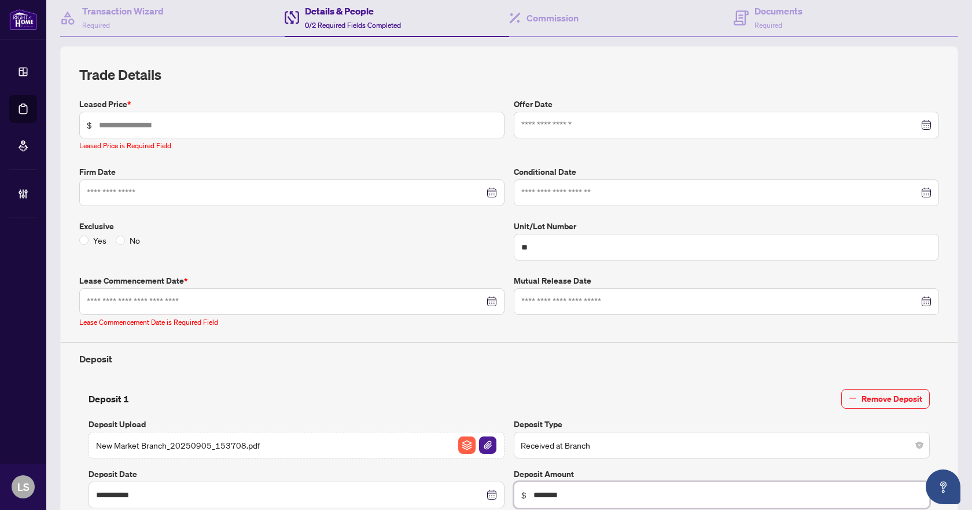
scroll to position [0, 0]
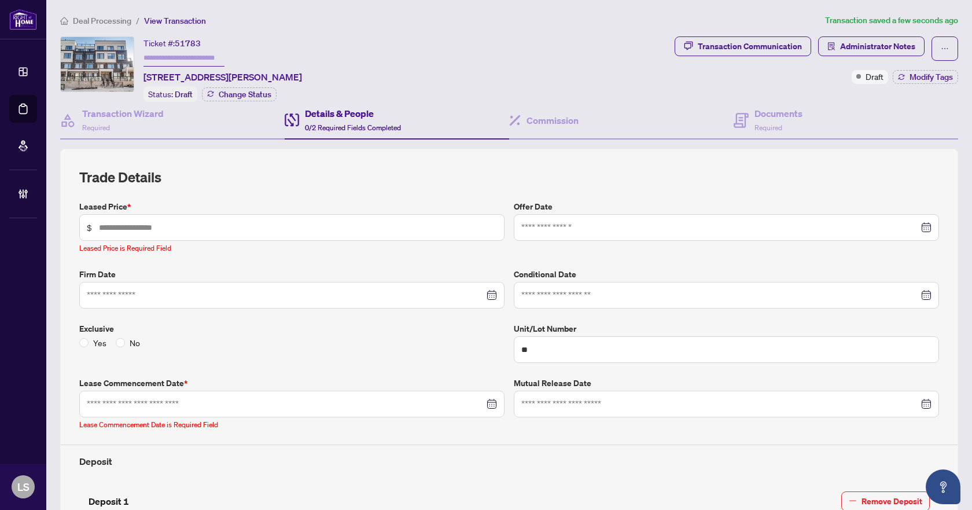
type input "********"
drag, startPoint x: 211, startPoint y: 45, endPoint x: 178, endPoint y: 43, distance: 33.1
click at [178, 43] on div "Ticket #: 51783 43-300 Alex Gardner Circ, Aurora, Ontario L4G 3G5, Canada" at bounding box center [222, 59] width 158 height 47
copy span "51783"
click at [125, 115] on h4 "Transaction Wizard" at bounding box center [123, 113] width 82 height 14
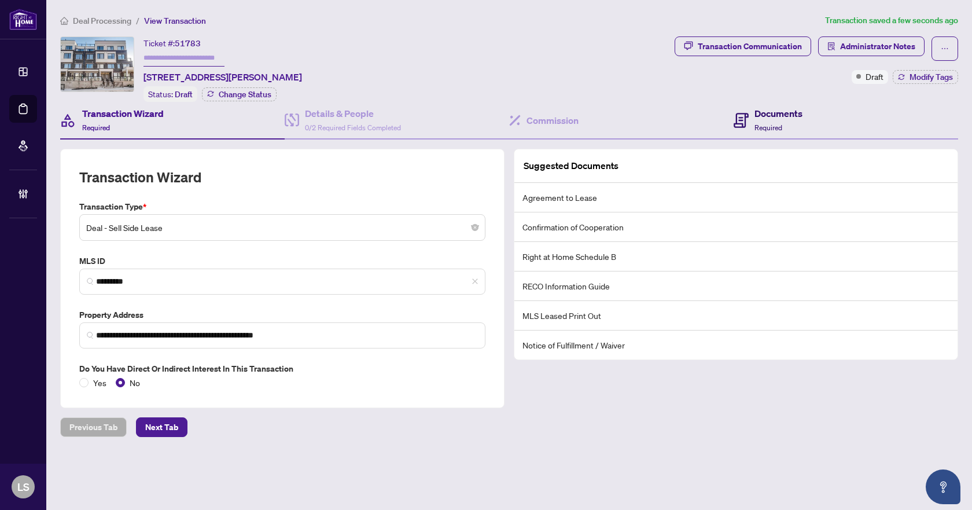
click at [760, 115] on h4 "Documents" at bounding box center [778, 113] width 48 height 14
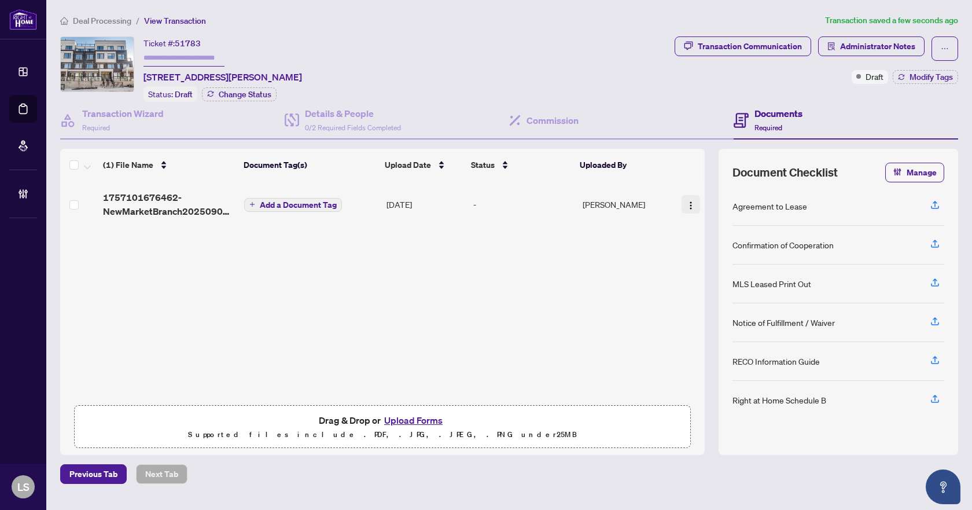
click at [686, 202] on img "button" at bounding box center [690, 205] width 9 height 9
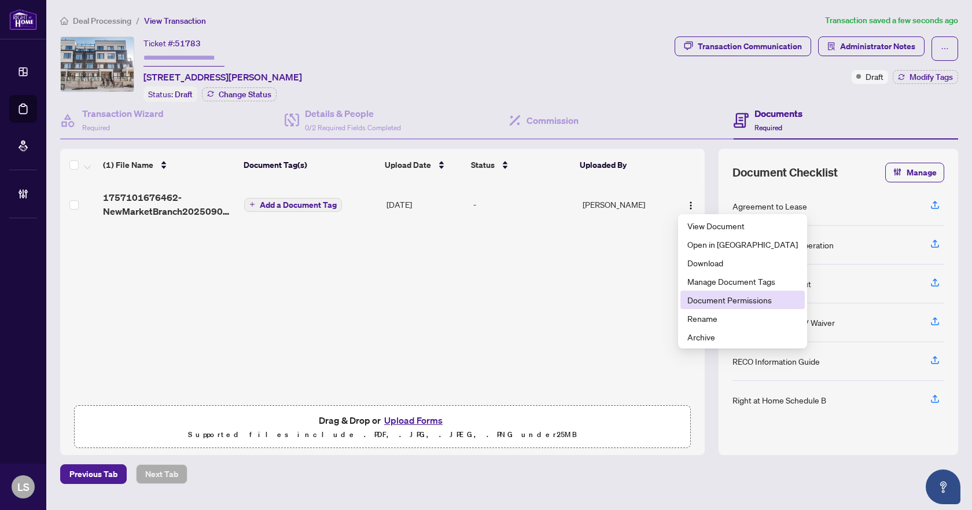
click at [709, 303] on span "Document Permissions" at bounding box center [742, 299] width 110 height 13
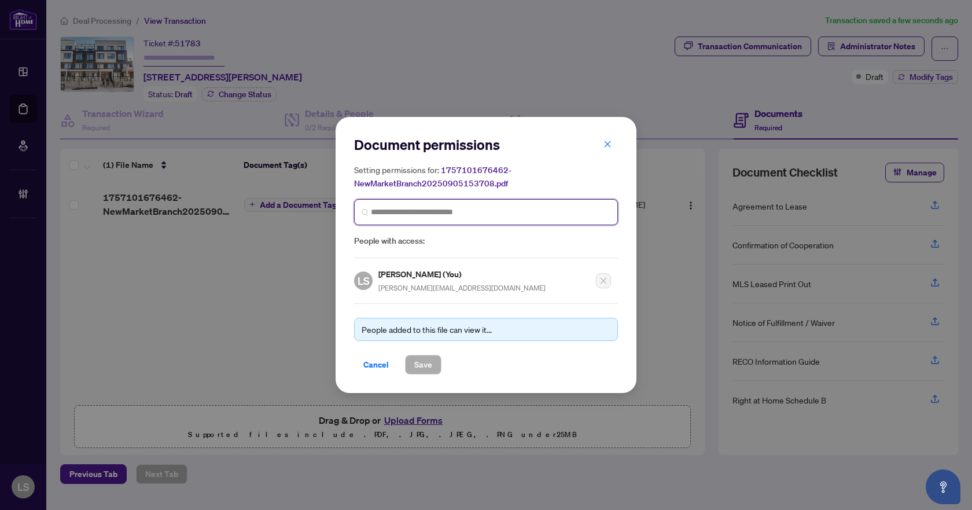
click at [427, 208] on input "search" at bounding box center [490, 212] width 239 height 12
type input "**********"
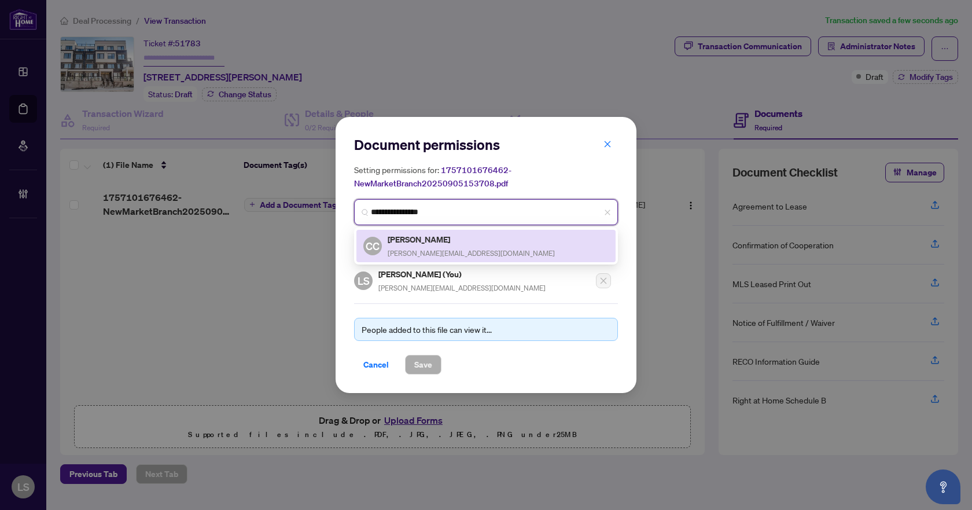
click at [451, 247] on div "Christopher Copeland chris@ccreb.ca" at bounding box center [471, 246] width 167 height 27
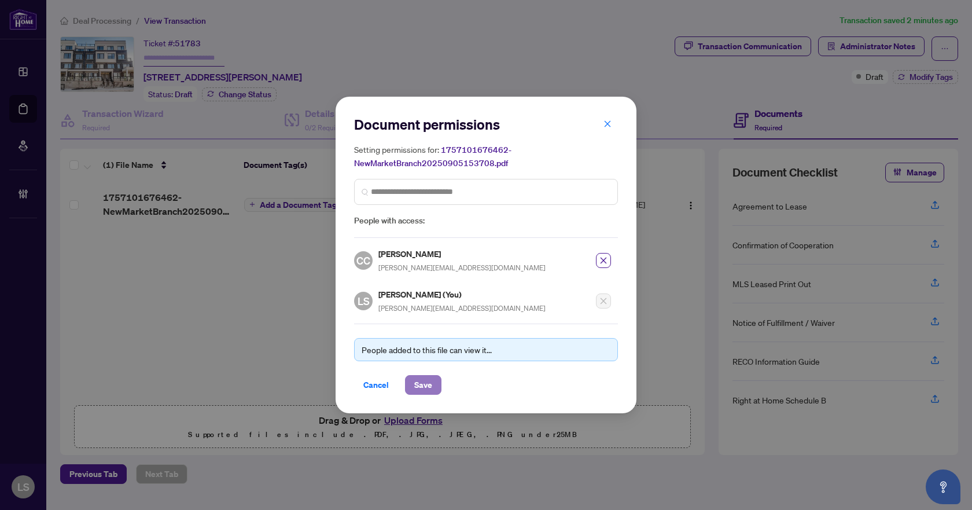
click at [422, 379] on span "Save" at bounding box center [423, 384] width 18 height 19
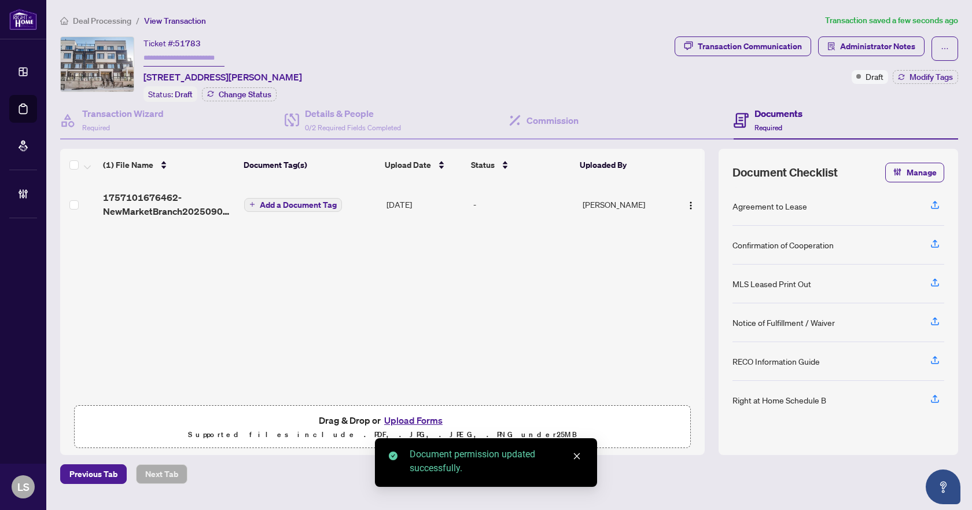
click at [105, 21] on span "Deal Processing" at bounding box center [102, 21] width 58 height 10
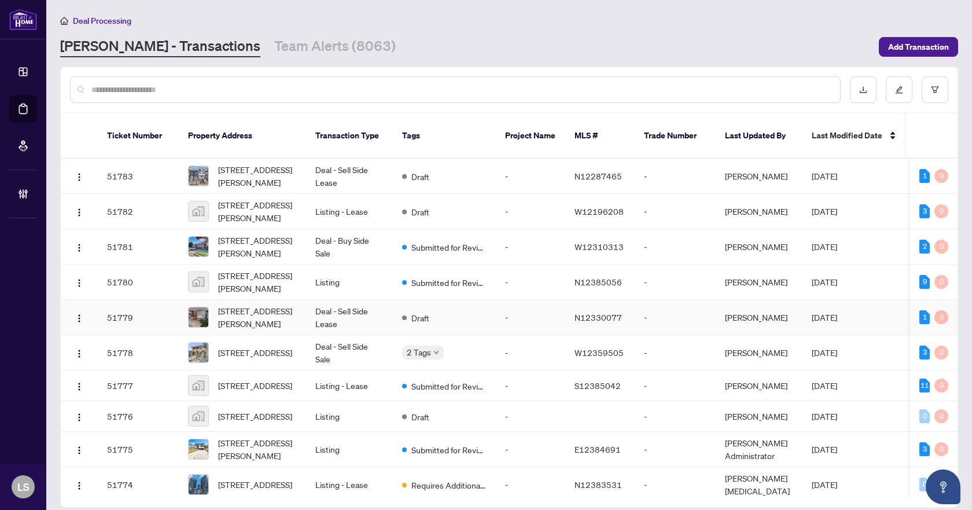
click at [243, 304] on span "97 North Ridge Rd, Vaughan, Ontario L4L 2G9, Canada" at bounding box center [257, 316] width 79 height 25
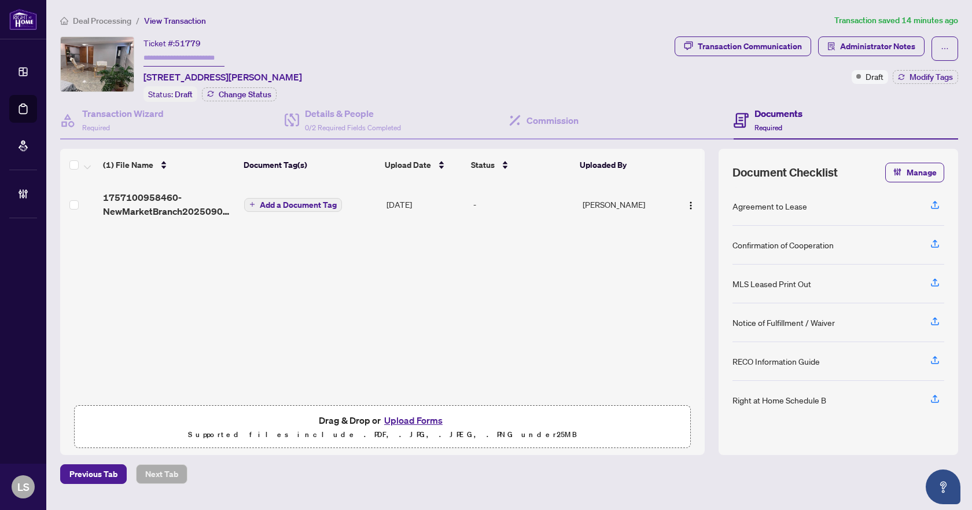
click at [778, 116] on h4 "Documents" at bounding box center [778, 113] width 48 height 14
click at [686, 204] on img "button" at bounding box center [690, 205] width 9 height 9
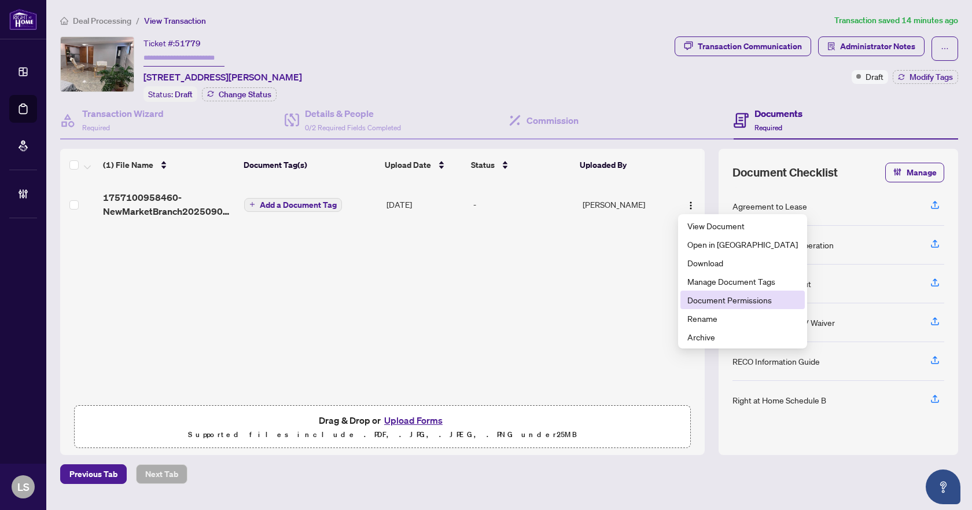
click at [700, 300] on span "Document Permissions" at bounding box center [742, 299] width 110 height 13
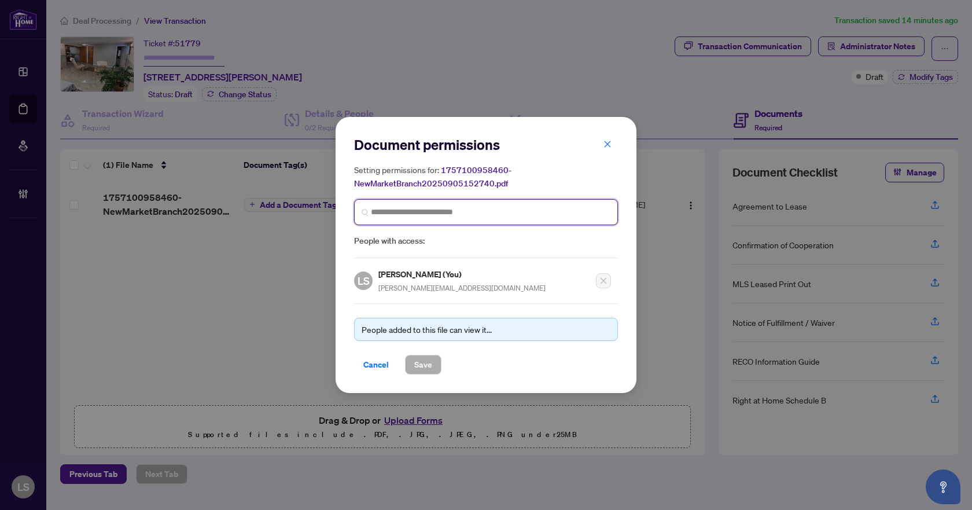
click at [416, 213] on input "search" at bounding box center [490, 212] width 239 height 12
type input "**********"
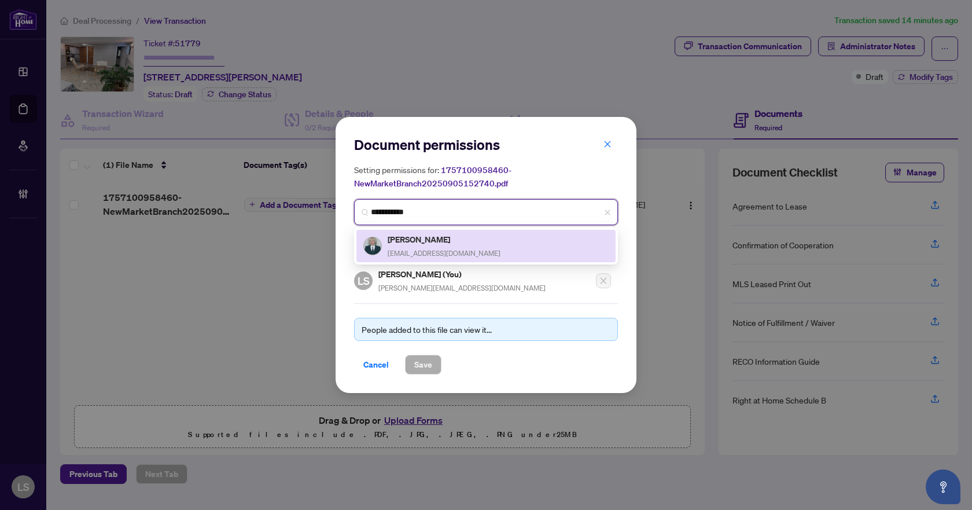
click at [403, 255] on span "irinalager@gmail.com" at bounding box center [444, 253] width 113 height 9
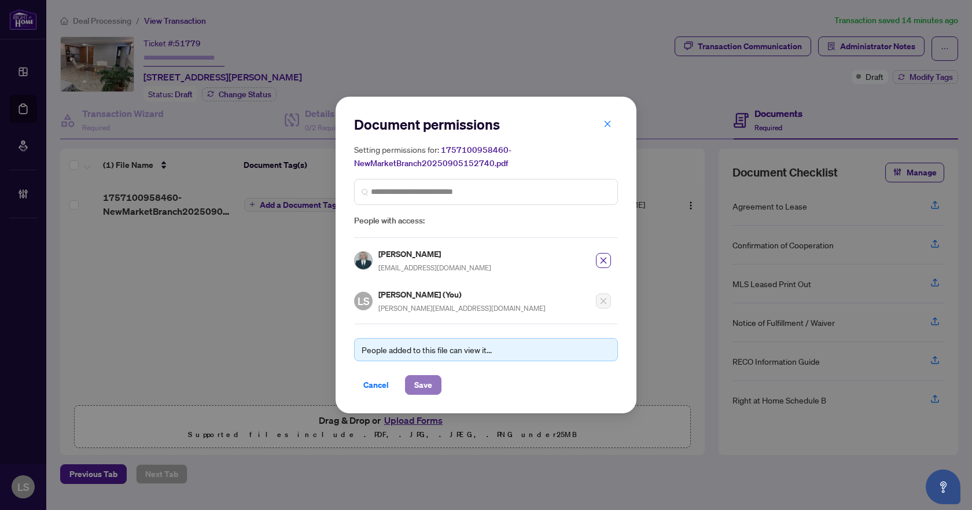
click at [416, 381] on span "Save" at bounding box center [423, 384] width 18 height 19
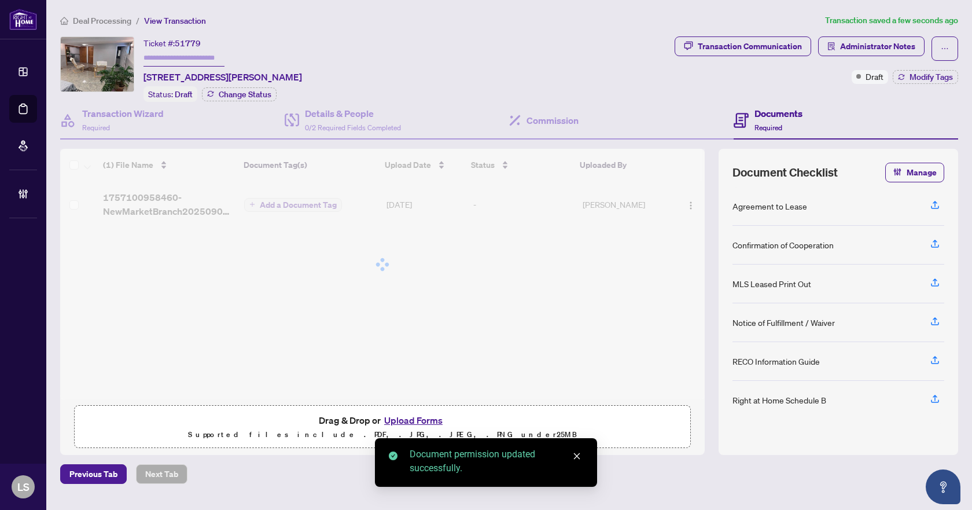
click at [102, 22] on span "Deal Processing" at bounding box center [102, 21] width 58 height 10
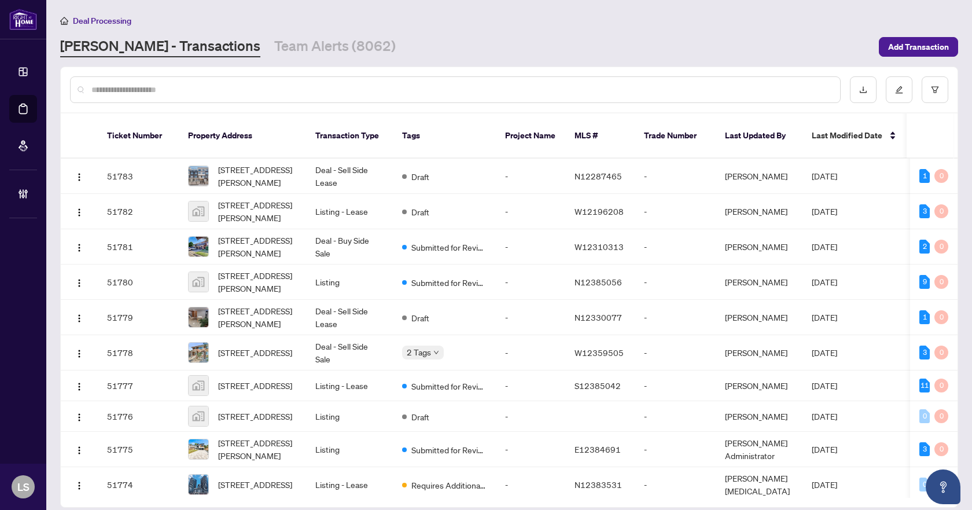
click at [119, 91] on input "text" at bounding box center [460, 89] width 739 height 13
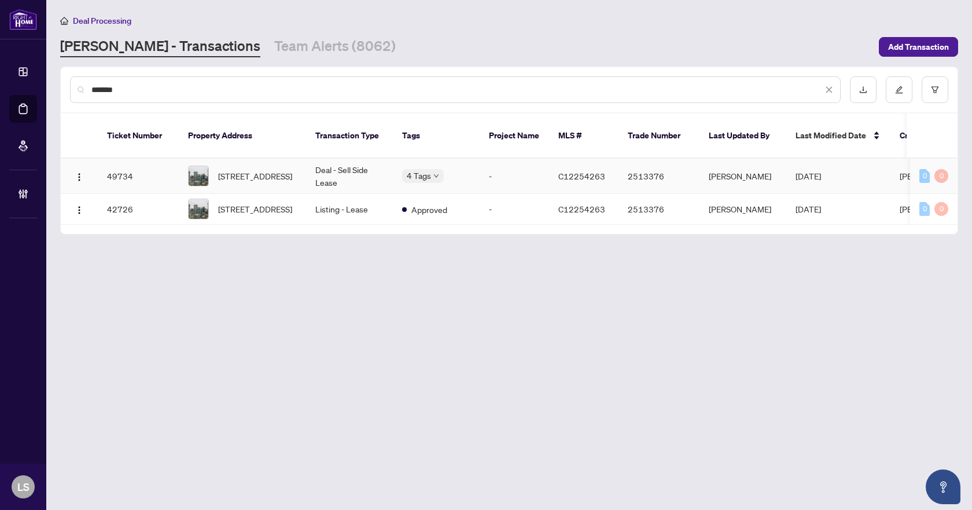
type input "*******"
click at [269, 169] on span "606-85 Queens Wharf Rd, Toronto, Ontario M5V 0J9, Canada" at bounding box center [255, 175] width 74 height 13
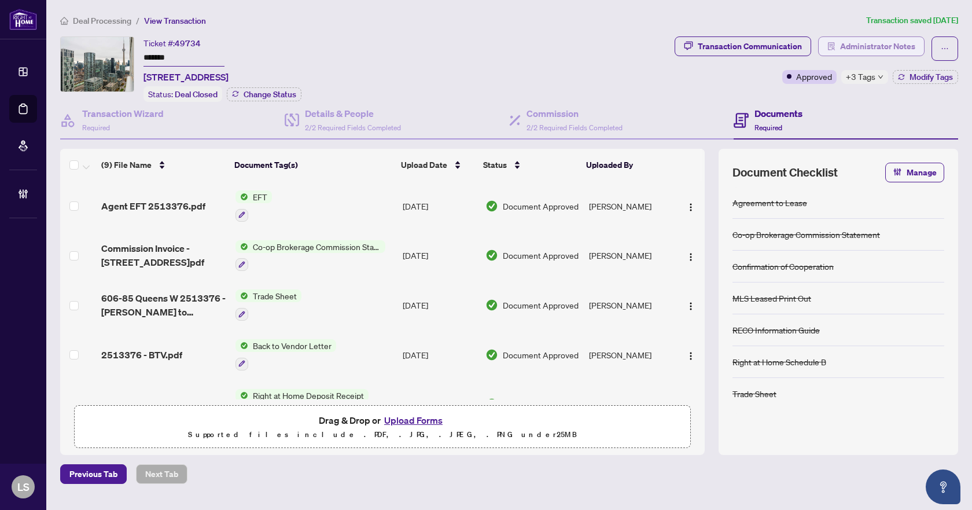
click at [887, 46] on span "Administrator Notes" at bounding box center [877, 46] width 75 height 19
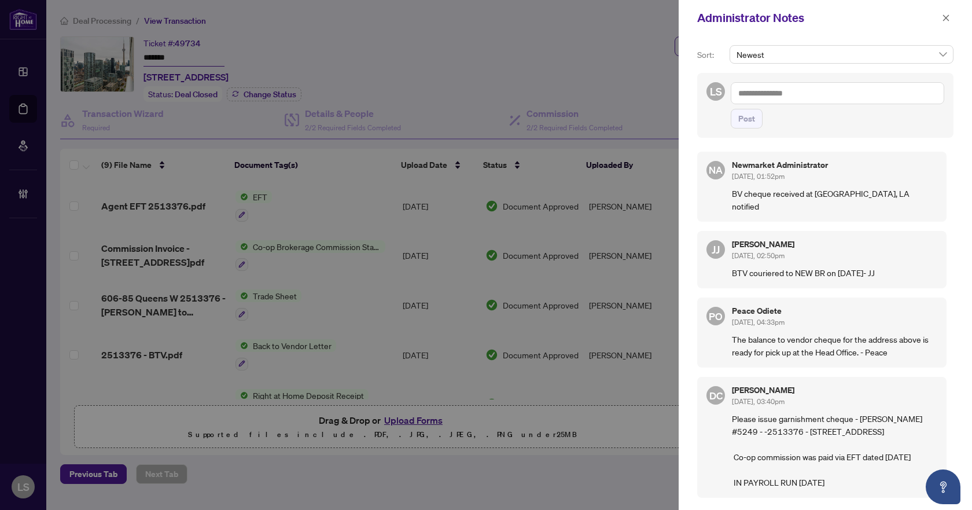
click at [764, 94] on textarea at bounding box center [837, 93] width 213 height 22
type textarea "**********"
click at [755, 118] on button "Post" at bounding box center [747, 119] width 32 height 20
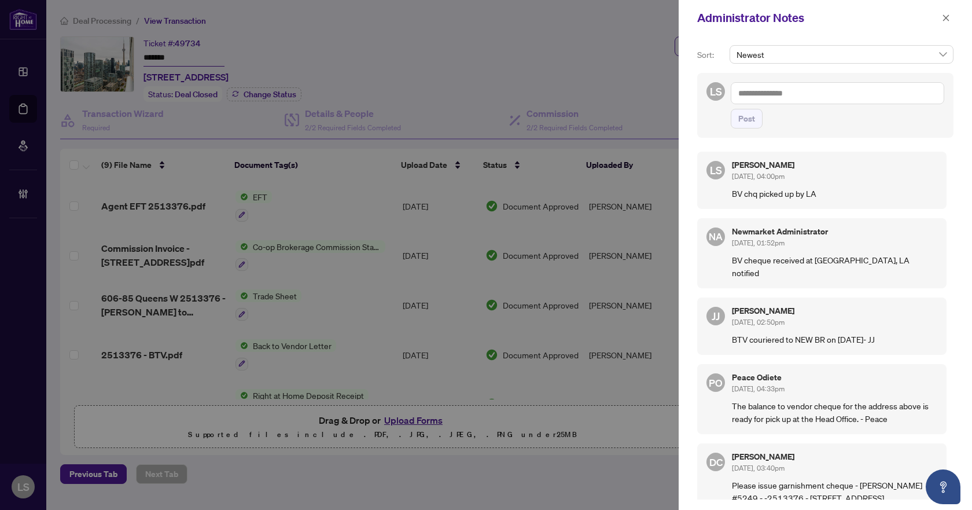
drag, startPoint x: 946, startPoint y: 15, endPoint x: 835, endPoint y: 26, distance: 111.0
click at [946, 16] on icon "close" at bounding box center [946, 18] width 8 height 8
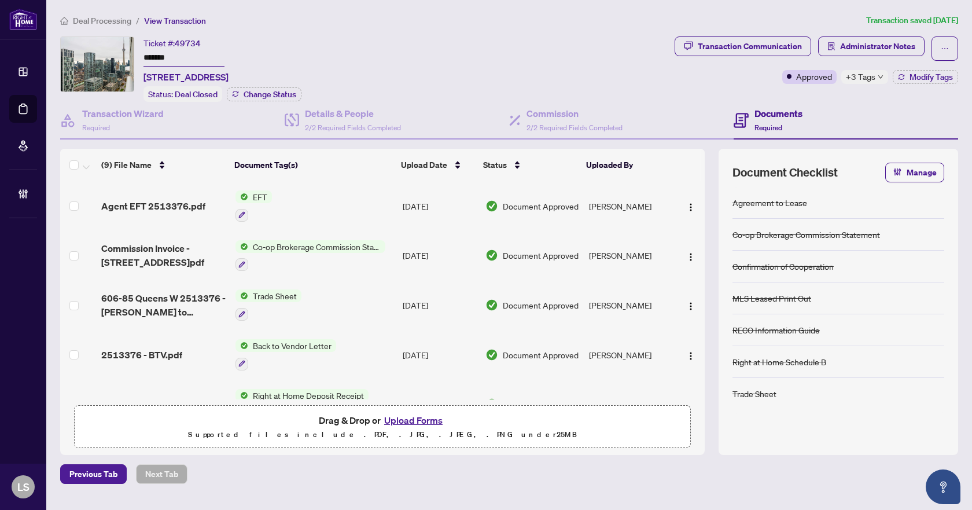
click at [90, 23] on span "Deal Processing" at bounding box center [102, 21] width 58 height 10
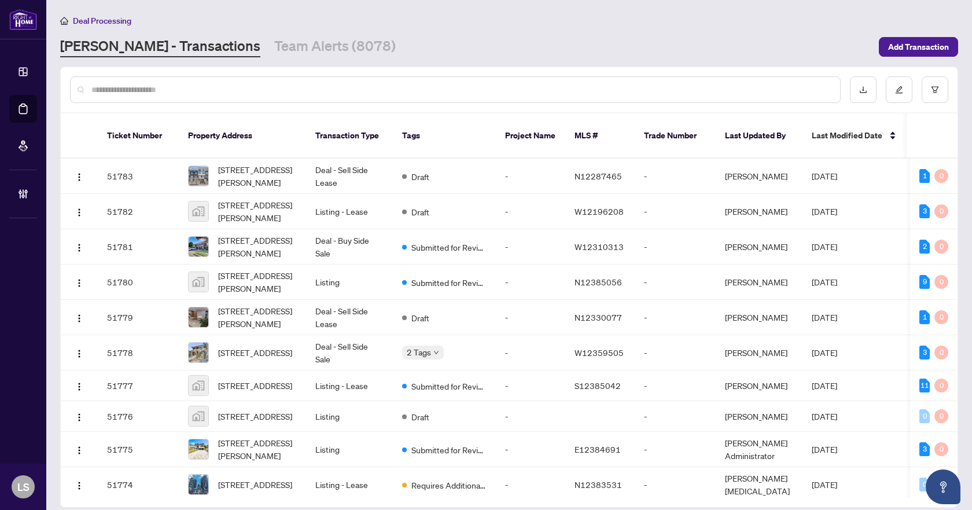
click at [129, 82] on div at bounding box center [455, 89] width 770 height 27
click at [126, 90] on input "text" at bounding box center [460, 89] width 739 height 13
paste input "*********"
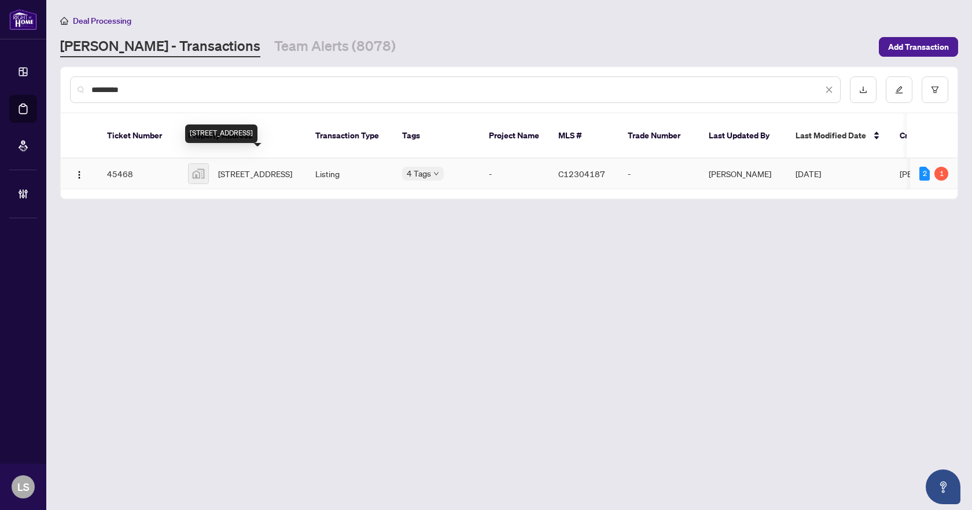
type input "*********"
click at [261, 167] on span "23 Hollywood Ave #503, North York, Toronto, Ontario M2N 7L8, Canada" at bounding box center [255, 173] width 74 height 13
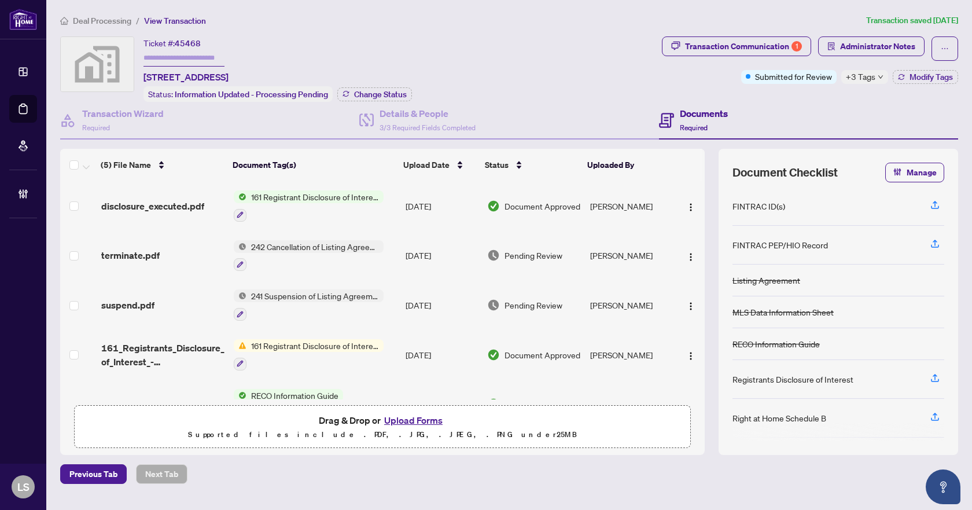
click at [105, 19] on span "Deal Processing" at bounding box center [102, 21] width 58 height 10
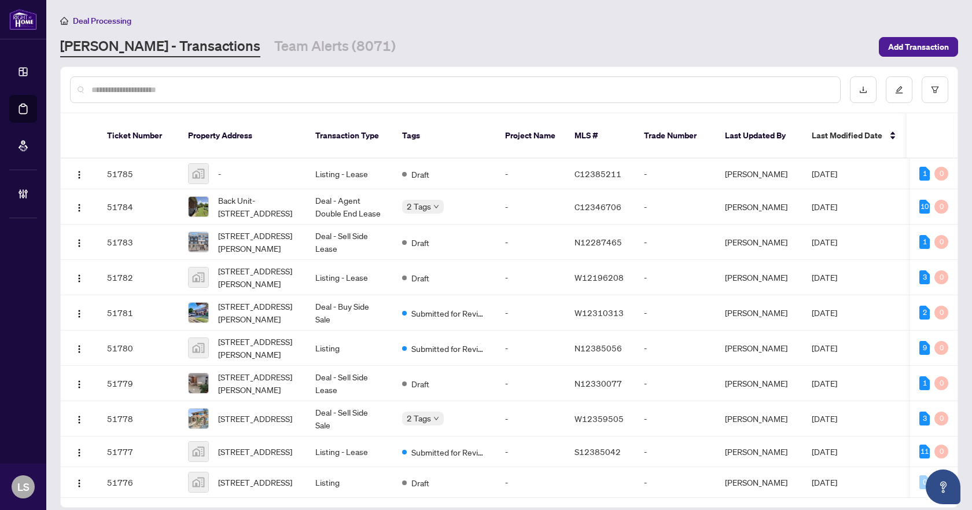
click at [197, 88] on input "text" at bounding box center [460, 89] width 739 height 13
paste input "*********"
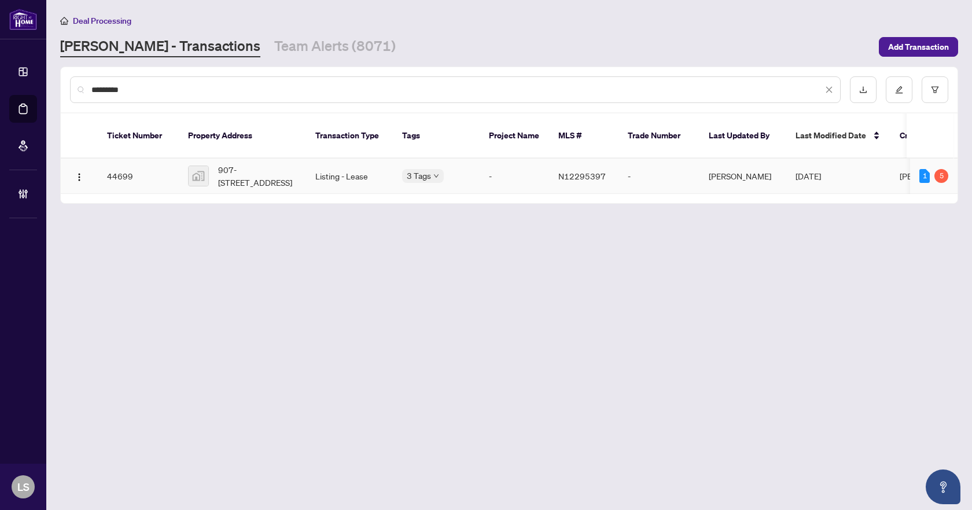
type input "*********"
click at [269, 169] on span "907-9088 Yonge St #907, Richmond Hill, ON, Canada" at bounding box center [257, 175] width 79 height 25
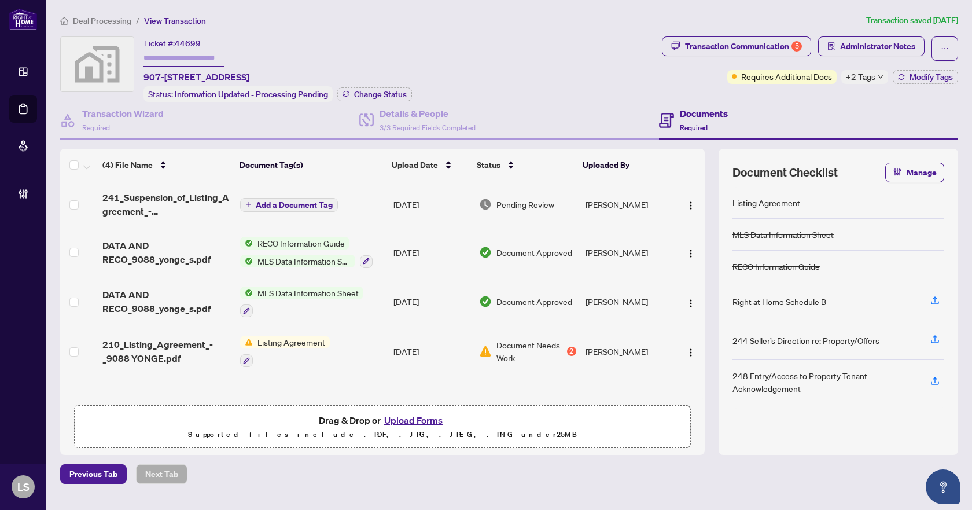
click at [109, 21] on span "Deal Processing" at bounding box center [102, 21] width 58 height 10
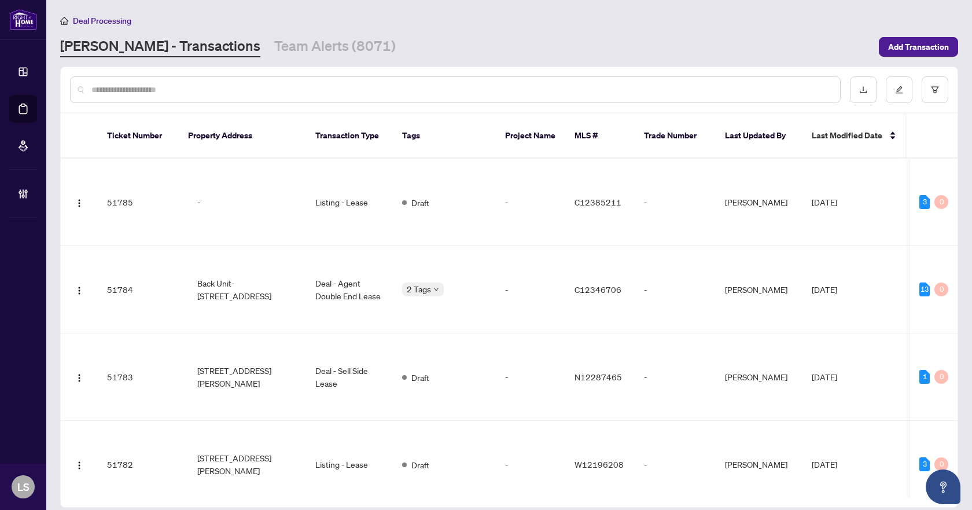
click at [129, 78] on div at bounding box center [455, 89] width 770 height 27
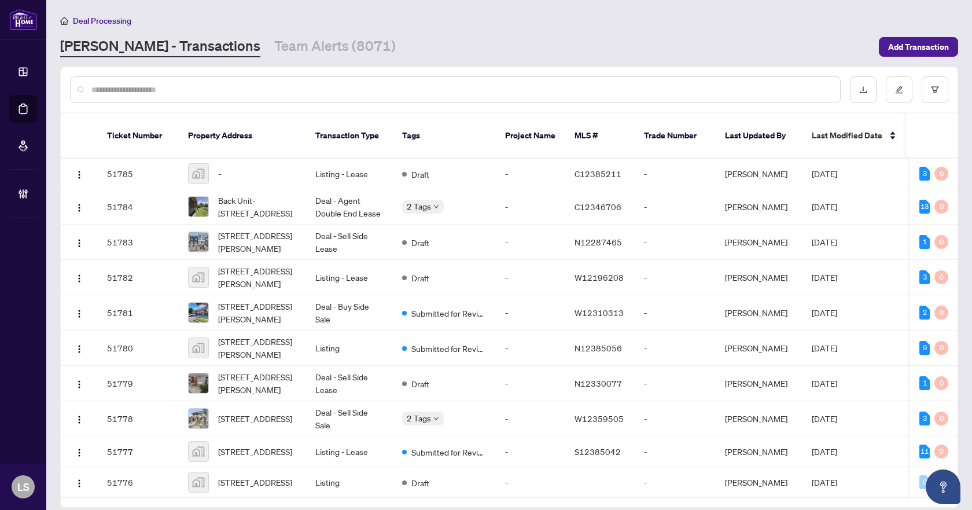
click at [129, 83] on input "text" at bounding box center [460, 89] width 739 height 13
paste input "*********"
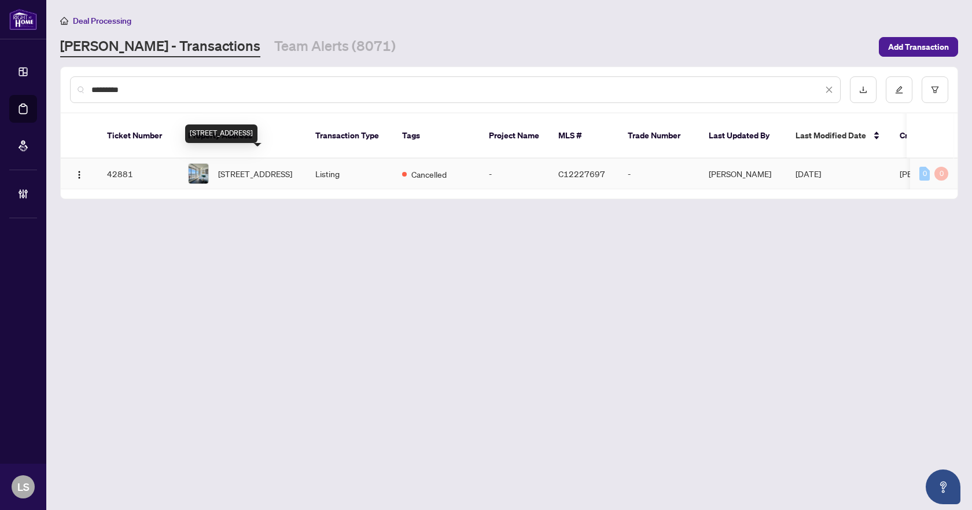
type input "*********"
click at [243, 167] on span "2109-70 Forest Manor Rd, Toronto, Ontario M2J 0A9, Canada" at bounding box center [255, 173] width 74 height 13
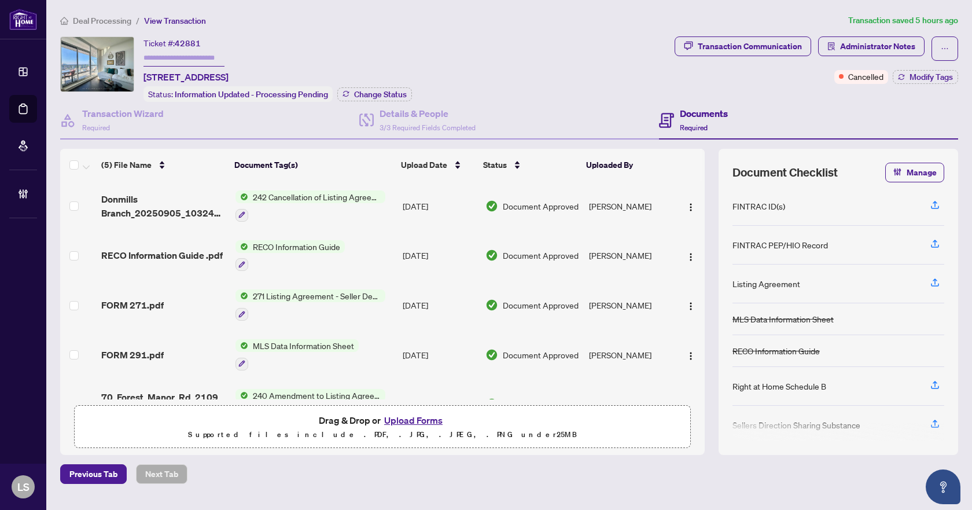
click at [104, 21] on span "Deal Processing" at bounding box center [102, 21] width 58 height 10
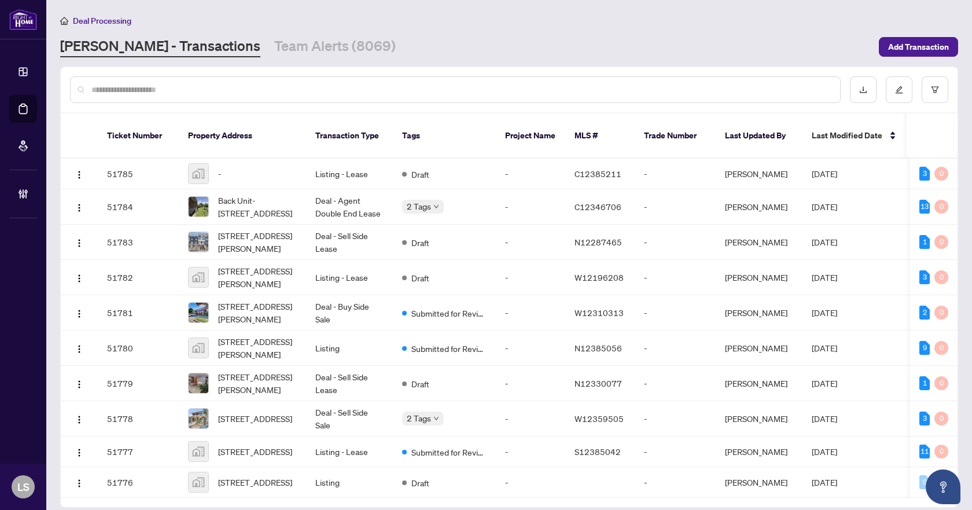
click at [115, 91] on input "text" at bounding box center [460, 89] width 739 height 13
paste input "*********"
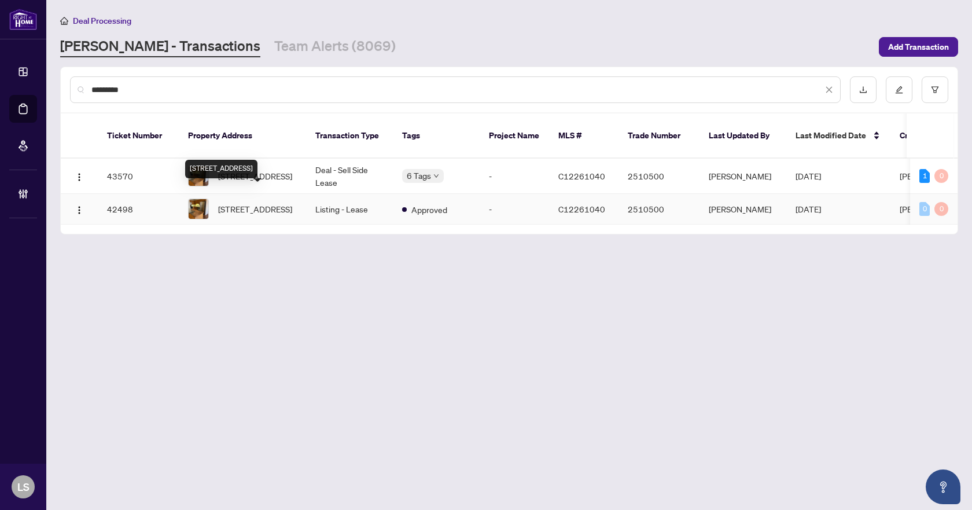
type input "*********"
click at [252, 202] on span "1503-220 Victoria Street, Toronto, Ontario M5B 2R6, Canada" at bounding box center [255, 208] width 74 height 13
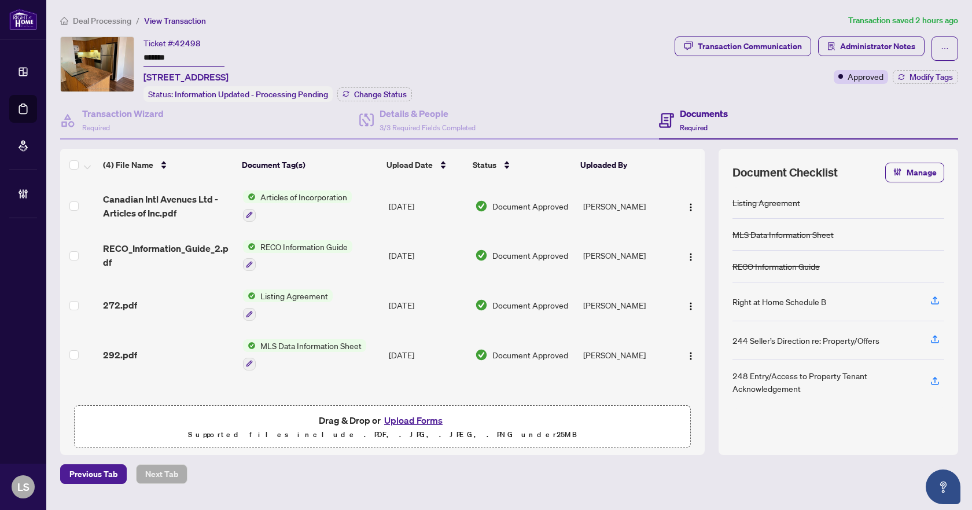
click at [109, 22] on span "Deal Processing" at bounding box center [102, 21] width 58 height 10
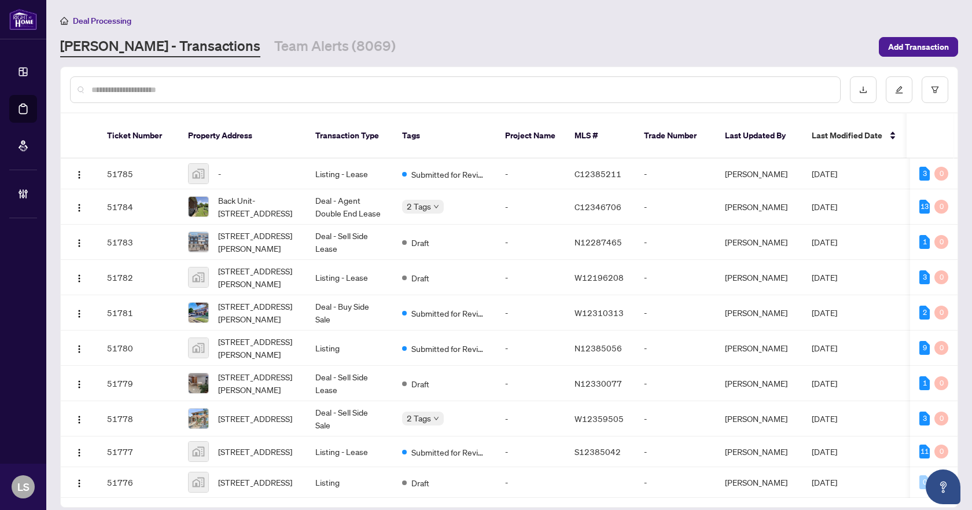
click at [126, 89] on input "text" at bounding box center [460, 89] width 739 height 13
paste input "*********"
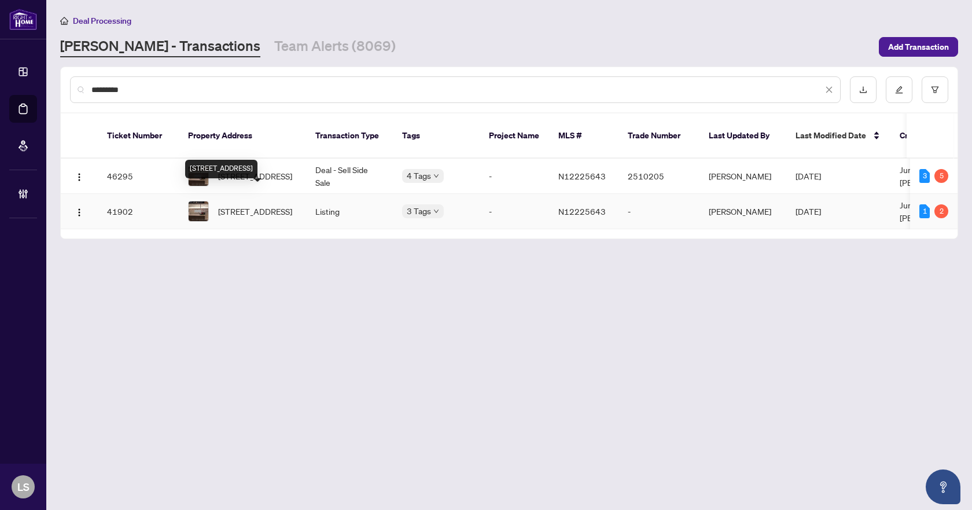
type input "*********"
click at [251, 205] on span "10860 Yonge St, Richmond Hill, Ontario L4C 3E4, Canada" at bounding box center [255, 211] width 74 height 13
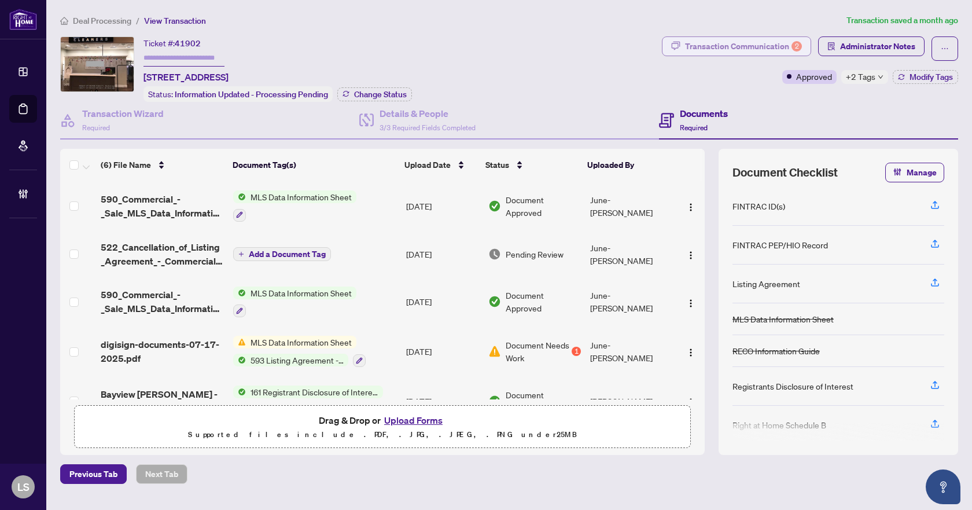
click at [753, 46] on div "Transaction Communication 2" at bounding box center [743, 46] width 117 height 19
type textarea "**********"
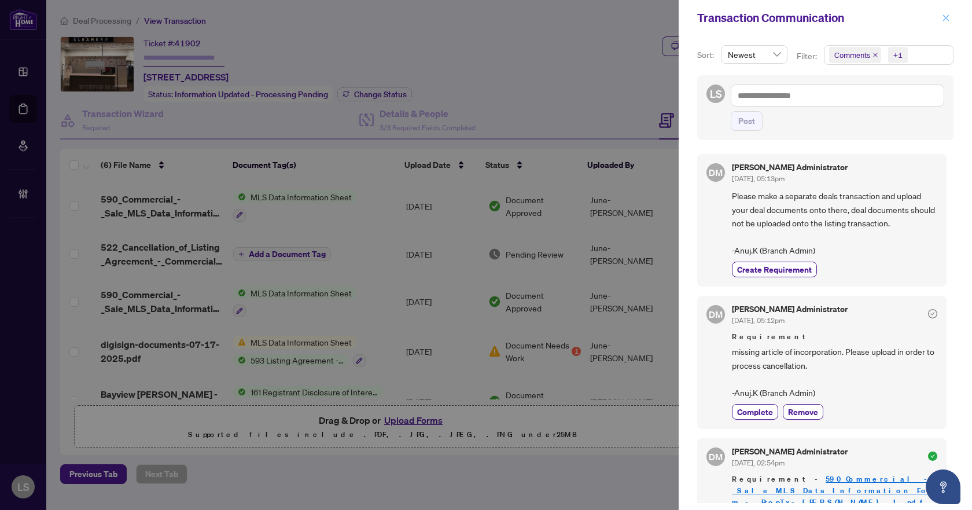
click at [941, 20] on button "button" at bounding box center [945, 18] width 15 height 14
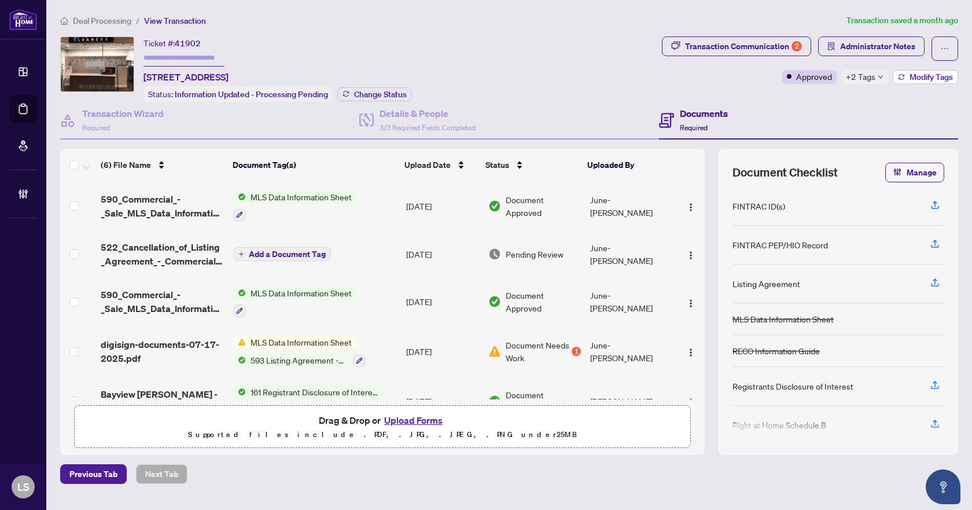
click at [914, 80] on span "Modify Tags" at bounding box center [930, 77] width 43 height 8
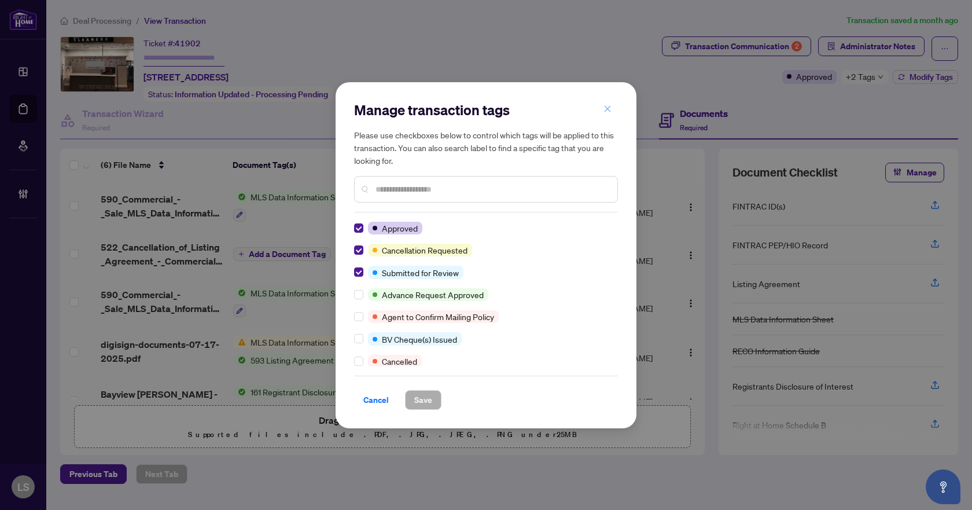
click at [611, 106] on button "button" at bounding box center [607, 109] width 23 height 20
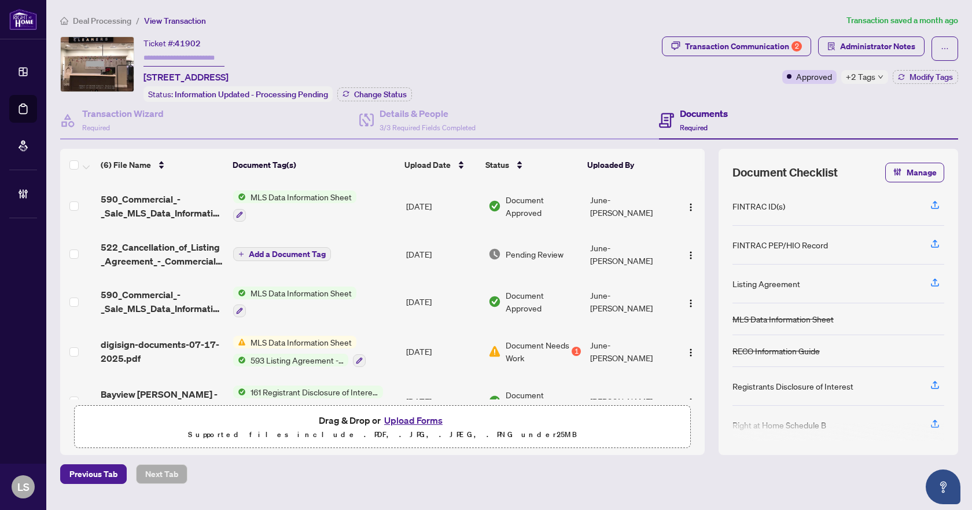
click at [119, 20] on span "Deal Processing" at bounding box center [102, 21] width 58 height 10
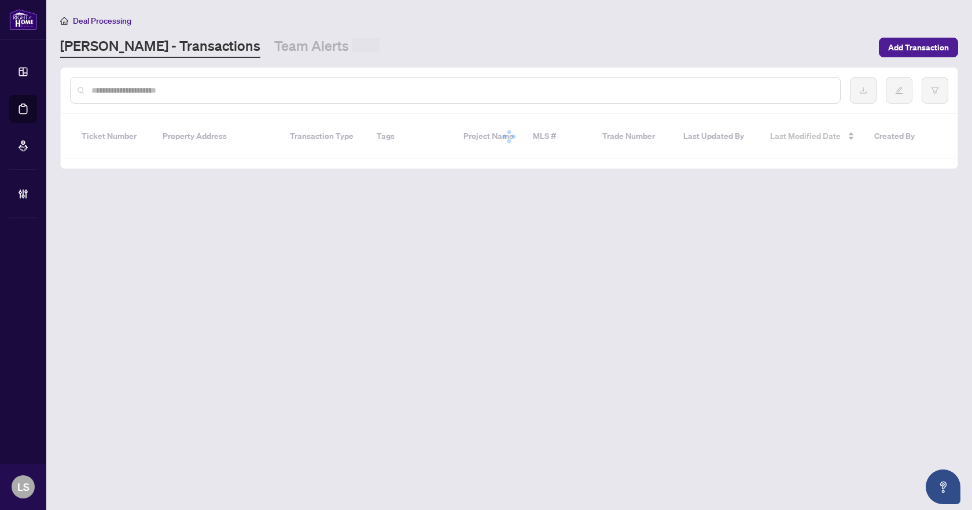
click at [138, 86] on input "text" at bounding box center [460, 90] width 739 height 13
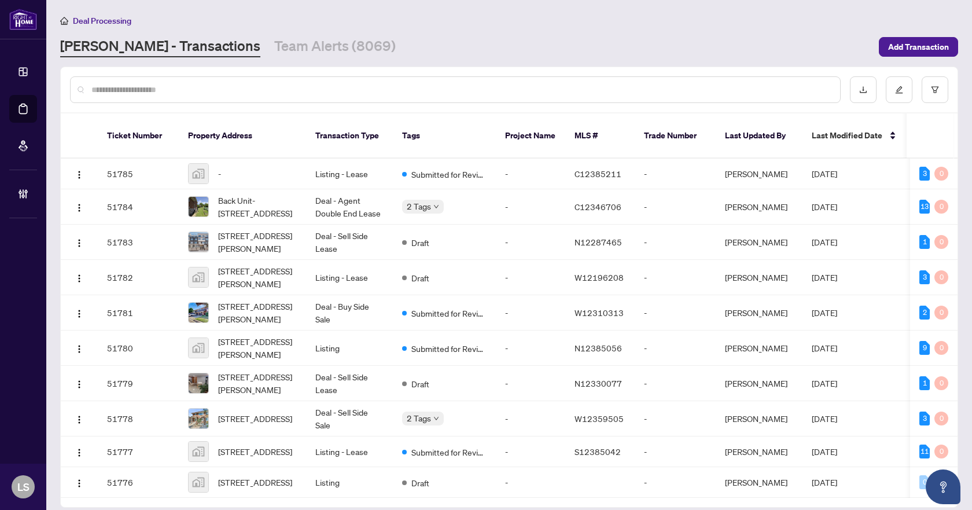
paste input "*********"
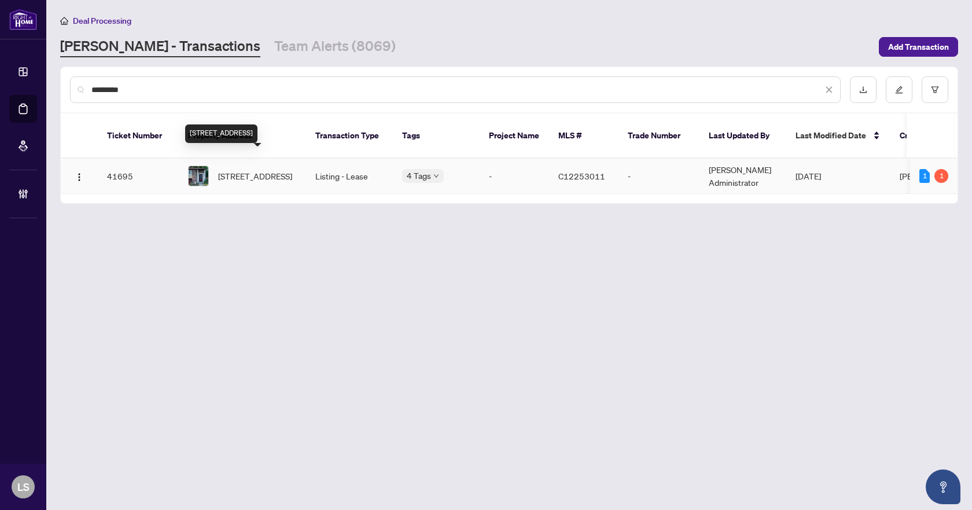
type input "*********"
click at [268, 169] on span "116 Freshmeadow Dr, Toronto, Ontario M2H 2P8, Canada" at bounding box center [255, 175] width 74 height 13
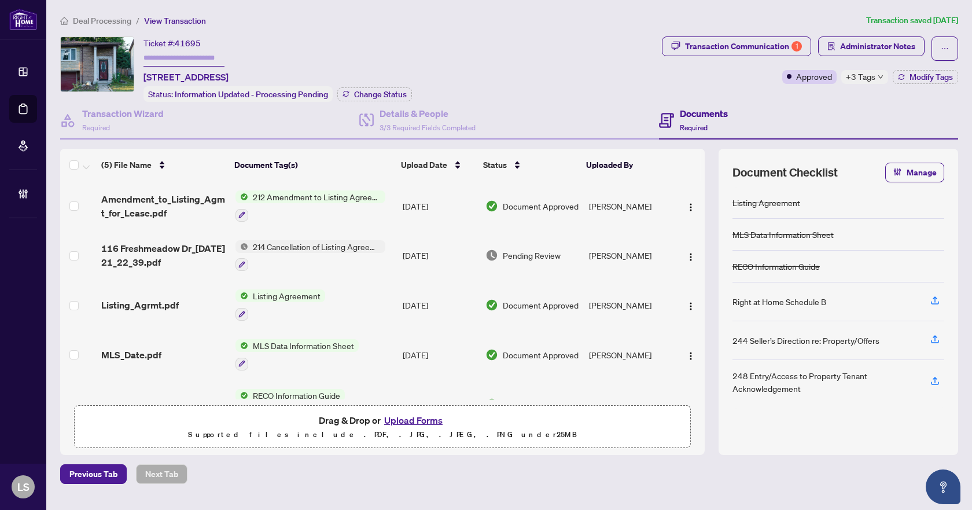
click at [101, 21] on span "Deal Processing" at bounding box center [102, 21] width 58 height 10
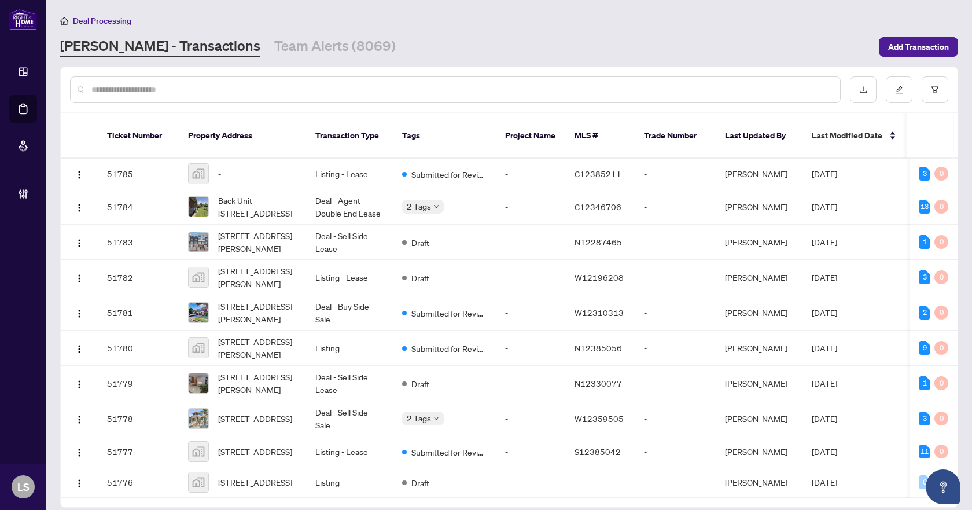
click at [205, 88] on input "text" at bounding box center [460, 89] width 739 height 13
paste input "*********"
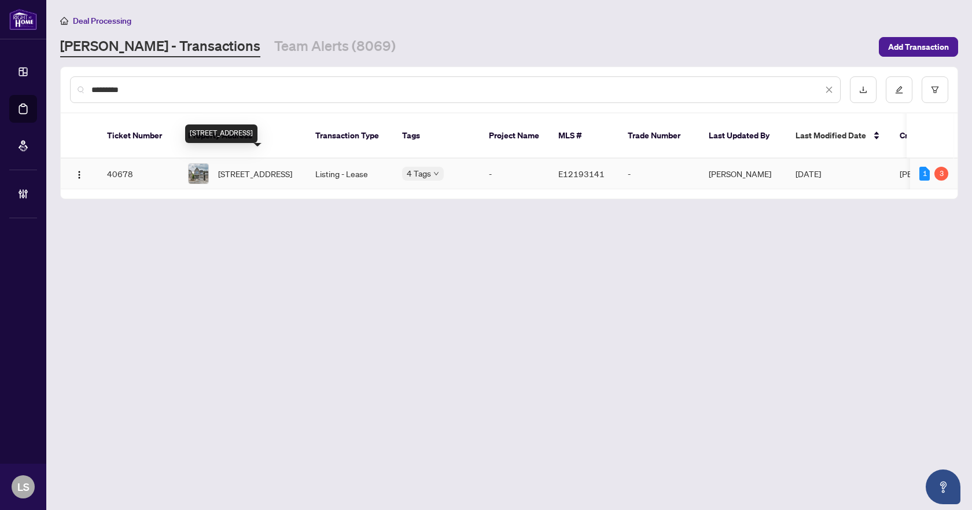
type input "*********"
click at [255, 167] on span "74 North Garden Blvd, Scugog, Ontario L9L 2C7, Canada" at bounding box center [255, 173] width 74 height 13
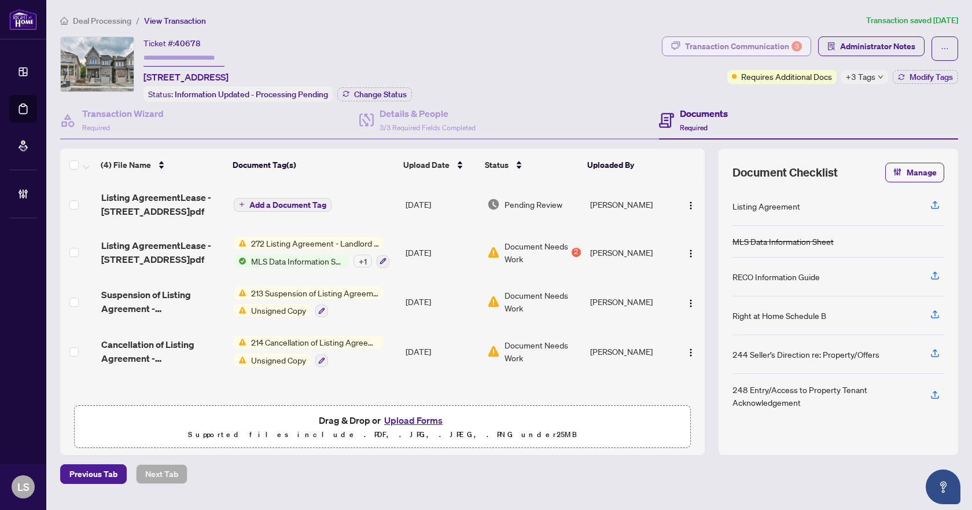
click at [722, 46] on div "Transaction Communication 3" at bounding box center [743, 46] width 117 height 19
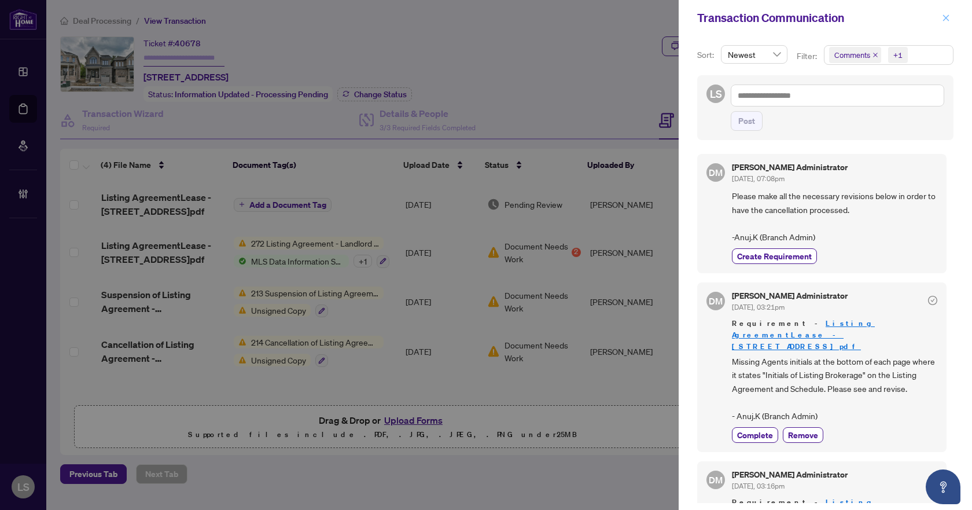
click at [947, 20] on icon "close" at bounding box center [946, 17] width 6 height 6
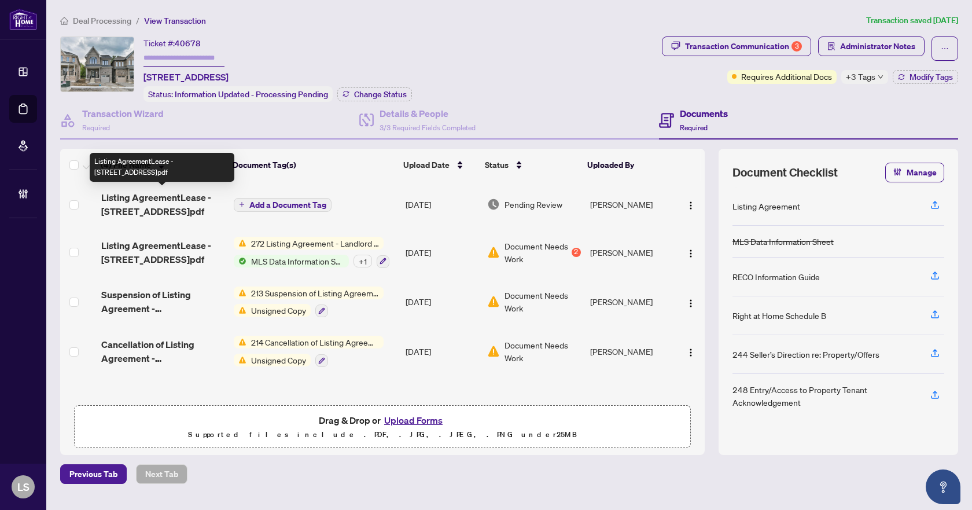
click at [183, 206] on span "Listing AgreementLease - 74 North Garden Blvd.pdf" at bounding box center [162, 204] width 123 height 28
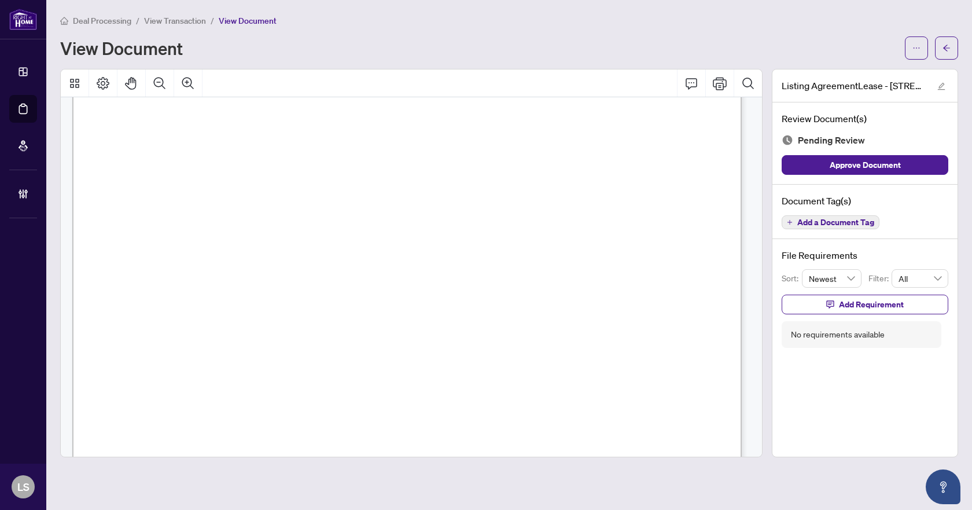
scroll to position [463, 0]
click at [932, 52] on div at bounding box center [931, 47] width 53 height 23
click at [940, 51] on button "button" at bounding box center [946, 47] width 23 height 23
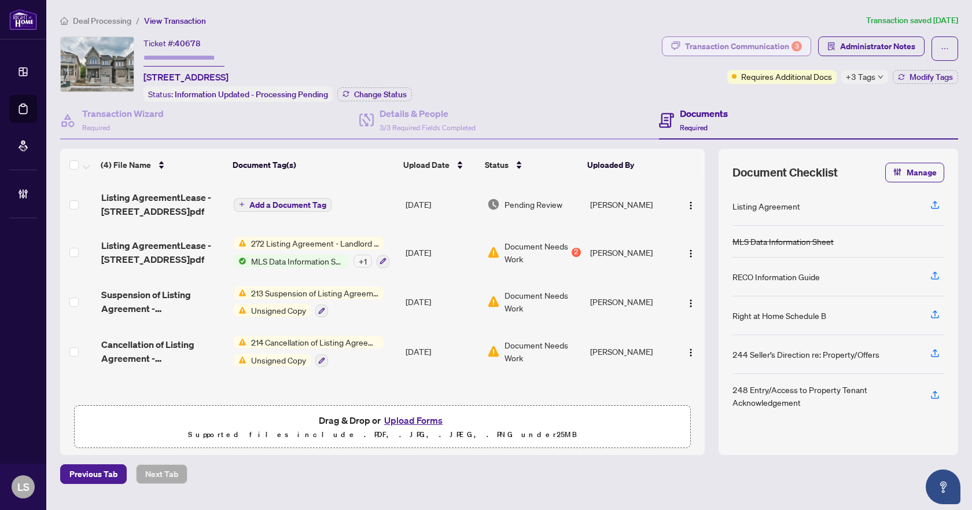
click at [731, 47] on div "Transaction Communication 3" at bounding box center [743, 46] width 117 height 19
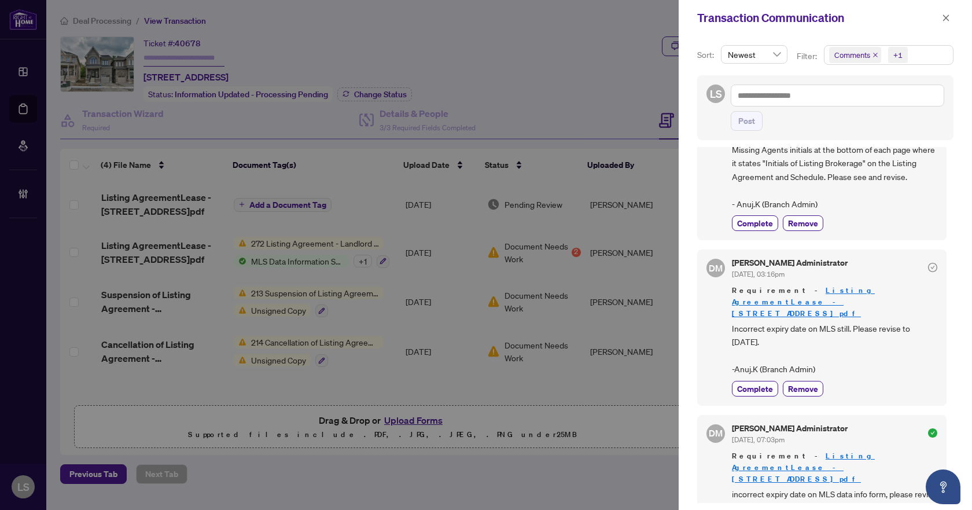
scroll to position [231, 0]
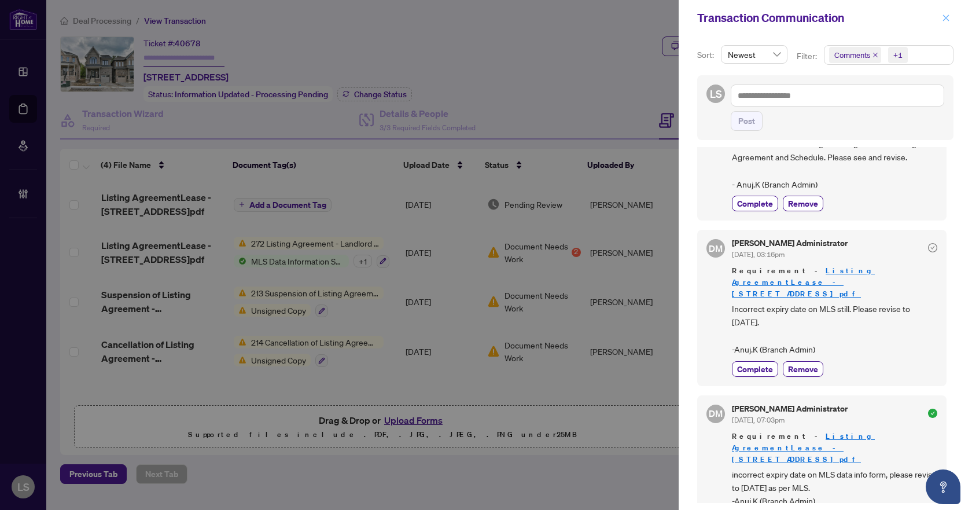
click at [949, 13] on span "button" at bounding box center [946, 18] width 8 height 19
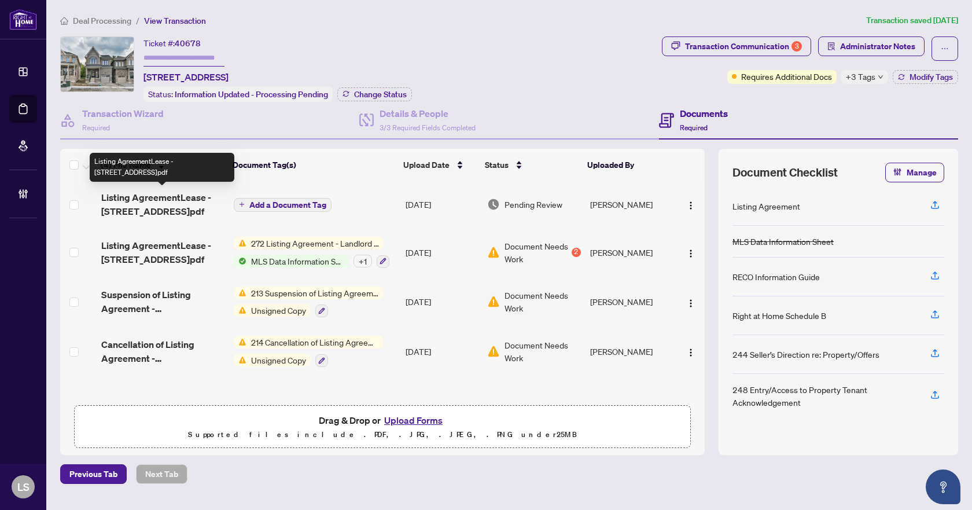
click at [156, 194] on span "Listing AgreementLease - 74 North Garden Blvd.pdf" at bounding box center [162, 204] width 123 height 28
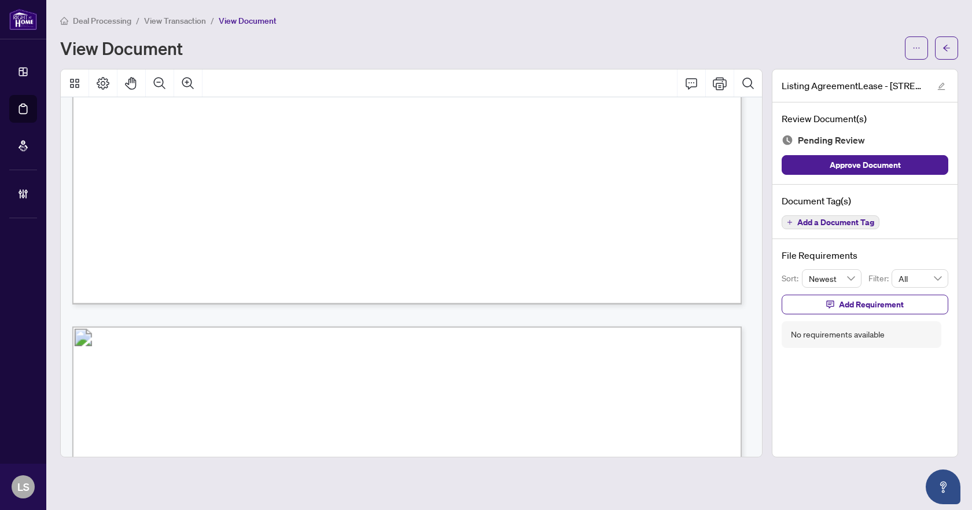
scroll to position [4454, 0]
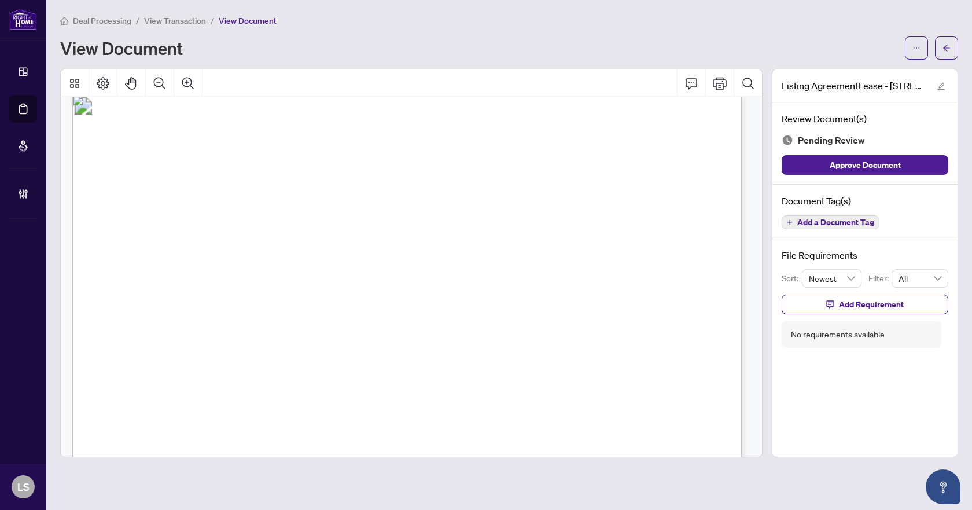
click at [824, 223] on span "Add a Document Tag" at bounding box center [835, 222] width 77 height 8
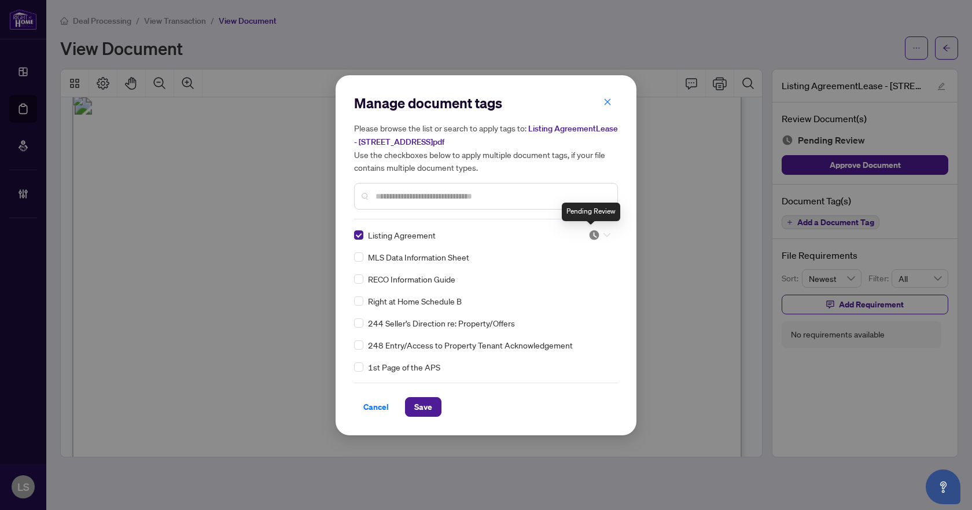
click at [588, 236] on img at bounding box center [594, 235] width 12 height 12
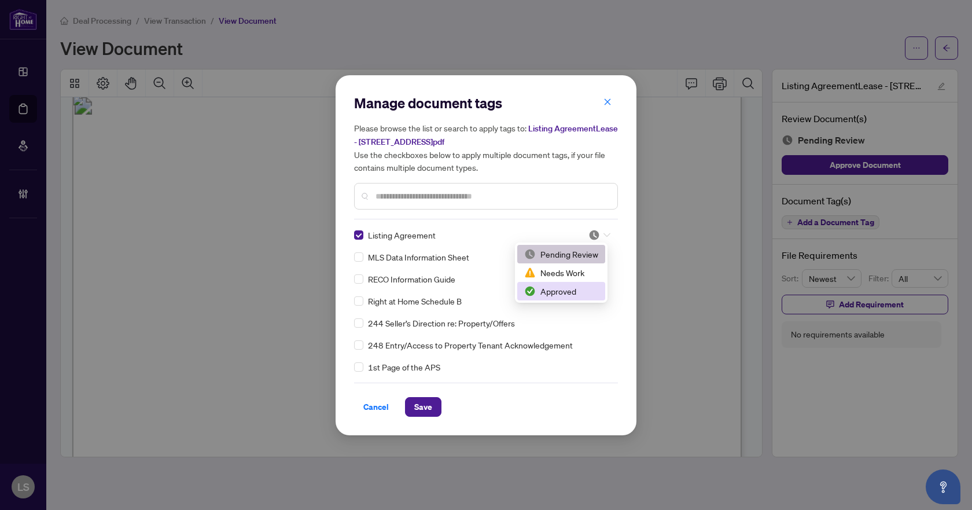
click at [574, 293] on div "Approved" at bounding box center [561, 291] width 74 height 13
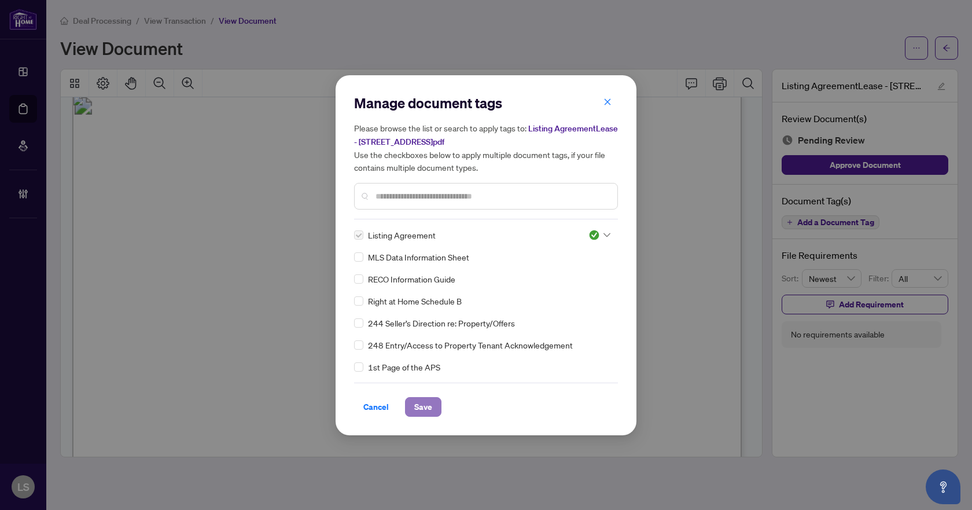
drag, startPoint x: 430, startPoint y: 404, endPoint x: 906, endPoint y: 98, distance: 565.7
click at [431, 404] on span "Save" at bounding box center [423, 406] width 18 height 19
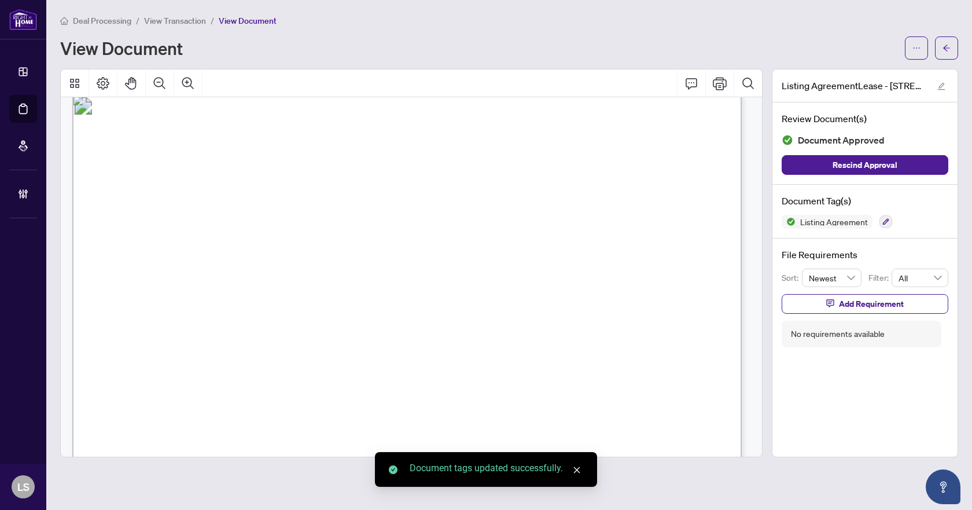
click at [945, 48] on icon "arrow-left" at bounding box center [946, 48] width 7 height 6
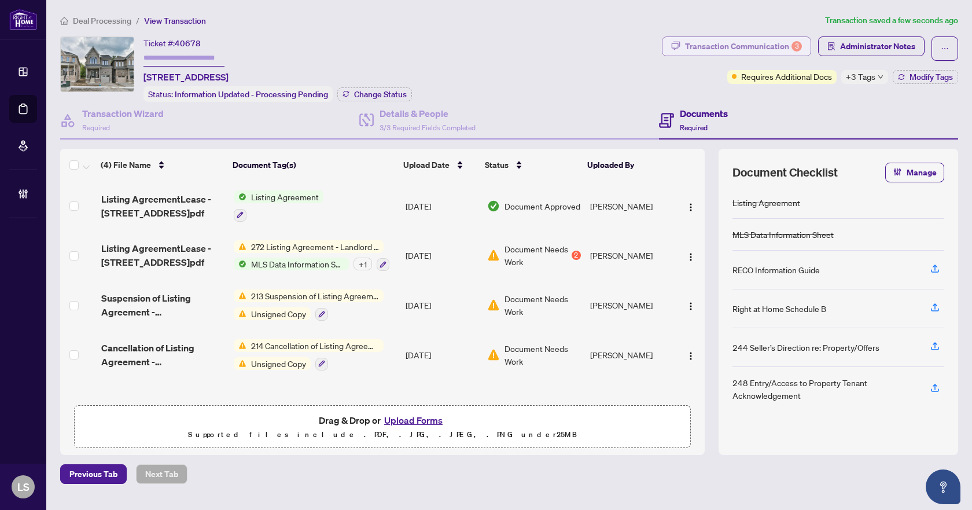
click at [755, 43] on div "Transaction Communication 3" at bounding box center [743, 46] width 117 height 19
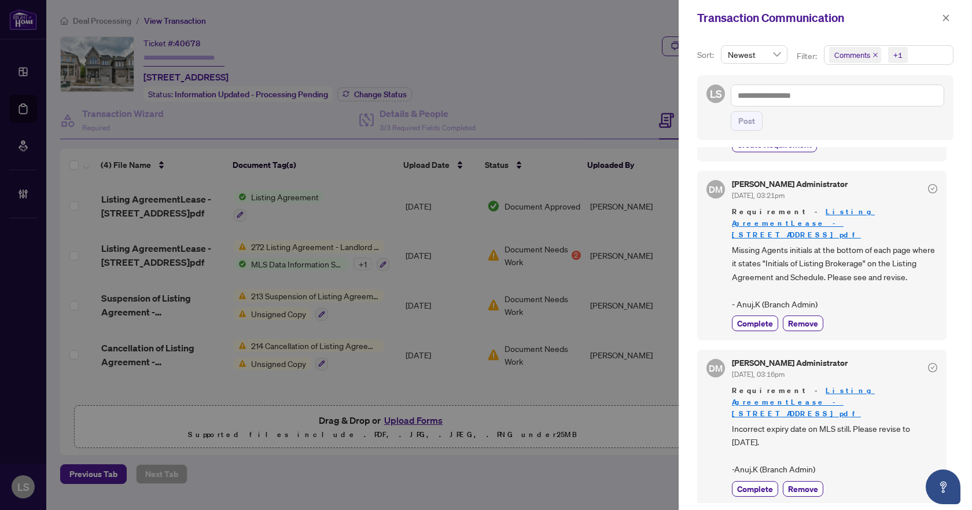
scroll to position [116, 0]
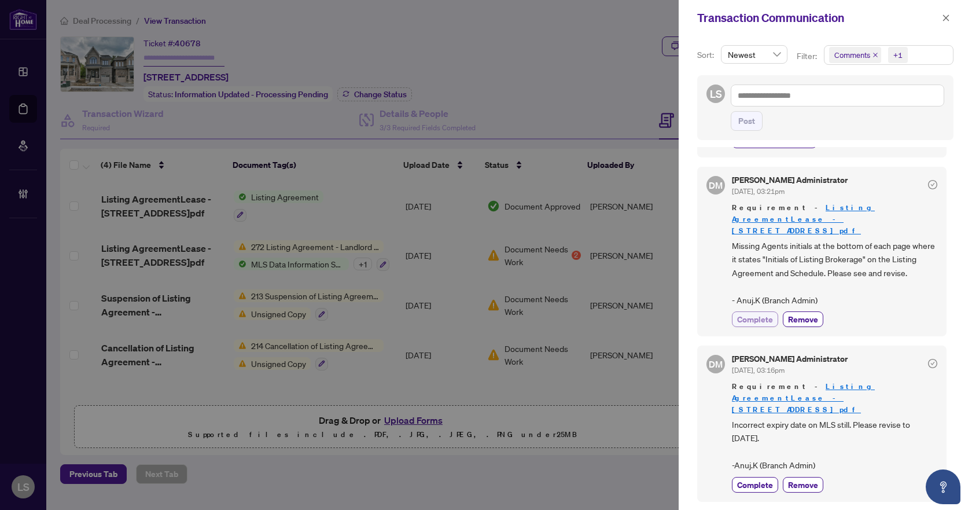
click at [759, 321] on span "Complete" at bounding box center [755, 319] width 36 height 12
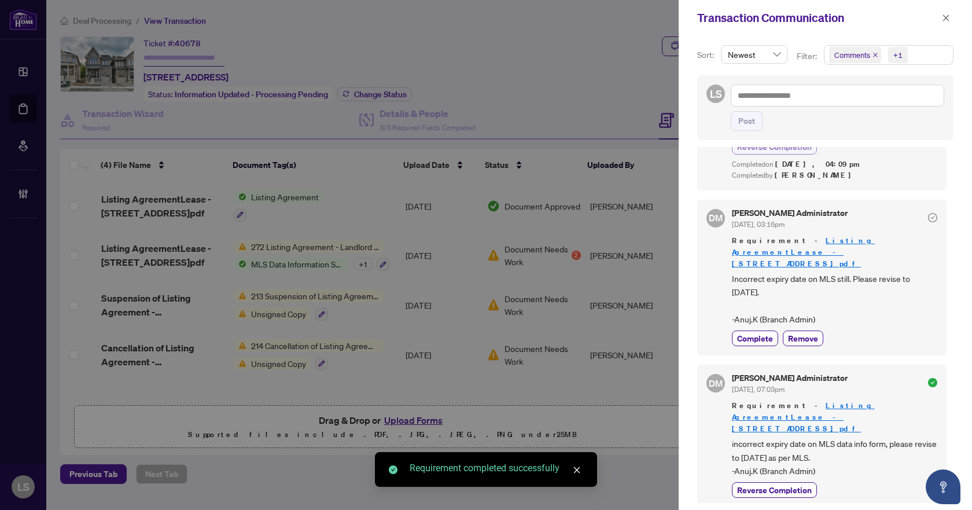
scroll to position [289, 0]
click at [761, 331] on span "Complete" at bounding box center [755, 337] width 36 height 12
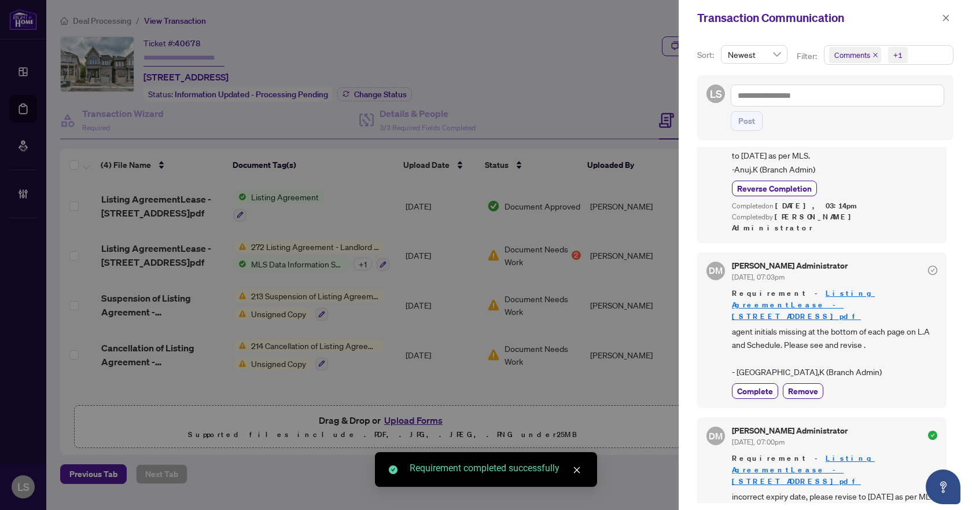
scroll to position [636, 0]
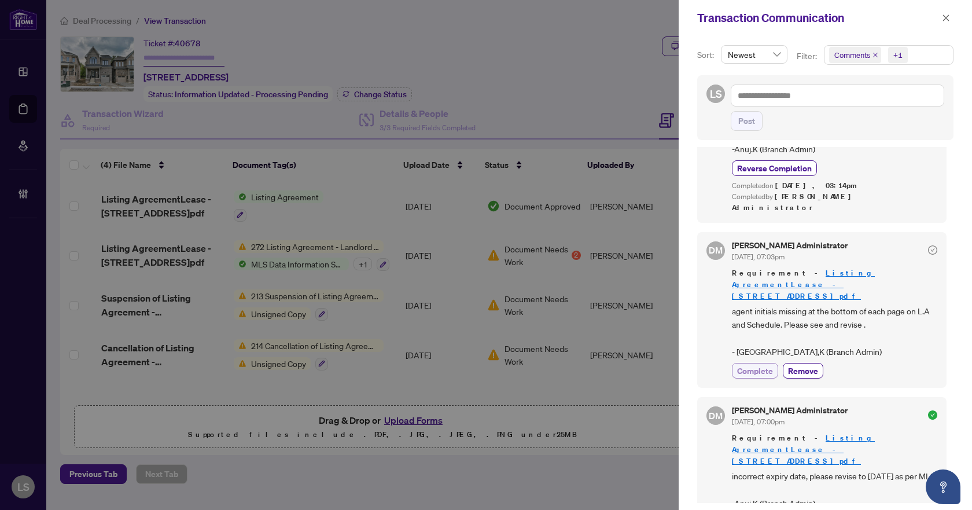
click at [758, 364] on span "Complete" at bounding box center [755, 370] width 36 height 12
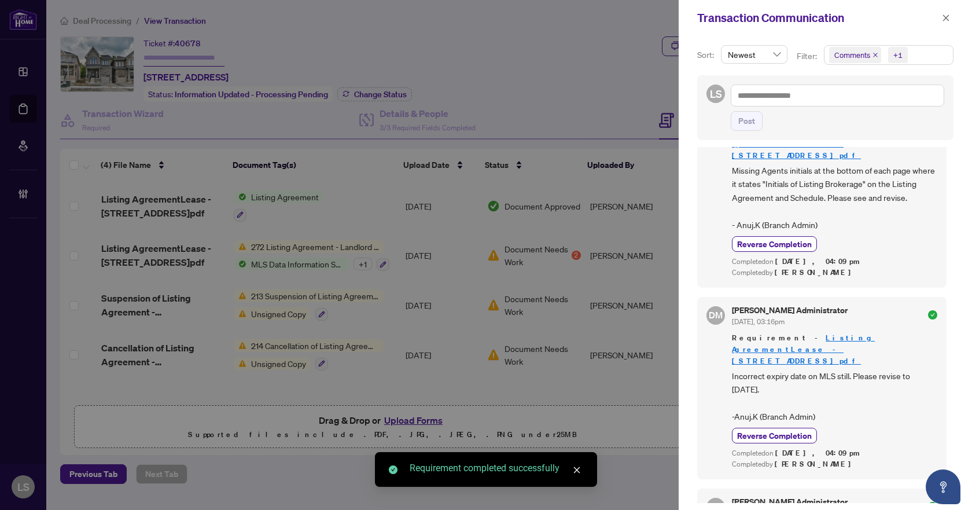
scroll to position [47, 0]
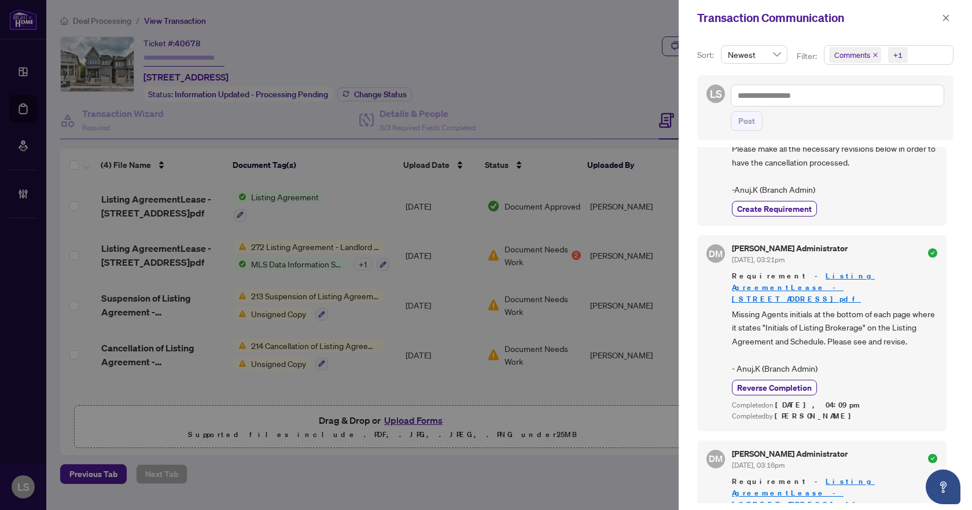
click at [947, 17] on icon "close" at bounding box center [946, 18] width 8 height 8
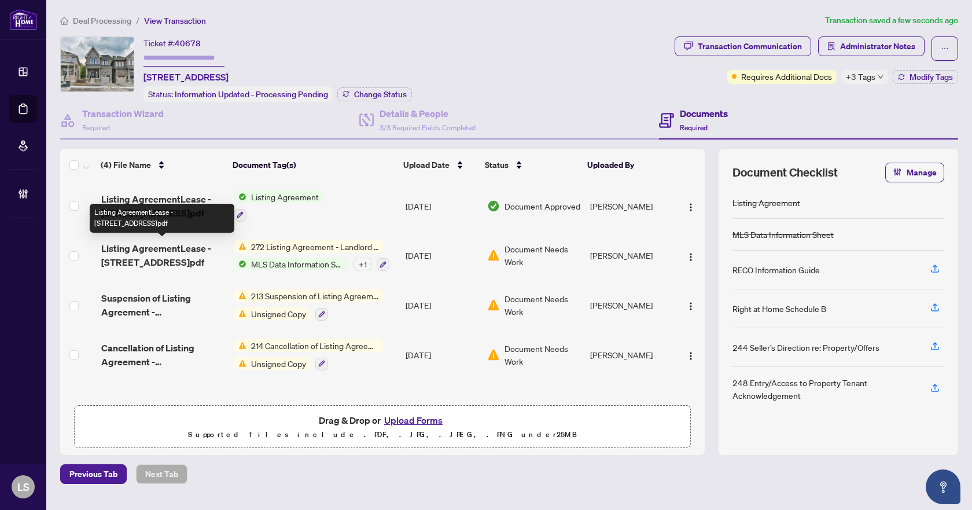
click at [147, 248] on span "Listing AgreementLease - 74 North Garden Blvd.pdf" at bounding box center [162, 255] width 123 height 28
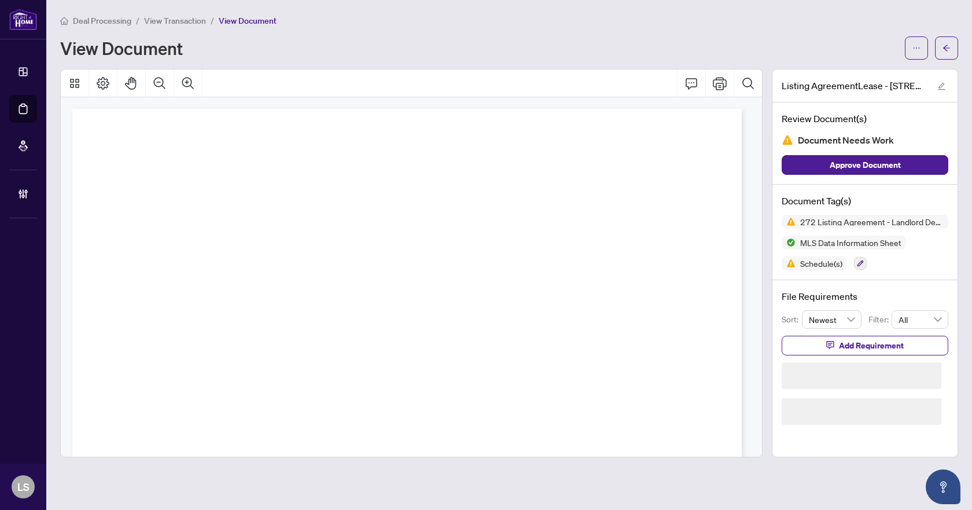
click at [868, 163] on span "Approve Document" at bounding box center [864, 165] width 71 height 19
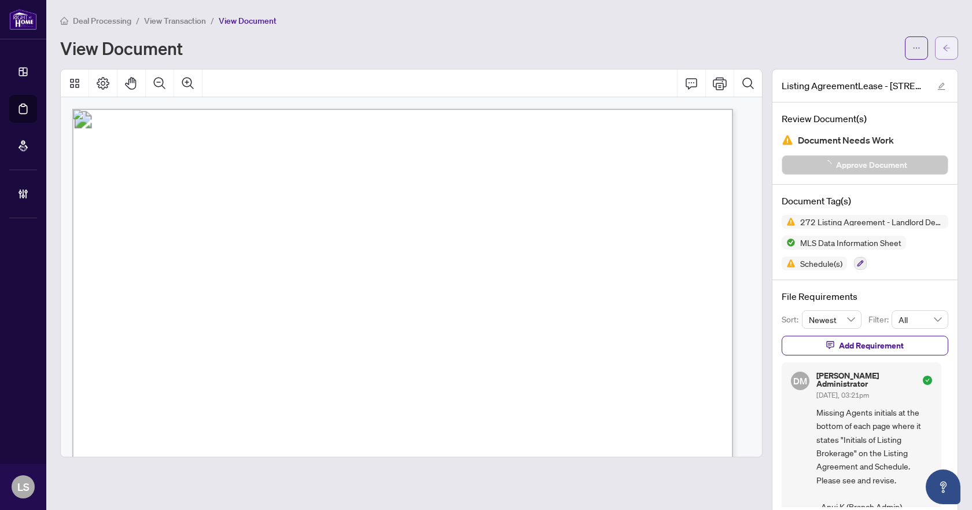
click at [942, 50] on icon "arrow-left" at bounding box center [946, 48] width 8 height 8
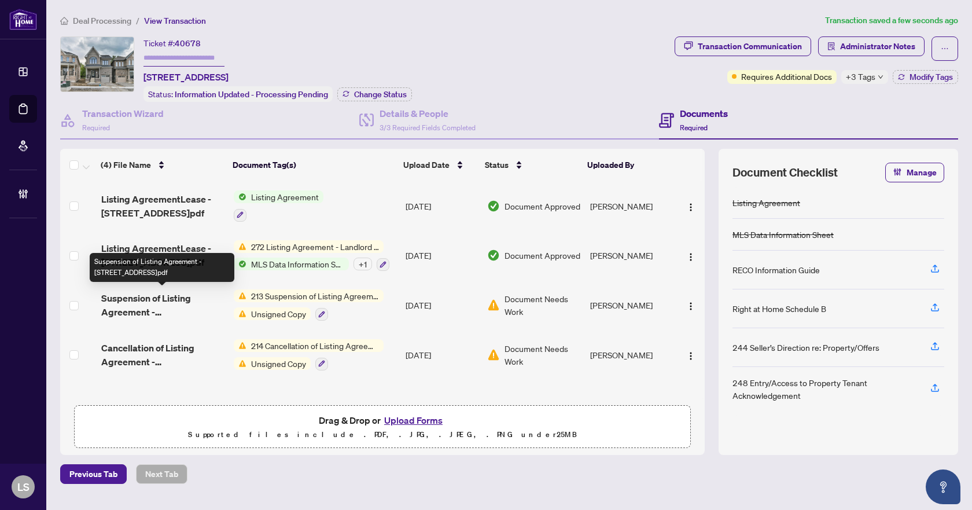
click at [135, 304] on span "Suspension of Listing Agreement - 74 North Garden Blvd.pdf" at bounding box center [162, 305] width 123 height 28
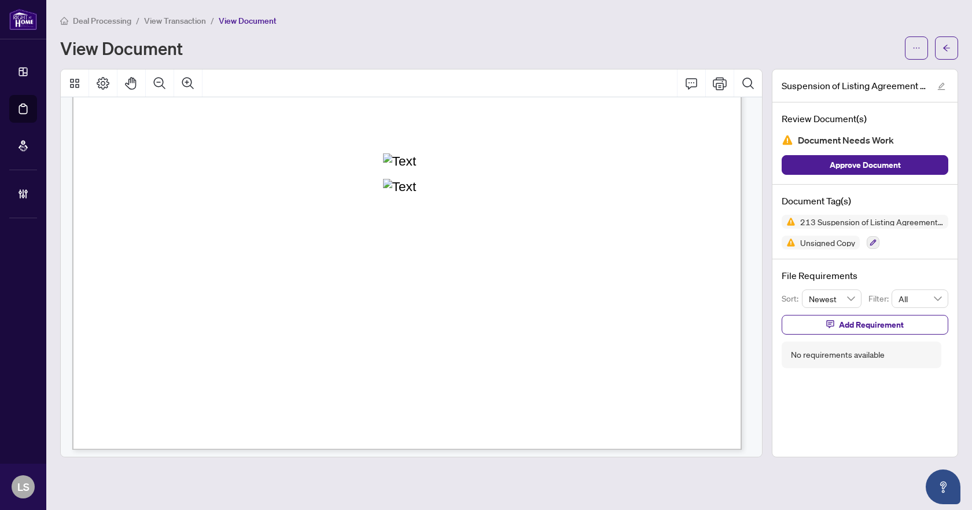
scroll to position [530, 0]
click at [953, 43] on button "button" at bounding box center [946, 47] width 23 height 23
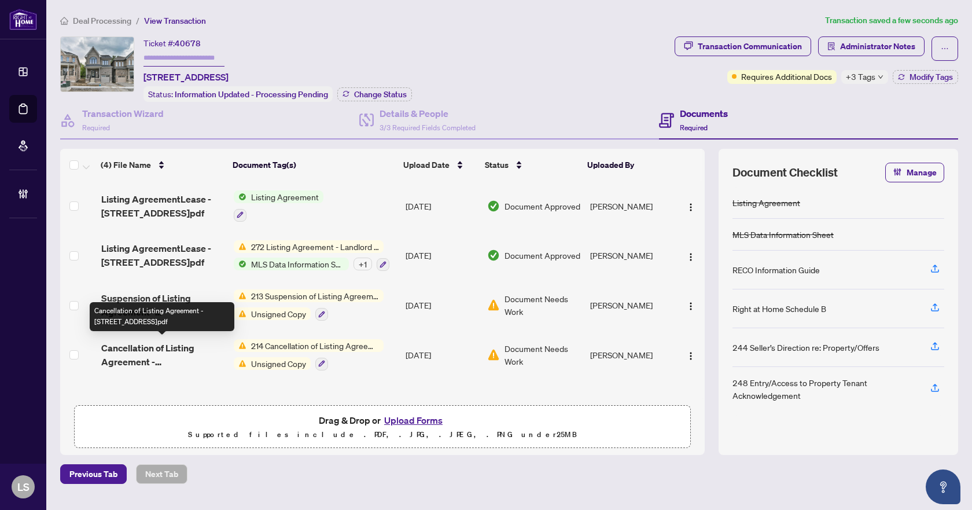
click at [169, 353] on span "Cancellation of Listing Agreement - 74 North Garden Blvd.pdf" at bounding box center [162, 355] width 123 height 28
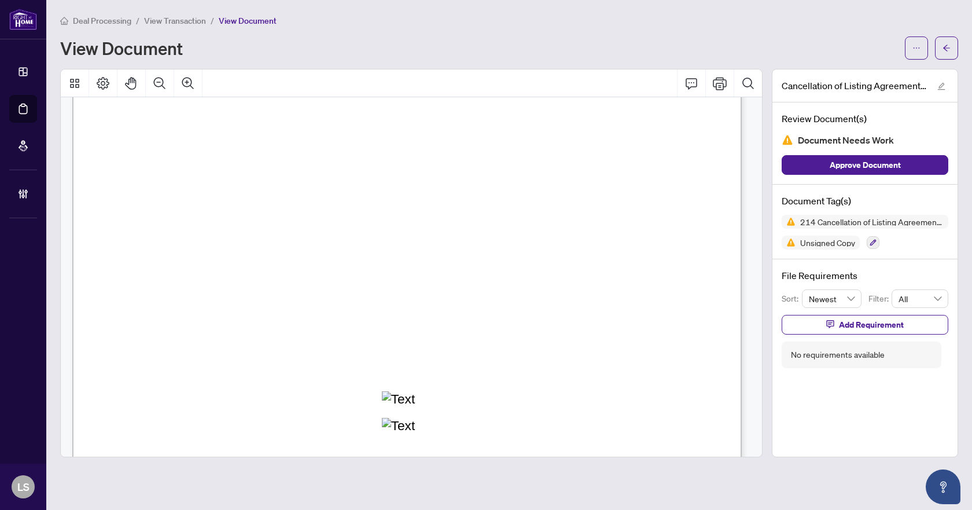
scroll to position [530, 0]
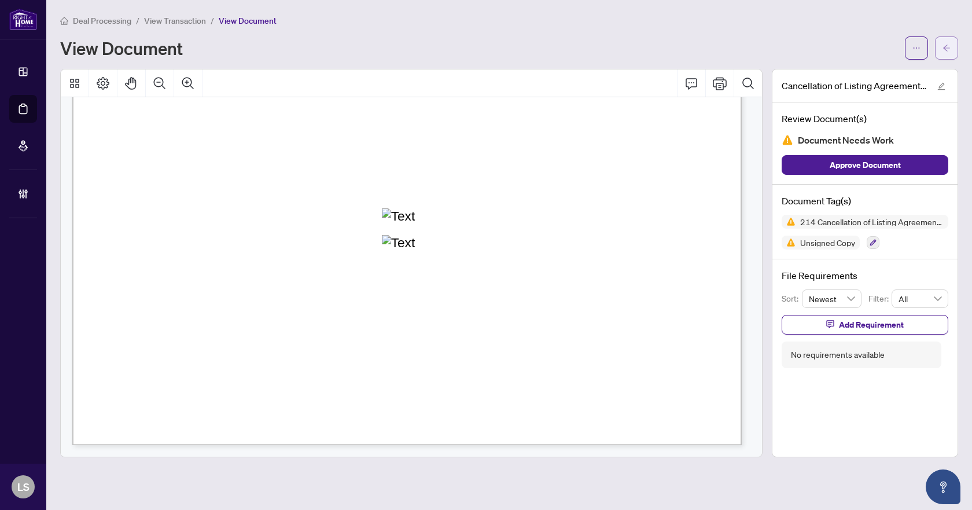
click at [953, 49] on button "button" at bounding box center [946, 47] width 23 height 23
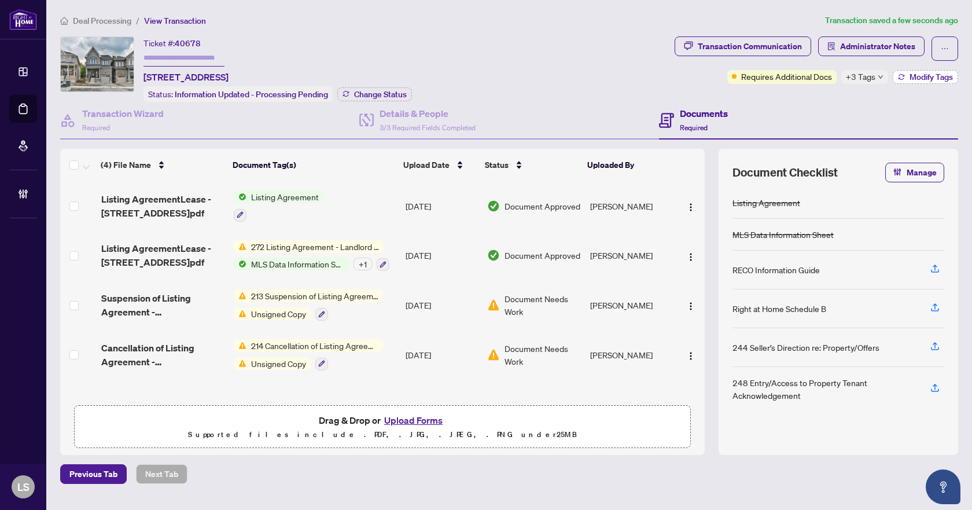
click at [917, 77] on span "Modify Tags" at bounding box center [930, 77] width 43 height 8
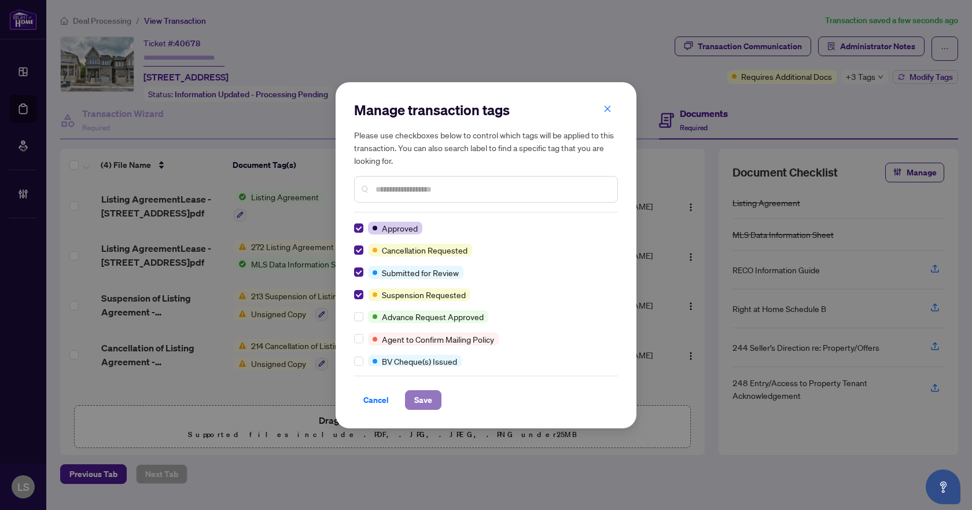
click at [417, 403] on span "Save" at bounding box center [423, 399] width 18 height 19
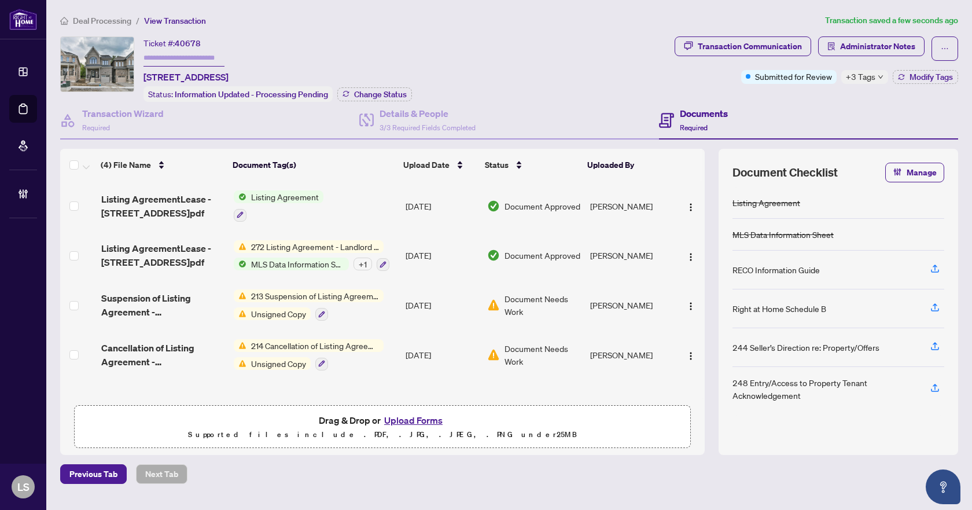
click at [102, 19] on span "Deal Processing" at bounding box center [102, 21] width 58 height 10
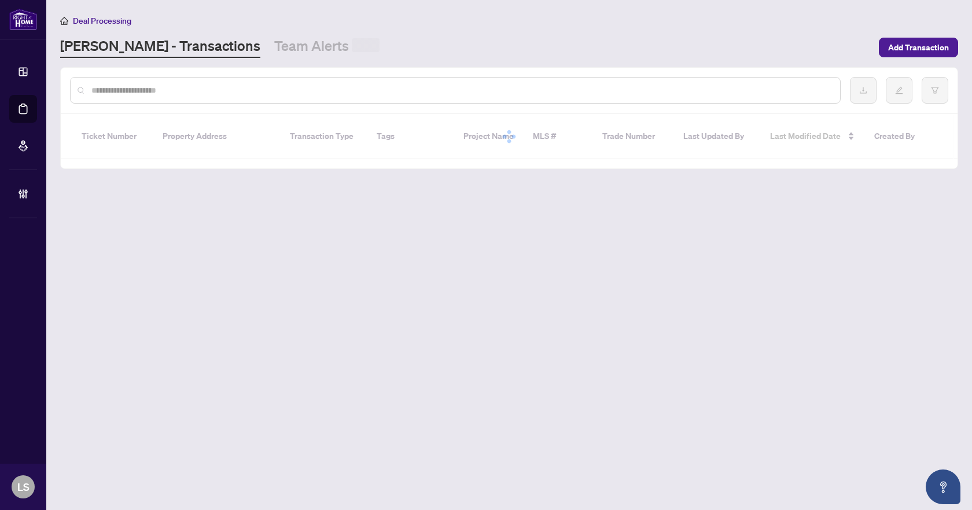
click at [153, 89] on input "text" at bounding box center [460, 90] width 739 height 13
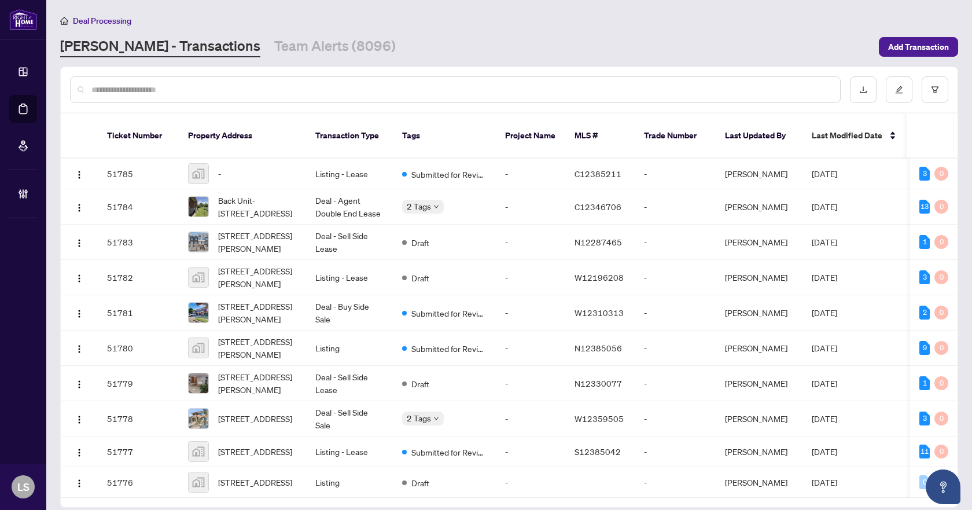
paste input "*********"
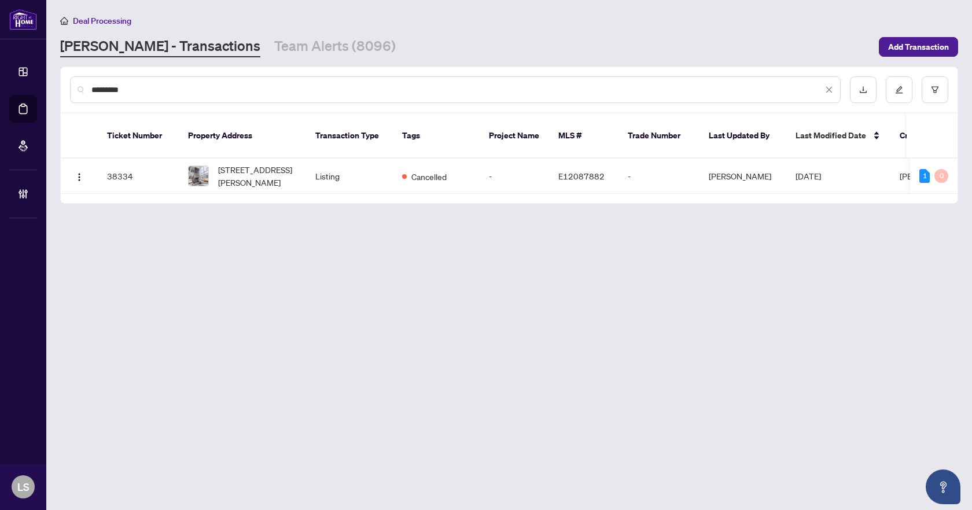
type input "*********"
click at [257, 163] on span "204-1 Rainsford Rd, Toronto, Ontario M4L 3N5, Canada" at bounding box center [257, 175] width 79 height 25
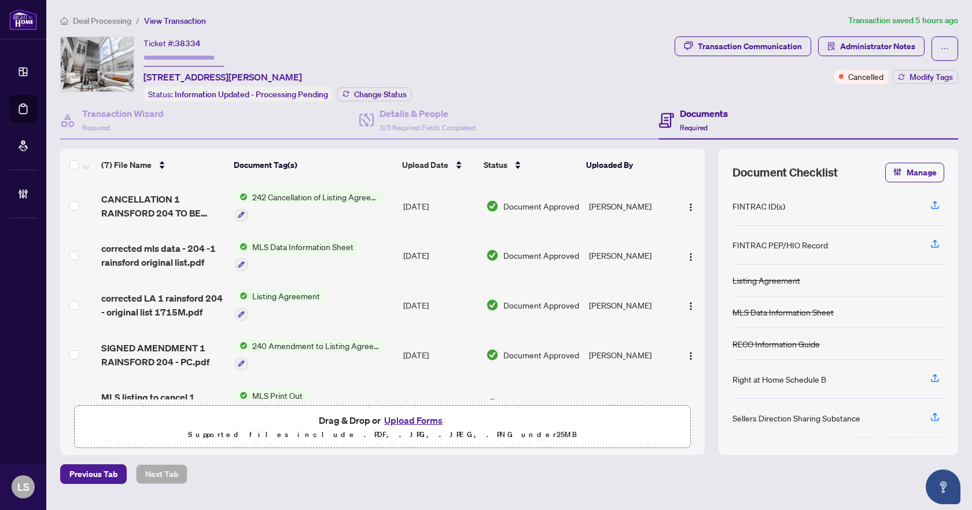
click at [99, 20] on span "Deal Processing" at bounding box center [102, 21] width 58 height 10
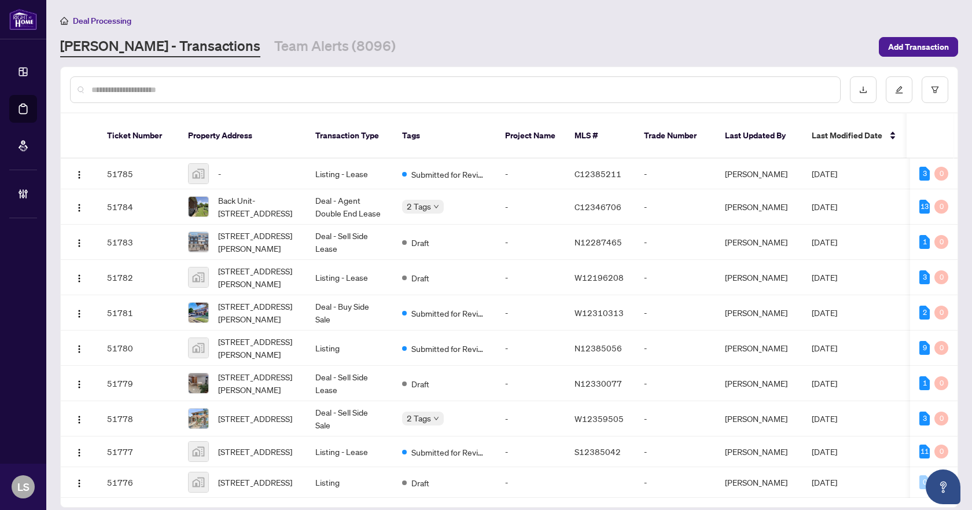
click at [156, 90] on input "text" at bounding box center [460, 89] width 739 height 13
paste input "*********"
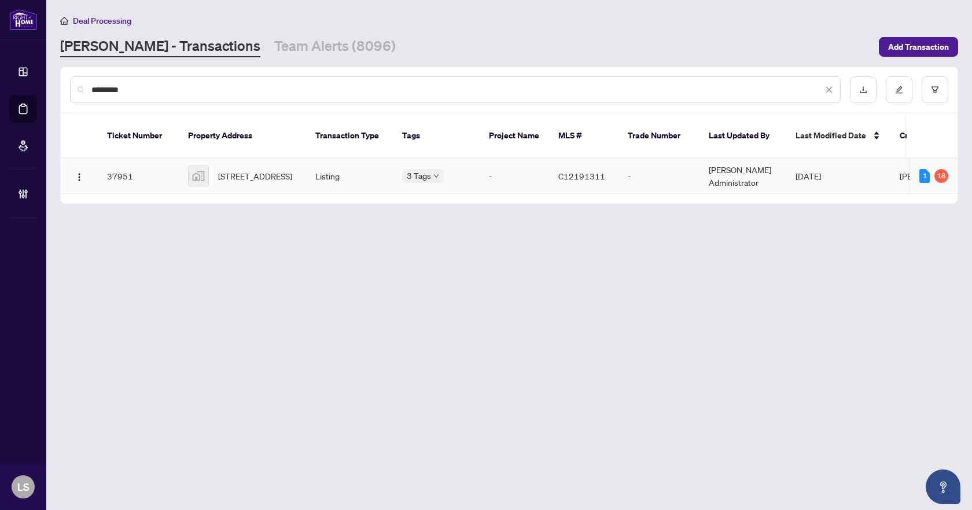
type input "*********"
click at [249, 169] on span "2110-7 Concorde Place, North York, ON, Canada" at bounding box center [255, 175] width 74 height 13
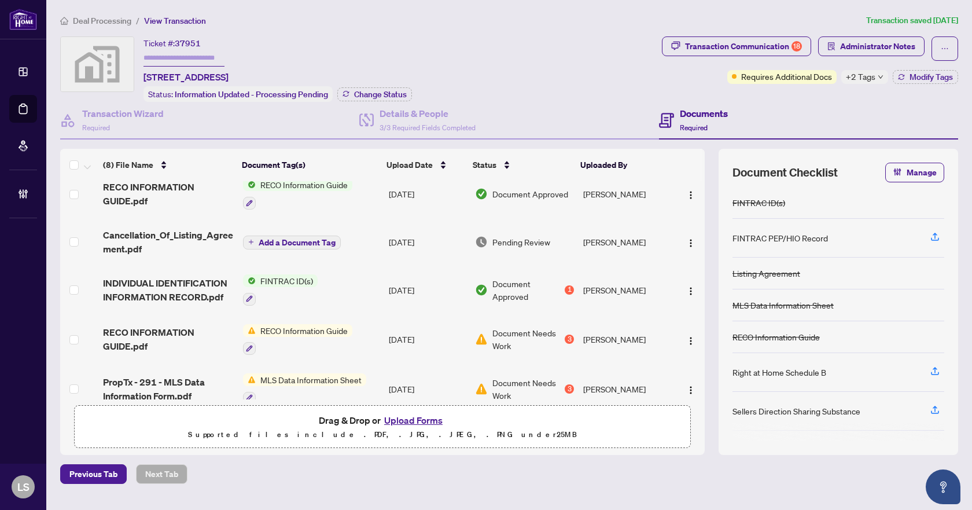
scroll to position [116, 0]
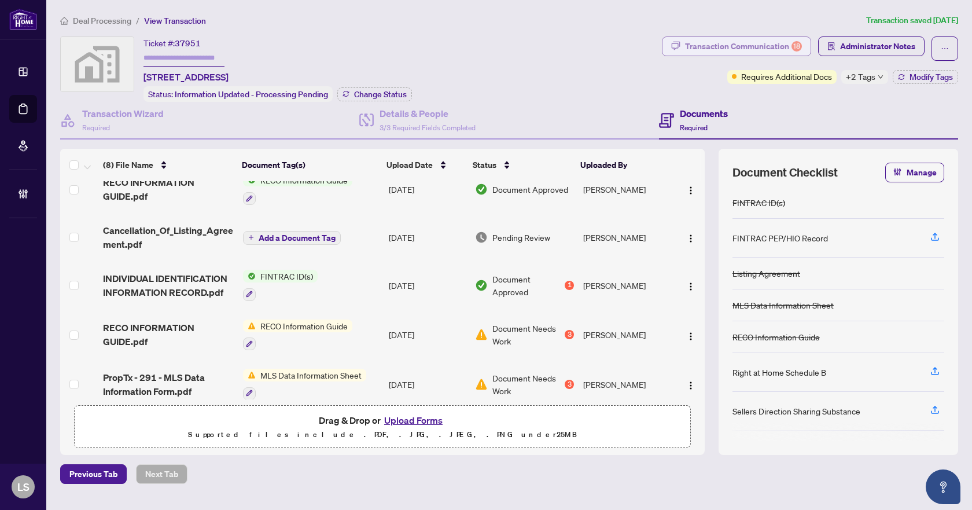
click at [770, 47] on div "Transaction Communication 18" at bounding box center [743, 46] width 117 height 19
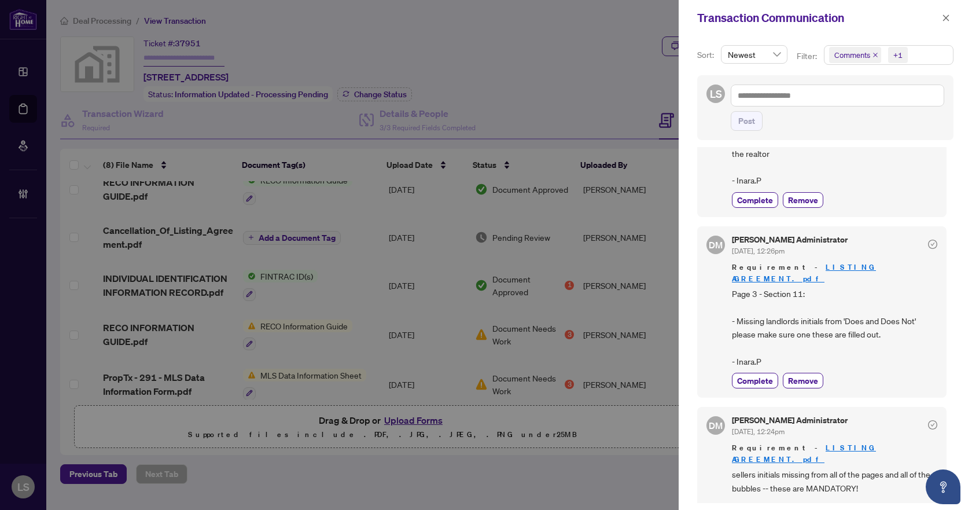
scroll to position [1157, 0]
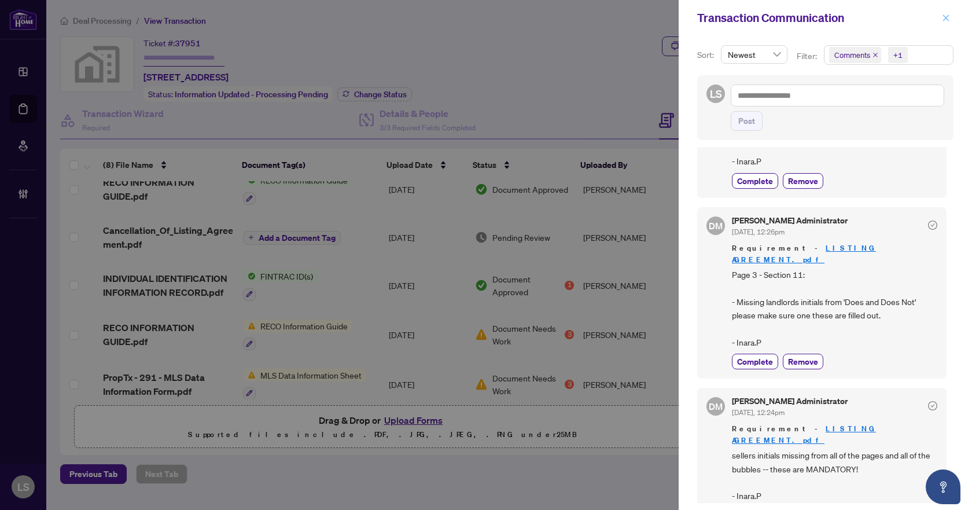
click at [946, 17] on icon "close" at bounding box center [946, 18] width 8 height 8
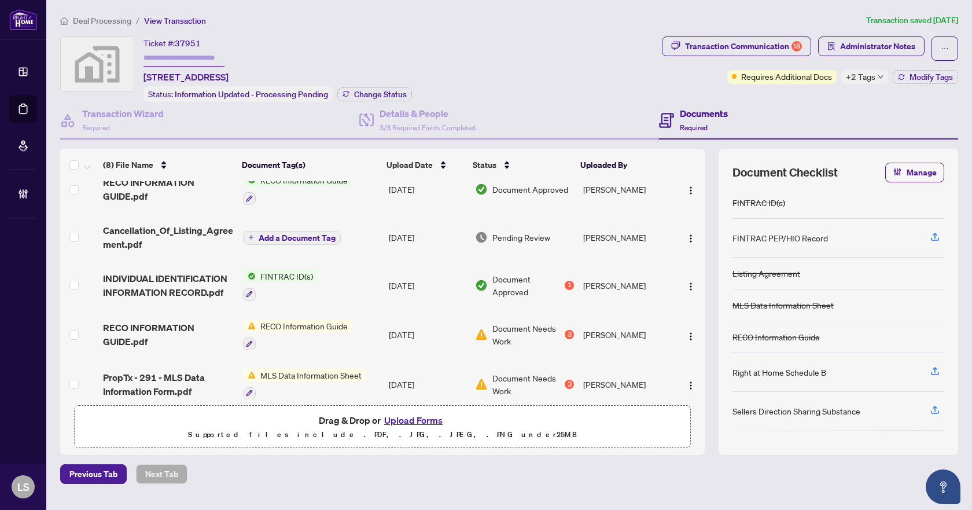
click at [101, 19] on span "Deal Processing" at bounding box center [102, 21] width 58 height 10
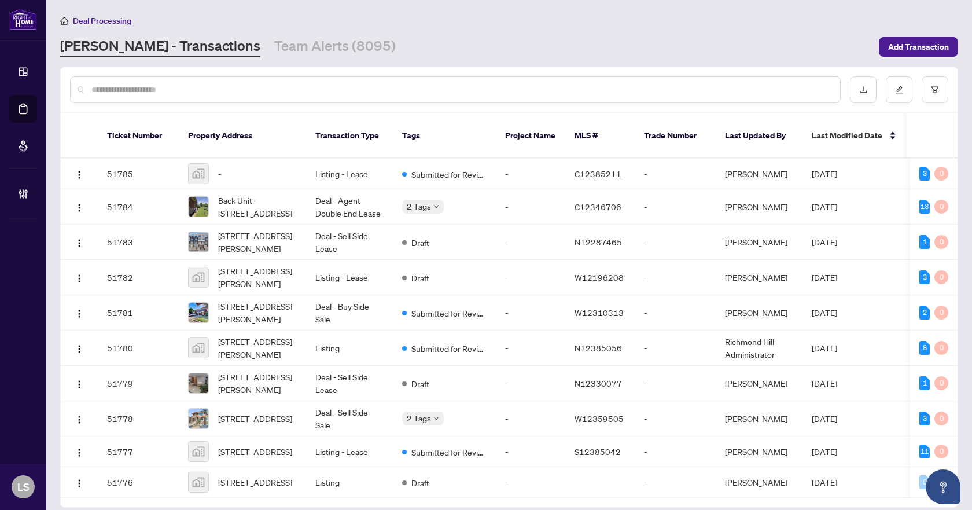
click at [190, 91] on input "text" at bounding box center [460, 89] width 739 height 13
paste input "*********"
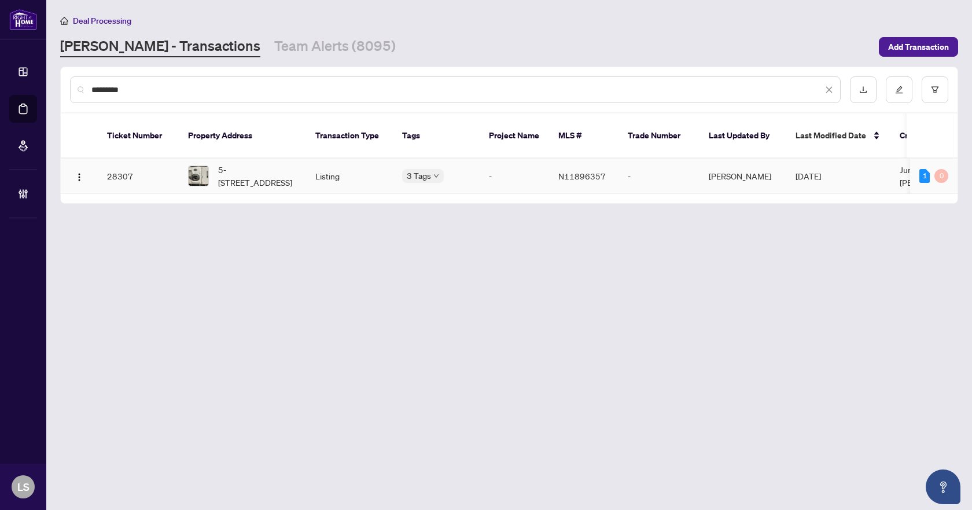
type input "*********"
click at [252, 165] on span "5-8750 Bayview Ave, Richmond Hill, Ontario L4B 4V9, Canada" at bounding box center [257, 175] width 79 height 25
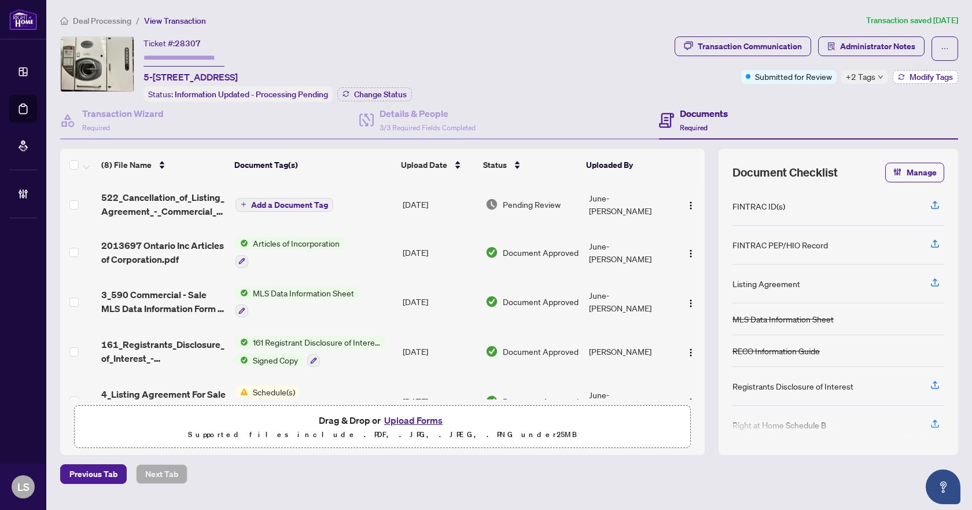
click at [911, 76] on span "Modify Tags" at bounding box center [930, 77] width 43 height 8
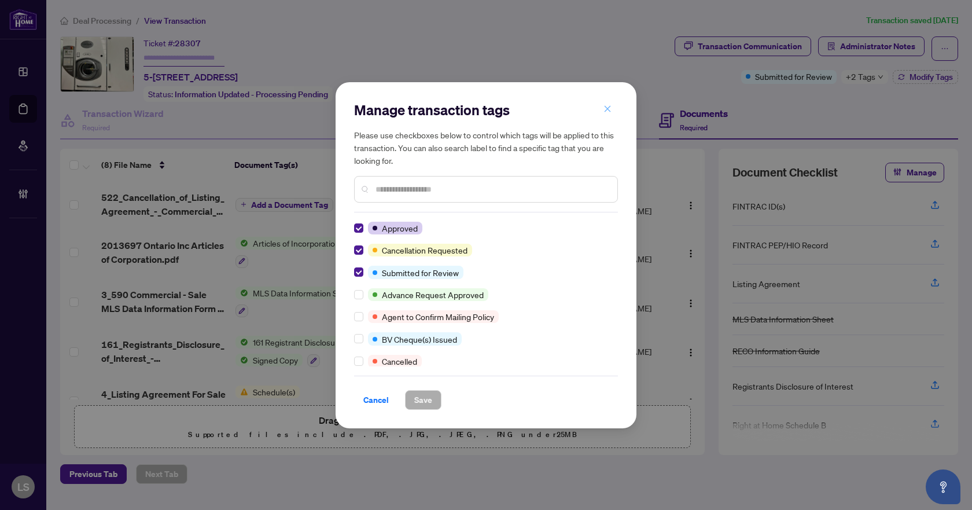
click at [607, 110] on icon "close" at bounding box center [607, 109] width 8 height 8
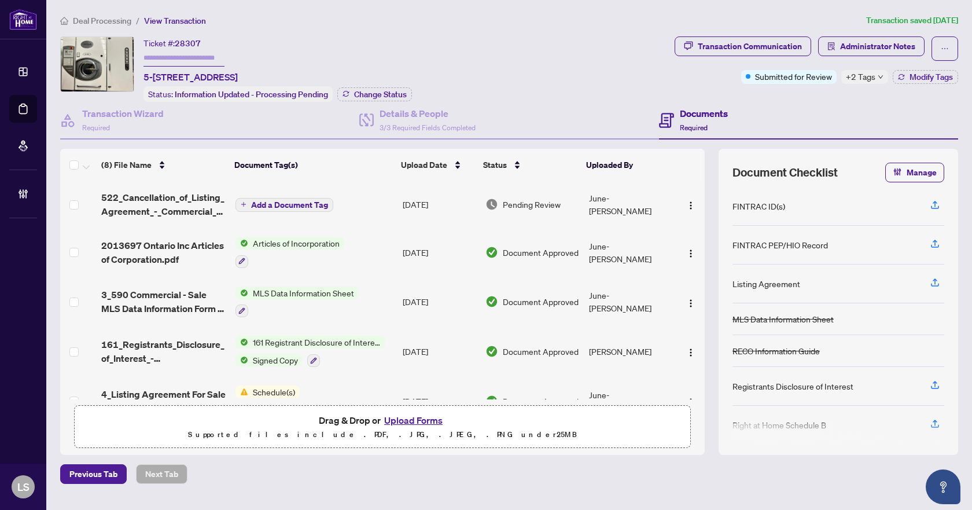
click at [90, 24] on span "Deal Processing" at bounding box center [102, 21] width 58 height 10
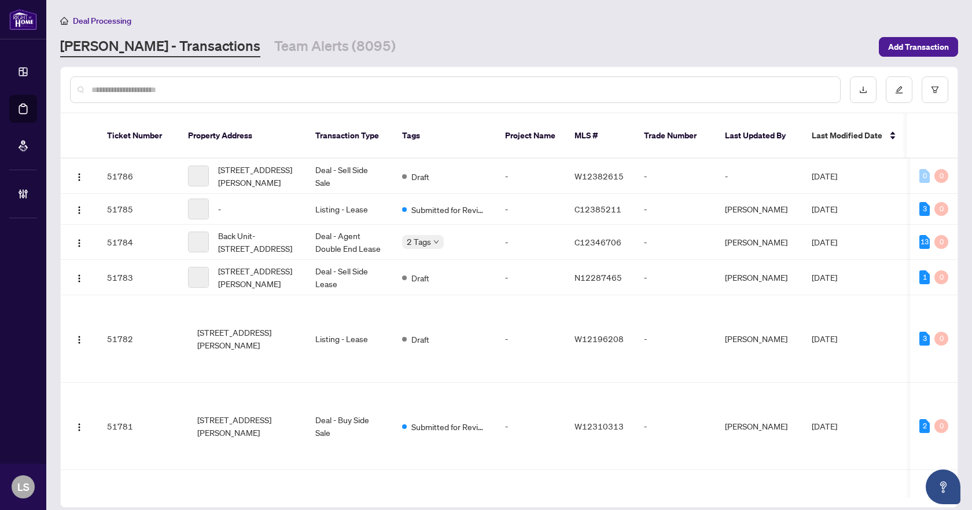
click at [123, 87] on input "text" at bounding box center [460, 89] width 739 height 13
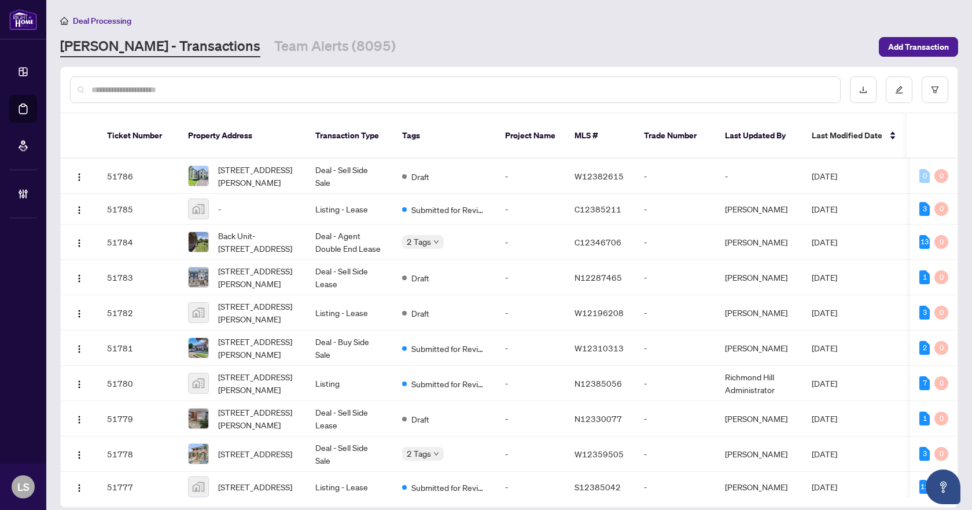
paste input "*********"
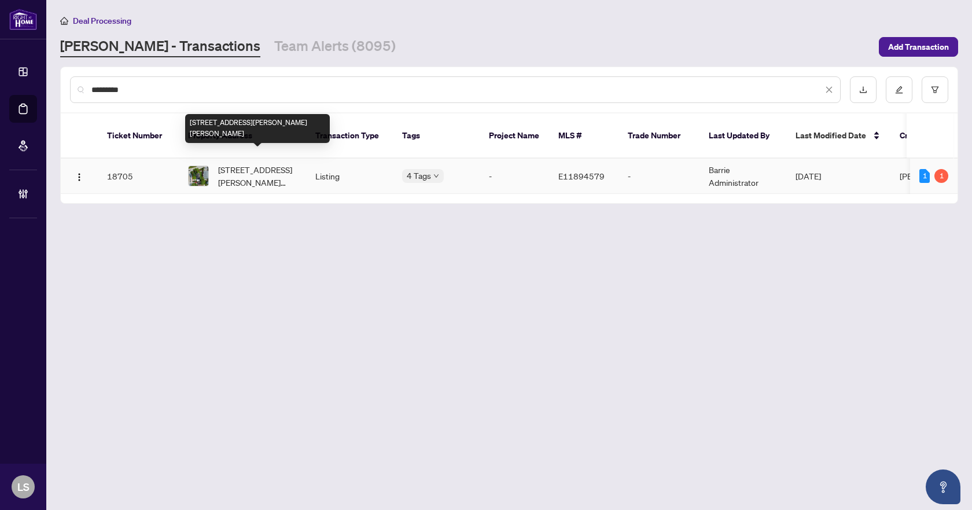
type input "*********"
click at [256, 167] on span "668 Marksbury Rd Pickering Ontario L1W 2T2 Canada, Pickering, Ontario L1W 2T2, …" at bounding box center [257, 175] width 79 height 25
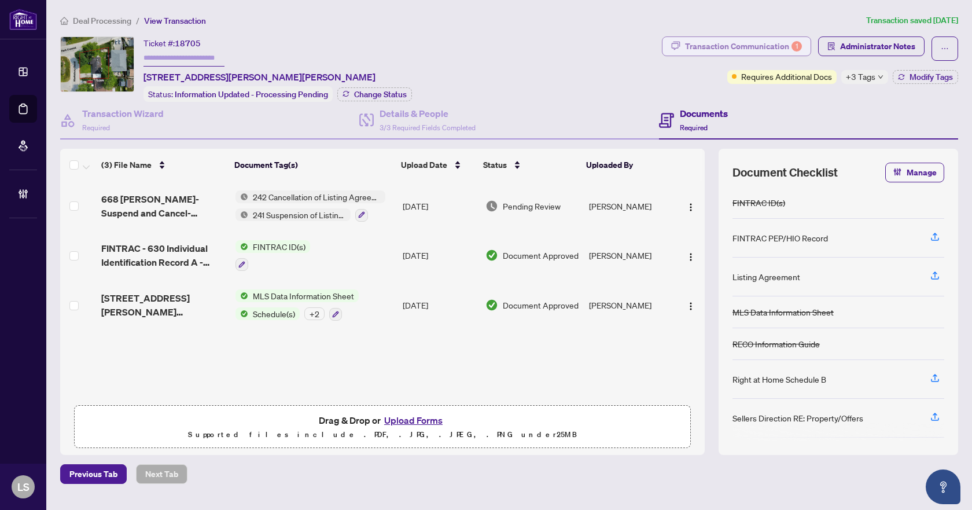
click at [726, 49] on div "Transaction Communication 1" at bounding box center [743, 46] width 117 height 19
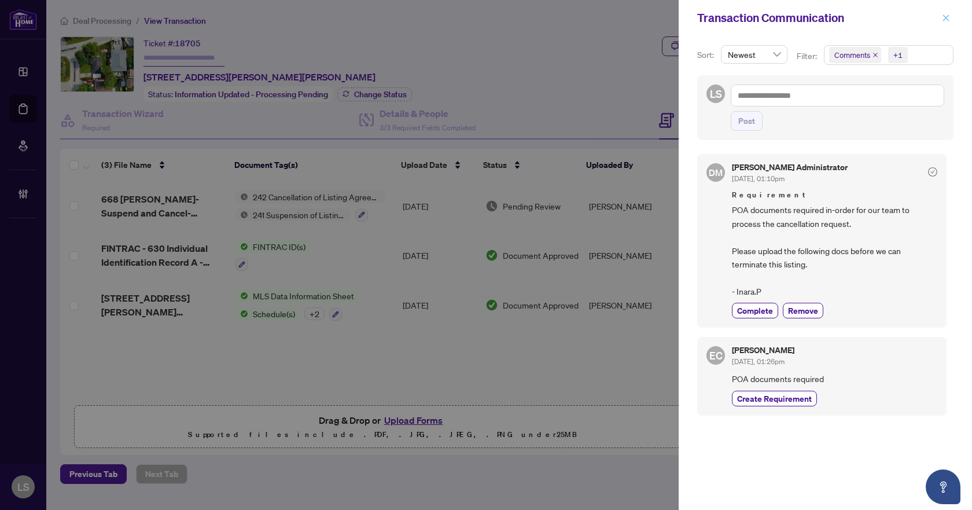
click at [945, 18] on icon "close" at bounding box center [946, 18] width 8 height 8
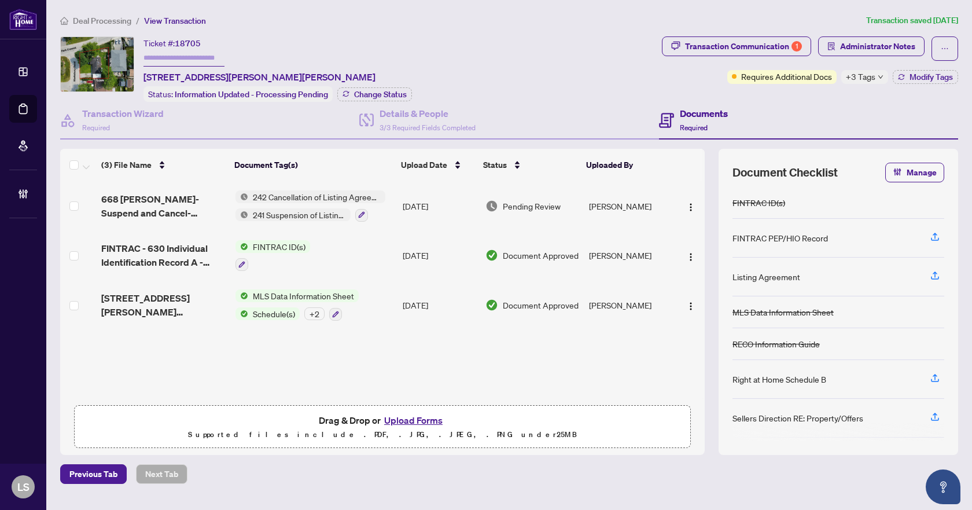
click at [86, 20] on span "Deal Processing" at bounding box center [102, 21] width 58 height 10
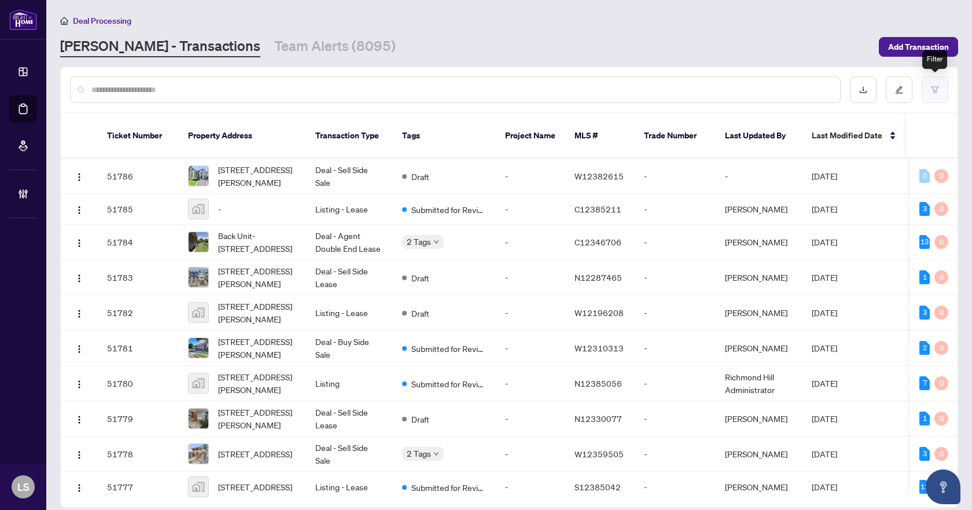
click at [945, 84] on button "button" at bounding box center [934, 89] width 27 height 27
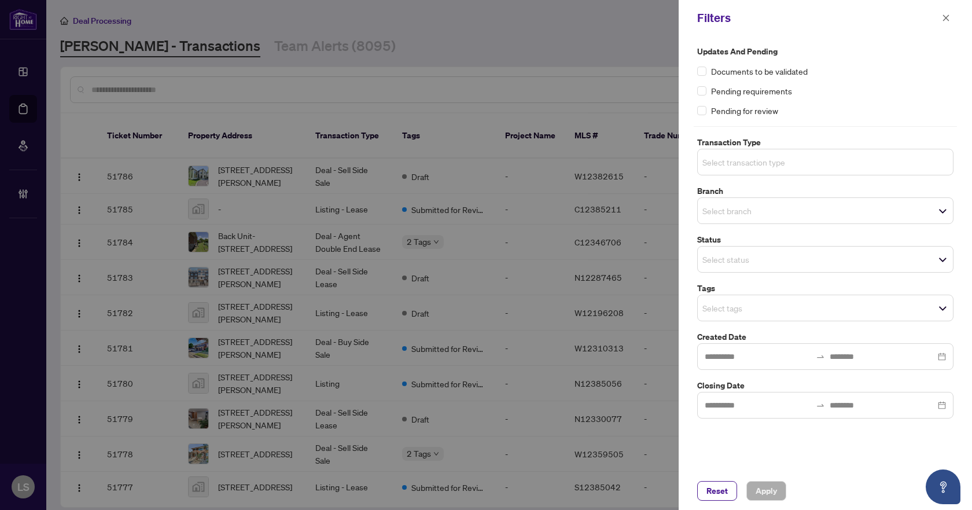
click at [783, 160] on input "search" at bounding box center [742, 162] width 81 height 14
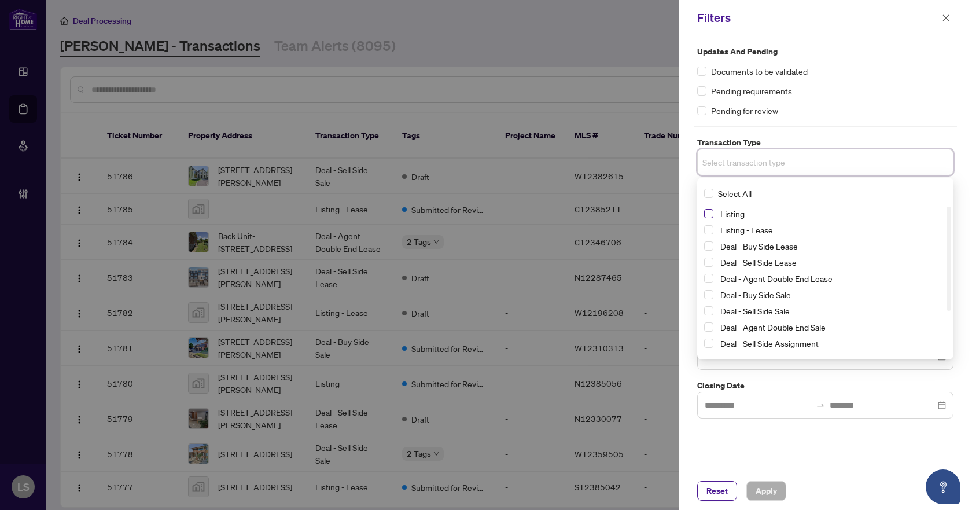
click at [707, 214] on span "Select Listing" at bounding box center [708, 213] width 9 height 9
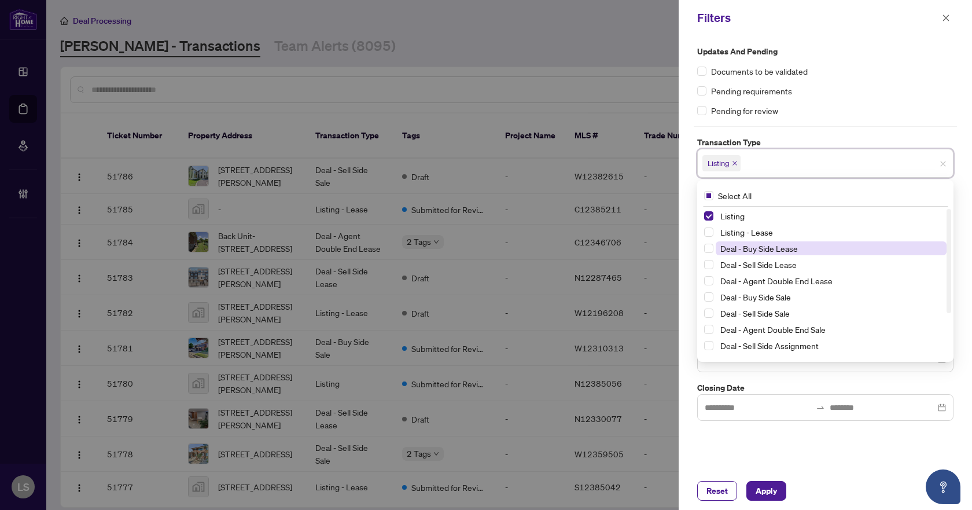
drag, startPoint x: 710, startPoint y: 231, endPoint x: 725, endPoint y: 246, distance: 20.9
click at [710, 231] on span "Select Listing - Lease" at bounding box center [708, 231] width 9 height 9
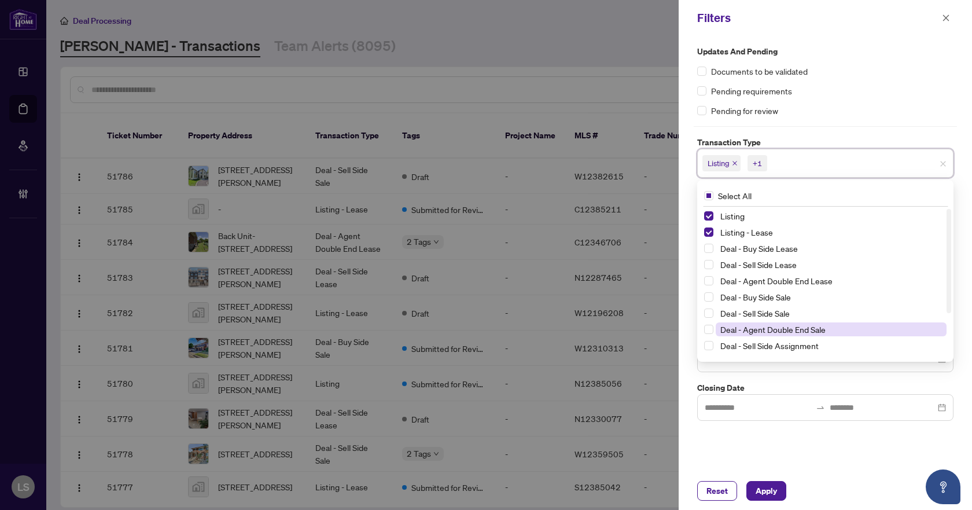
scroll to position [58, 0]
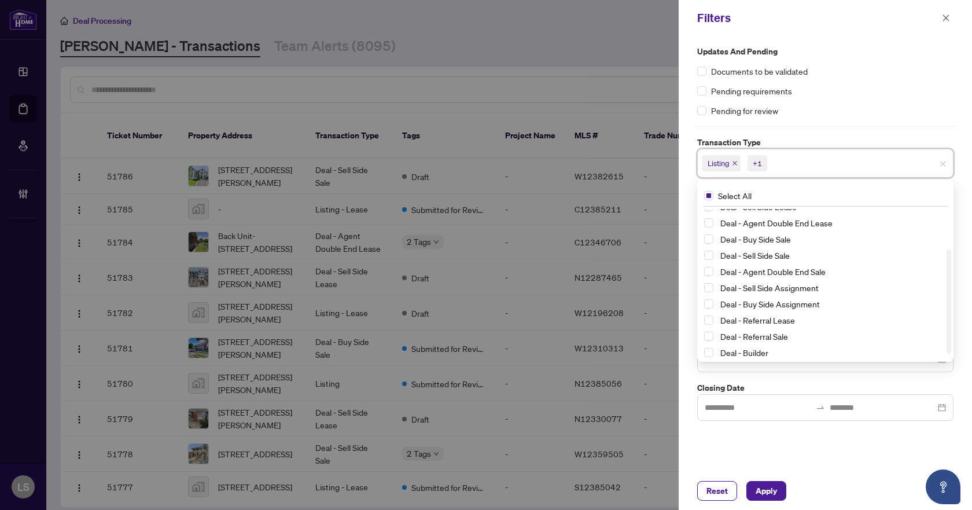
click at [855, 58] on div "Updates and Pending Documents to be validated Pending requirements Pending for …" at bounding box center [825, 81] width 256 height 72
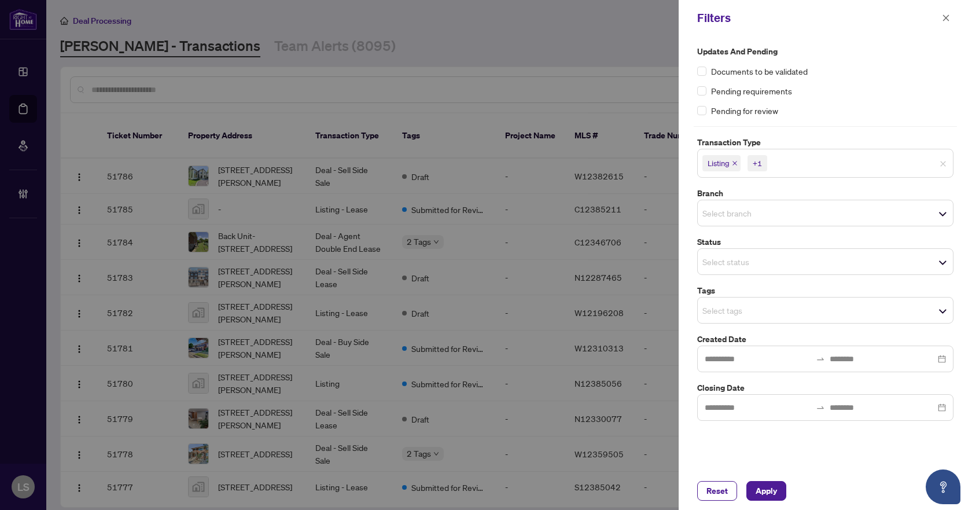
click at [733, 212] on input "search" at bounding box center [742, 213] width 81 height 14
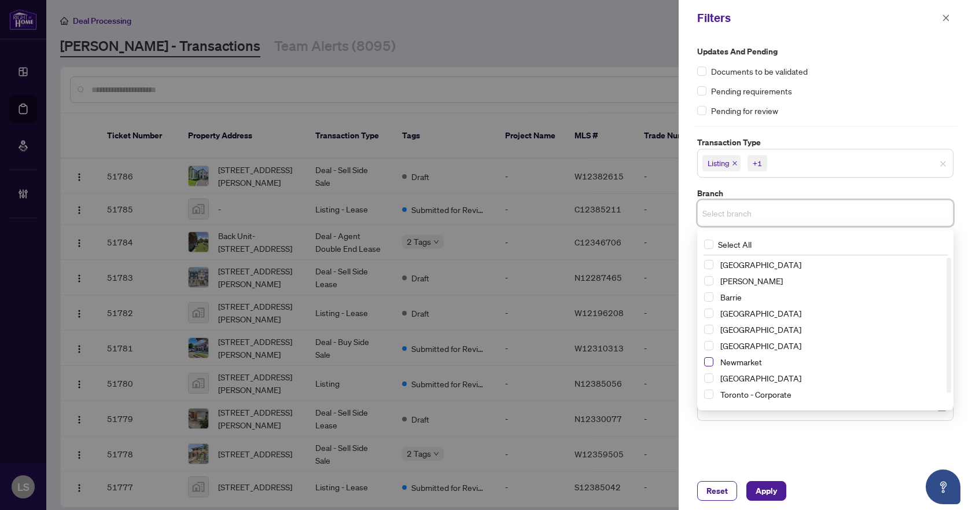
click at [712, 363] on span "Select Newmarket" at bounding box center [708, 361] width 9 height 9
click at [850, 76] on div "Documents to be validated" at bounding box center [825, 71] width 256 height 13
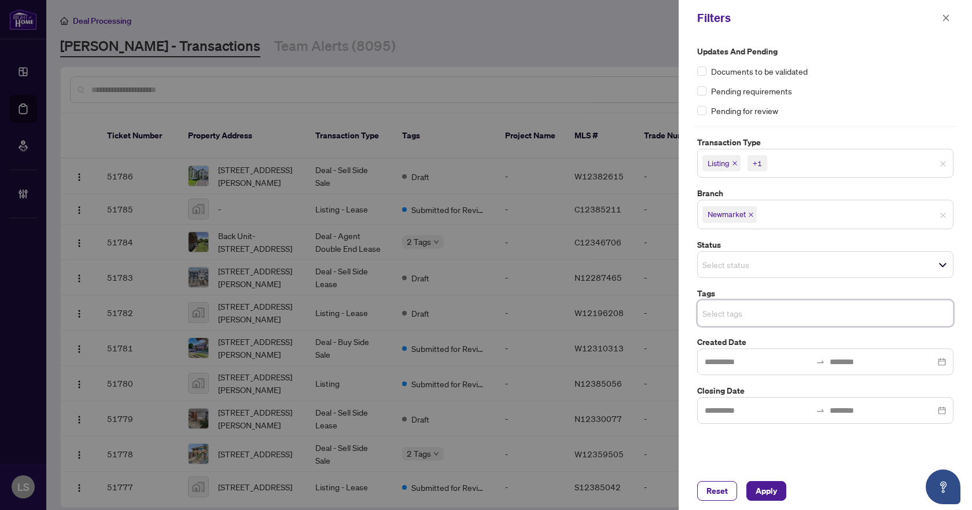
click at [729, 311] on input "search" at bounding box center [742, 313] width 81 height 14
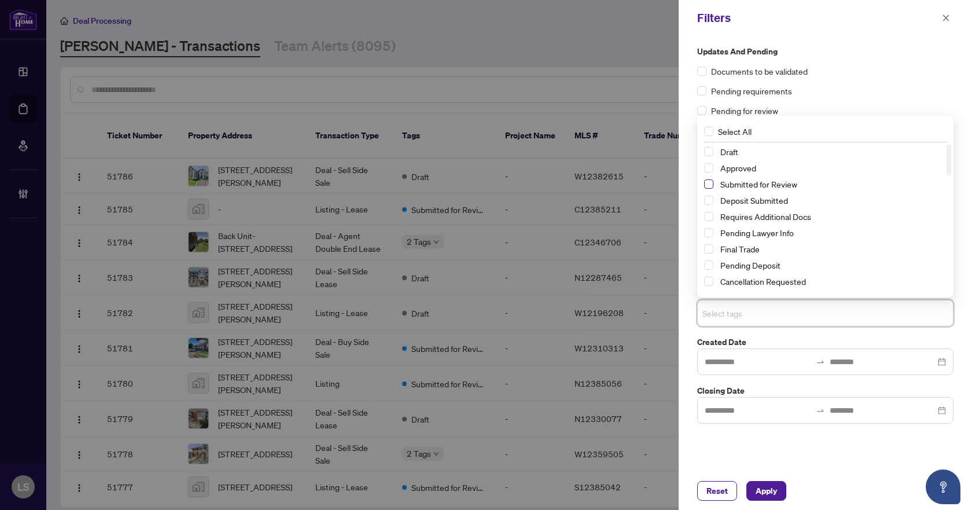
click at [710, 185] on span "Select Submitted for Review" at bounding box center [708, 183] width 9 height 9
click at [708, 281] on span "Select Cancellation Requested" at bounding box center [708, 280] width 9 height 9
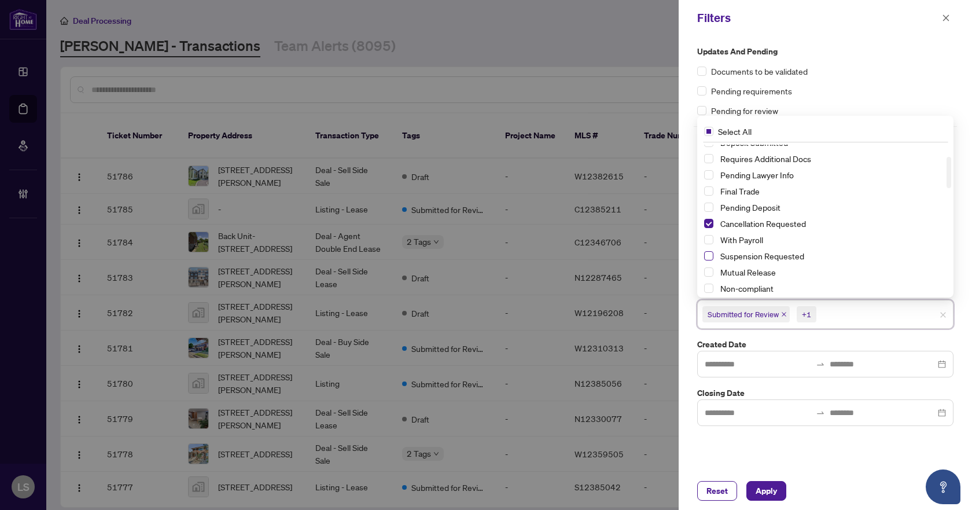
click at [709, 255] on span "Select Suspension Requested" at bounding box center [708, 255] width 9 height 9
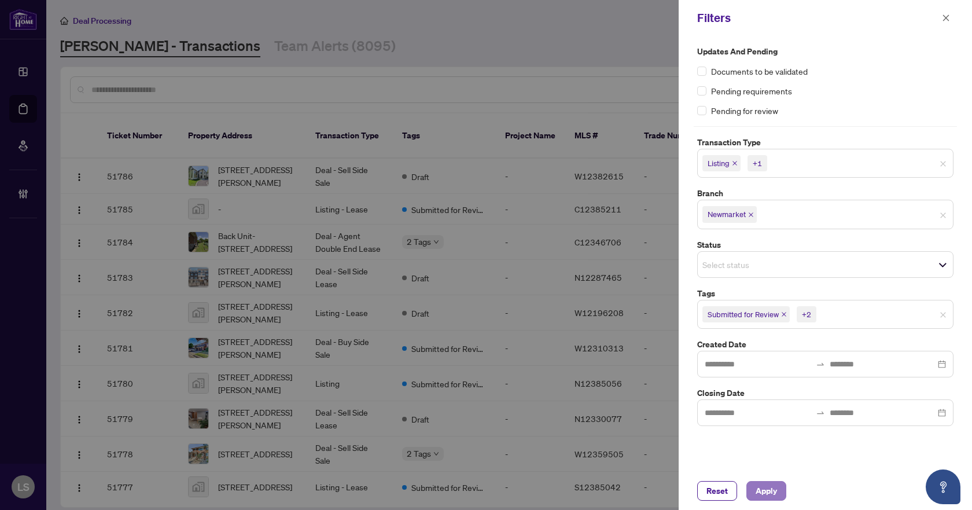
click at [764, 488] on span "Apply" at bounding box center [765, 490] width 21 height 19
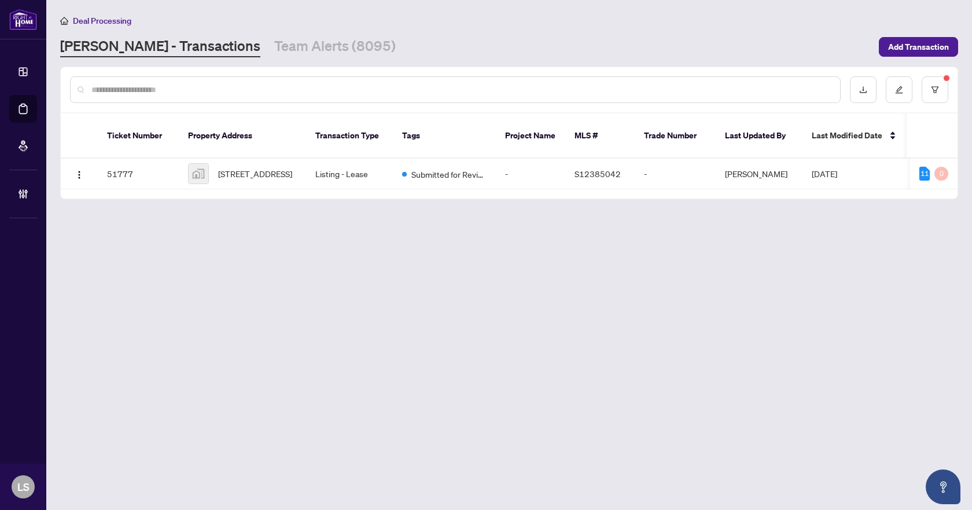
click at [514, 348] on main "Deal Processing RAHR - Transactions Team Alerts (8095) Add Transaction Ticket N…" at bounding box center [508, 255] width 925 height 510
click at [270, 167] on span "[STREET_ADDRESS]" at bounding box center [255, 173] width 74 height 13
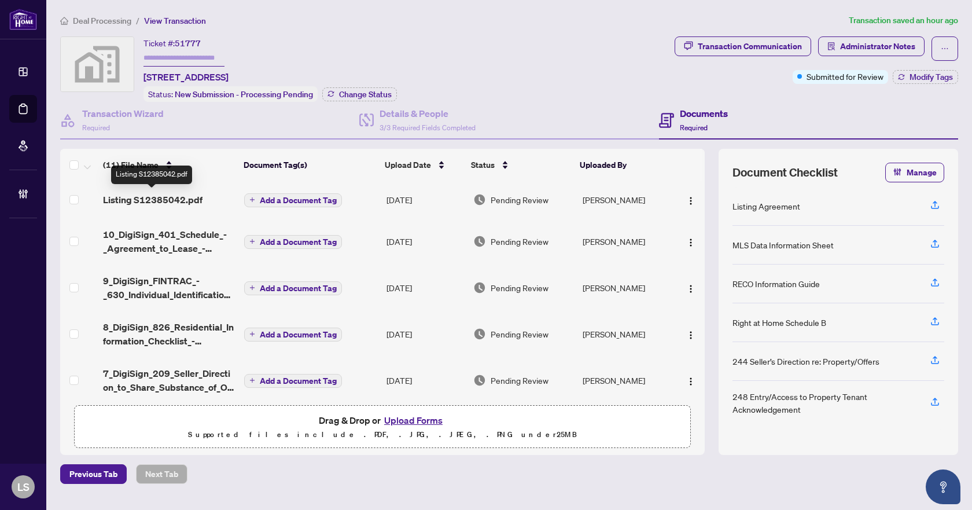
click at [153, 198] on span "Listing S12385042.pdf" at bounding box center [152, 200] width 99 height 14
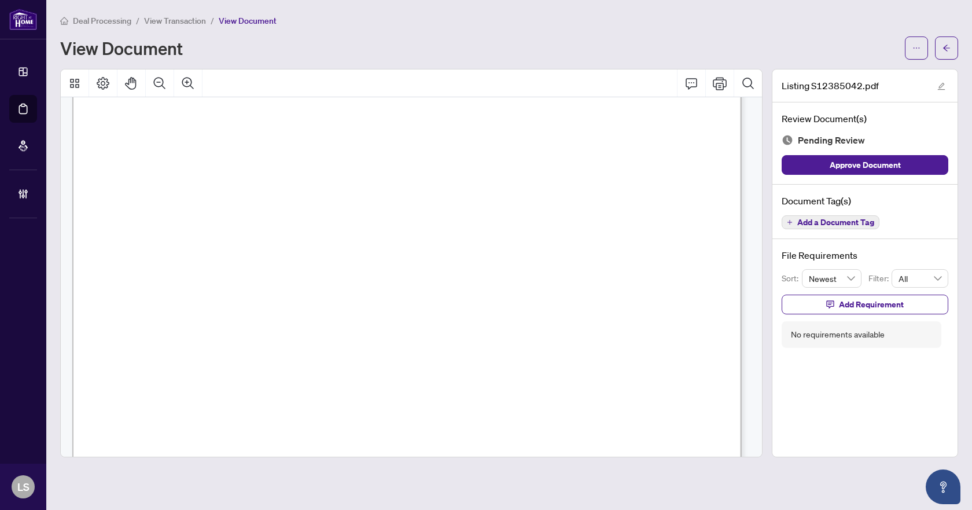
scroll to position [147, 0]
click at [943, 47] on icon "arrow-left" at bounding box center [946, 48] width 8 height 8
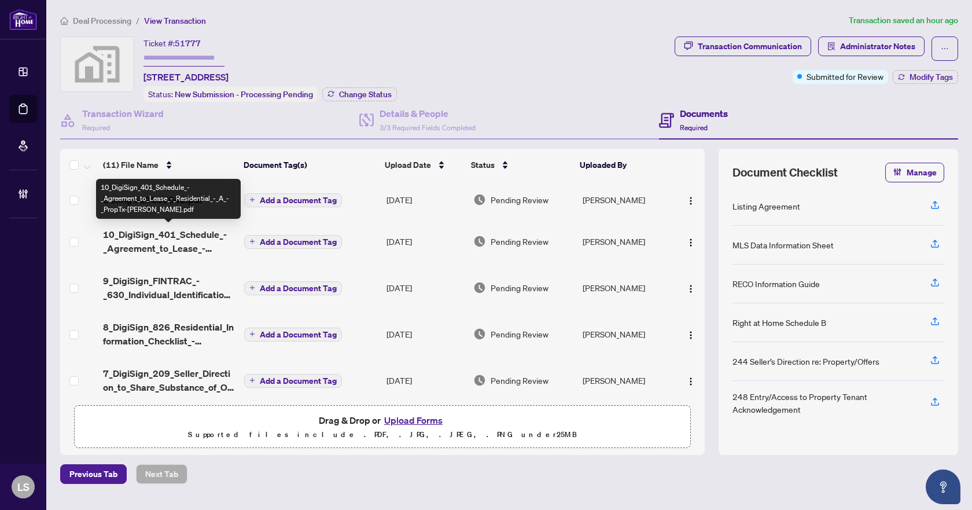
click at [155, 237] on span "10_DigiSign_401_Schedule_-_Agreement_to_Lease_-_Residential_-_A_-_PropTx-OREA.p…" at bounding box center [169, 241] width 132 height 28
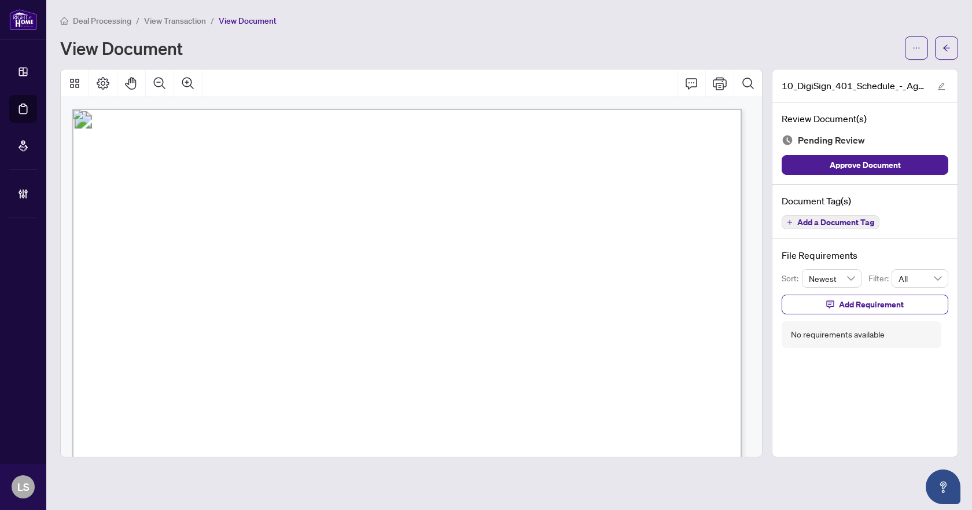
click at [819, 220] on span "Add a Document Tag" at bounding box center [835, 222] width 77 height 8
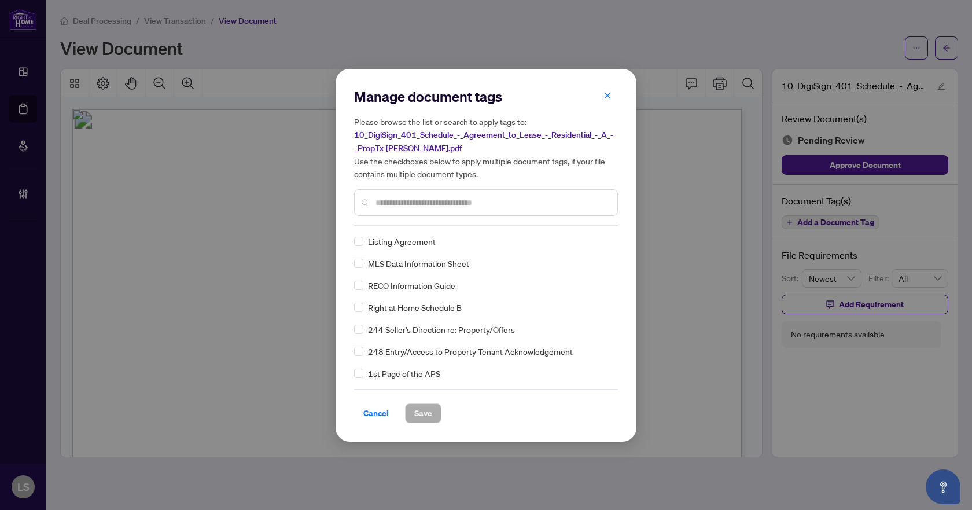
click at [424, 203] on input "text" at bounding box center [491, 202] width 233 height 13
click at [592, 241] on img at bounding box center [594, 241] width 12 height 12
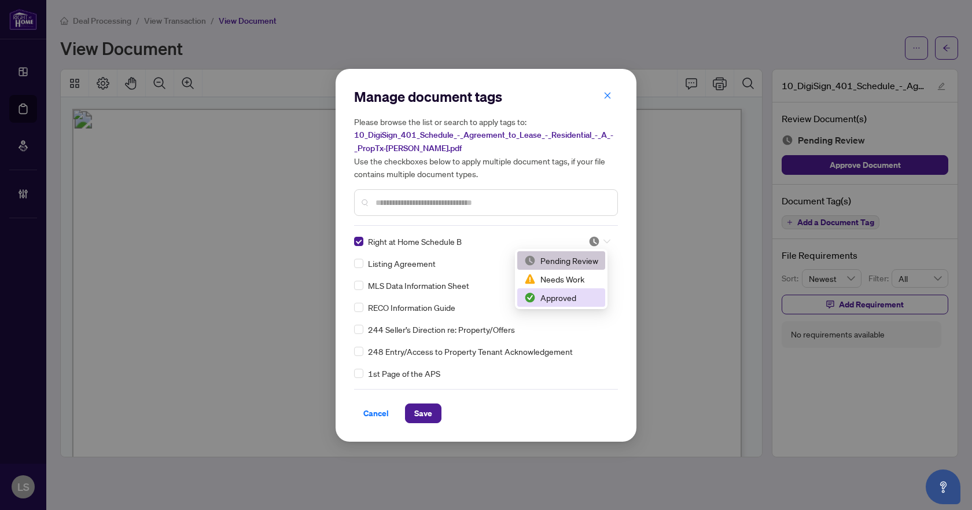
click at [577, 293] on div "Approved" at bounding box center [561, 297] width 74 height 13
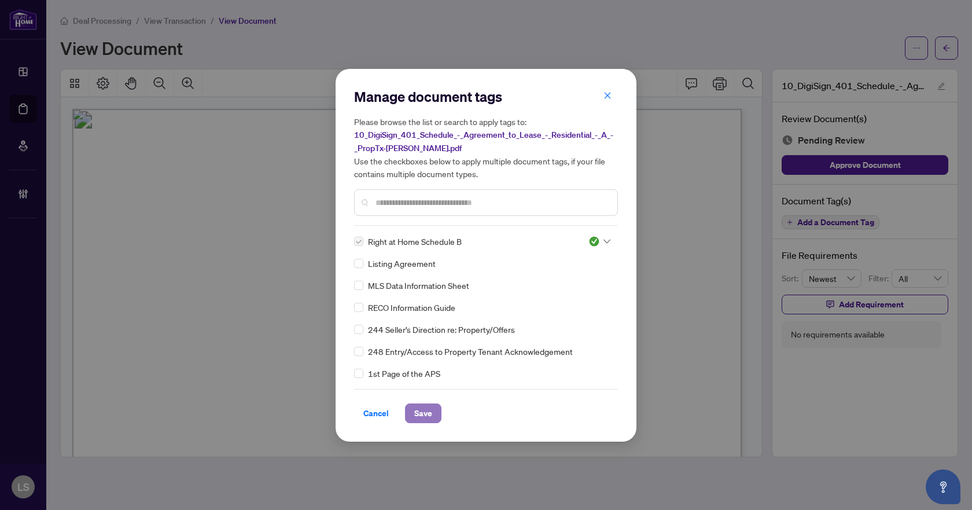
click at [424, 410] on span "Save" at bounding box center [423, 413] width 18 height 19
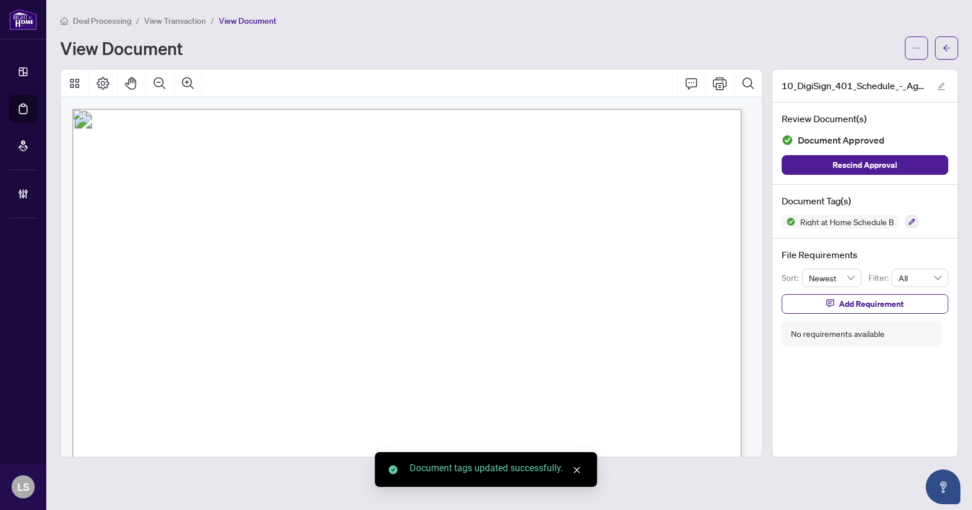
click at [945, 44] on icon "arrow-left" at bounding box center [946, 48] width 8 height 8
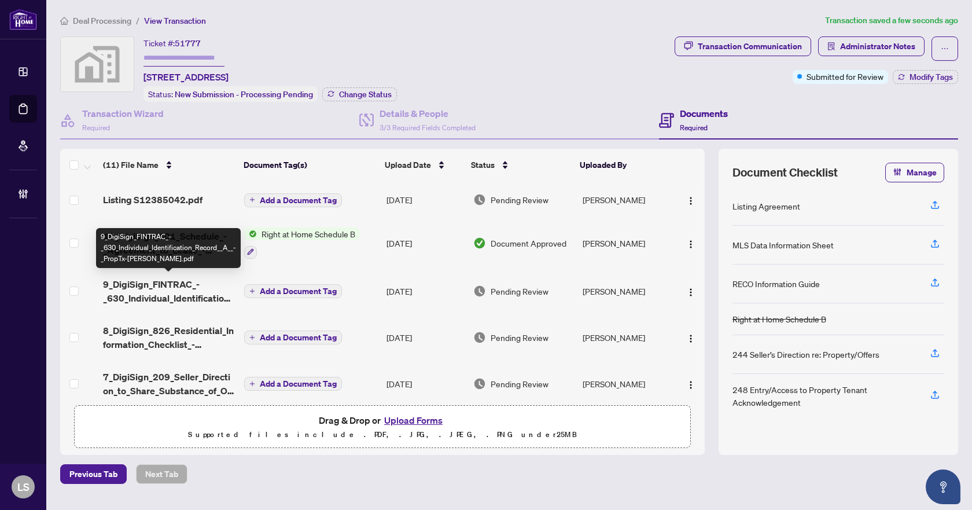
click at [156, 298] on span "9_DigiSign_FINTRAC_-_630_Individual_Identification_Record__A__-_PropTx-OREA.pdf" at bounding box center [169, 291] width 132 height 28
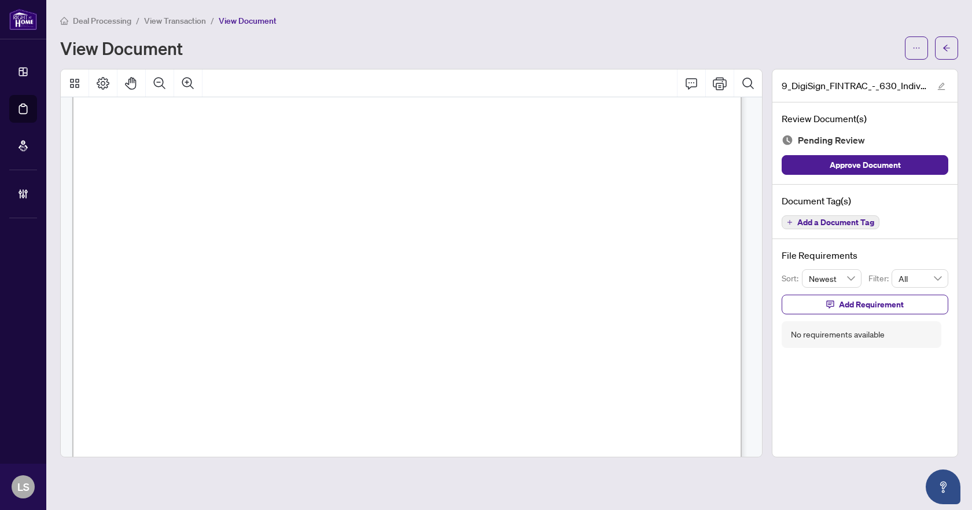
scroll to position [3194, 0]
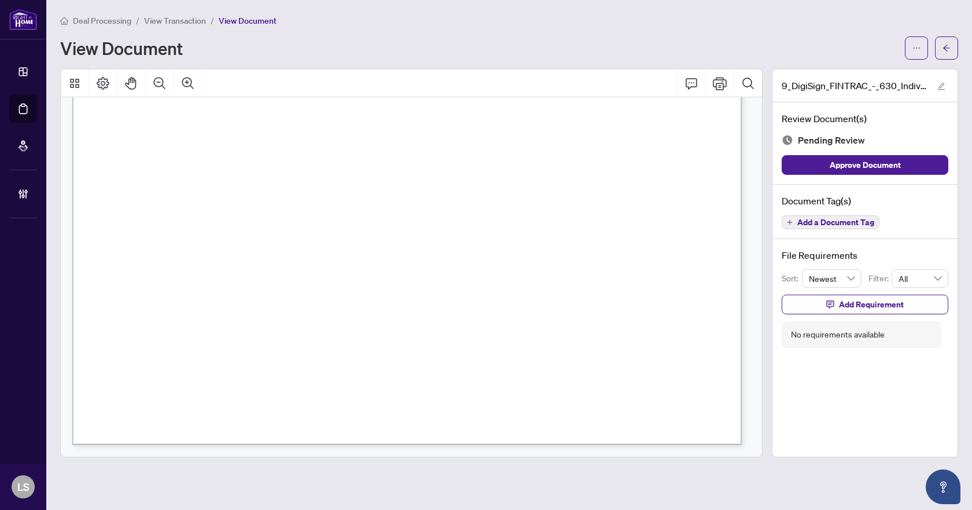
click at [855, 222] on span "Add a Document Tag" at bounding box center [835, 222] width 77 height 8
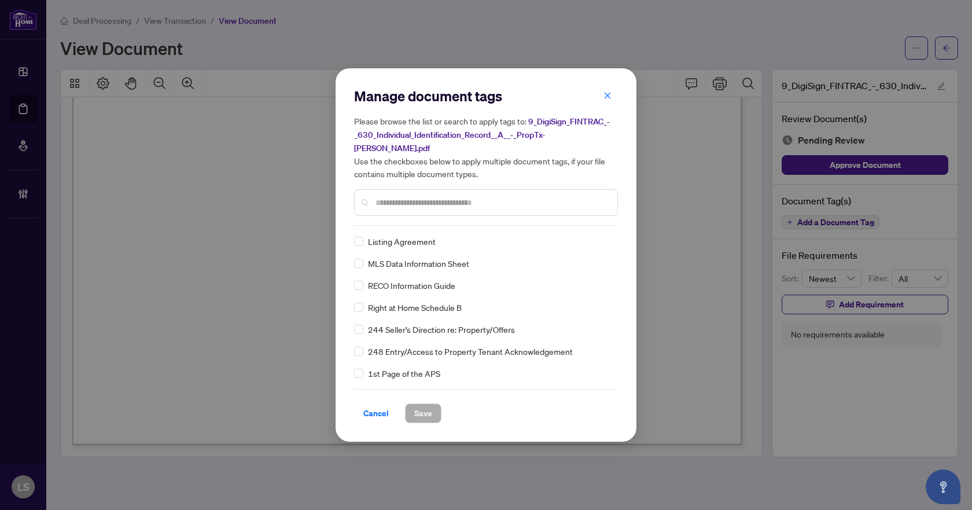
click at [399, 196] on input "text" at bounding box center [491, 202] width 233 height 13
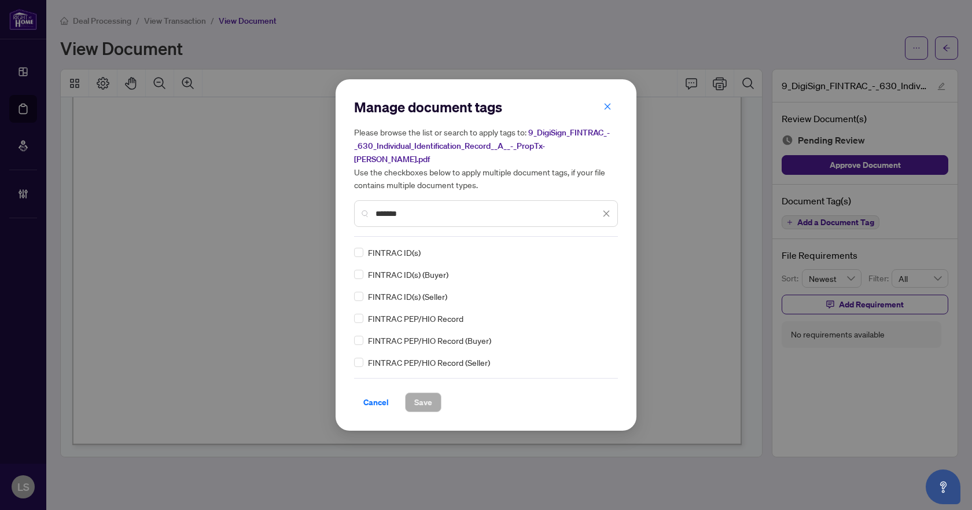
type input "*******"
click at [592, 246] on img at bounding box center [594, 252] width 12 height 12
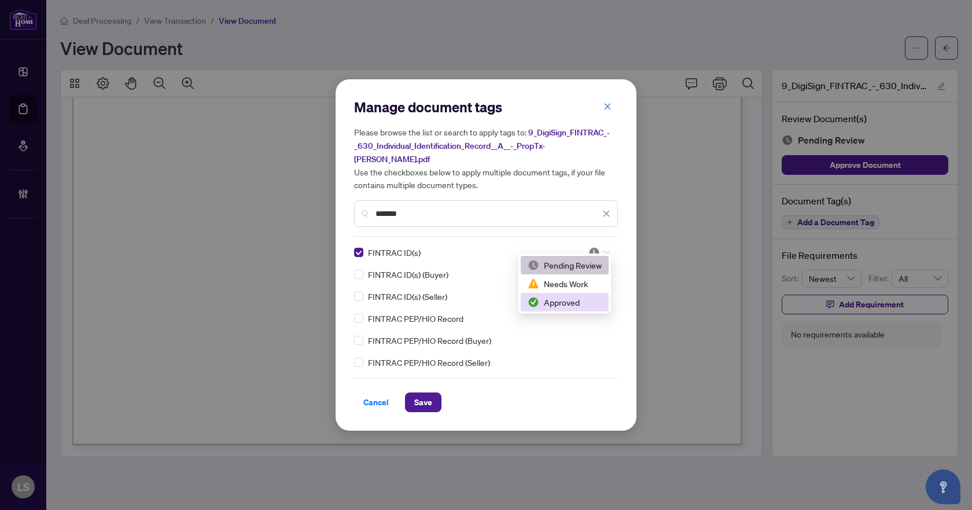
click at [554, 299] on div "Approved" at bounding box center [565, 302] width 74 height 13
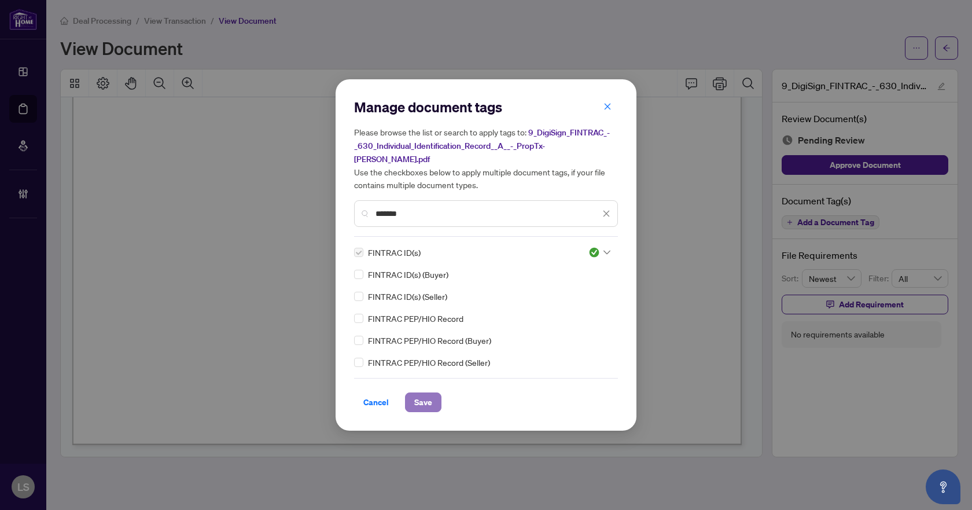
click at [427, 393] on span "Save" at bounding box center [423, 402] width 18 height 19
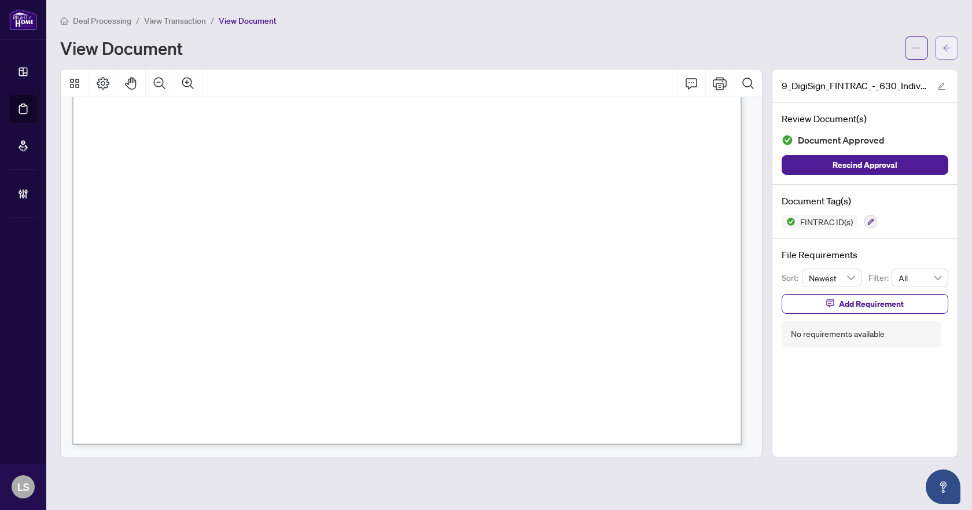
click at [942, 40] on span "button" at bounding box center [946, 48] width 8 height 19
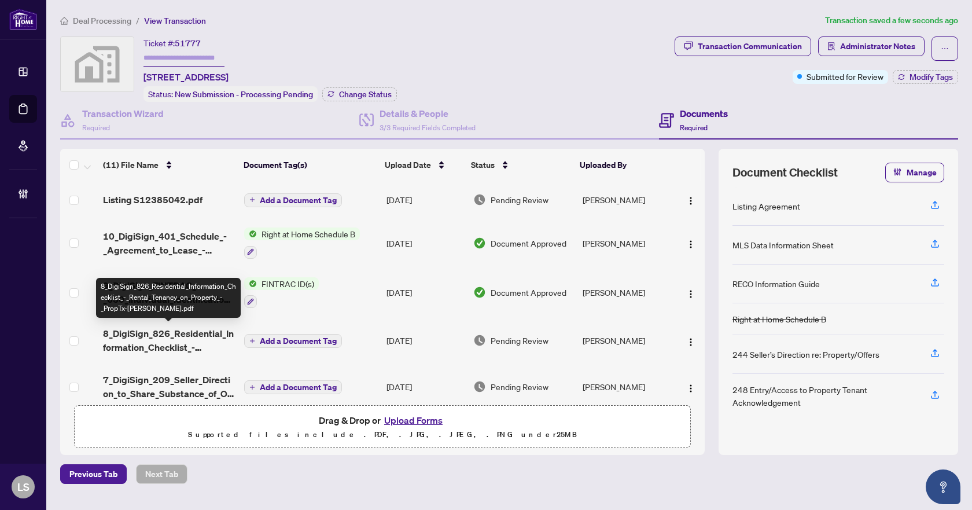
click at [183, 338] on span "8_DigiSign_826_Residential_Information_Checklist_-_Rental_Tenancy_on_Property_-…" at bounding box center [169, 340] width 132 height 28
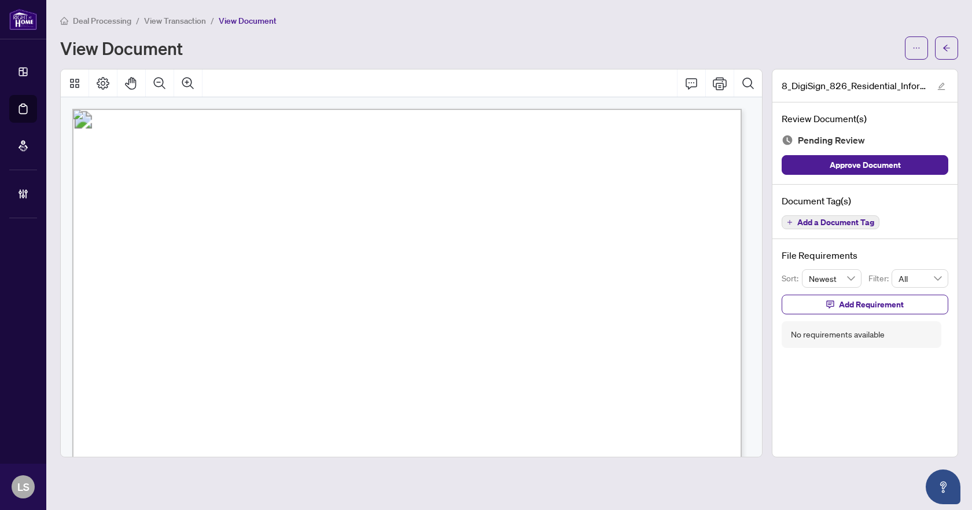
click at [845, 224] on span "Add a Document Tag" at bounding box center [835, 222] width 77 height 8
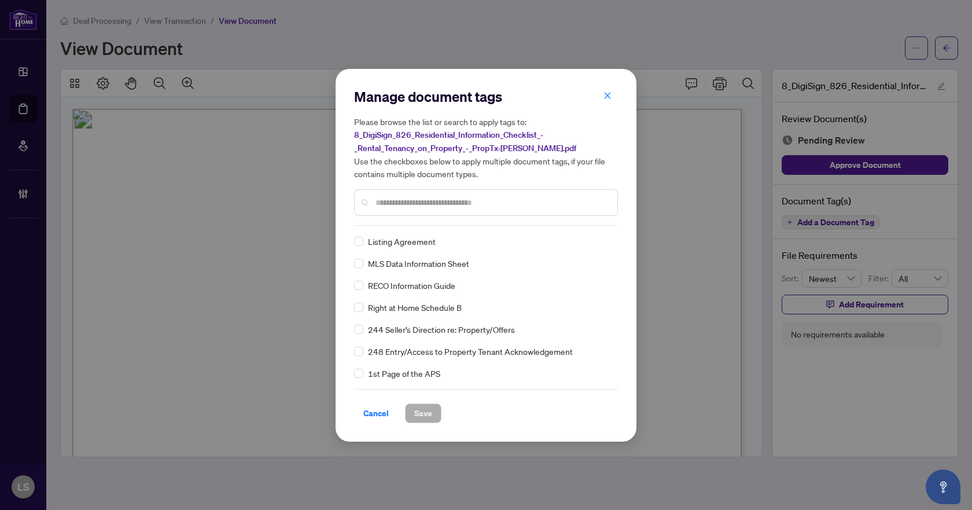
click at [450, 197] on input "text" at bounding box center [491, 202] width 233 height 13
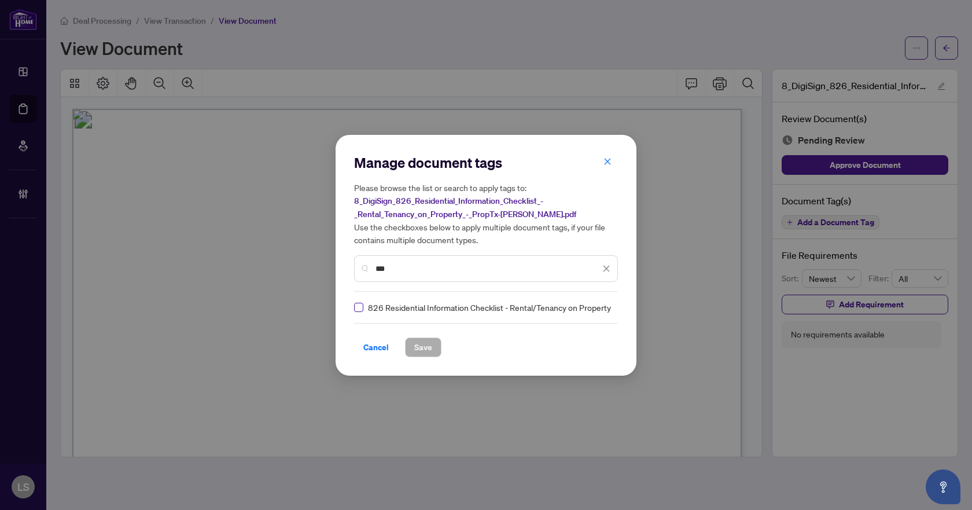
type input "***"
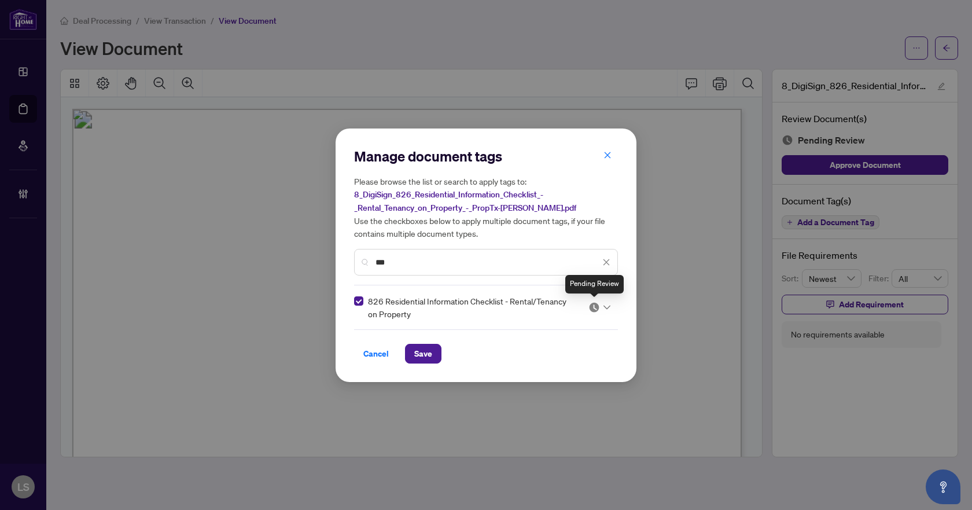
click at [594, 306] on img at bounding box center [594, 307] width 12 height 12
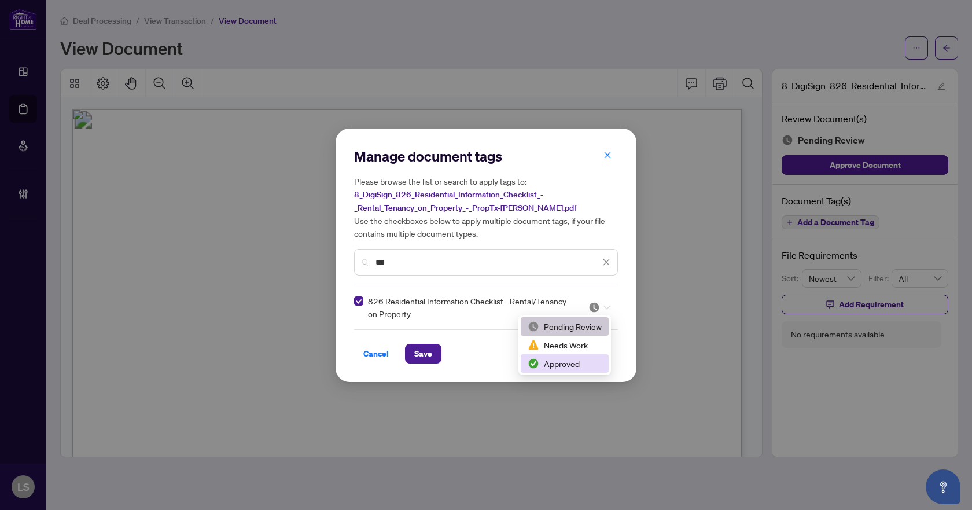
click at [572, 367] on div "Approved" at bounding box center [565, 363] width 74 height 13
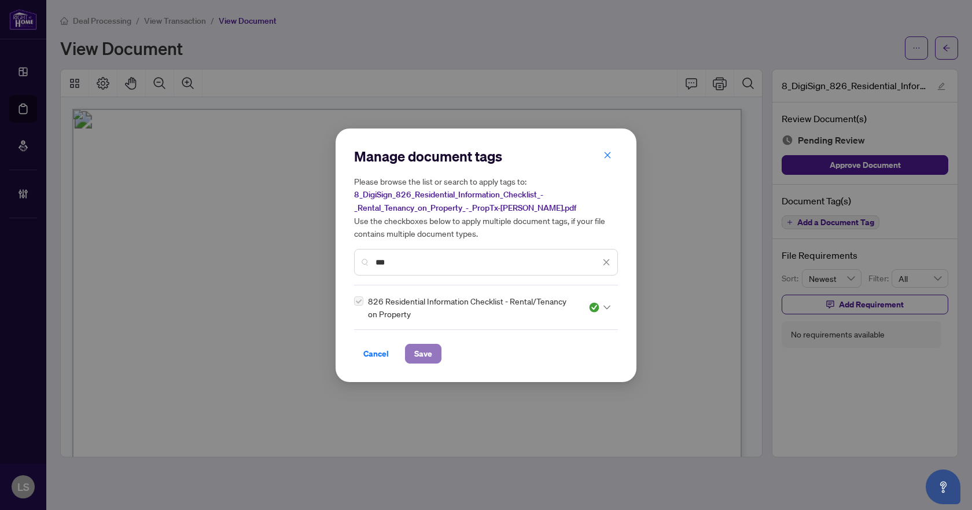
click at [429, 351] on span "Save" at bounding box center [423, 353] width 18 height 19
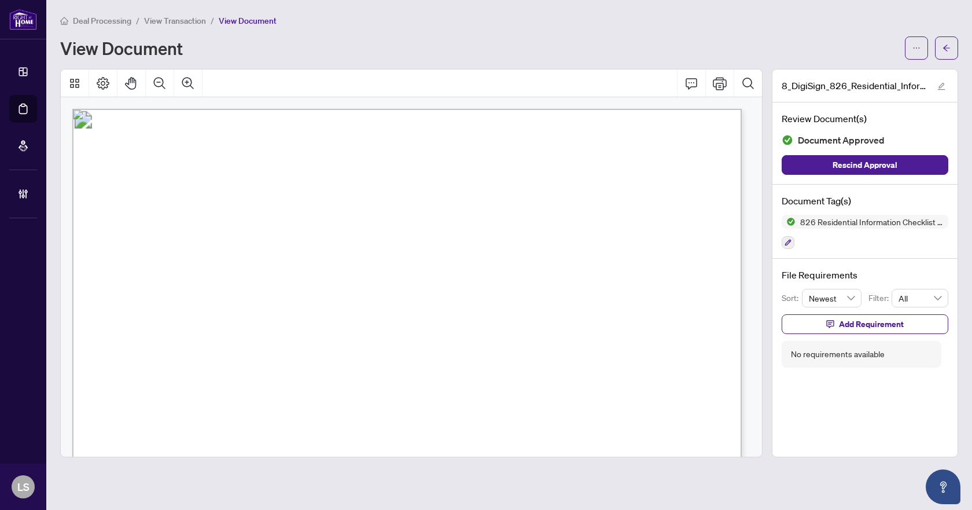
click at [946, 53] on span "button" at bounding box center [946, 48] width 8 height 19
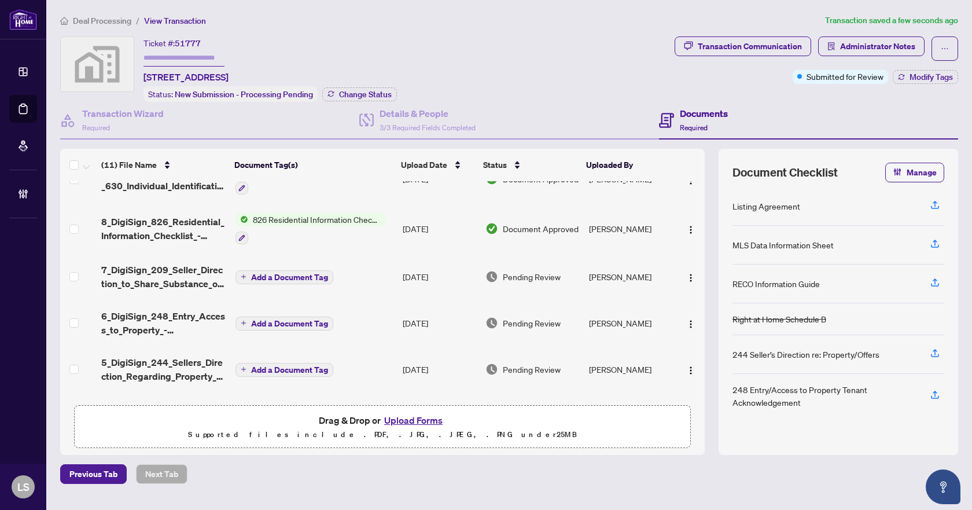
scroll to position [116, 0]
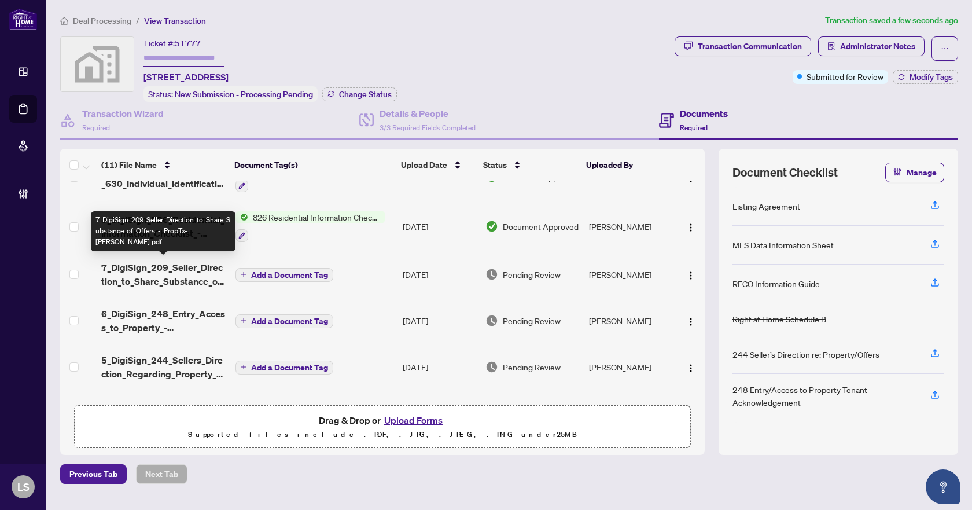
click at [139, 275] on span "7_DigiSign_209_Seller_Direction_to_Share_Substance_of_Offers_-_PropTx-OREA.pdf" at bounding box center [163, 274] width 124 height 28
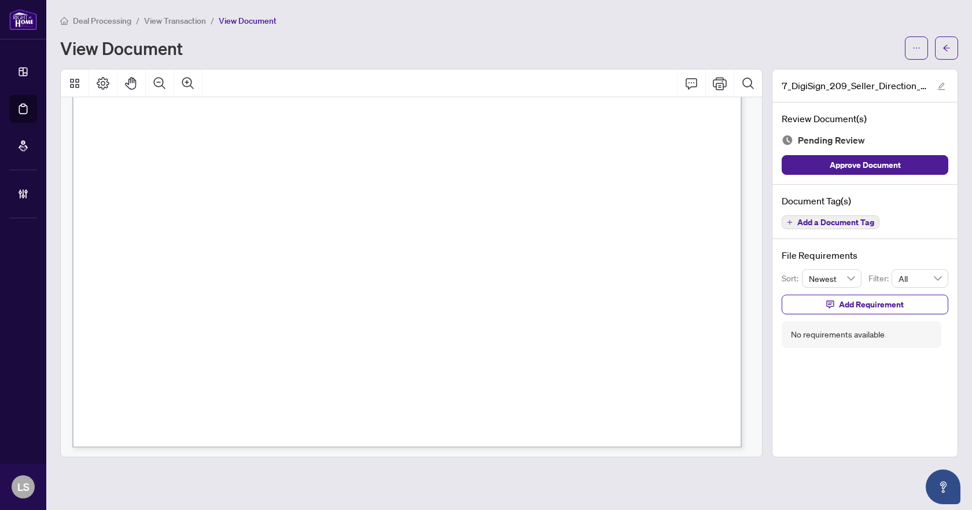
scroll to position [530, 0]
click at [847, 224] on span "Add a Document Tag" at bounding box center [835, 222] width 77 height 8
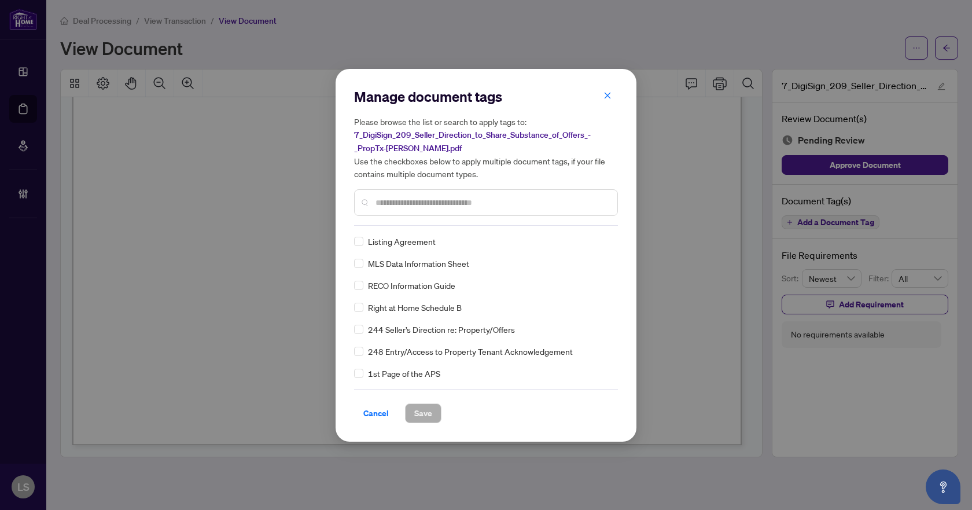
click at [394, 201] on input "text" at bounding box center [491, 202] width 233 height 13
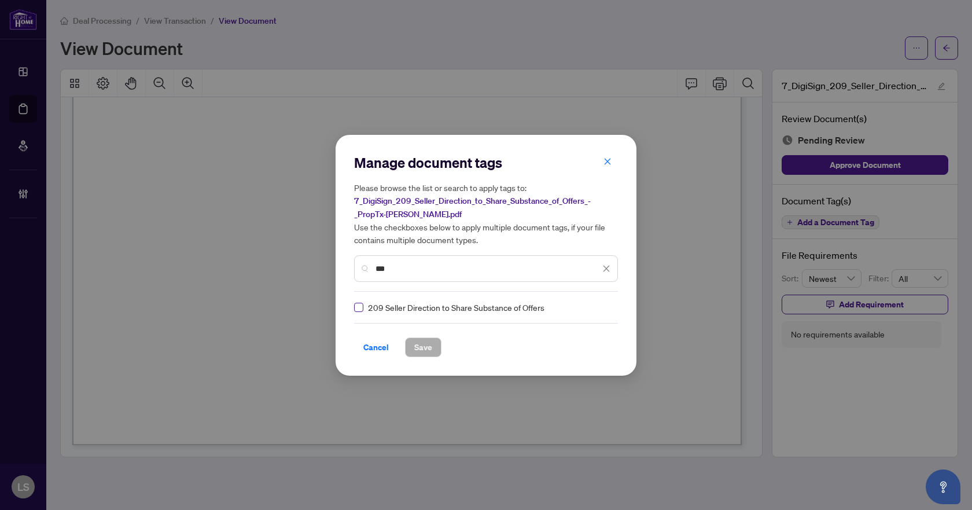
type input "***"
click at [359, 312] on label at bounding box center [358, 307] width 9 height 13
click at [607, 308] on div "209 Seller Direction to Share Substance of Offers" at bounding box center [486, 307] width 264 height 13
click at [599, 308] on div at bounding box center [599, 307] width 22 height 12
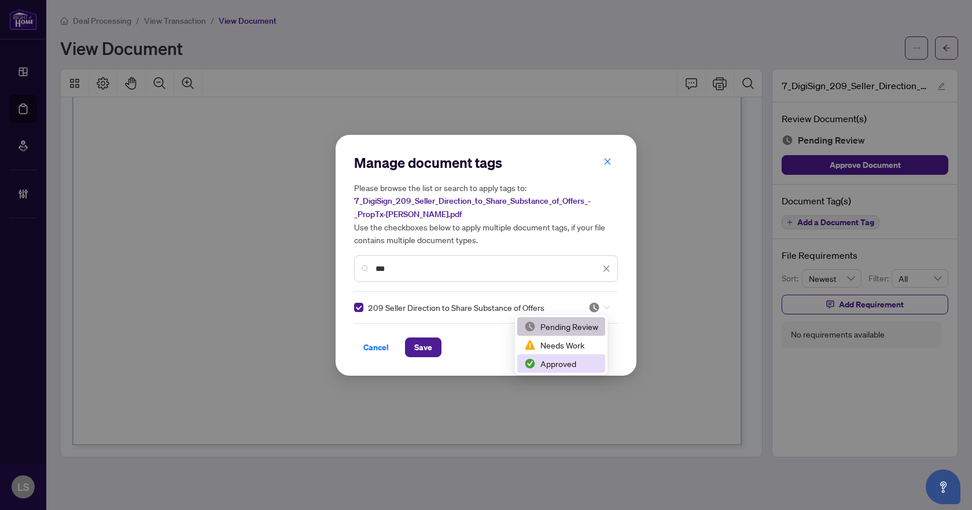
click at [570, 366] on div "Approved" at bounding box center [561, 363] width 74 height 13
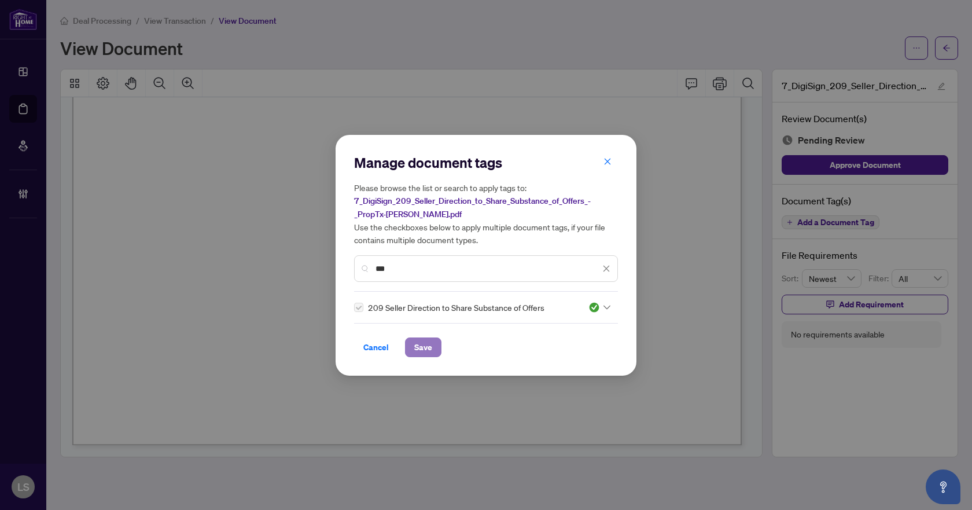
click at [427, 345] on span "Save" at bounding box center [423, 347] width 18 height 19
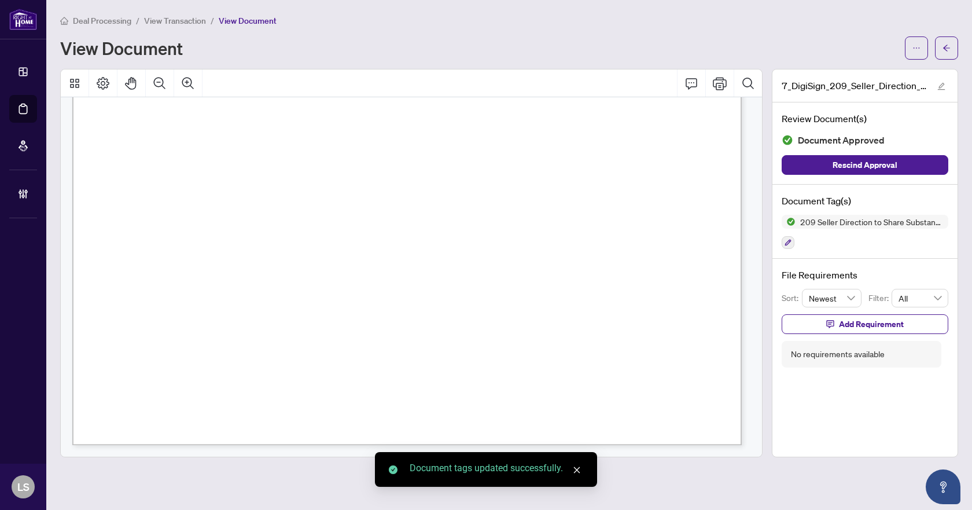
click at [945, 49] on icon "arrow-left" at bounding box center [946, 48] width 7 height 6
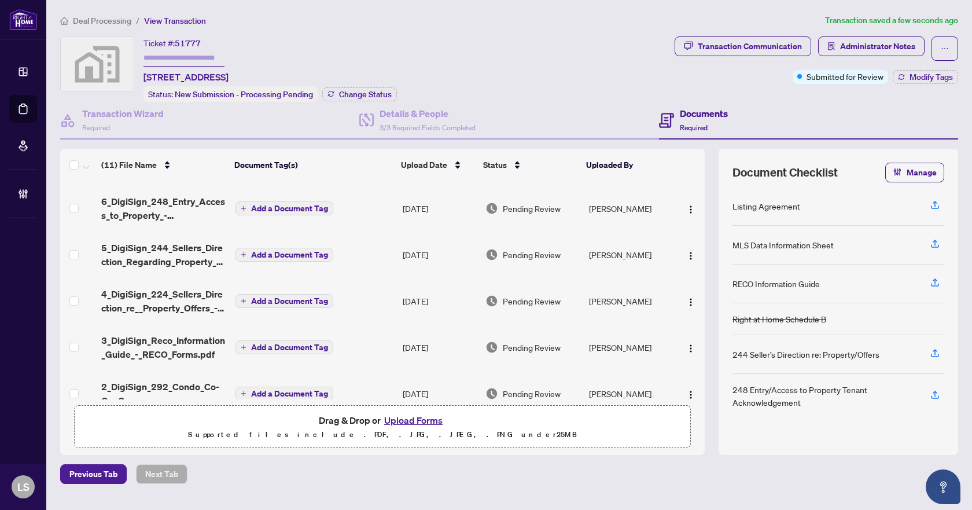
scroll to position [174, 0]
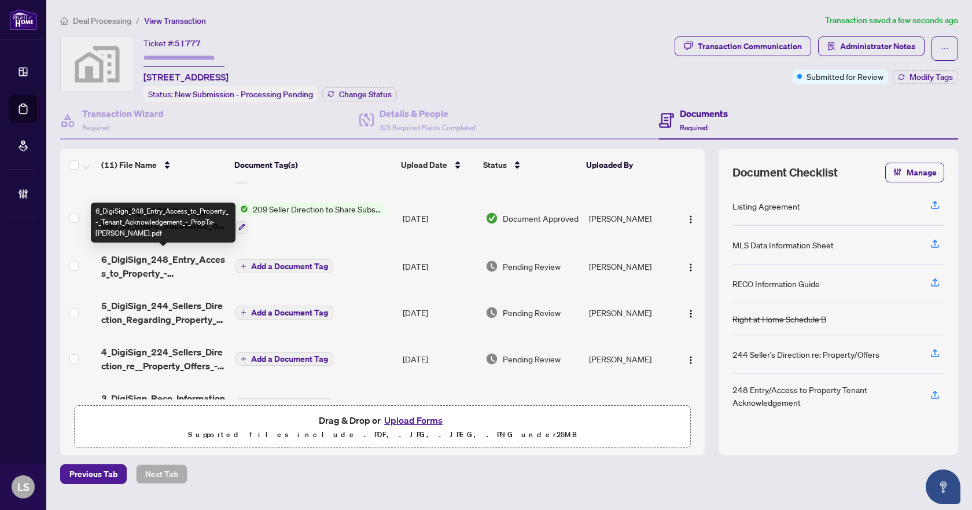
click at [198, 260] on span "6_DigiSign_248_Entry_Access_to_Property_-_Tenant_Acknowledgement_-_PropTx-OREA.…" at bounding box center [163, 266] width 124 height 28
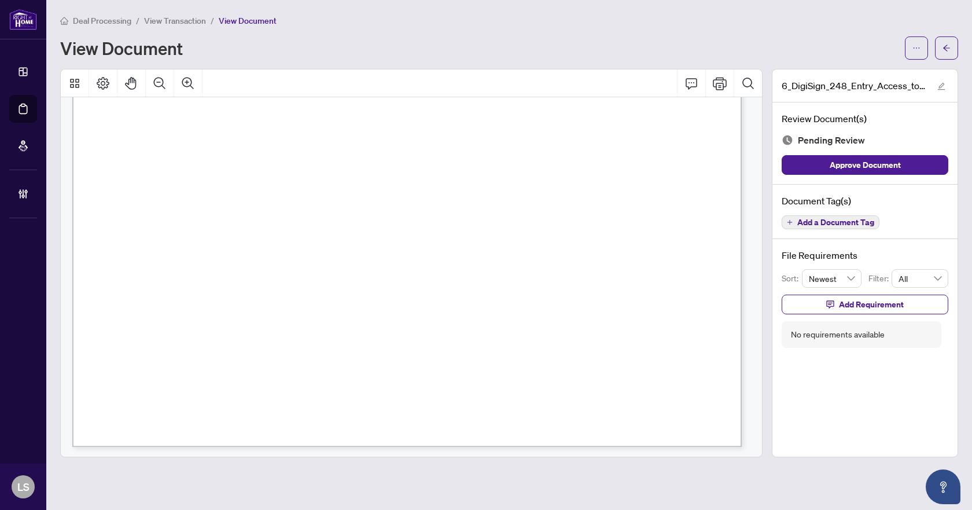
scroll to position [530, 0]
click at [838, 223] on span "Add a Document Tag" at bounding box center [835, 222] width 77 height 8
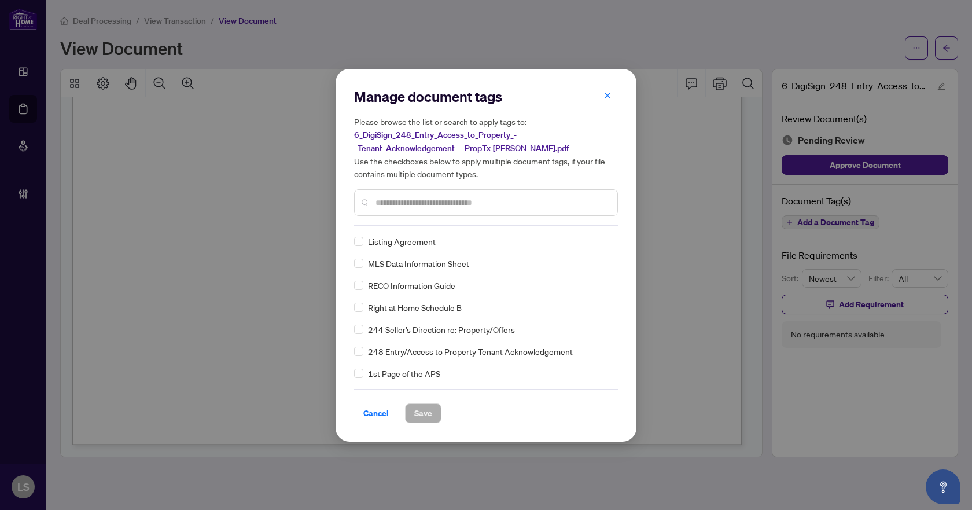
click at [469, 222] on div "Manage document tags Please browse the list or search to apply tags to: 6_DigiS…" at bounding box center [486, 156] width 264 height 138
click at [486, 202] on input "text" at bounding box center [491, 202] width 233 height 13
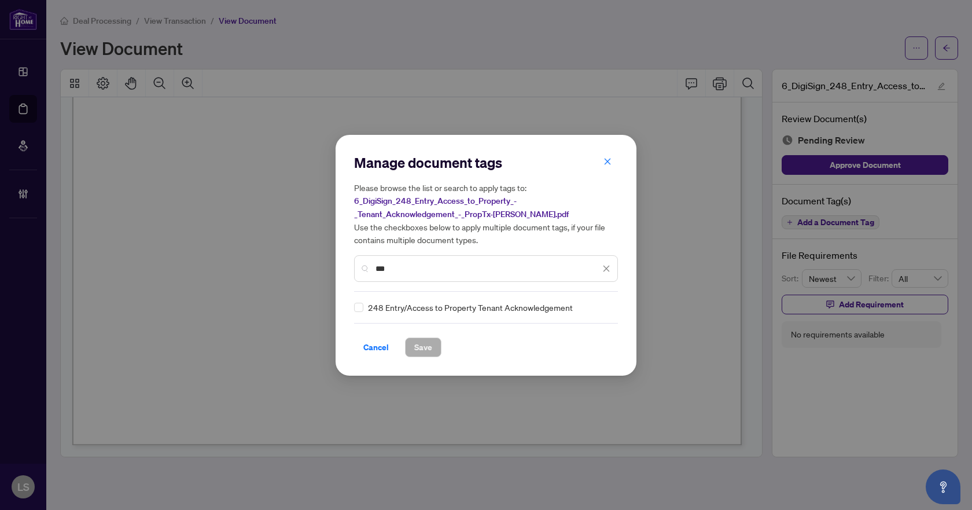
type input "***"
click at [591, 305] on img at bounding box center [594, 307] width 12 height 12
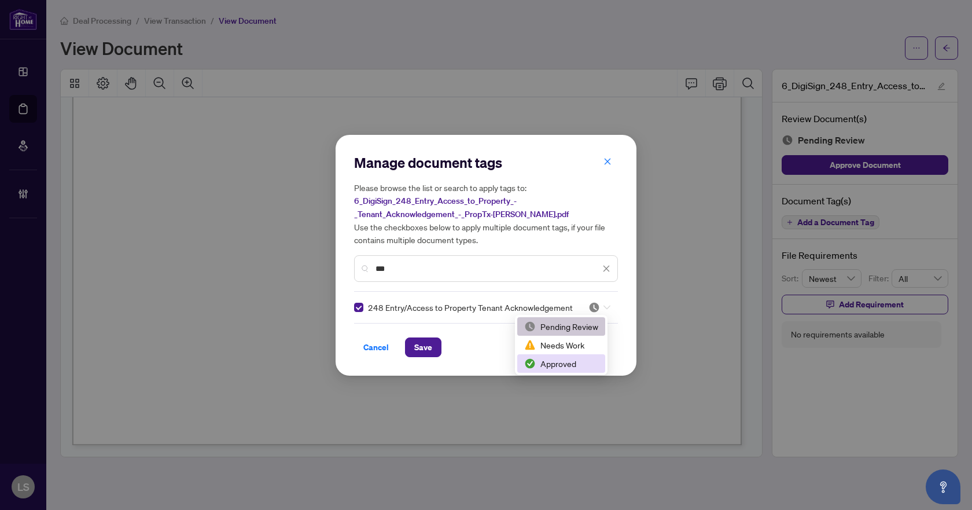
click at [559, 361] on div "Approved" at bounding box center [561, 363] width 74 height 13
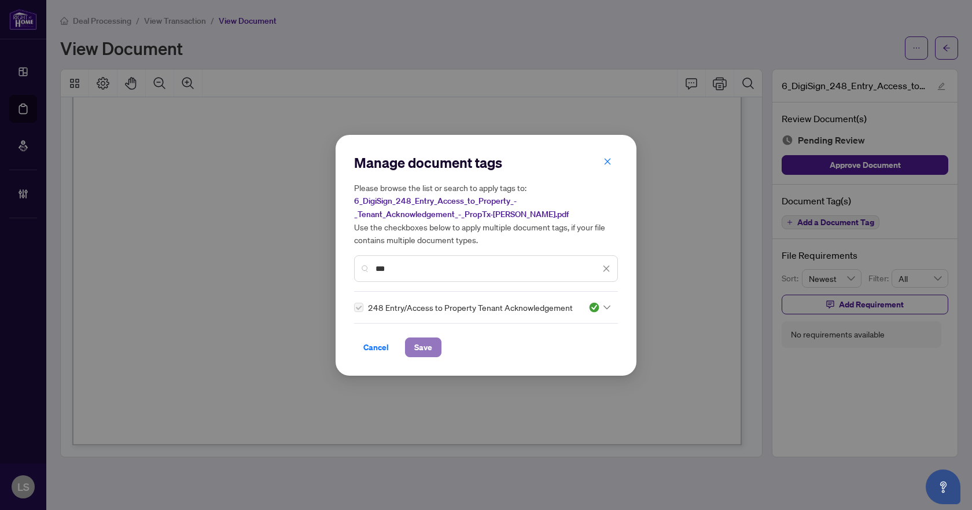
click at [422, 348] on span "Save" at bounding box center [423, 347] width 18 height 19
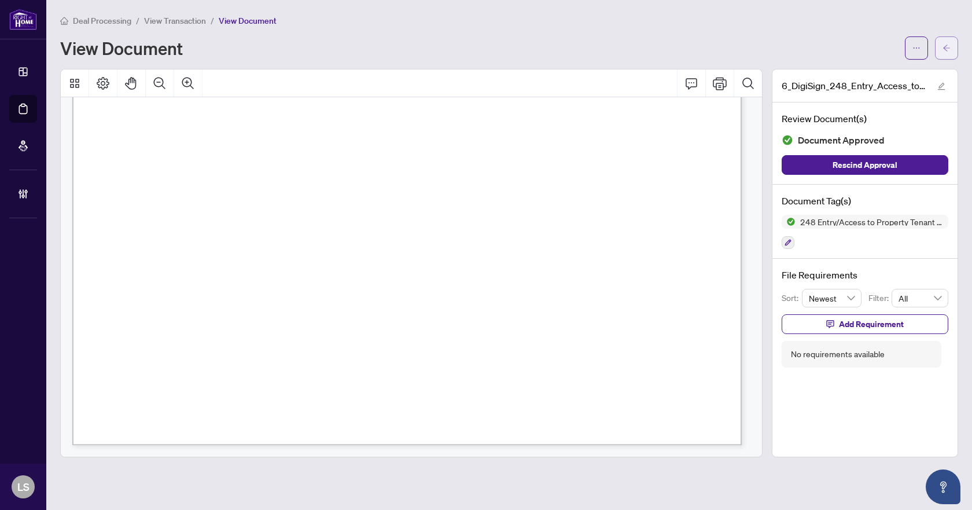
click at [947, 51] on icon "arrow-left" at bounding box center [946, 48] width 8 height 8
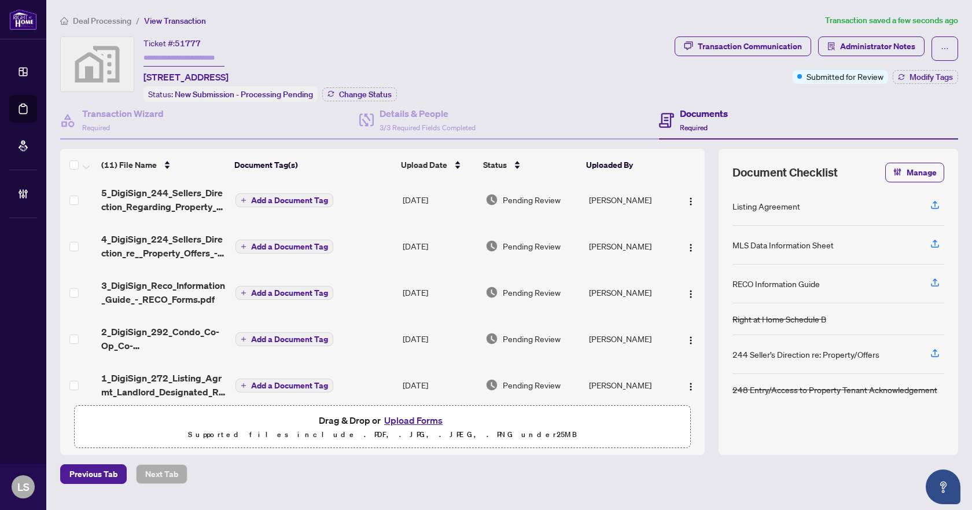
scroll to position [231, 0]
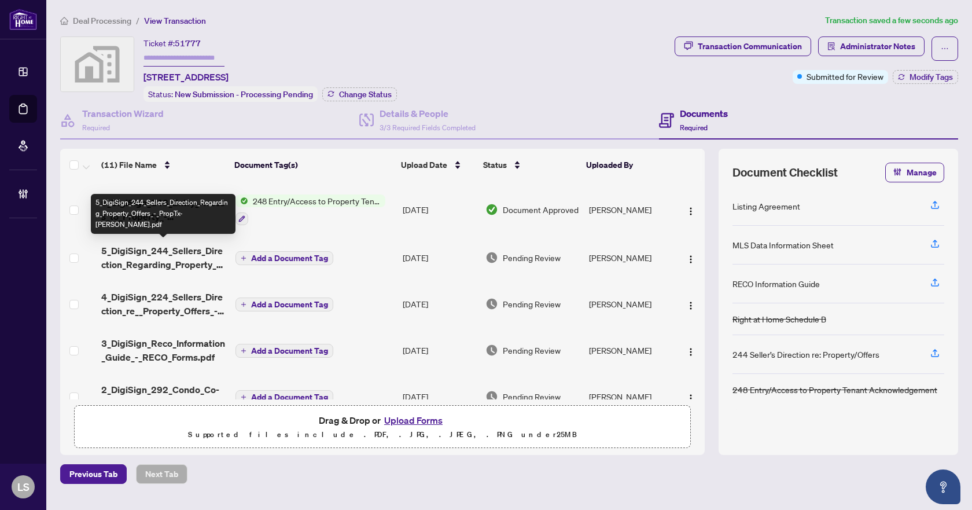
click at [182, 255] on span "5_DigiSign_244_Sellers_Direction_Regarding_Property_Offers_-_PropTx-OREA.pdf" at bounding box center [163, 258] width 124 height 28
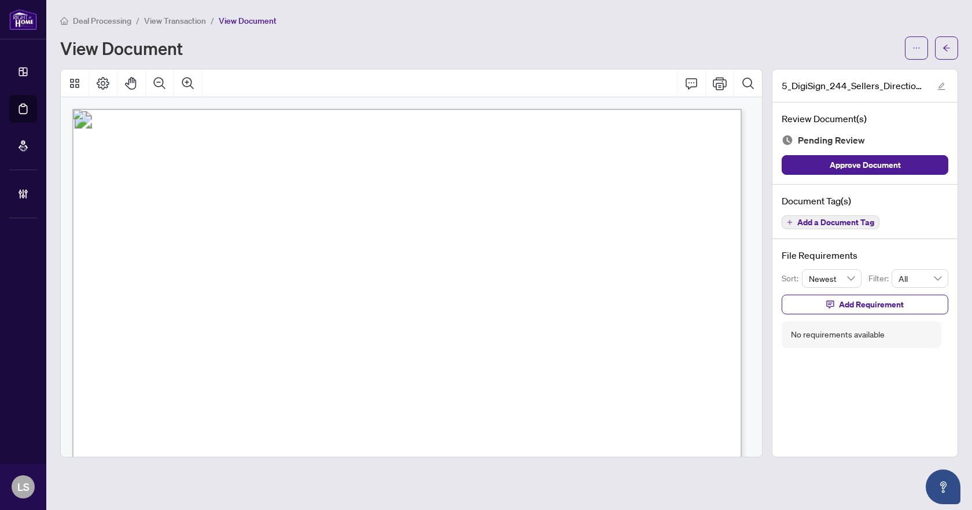
click at [823, 224] on span "Add a Document Tag" at bounding box center [835, 222] width 77 height 8
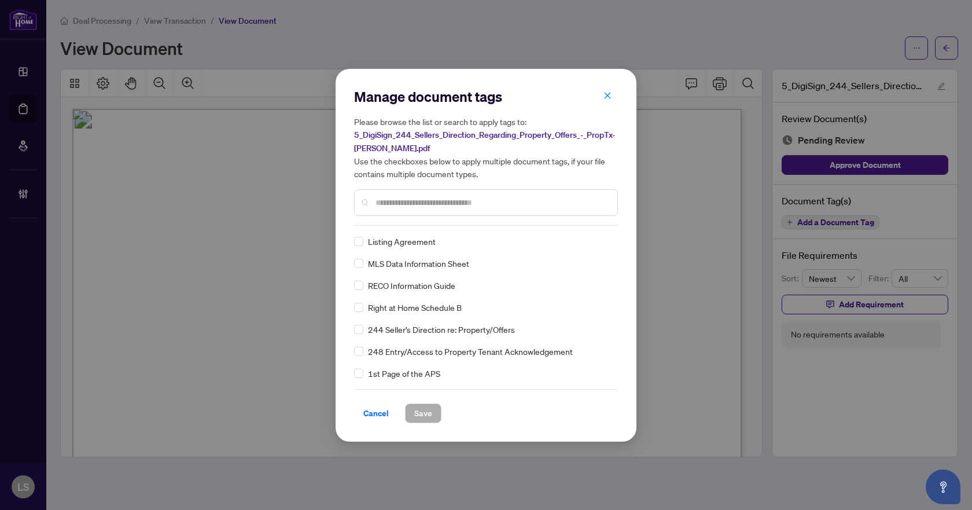
click at [433, 207] on input "text" at bounding box center [491, 202] width 233 height 13
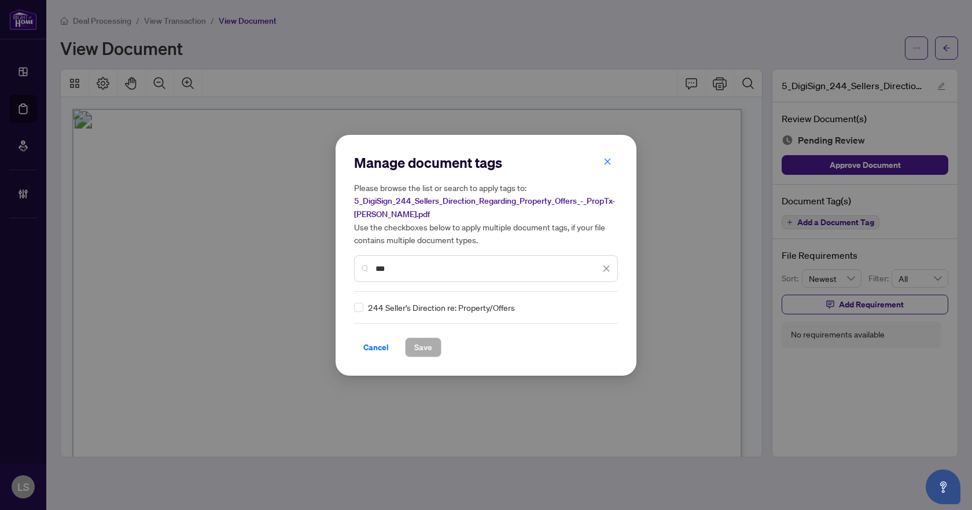
type input "***"
click at [603, 305] on icon at bounding box center [606, 307] width 7 height 5
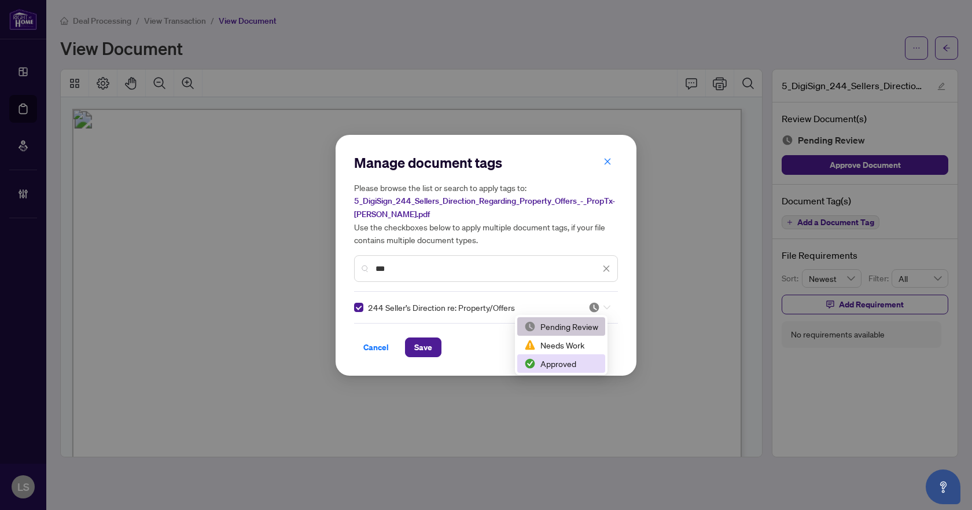
click at [562, 365] on div "Approved" at bounding box center [561, 363] width 74 height 13
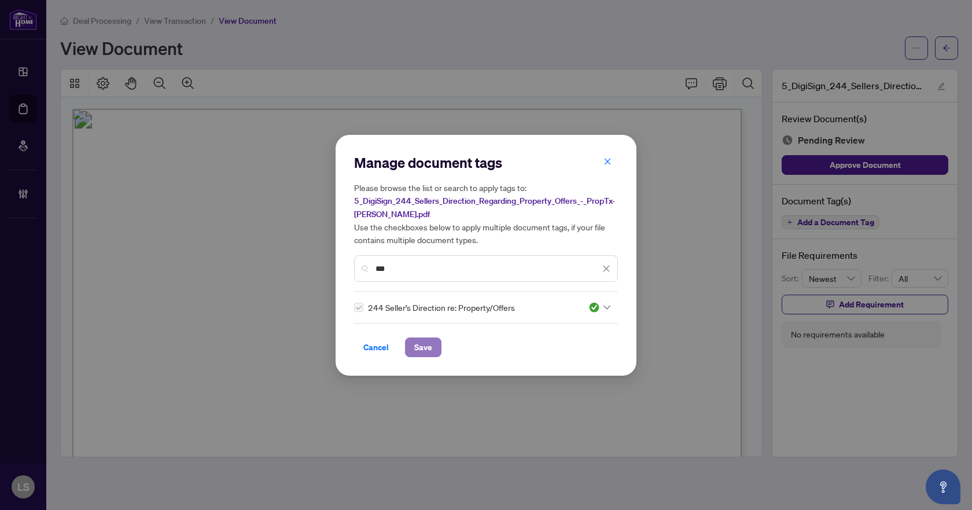
click at [429, 342] on span "Save" at bounding box center [423, 347] width 18 height 19
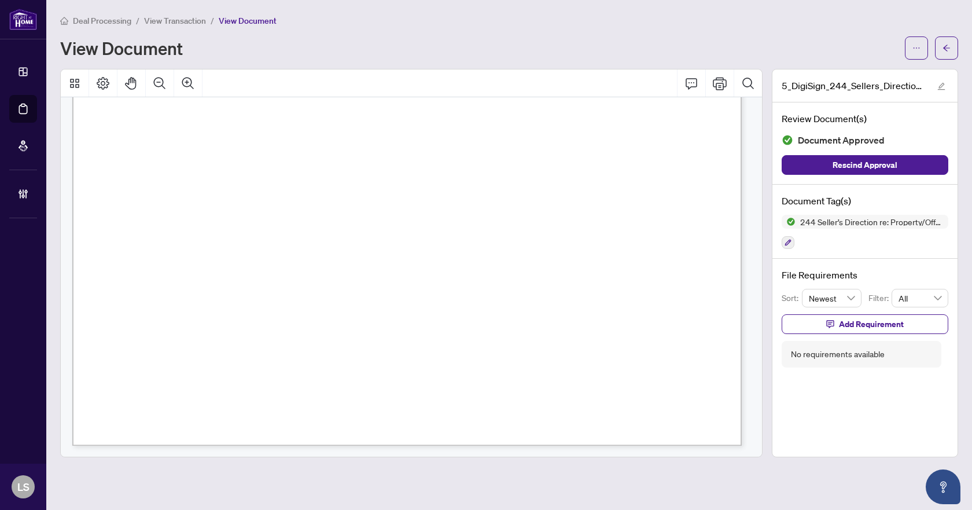
scroll to position [530, 0]
click at [947, 46] on icon "arrow-left" at bounding box center [946, 48] width 8 height 8
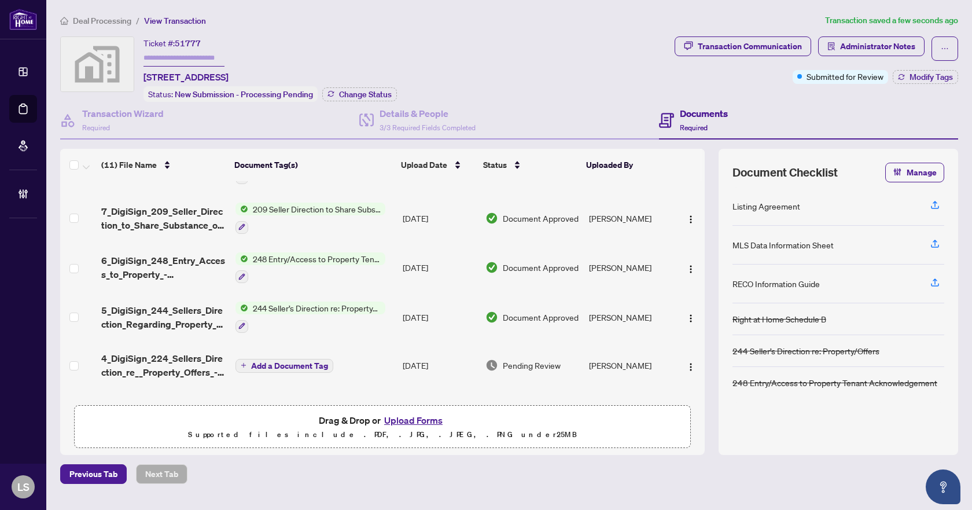
scroll to position [289, 0]
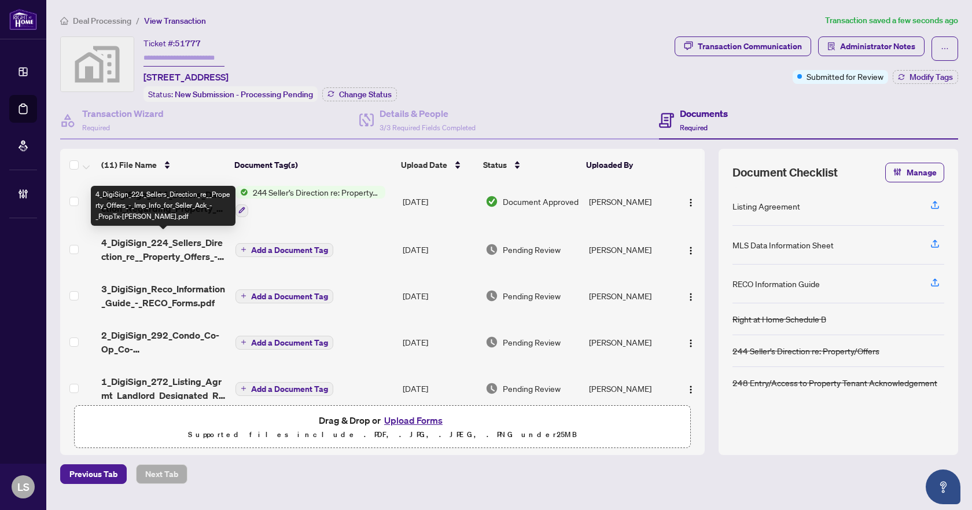
click at [130, 243] on span "4_DigiSign_224_Sellers_Direction_re__Property_Offers_-_Imp_Info_for_Seller_Ack_…" at bounding box center [163, 249] width 124 height 28
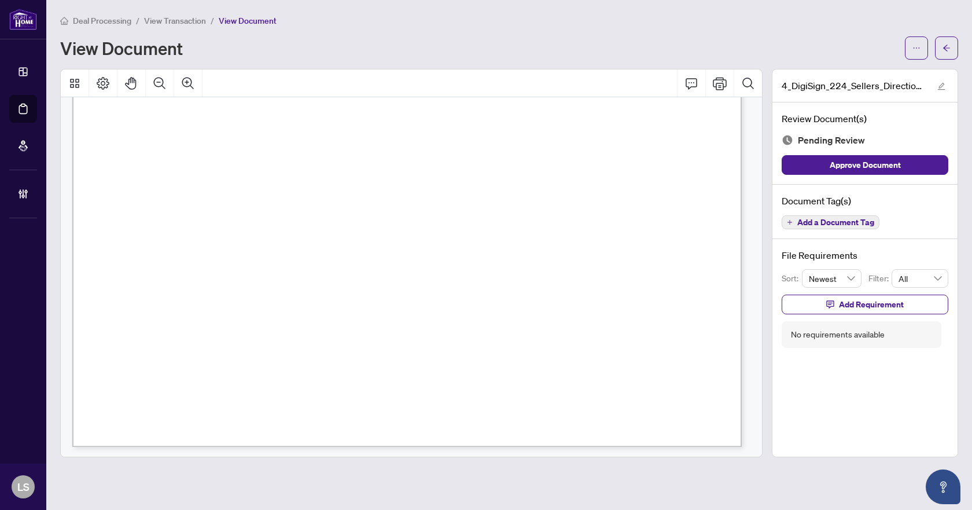
scroll to position [530, 0]
click at [851, 224] on span "Add a Document Tag" at bounding box center [835, 222] width 77 height 8
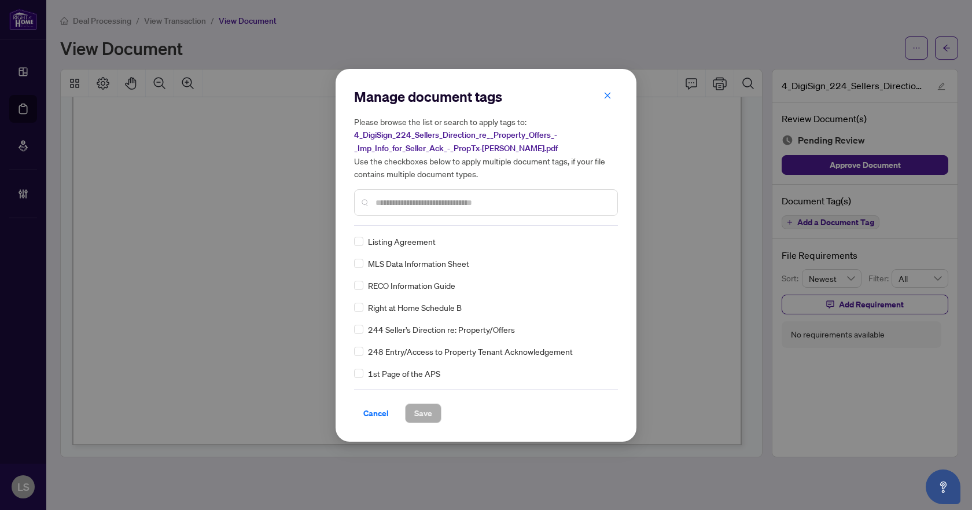
click at [383, 222] on div "Manage document tags Please browse the list or search to apply tags to: 4_DigiS…" at bounding box center [486, 156] width 264 height 138
click at [401, 198] on input "text" at bounding box center [491, 202] width 233 height 13
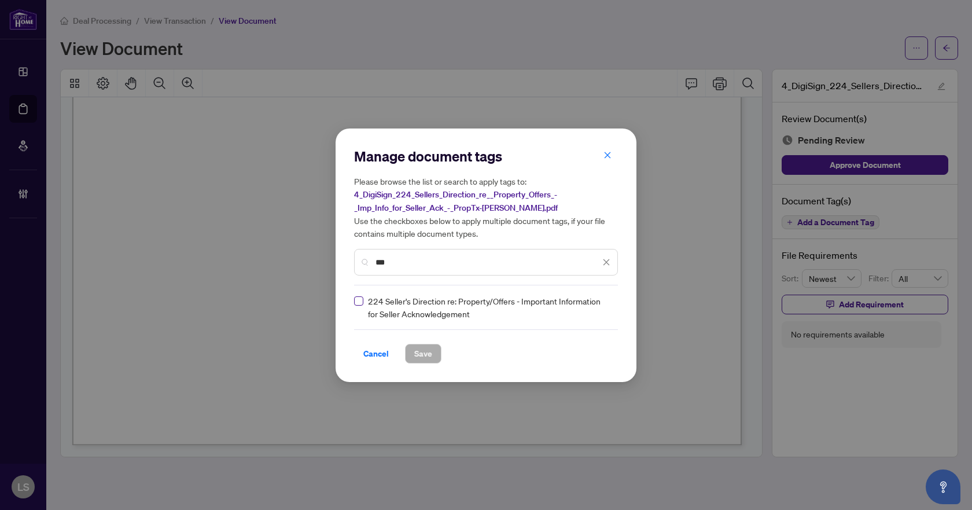
type input "***"
click at [597, 309] on img at bounding box center [594, 307] width 12 height 12
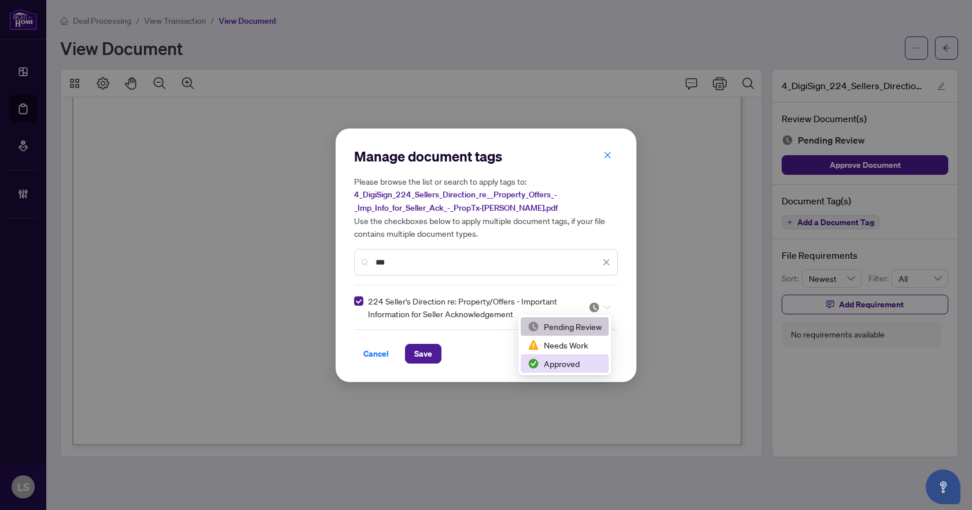
click at [563, 366] on div "Approved" at bounding box center [565, 363] width 74 height 13
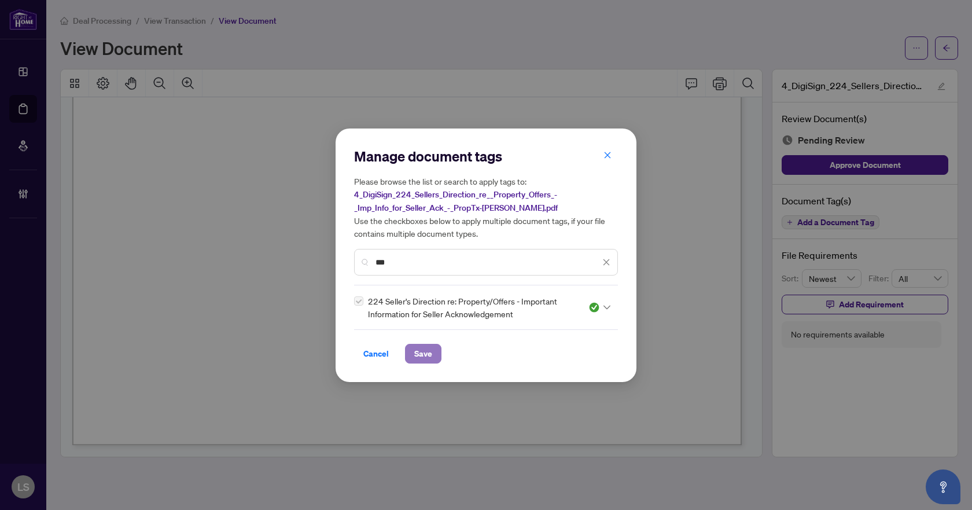
click at [428, 353] on span "Save" at bounding box center [423, 353] width 18 height 19
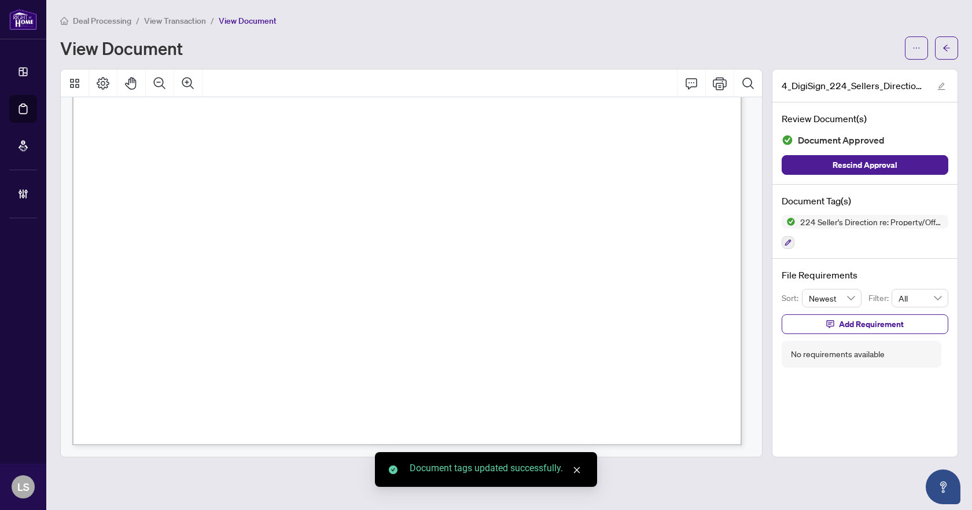
click at [945, 47] on icon "arrow-left" at bounding box center [946, 48] width 8 height 8
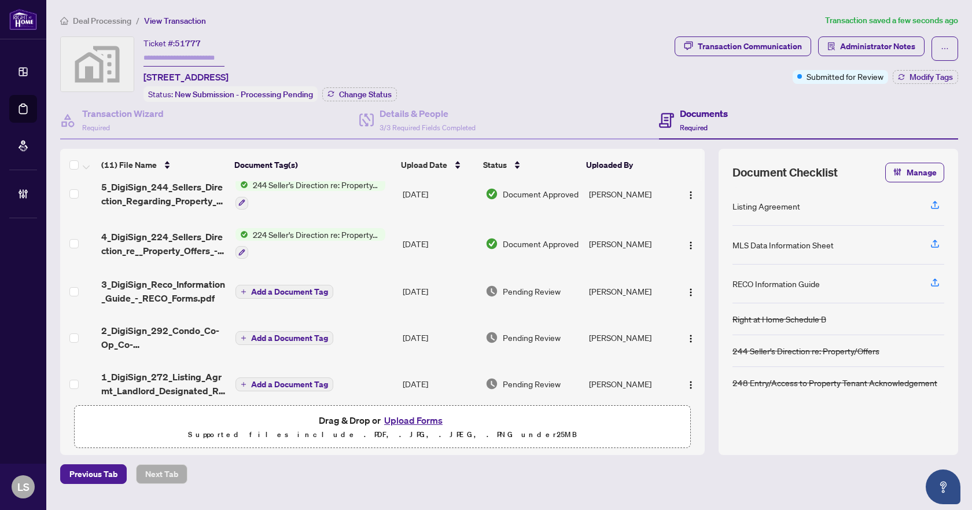
scroll to position [307, 0]
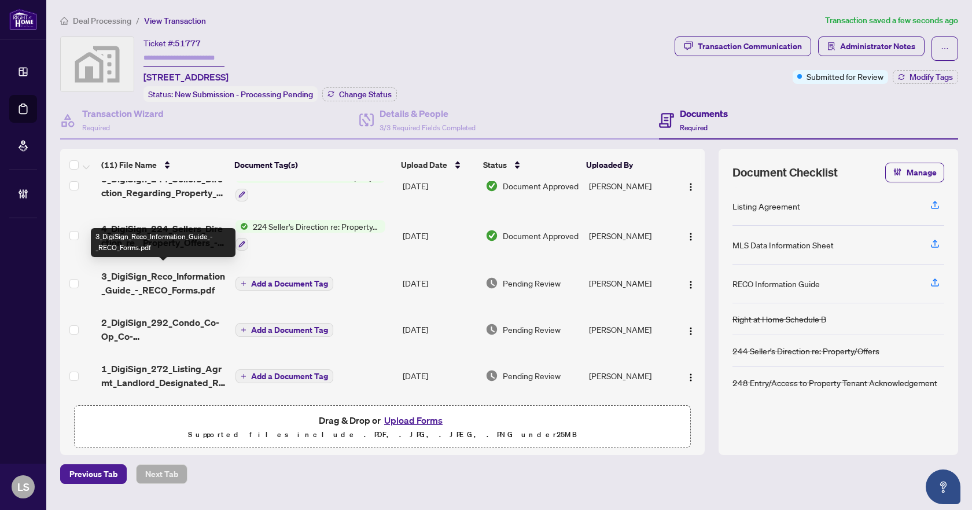
click at [172, 283] on span "3_DigiSign_Reco_Information_Guide_-_RECO_Forms.pdf" at bounding box center [163, 283] width 124 height 28
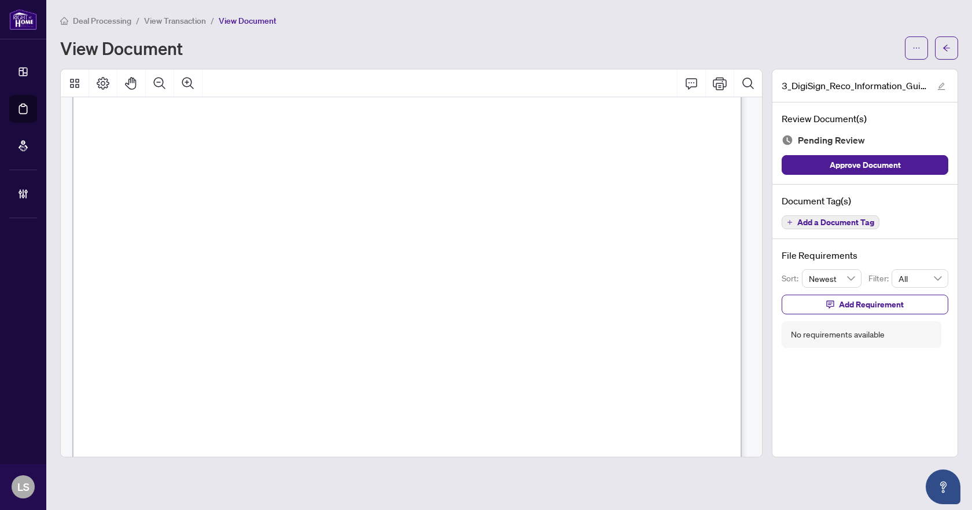
scroll to position [11185, 0]
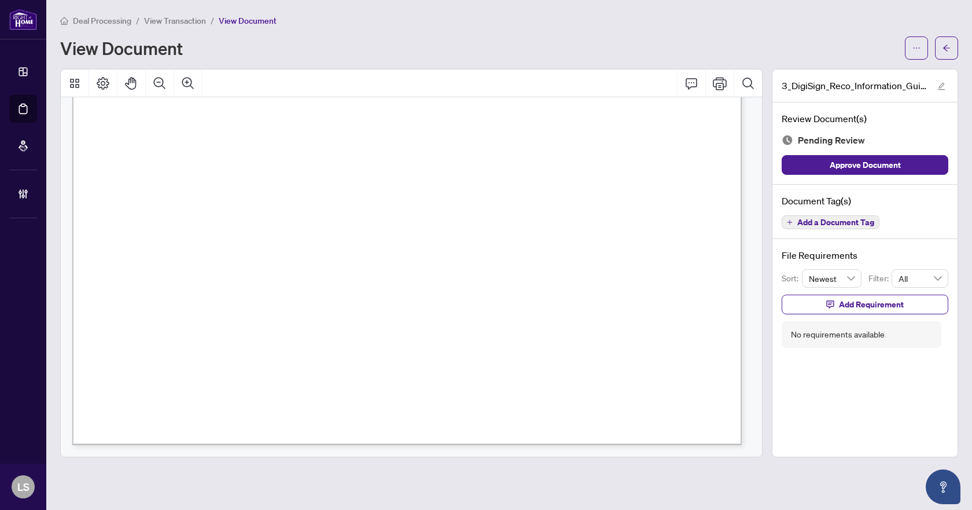
click at [824, 223] on span "Add a Document Tag" at bounding box center [835, 222] width 77 height 8
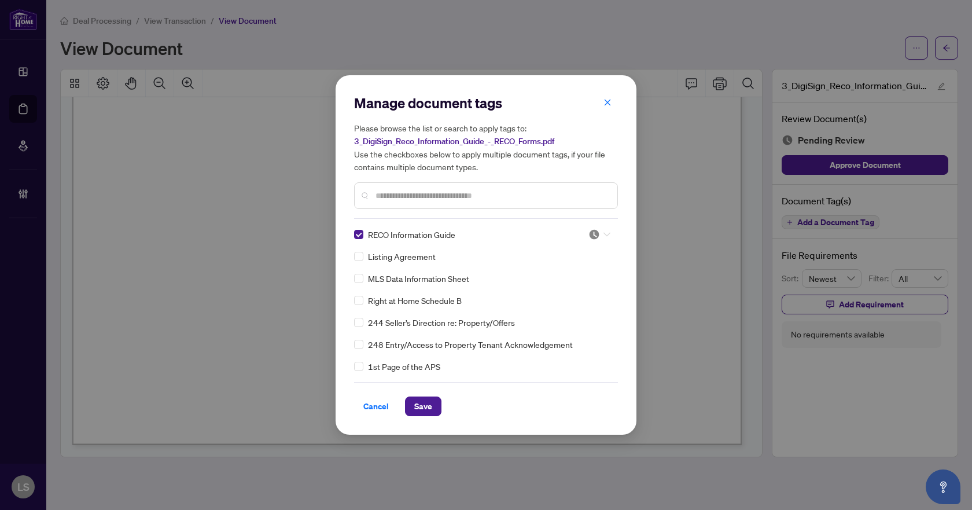
click at [588, 235] on img at bounding box center [594, 234] width 12 height 12
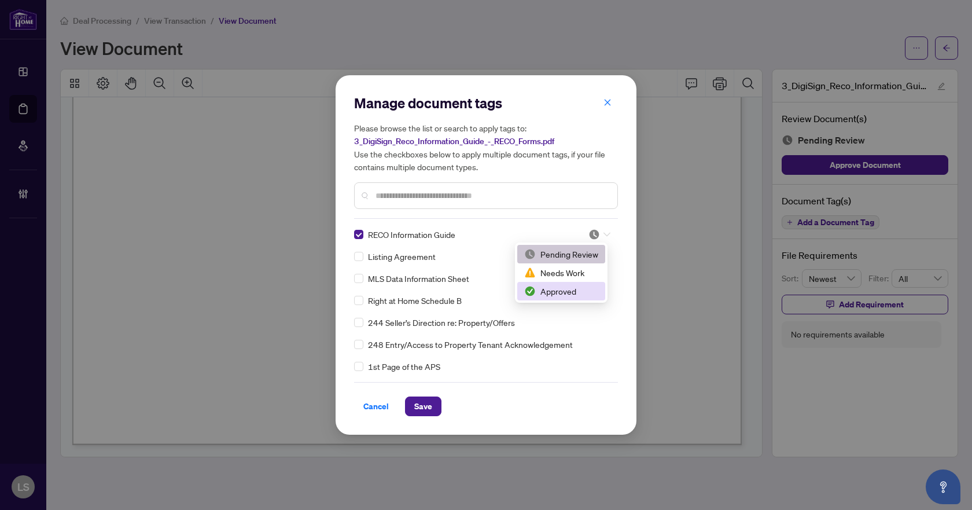
click at [546, 293] on div "Approved" at bounding box center [561, 291] width 74 height 13
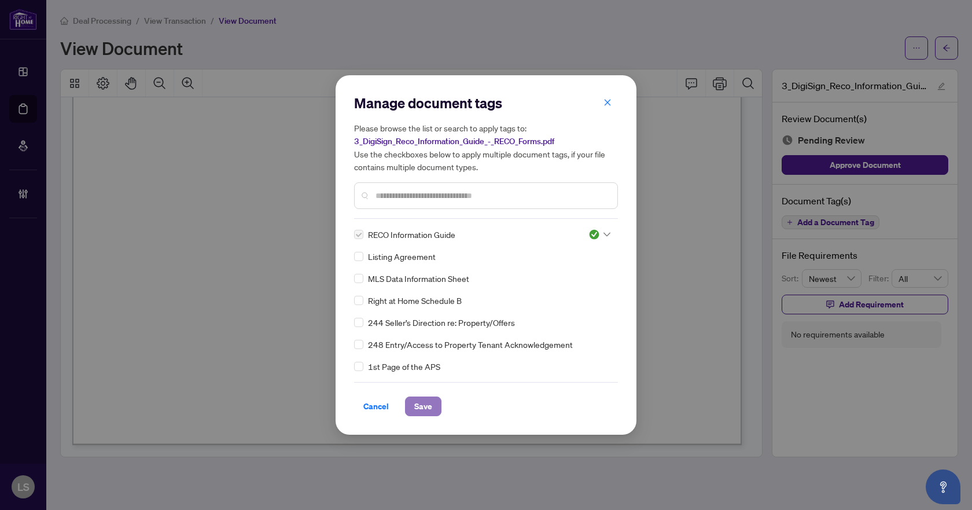
click at [430, 409] on span "Save" at bounding box center [423, 406] width 18 height 19
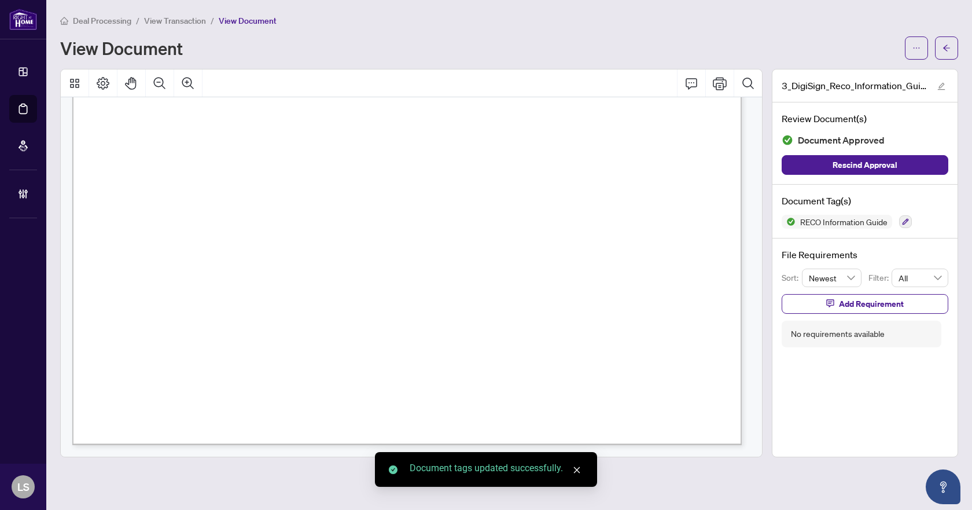
click at [947, 47] on icon "arrow-left" at bounding box center [946, 48] width 8 height 8
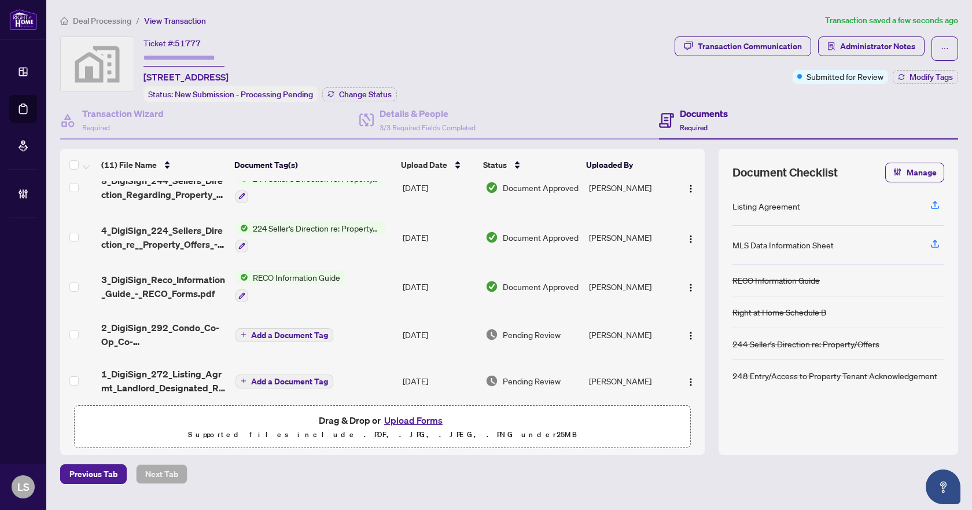
scroll to position [310, 0]
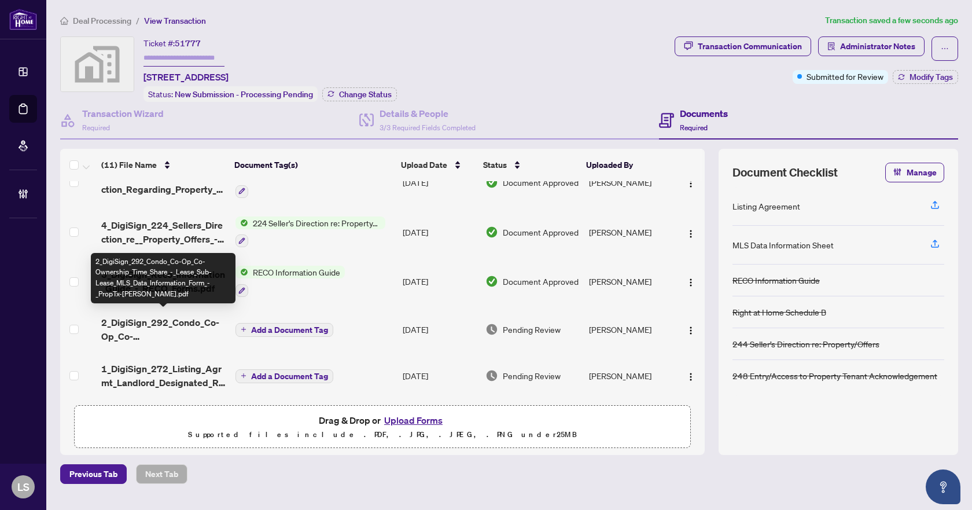
click at [151, 326] on span "2_DigiSign_292_Condo_Co-Op_Co-Ownership_Time_Share_-_Lease_Sub-Lease_MLS_Data_I…" at bounding box center [163, 329] width 124 height 28
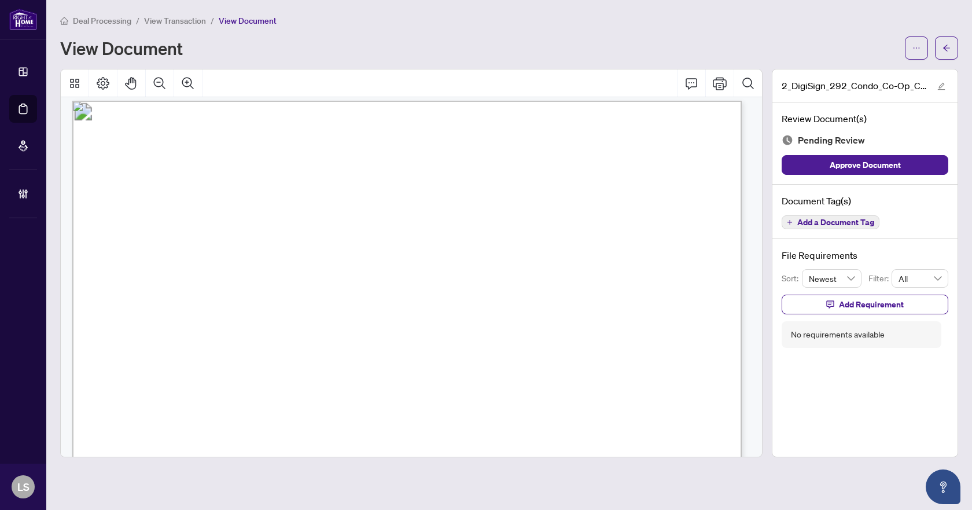
scroll to position [9428, 0]
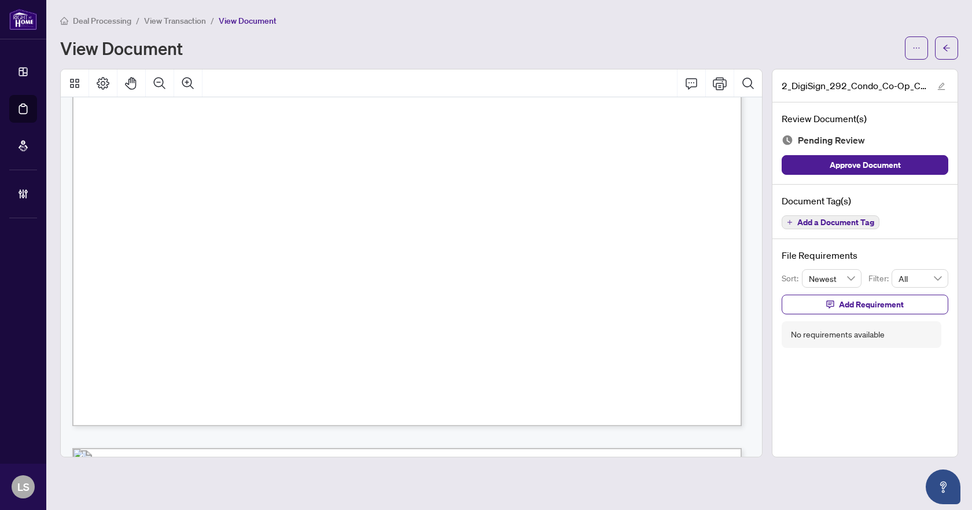
click at [810, 218] on span "Add a Document Tag" at bounding box center [835, 222] width 77 height 8
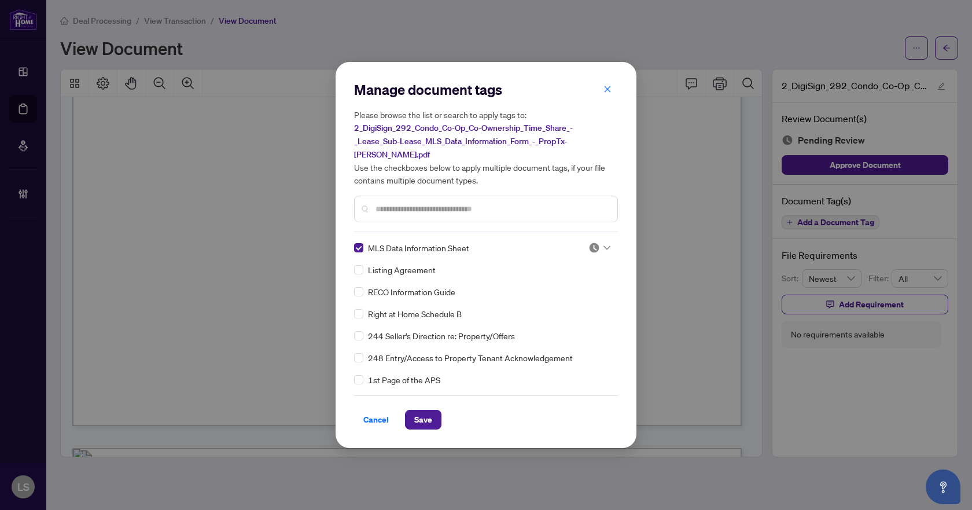
click at [598, 242] on div at bounding box center [599, 248] width 22 height 12
click at [565, 300] on div "Approved" at bounding box center [561, 297] width 74 height 13
click at [426, 410] on span "Save" at bounding box center [423, 419] width 18 height 19
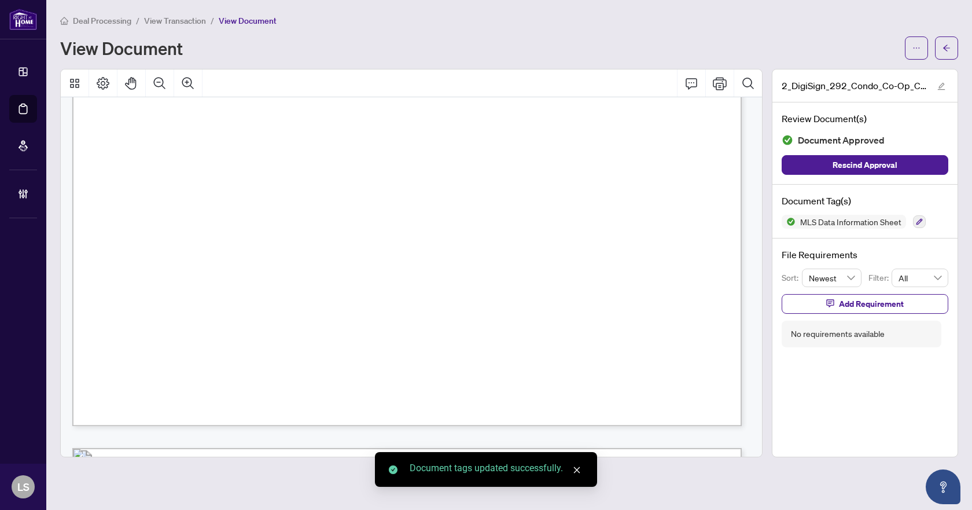
click at [947, 51] on icon "arrow-left" at bounding box center [946, 48] width 8 height 8
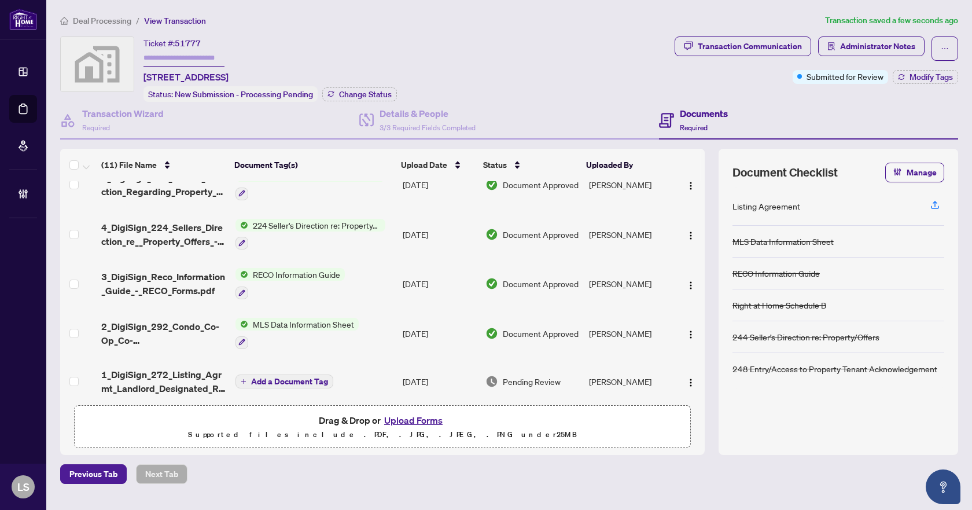
scroll to position [313, 0]
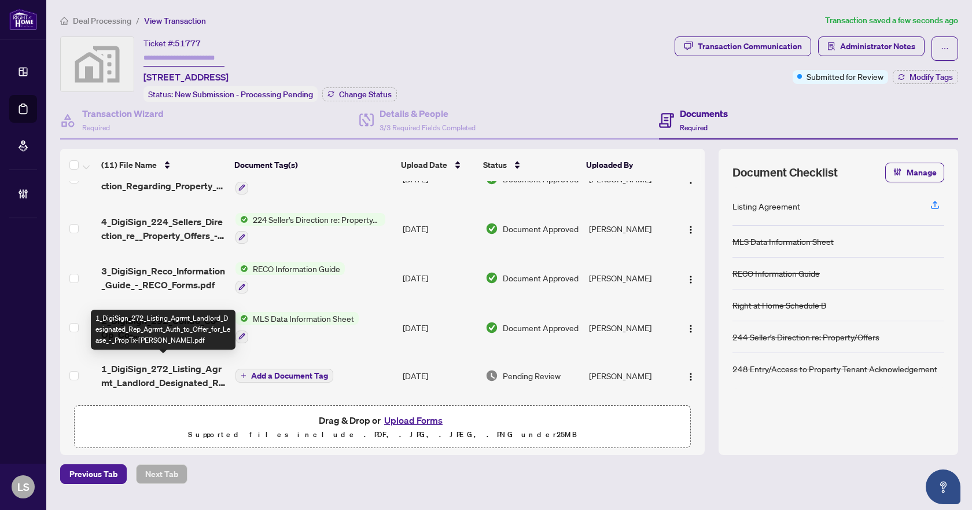
click at [176, 369] on span "1_DigiSign_272_Listing_Agrmt_Landlord_Designated_Rep_Agrmt_Auth_to_Offer_for_Le…" at bounding box center [163, 376] width 124 height 28
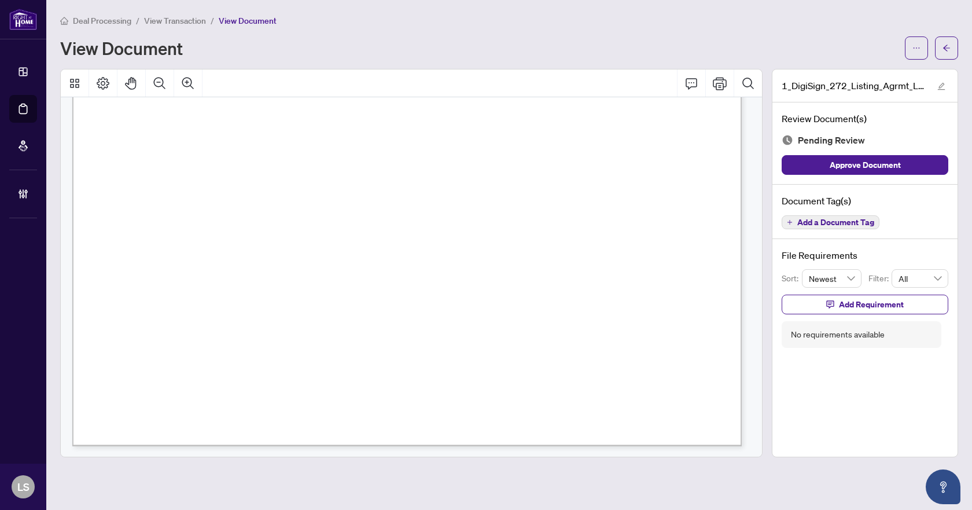
scroll to position [4082, 0]
click at [847, 219] on span "Add a Document Tag" at bounding box center [835, 222] width 77 height 8
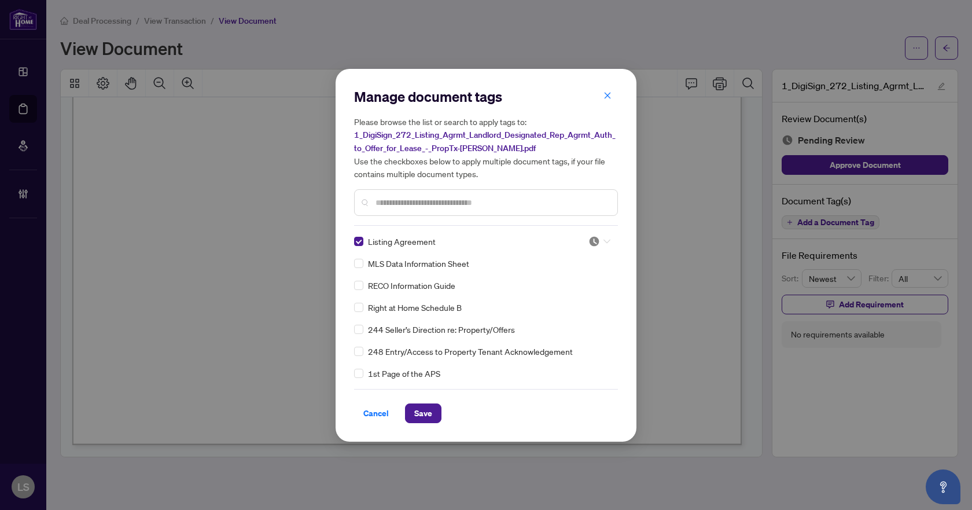
click at [599, 242] on div at bounding box center [599, 241] width 22 height 12
click at [562, 300] on div "Approved" at bounding box center [561, 297] width 74 height 13
click at [424, 412] on span "Save" at bounding box center [423, 413] width 18 height 19
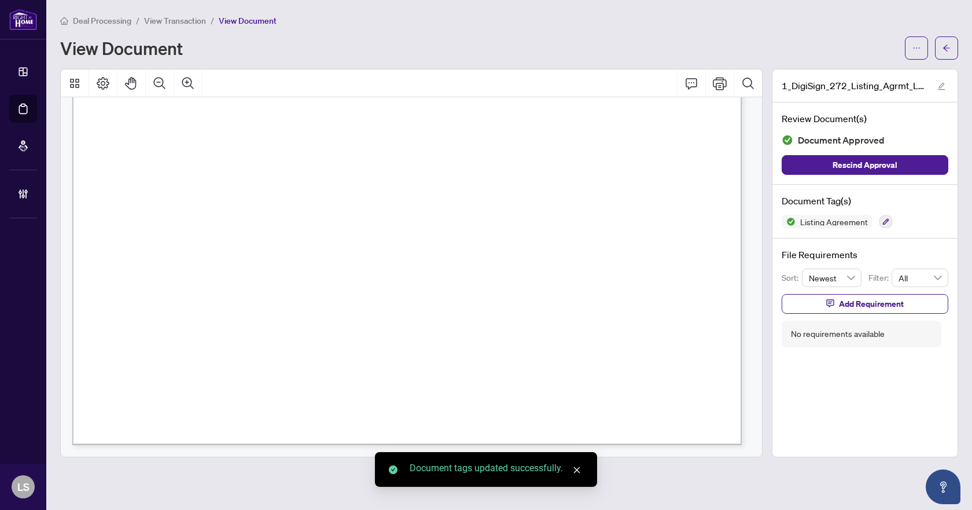
click at [948, 48] on icon "arrow-left" at bounding box center [946, 48] width 7 height 6
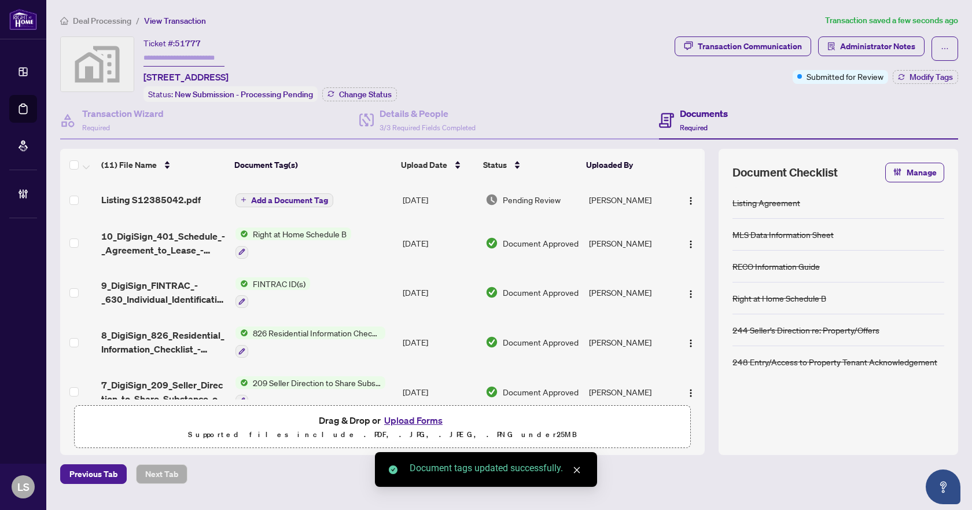
click at [156, 198] on span "Listing S12385042.pdf" at bounding box center [150, 200] width 99 height 14
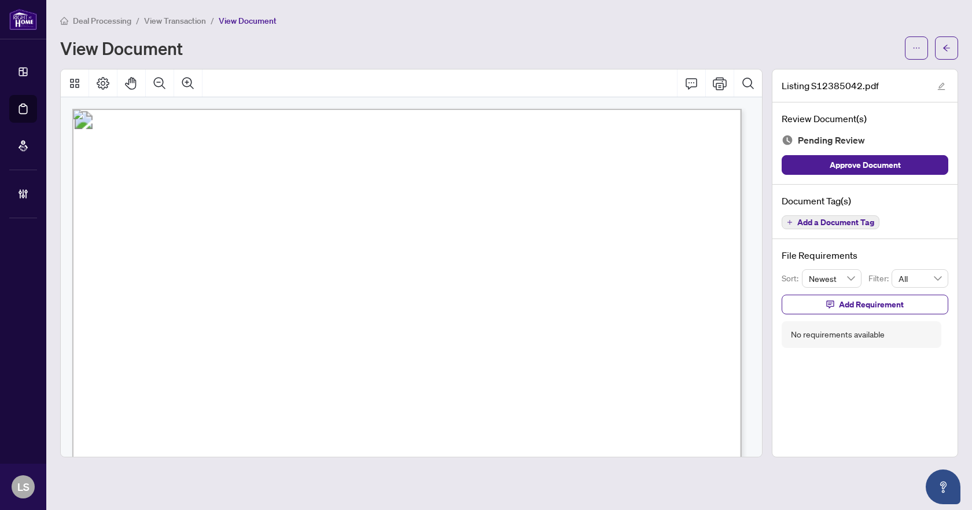
click at [809, 223] on span "Add a Document Tag" at bounding box center [835, 222] width 77 height 8
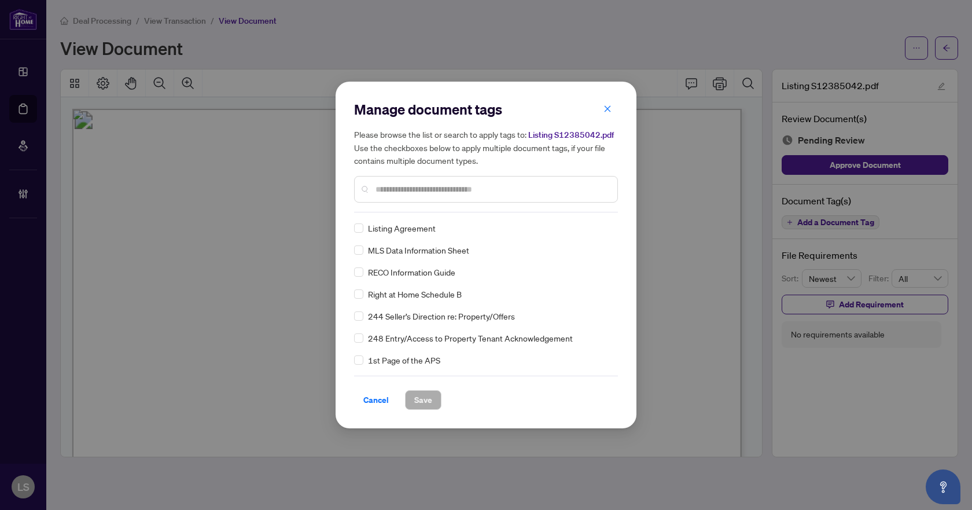
click at [463, 183] on input "text" at bounding box center [491, 189] width 233 height 13
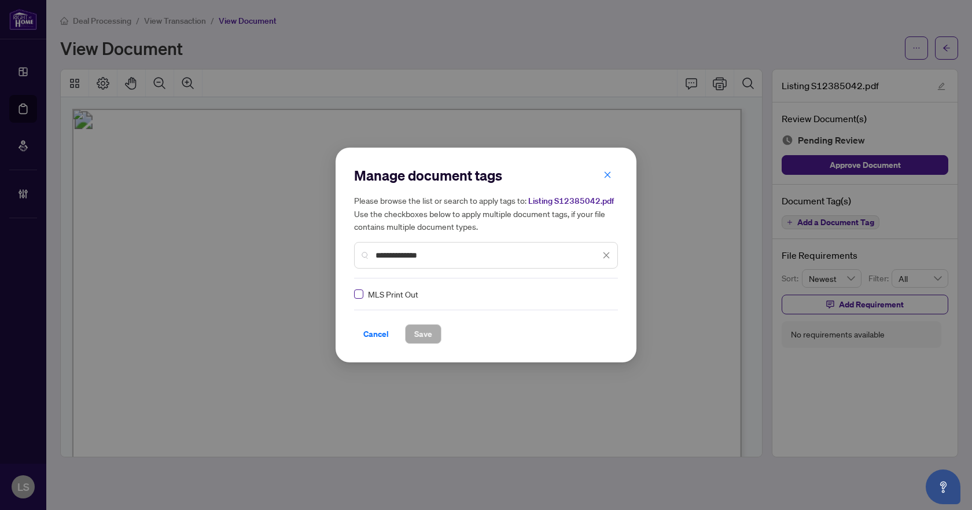
type input "**********"
click at [591, 299] on img at bounding box center [594, 294] width 12 height 12
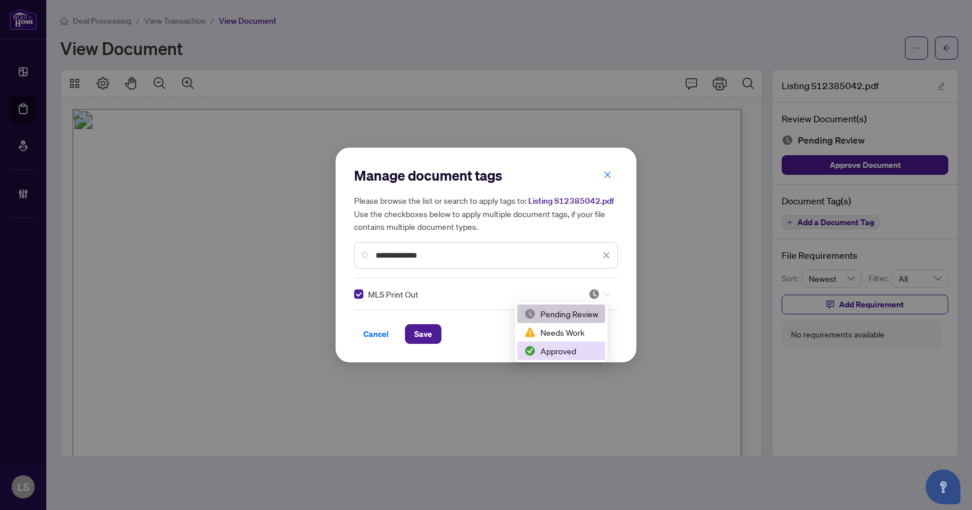
click at [567, 352] on div "Approved" at bounding box center [561, 350] width 74 height 13
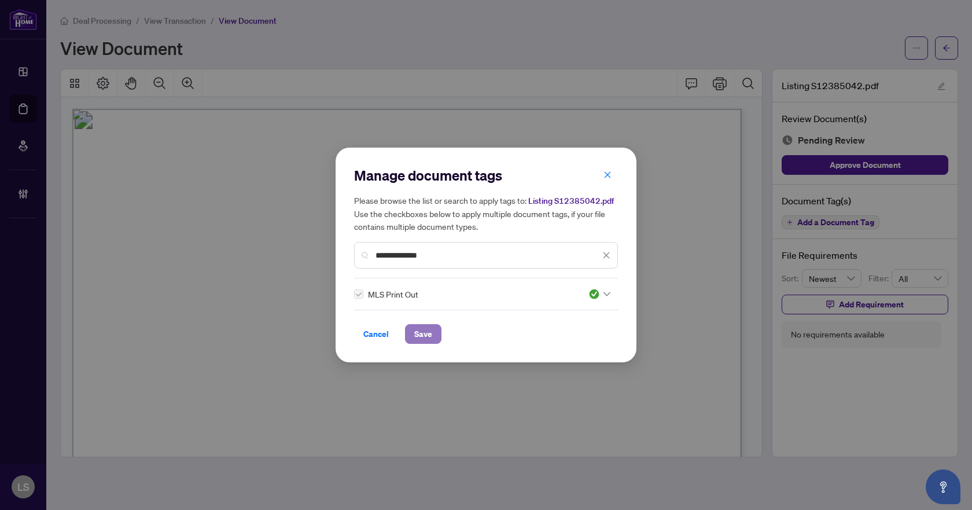
click at [429, 333] on span "Save" at bounding box center [423, 333] width 18 height 19
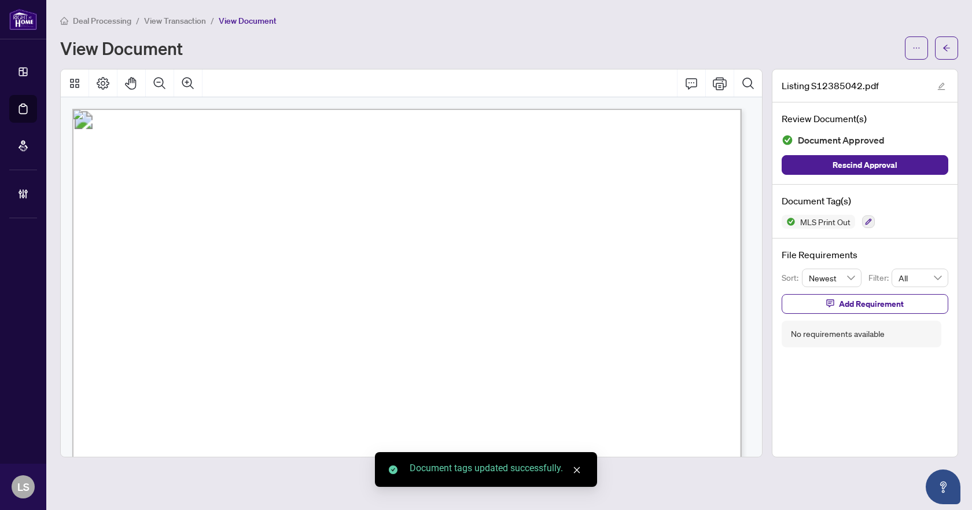
click at [945, 42] on span "button" at bounding box center [946, 48] width 8 height 19
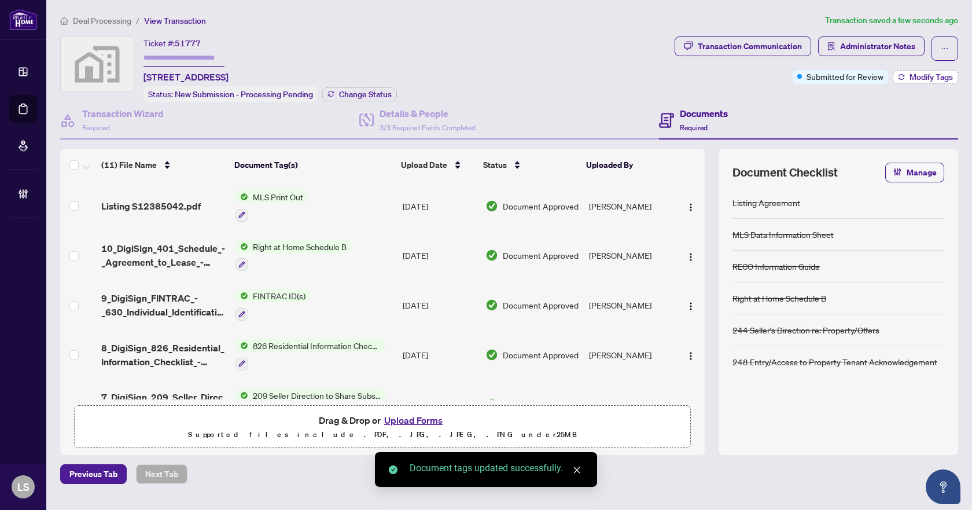
click at [934, 75] on span "Modify Tags" at bounding box center [930, 77] width 43 height 8
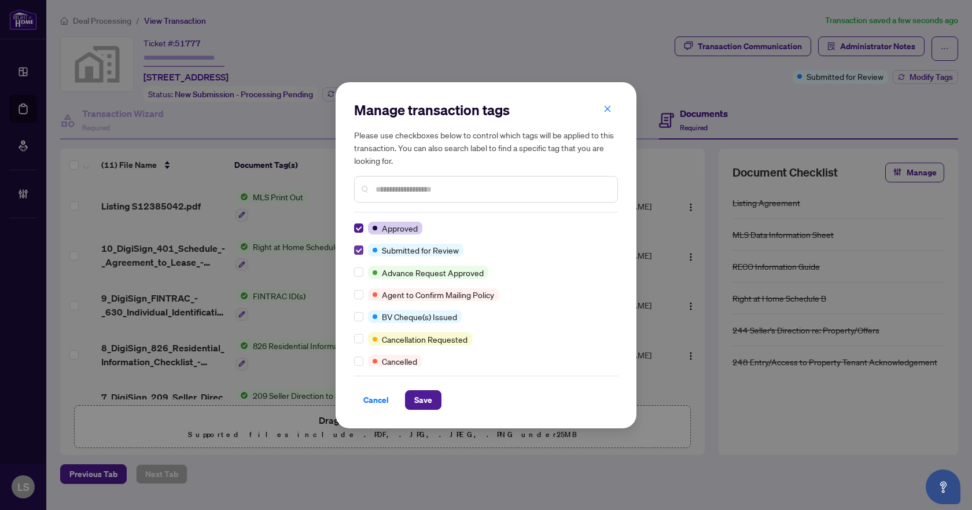
click at [359, 255] on label at bounding box center [358, 250] width 9 height 13
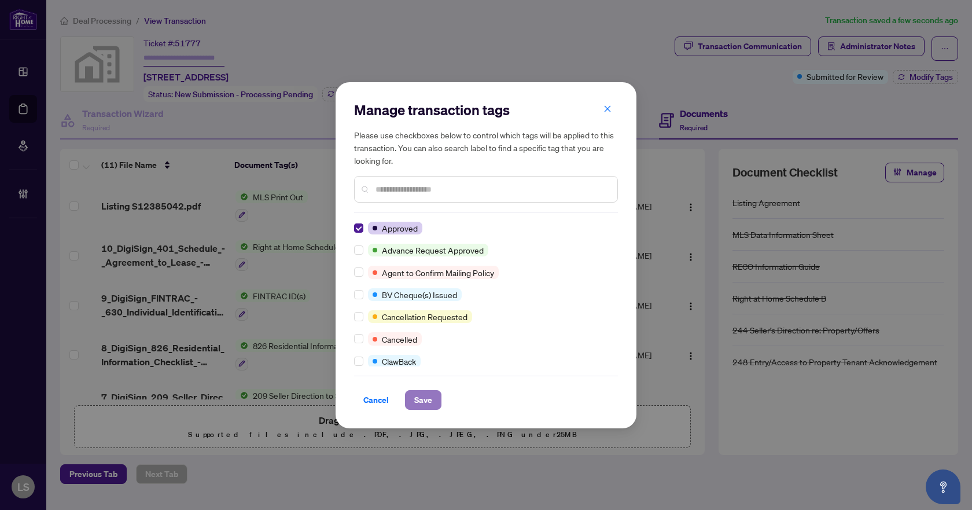
click at [412, 394] on button "Save" at bounding box center [423, 400] width 36 height 20
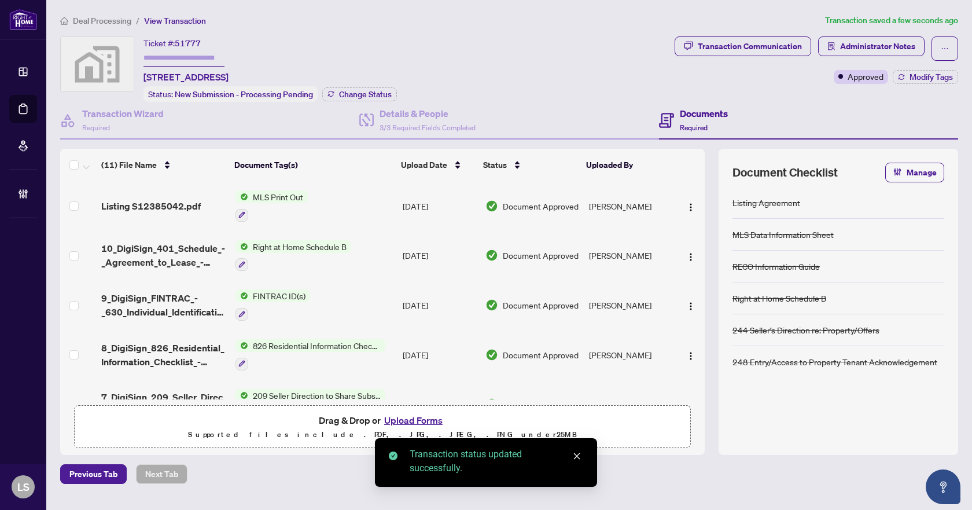
click at [124, 22] on span "Deal Processing" at bounding box center [102, 21] width 58 height 10
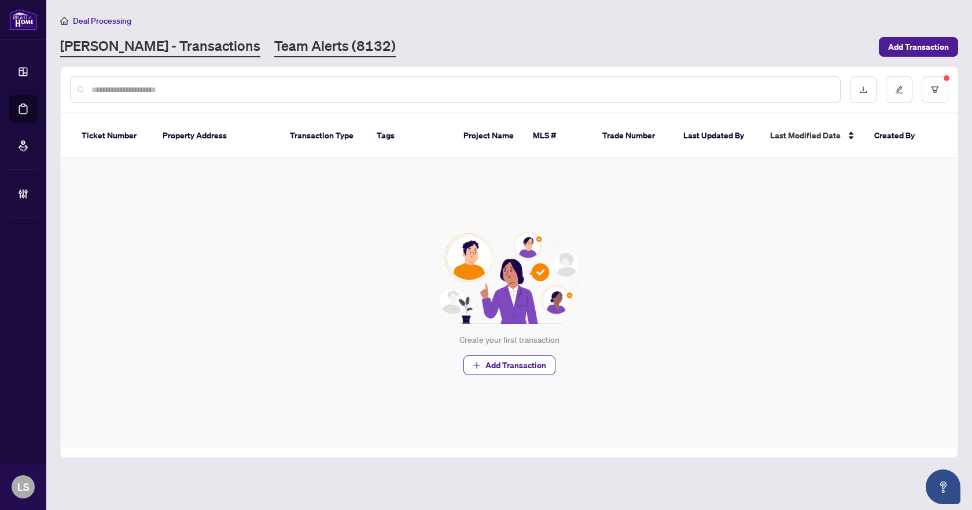
click at [274, 45] on link "Team Alerts (8132)" at bounding box center [334, 46] width 121 height 21
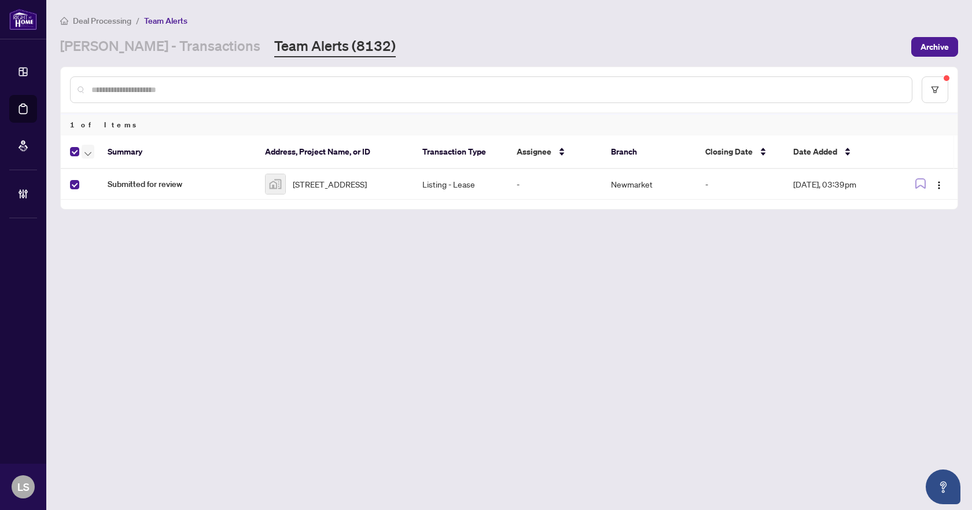
click at [87, 152] on icon "button" at bounding box center [87, 154] width 7 height 5
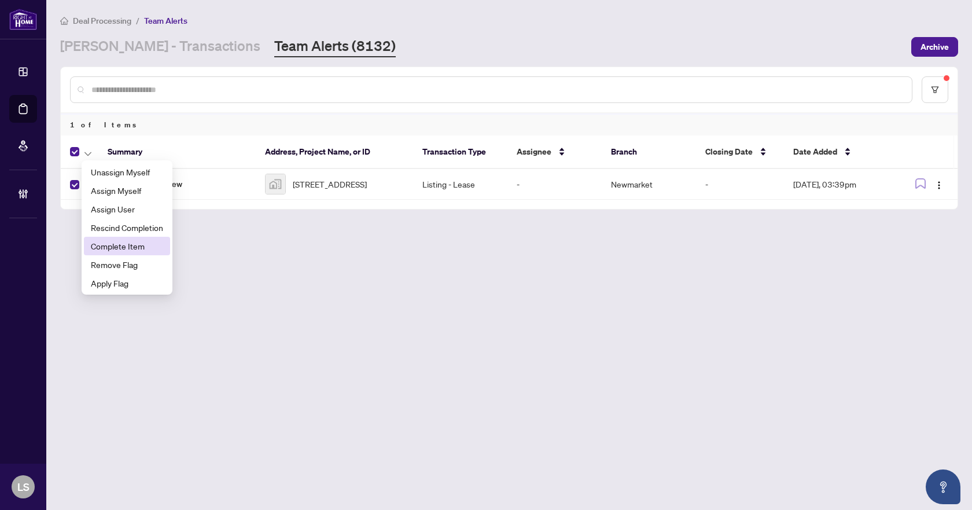
click at [113, 246] on span "Complete Item" at bounding box center [127, 245] width 72 height 13
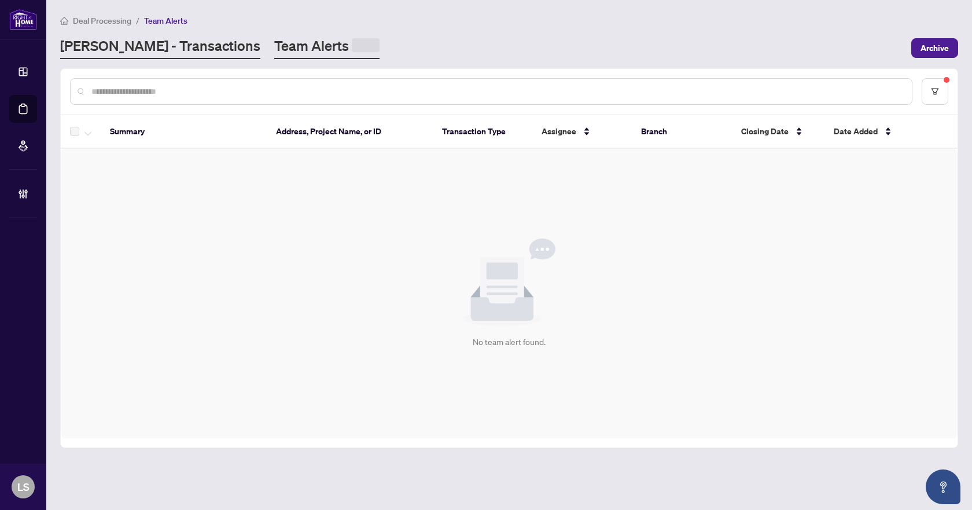
click at [128, 47] on link "[PERSON_NAME] - Transactions" at bounding box center [160, 47] width 200 height 23
